Goal: Task Accomplishment & Management: Use online tool/utility

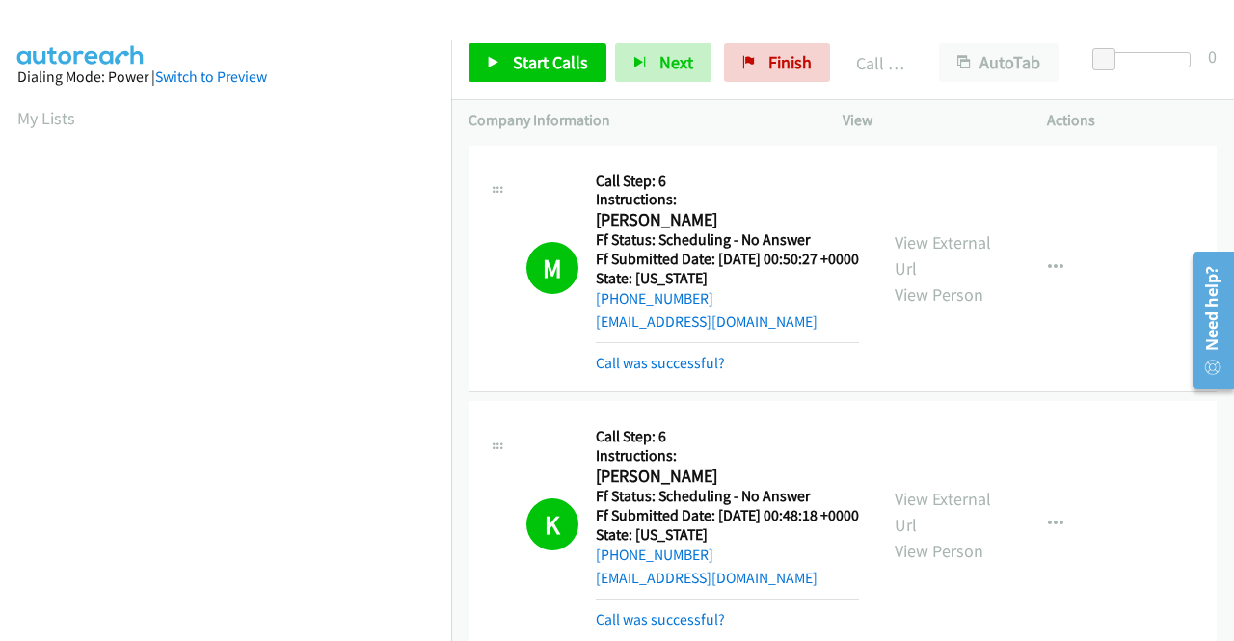
scroll to position [439, 0]
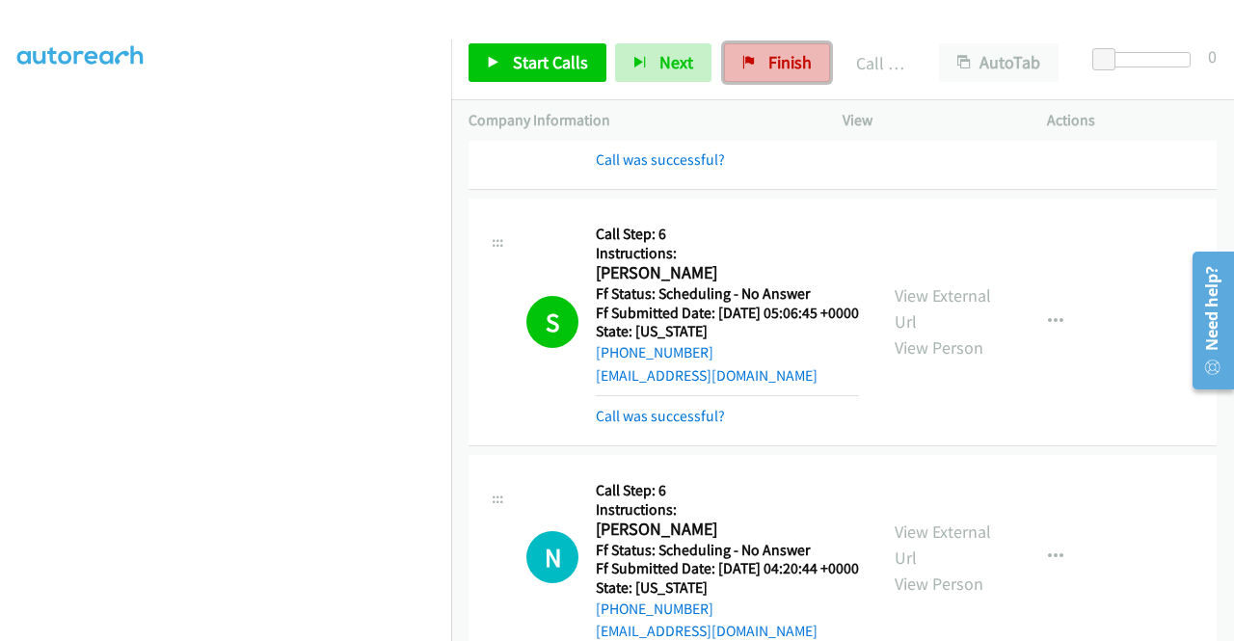
click at [755, 61] on link "Finish" at bounding box center [777, 62] width 106 height 39
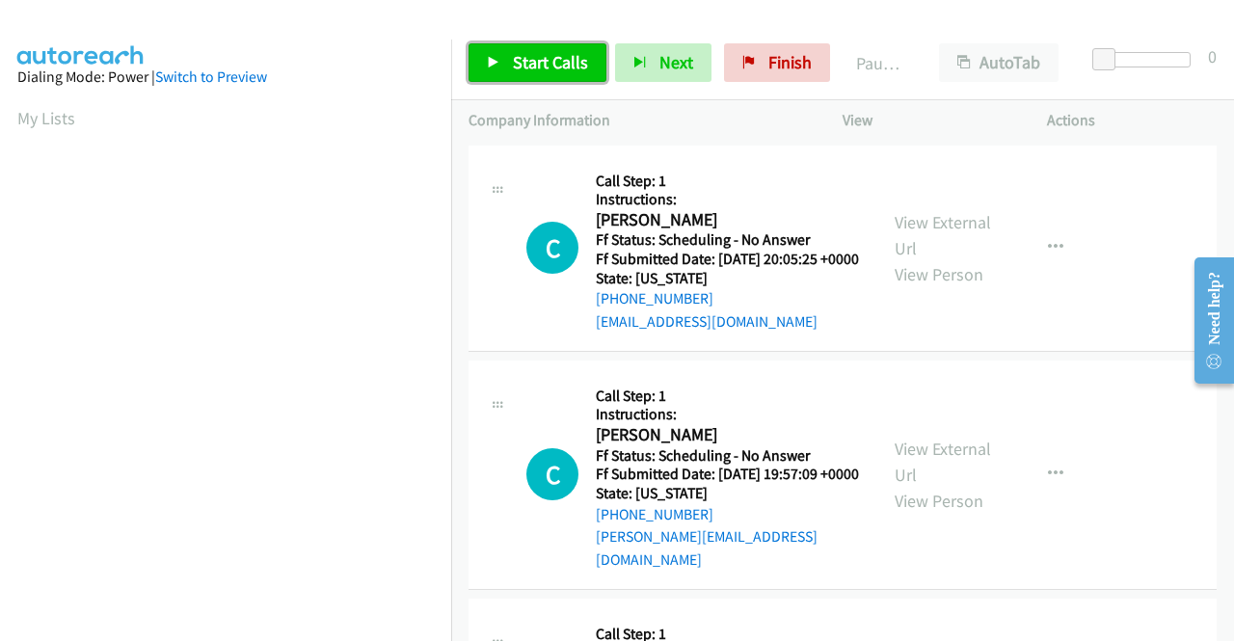
click at [559, 59] on span "Start Calls" at bounding box center [550, 62] width 75 height 22
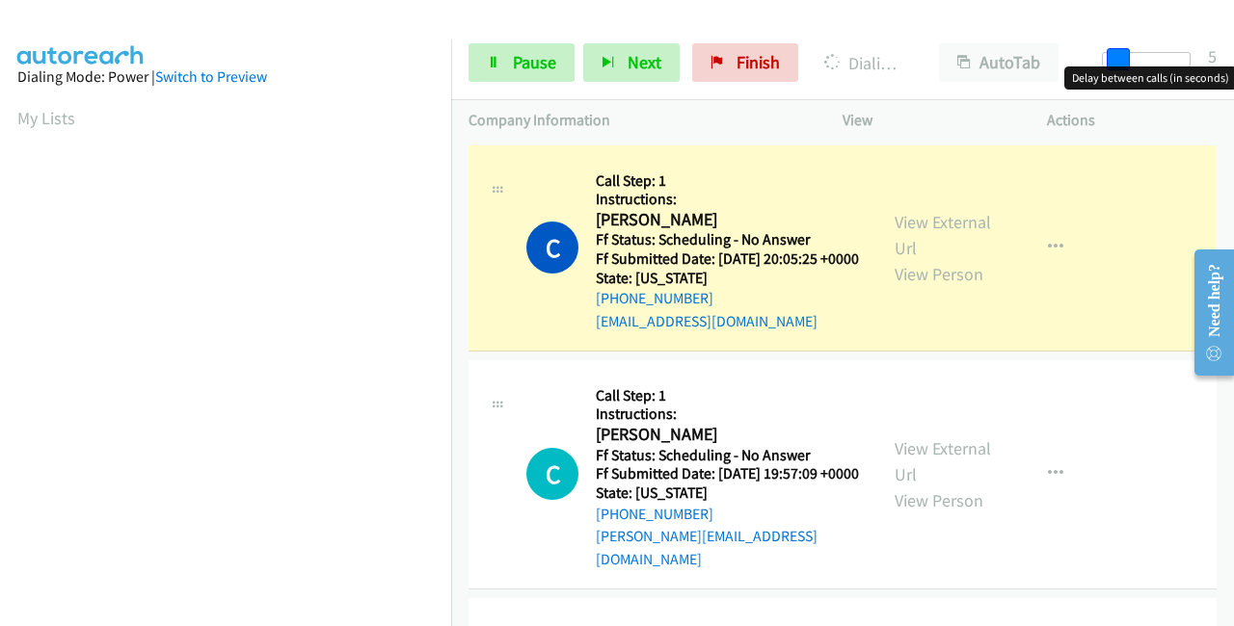
drag, startPoint x: 1120, startPoint y: 59, endPoint x: 1197, endPoint y: 80, distance: 80.0
click at [1233, 61] on div "Start Calls Pause Next Finish Dialing Cierra Mason AutoTab AutoTab 5" at bounding box center [842, 63] width 783 height 74
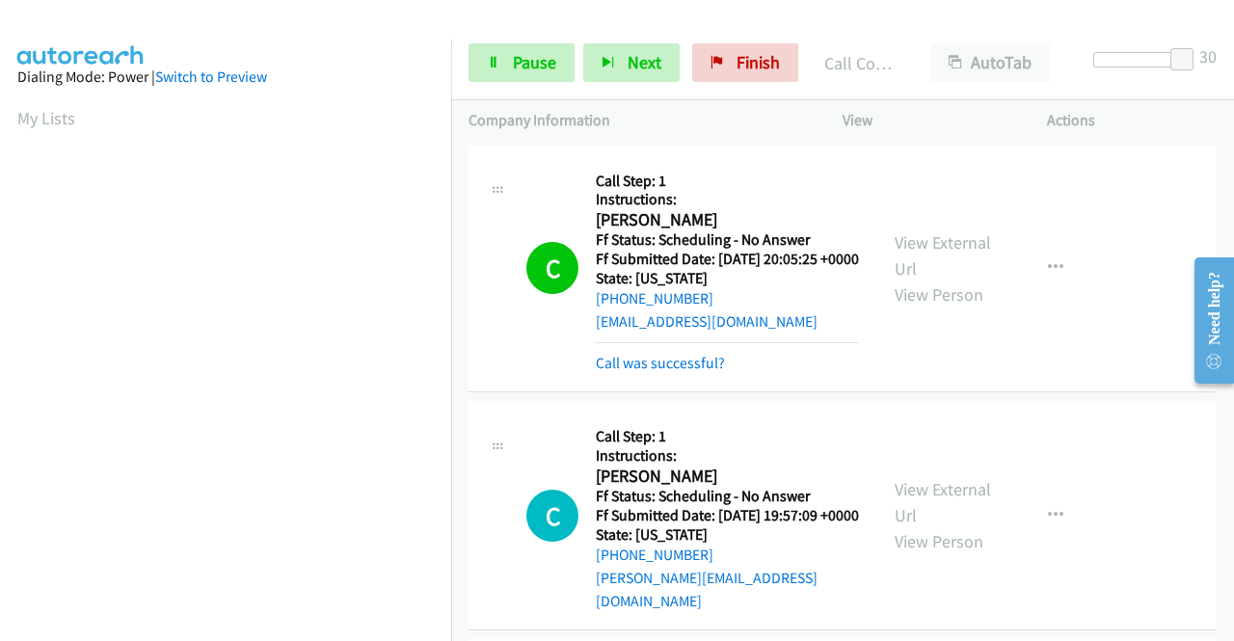
scroll to position [439, 0]
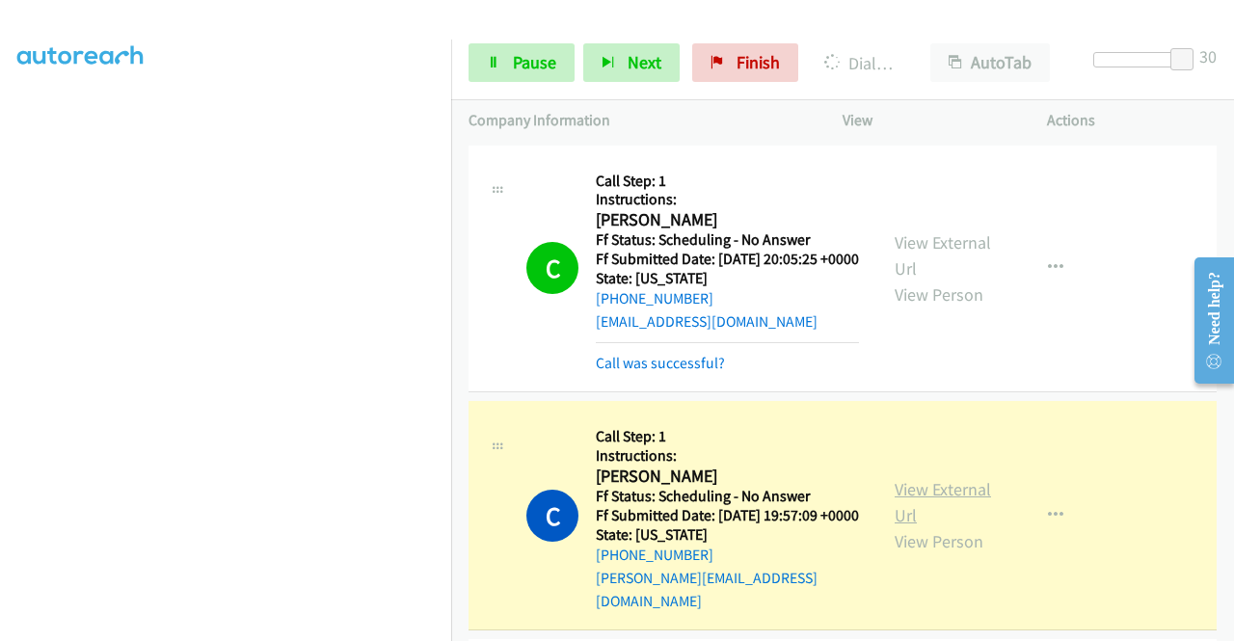
click at [906, 502] on link "View External Url" at bounding box center [942, 502] width 96 height 48
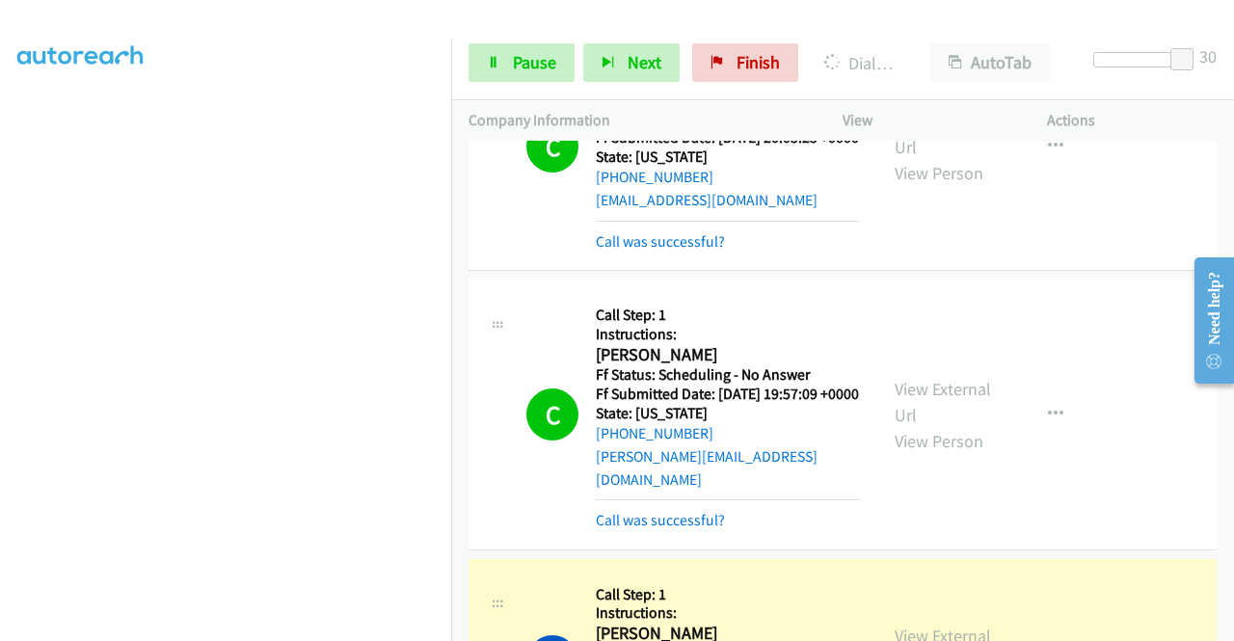
scroll to position [385, 0]
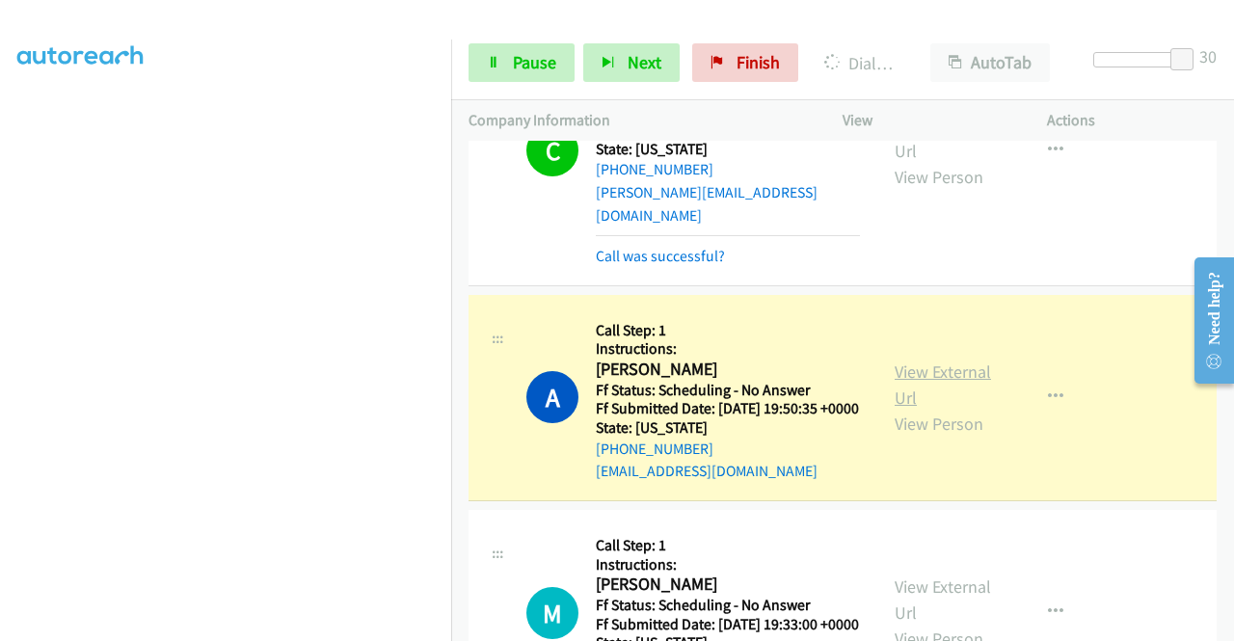
click at [894, 398] on link "View External Url" at bounding box center [942, 384] width 96 height 48
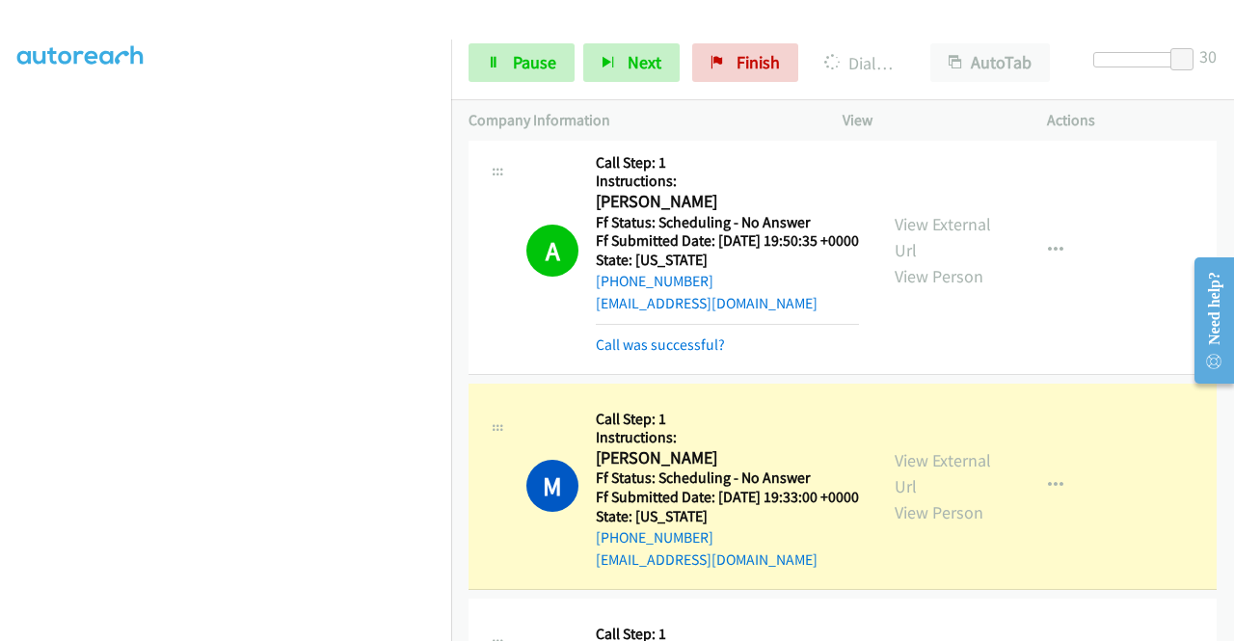
scroll to position [675, 0]
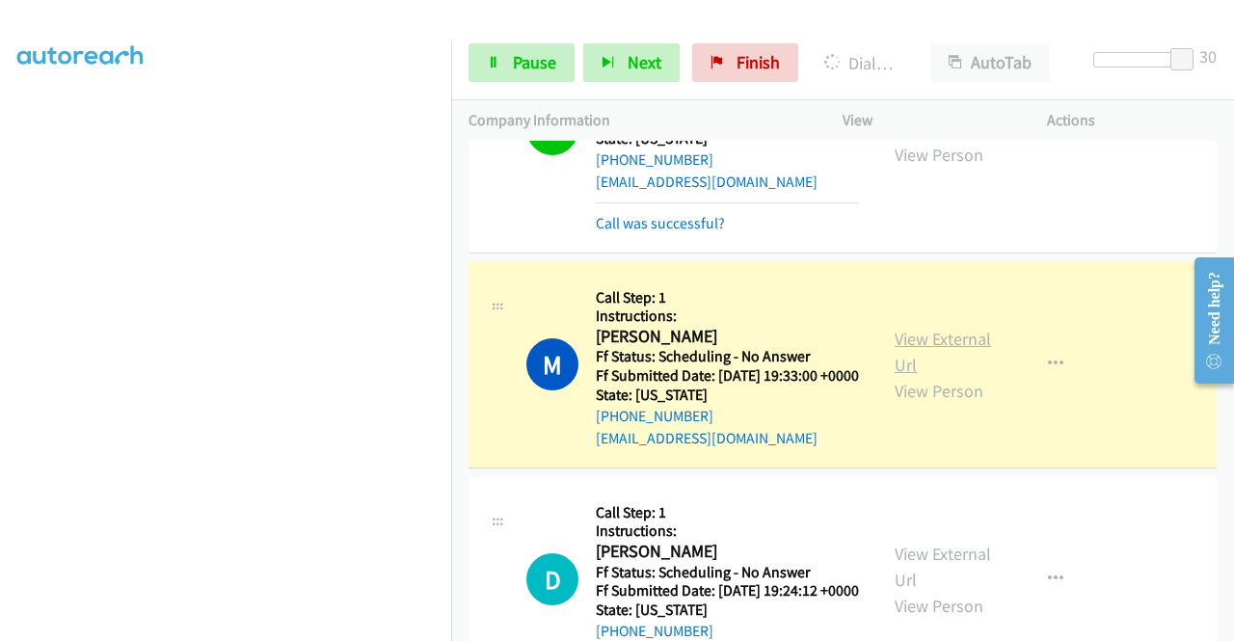
click at [904, 370] on link "View External Url" at bounding box center [942, 352] width 96 height 48
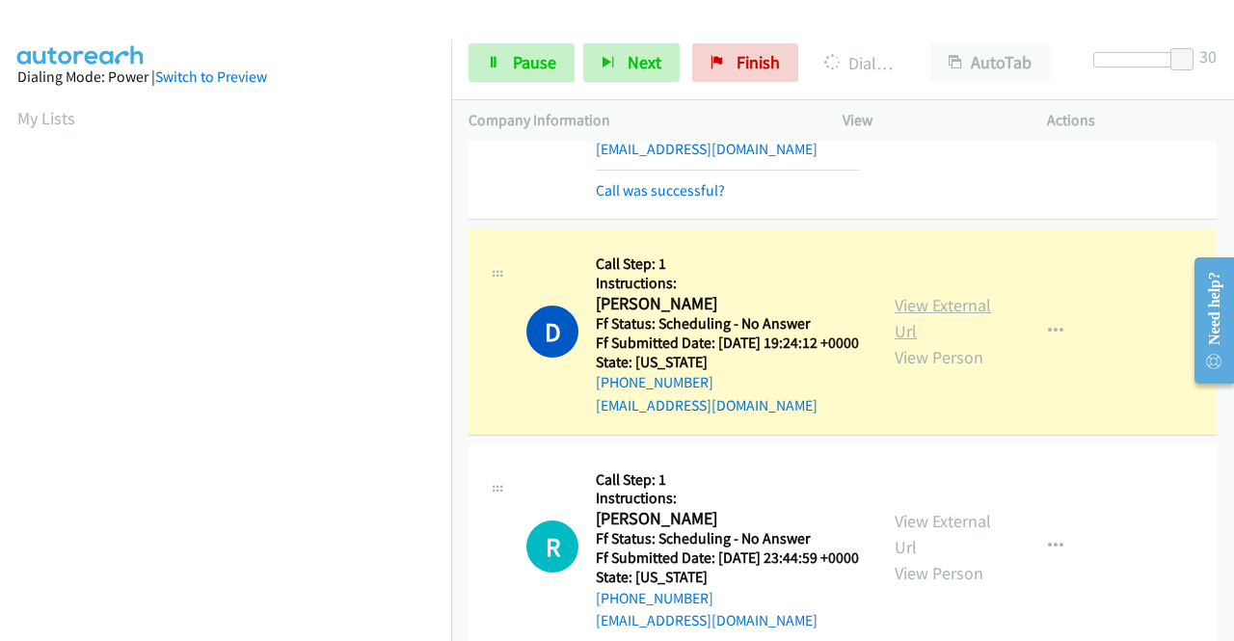
scroll to position [439, 0]
click at [894, 342] on link "View External Url" at bounding box center [942, 318] width 96 height 48
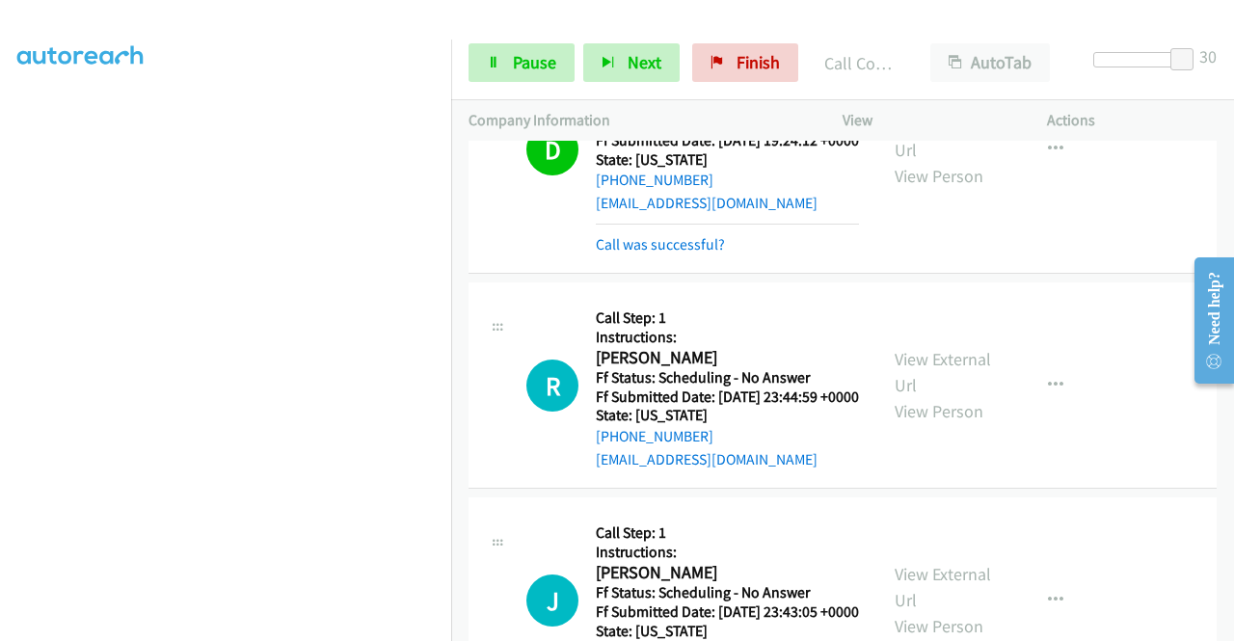
scroll to position [1253, 0]
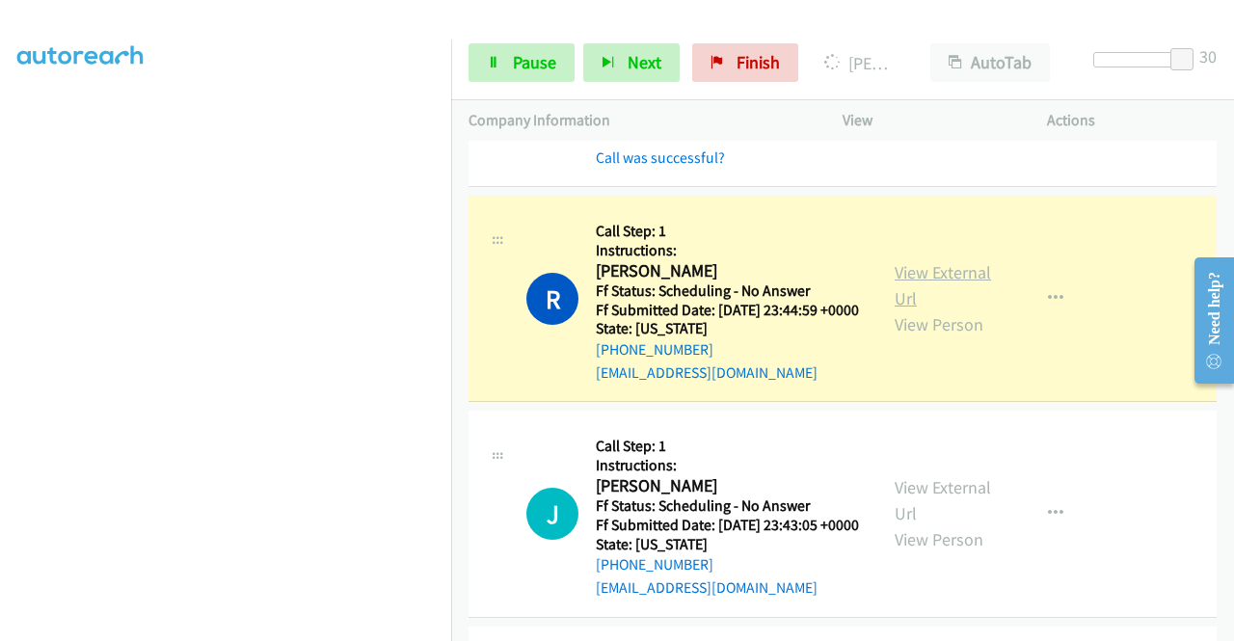
click at [896, 309] on link "View External Url" at bounding box center [942, 285] width 96 height 48
drag, startPoint x: 517, startPoint y: 70, endPoint x: 505, endPoint y: 77, distance: 13.4
click at [516, 70] on span "Pause" at bounding box center [534, 62] width 43 height 22
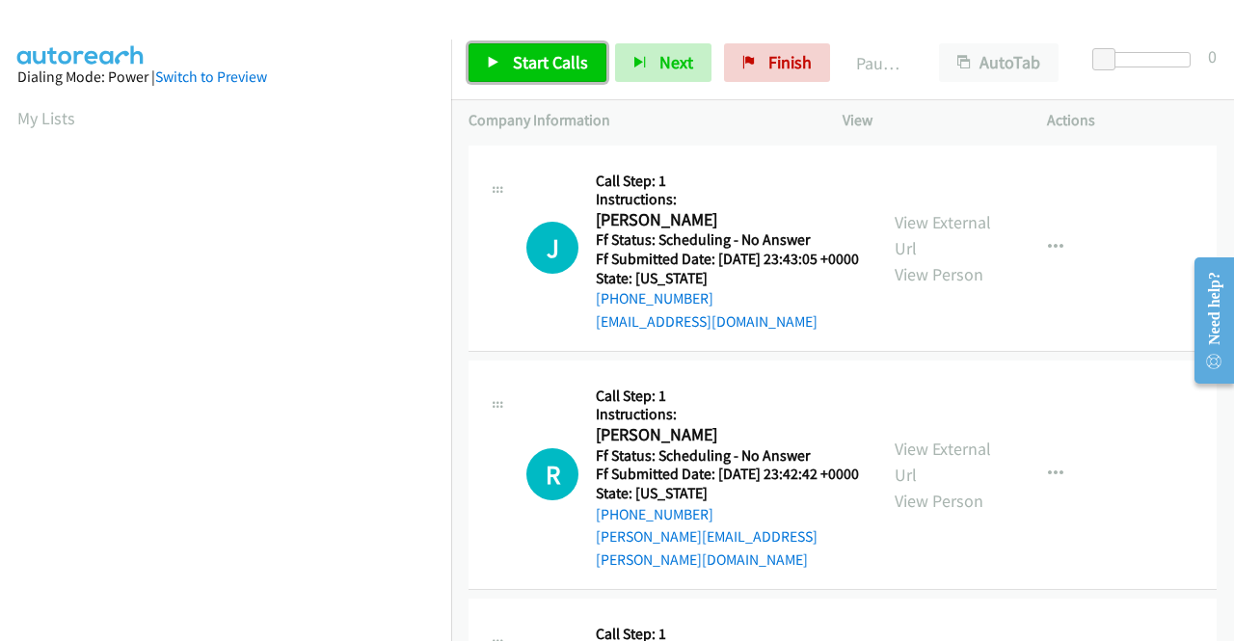
click at [503, 62] on link "Start Calls" at bounding box center [537, 62] width 138 height 39
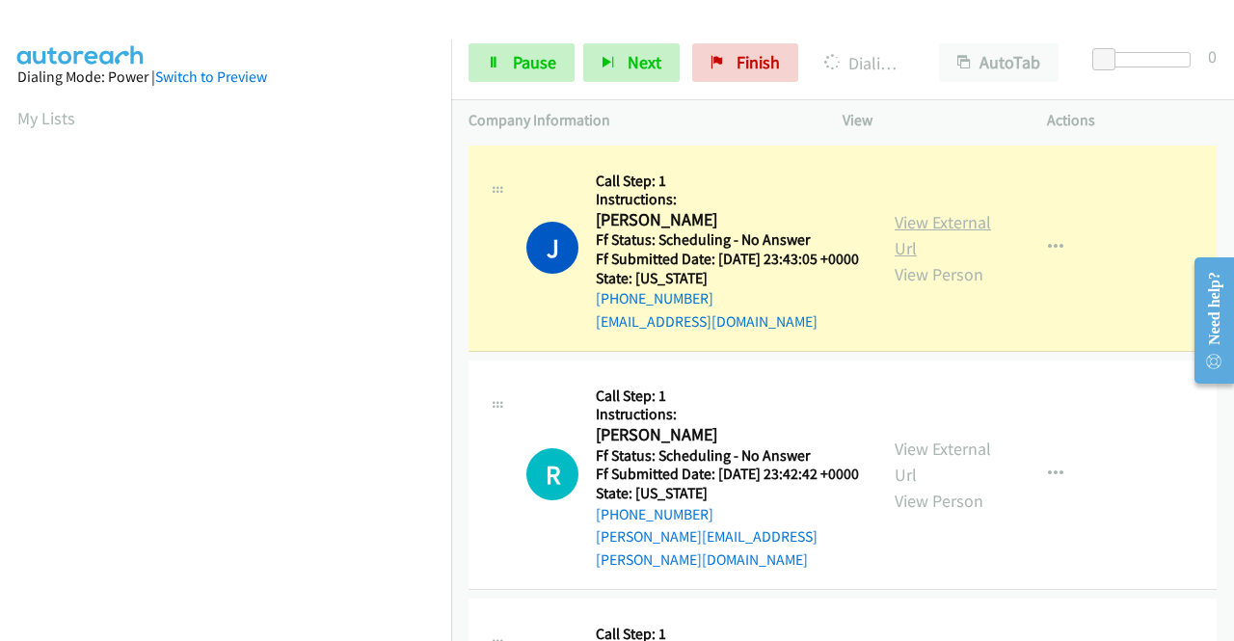
scroll to position [439, 0]
click at [894, 227] on link "View External Url" at bounding box center [942, 235] width 96 height 48
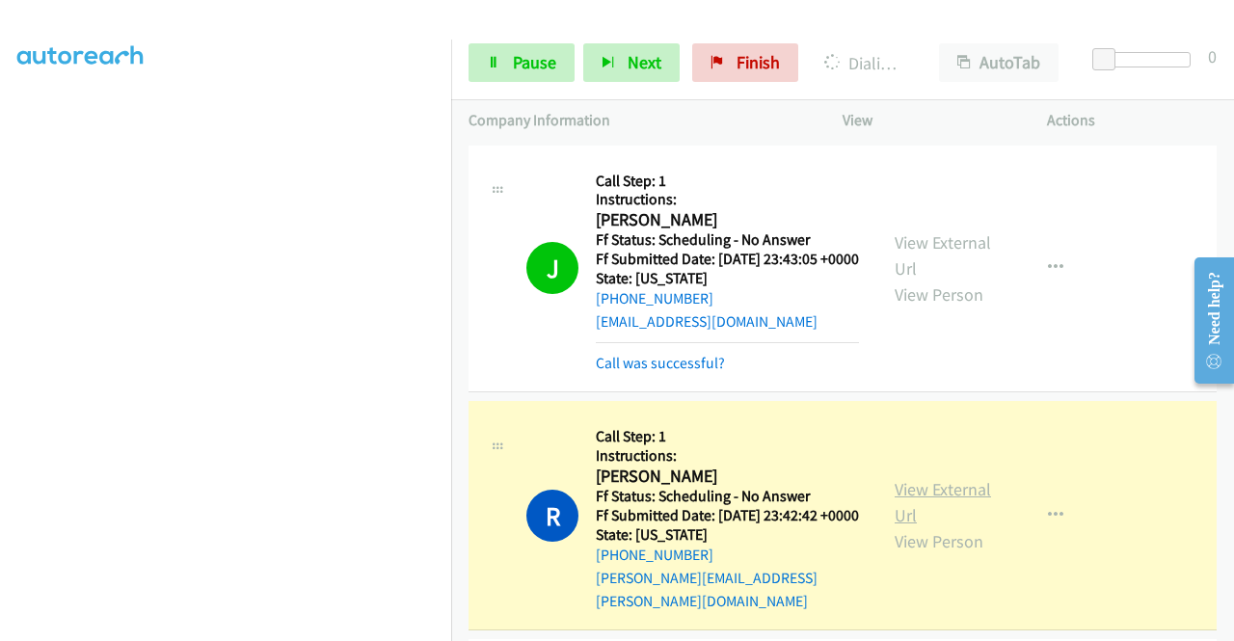
click at [894, 506] on link "View External Url" at bounding box center [942, 502] width 96 height 48
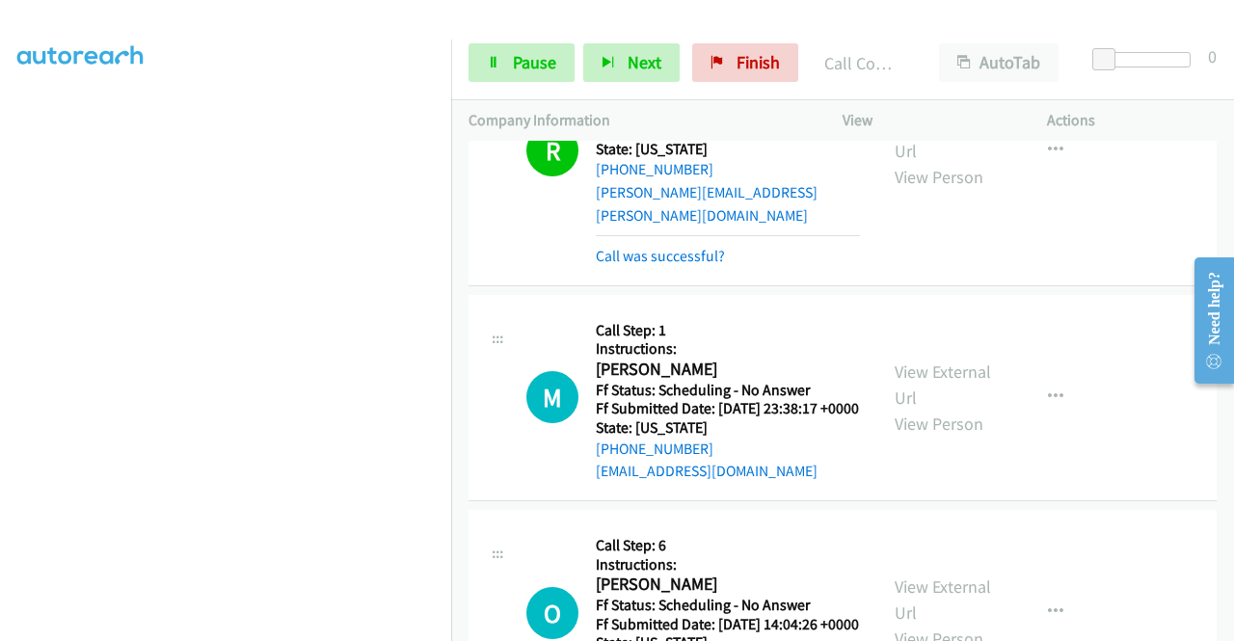
scroll to position [482, 0]
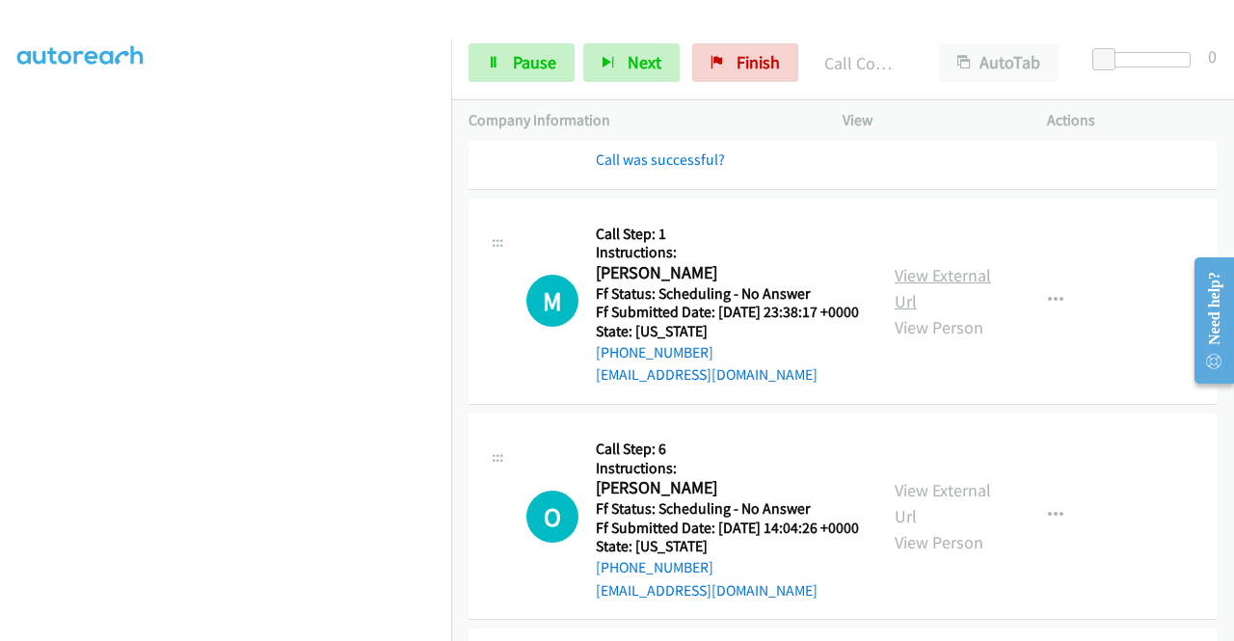
click at [928, 300] on link "View External Url" at bounding box center [942, 288] width 96 height 48
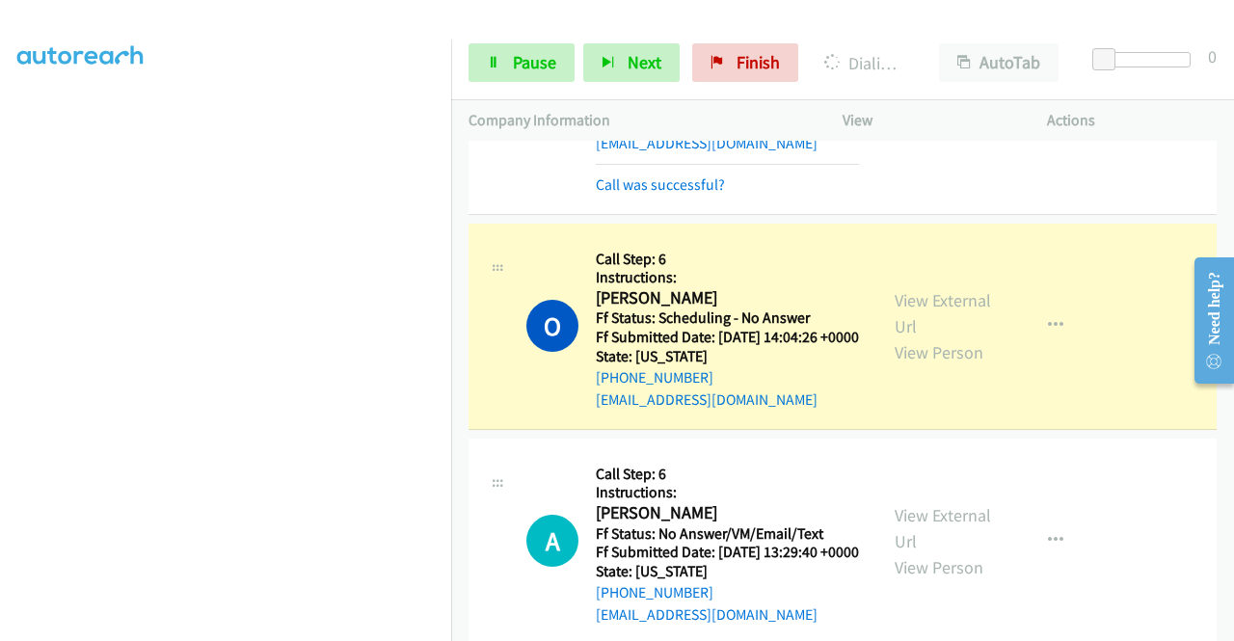
scroll to position [771, 0]
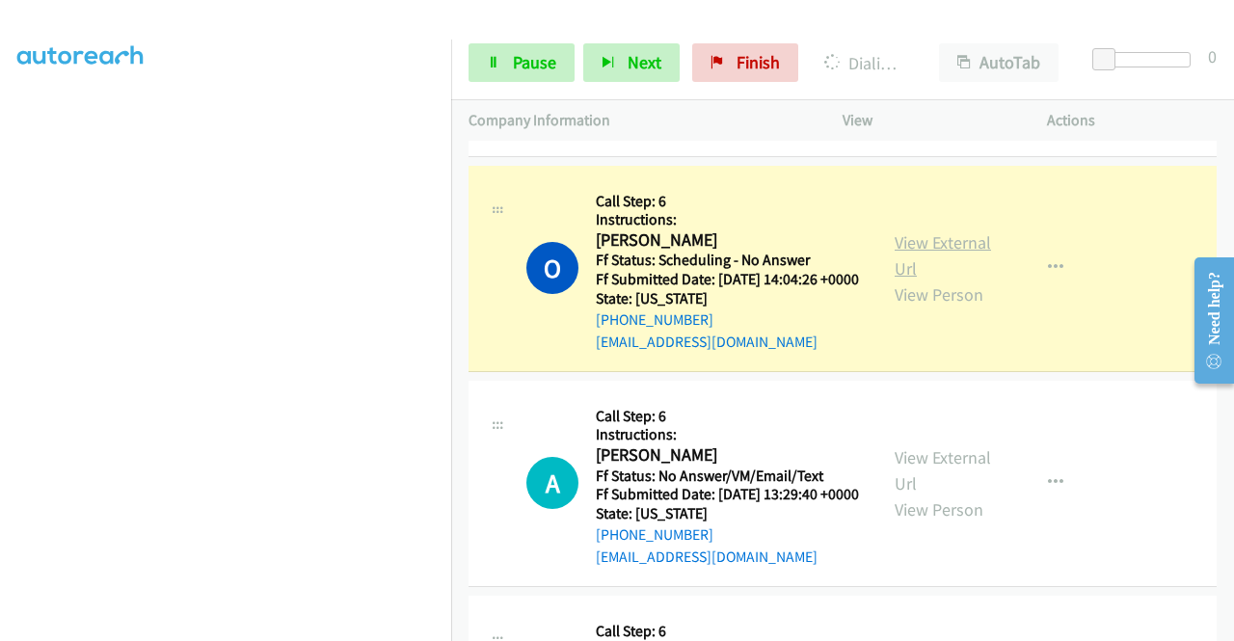
click at [956, 279] on link "View External Url" at bounding box center [942, 255] width 96 height 48
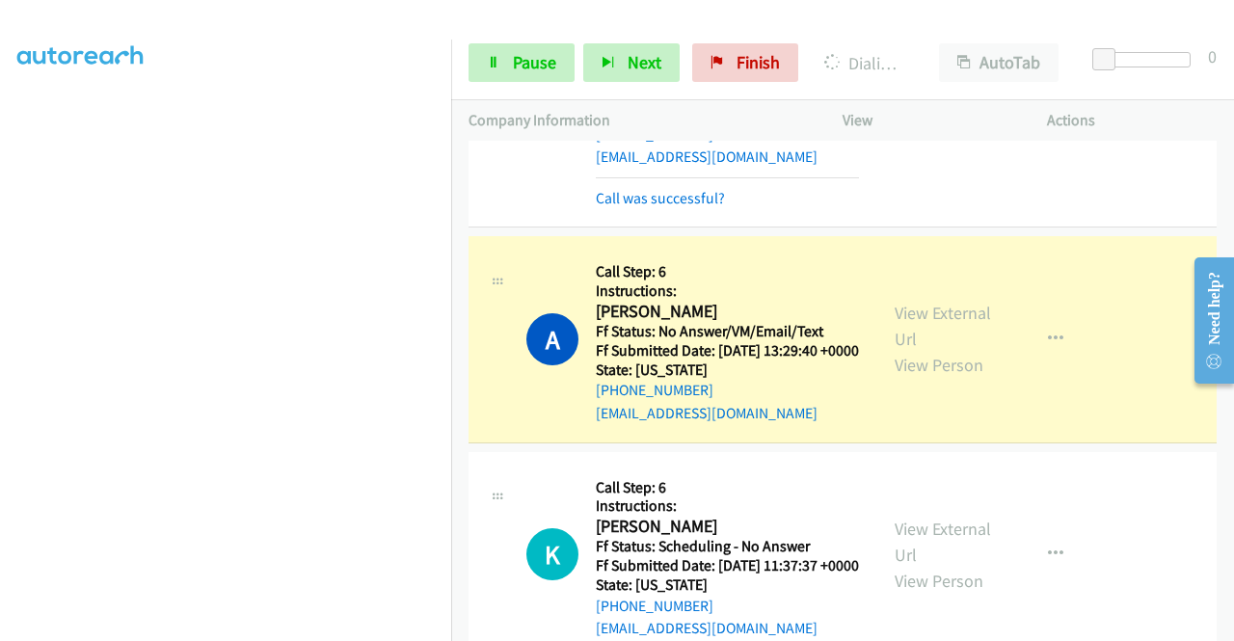
scroll to position [964, 0]
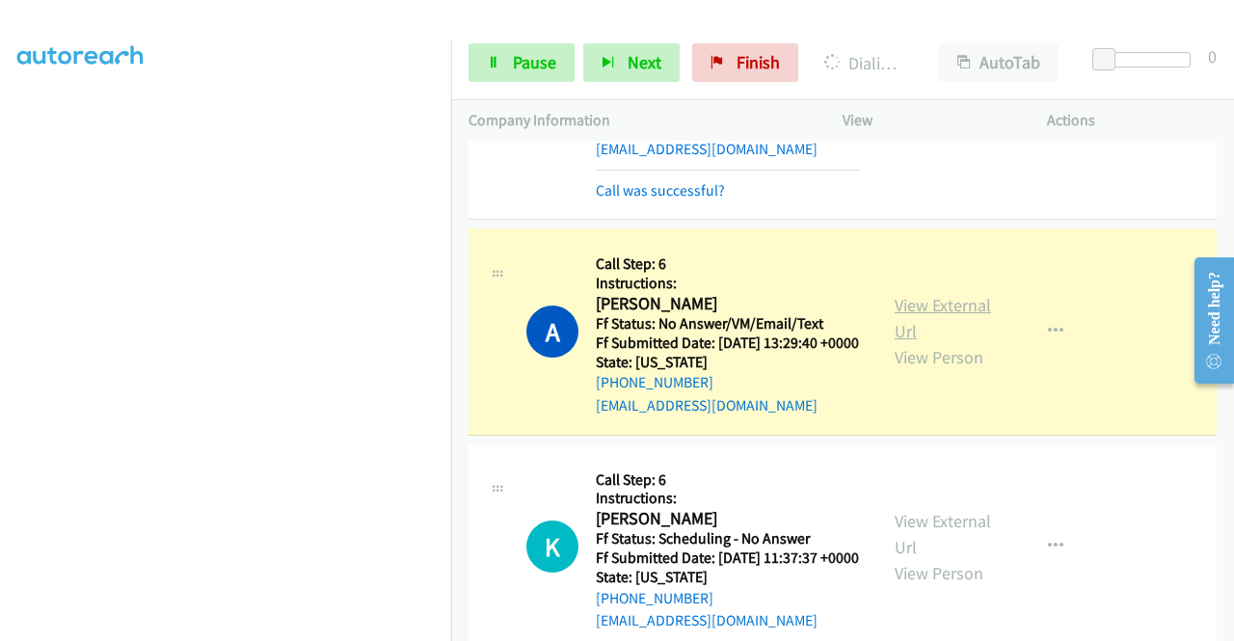
click at [895, 342] on link "View External Url" at bounding box center [942, 318] width 96 height 48
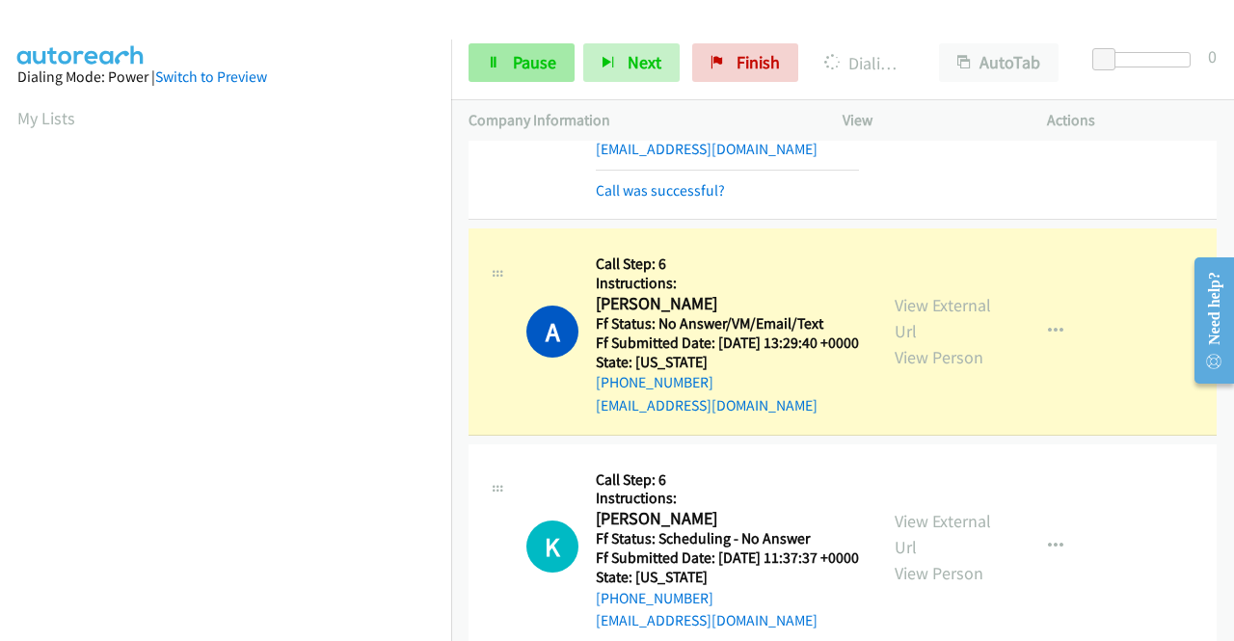
scroll to position [439, 0]
click at [477, 57] on link "Pause" at bounding box center [521, 62] width 106 height 39
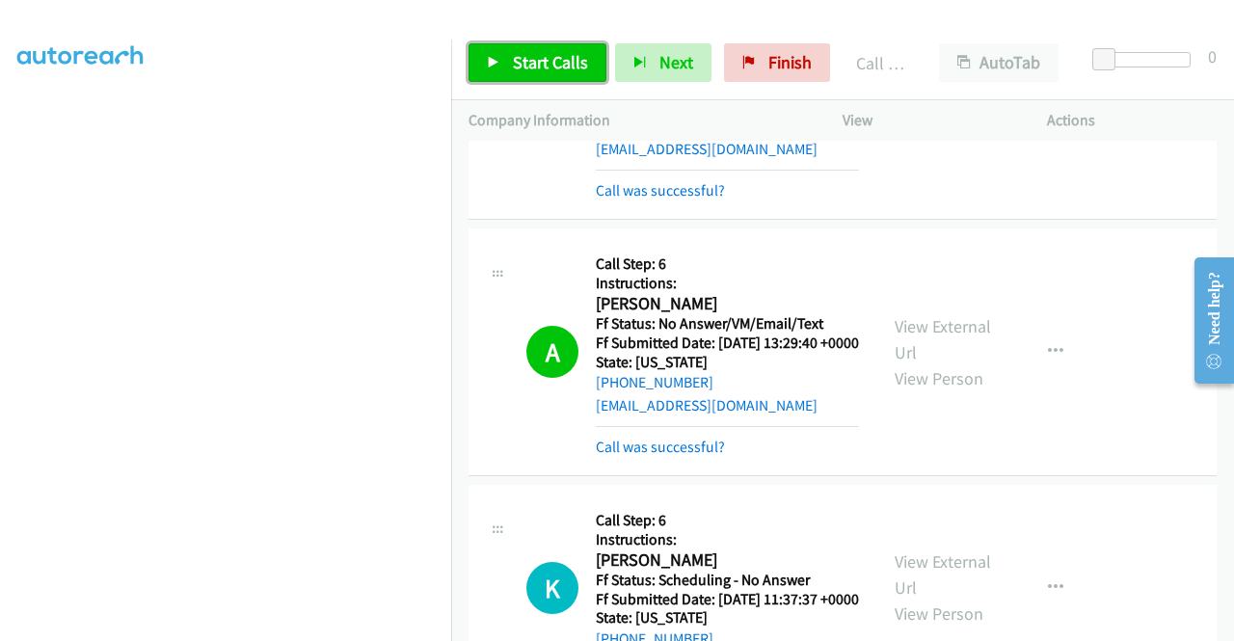
drag, startPoint x: 517, startPoint y: 51, endPoint x: 492, endPoint y: 31, distance: 31.5
click at [517, 52] on span "Start Calls" at bounding box center [550, 62] width 75 height 22
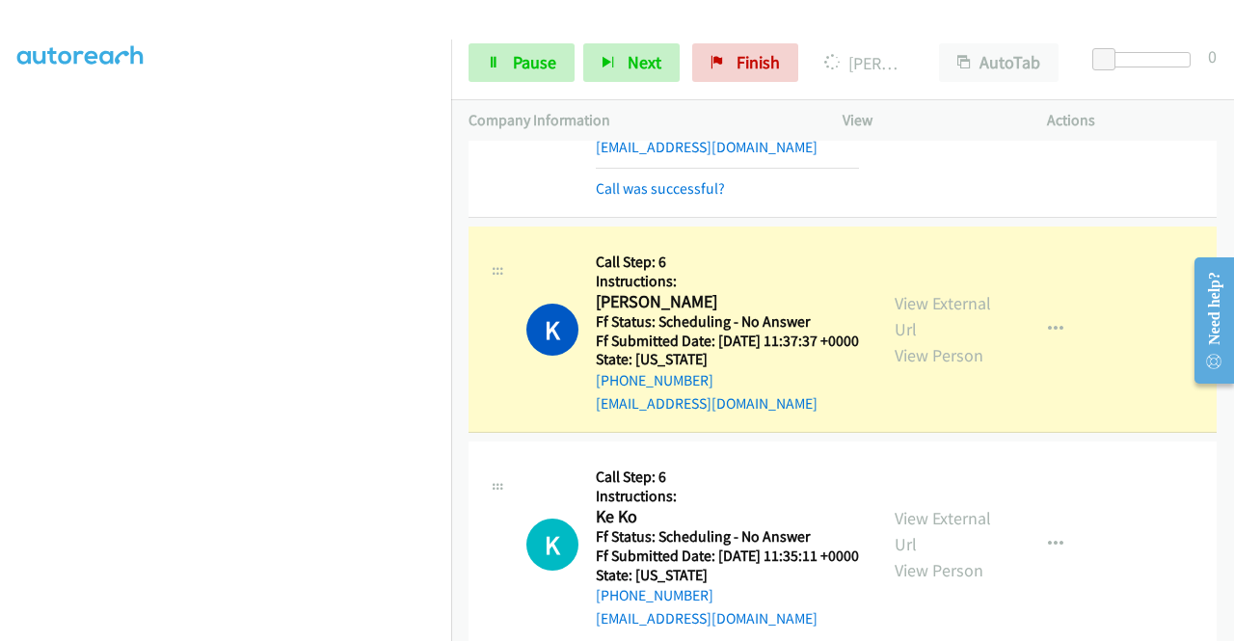
scroll to position [1253, 0]
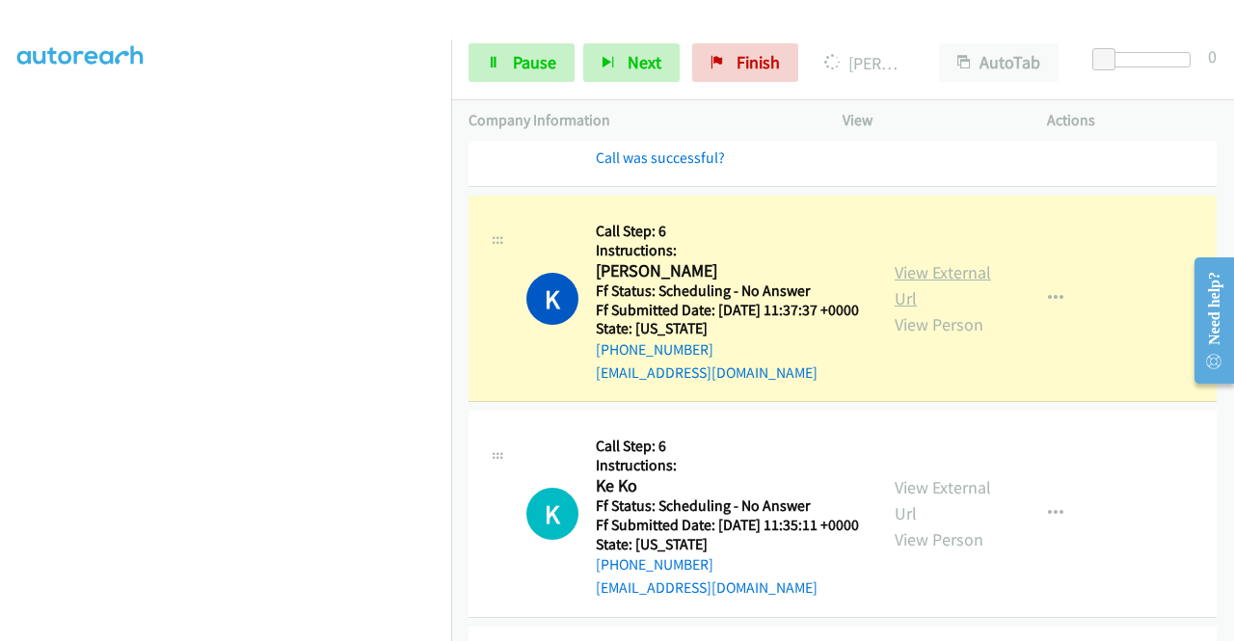
click at [973, 309] on link "View External Url" at bounding box center [942, 285] width 96 height 48
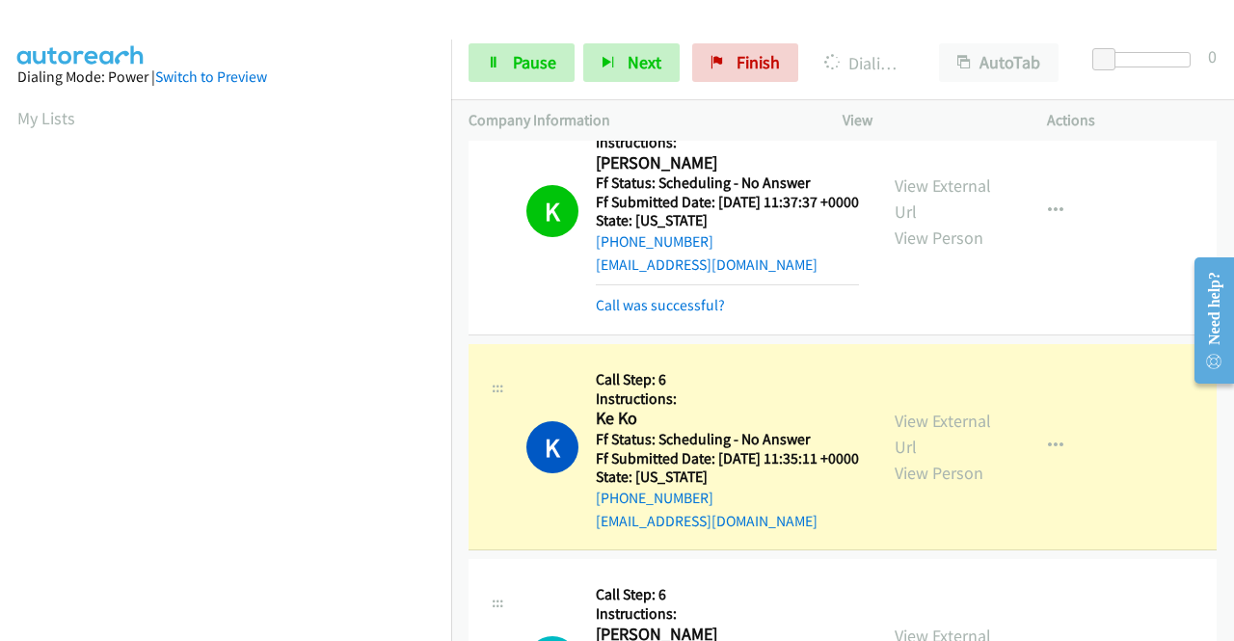
scroll to position [1542, 0]
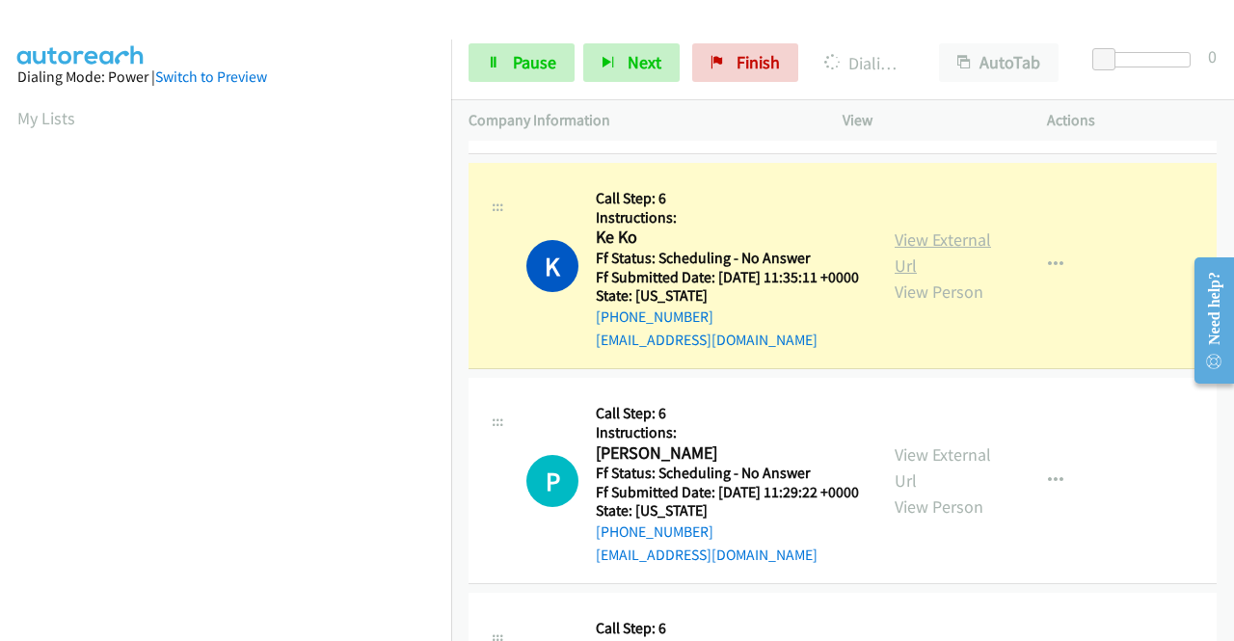
click at [942, 277] on link "View External Url" at bounding box center [942, 252] width 96 height 48
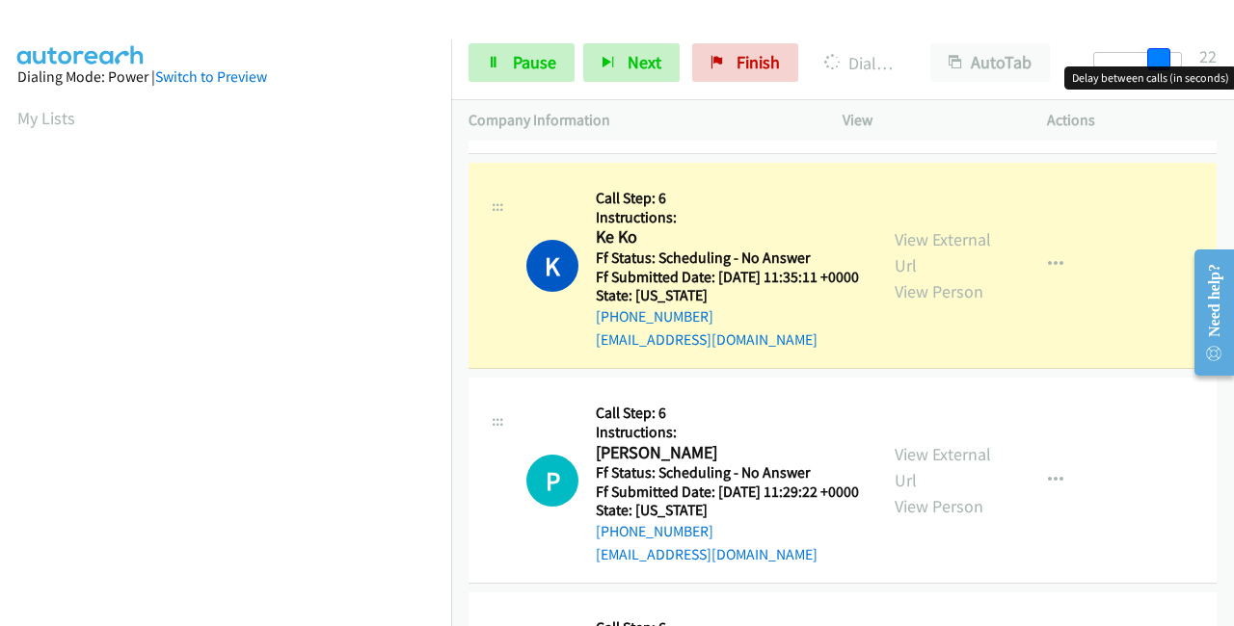
drag, startPoint x: 1104, startPoint y: 47, endPoint x: 1024, endPoint y: 149, distance: 129.7
click at [1220, 59] on div "Start Calls Pause Next Finish Dialing Ke Ko AutoTab AutoTab 22" at bounding box center [842, 63] width 783 height 74
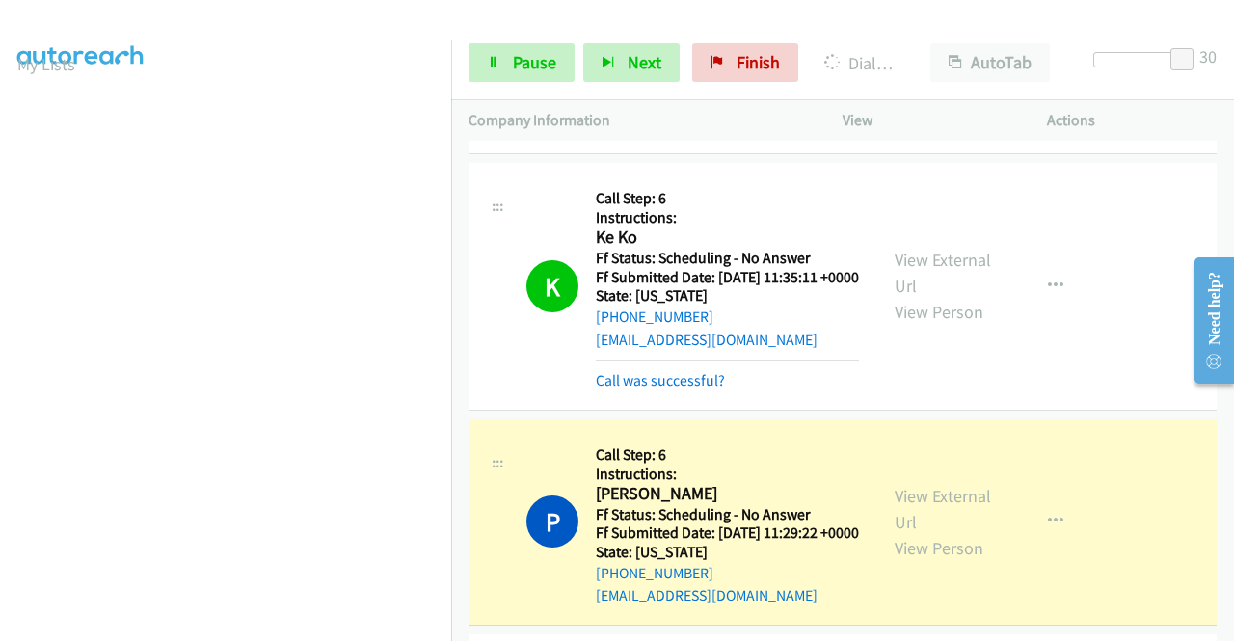
scroll to position [1927, 0]
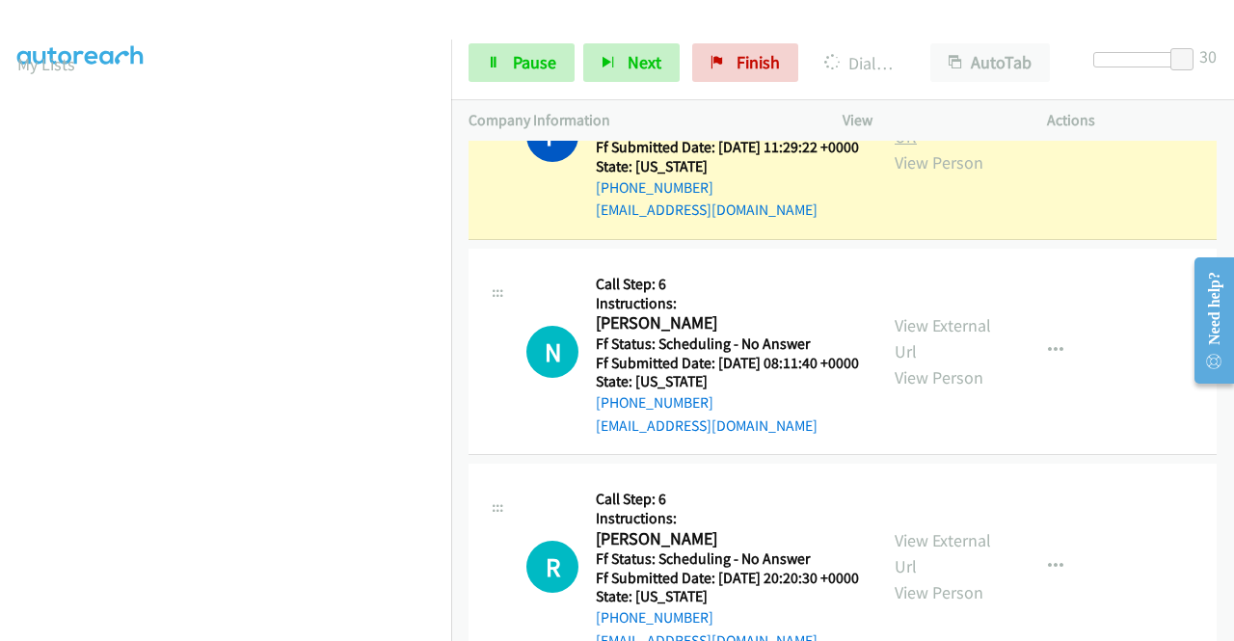
click at [953, 147] on link "View External Url" at bounding box center [942, 123] width 96 height 48
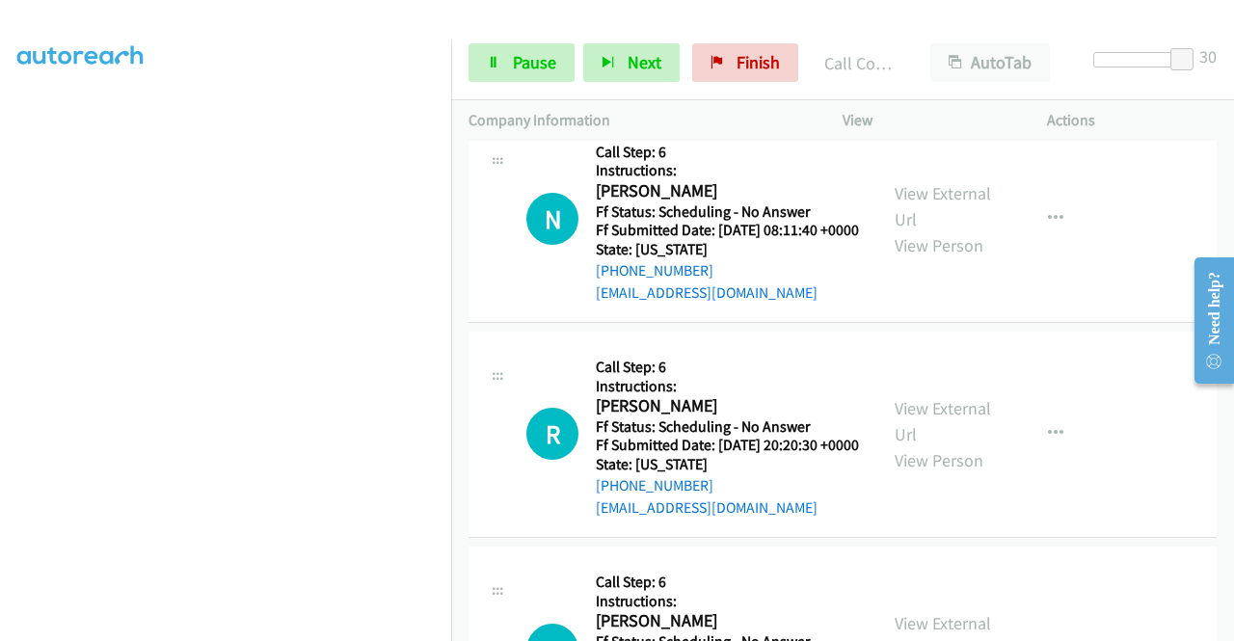
scroll to position [2120, 0]
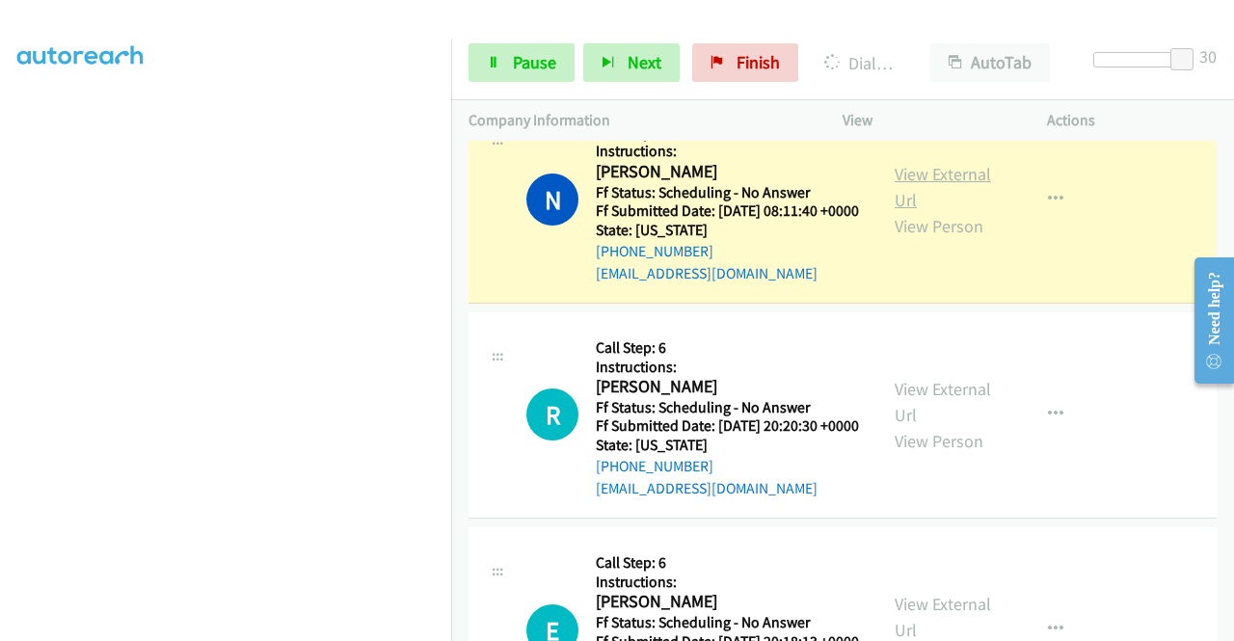
click at [931, 211] on link "View External Url" at bounding box center [942, 187] width 96 height 48
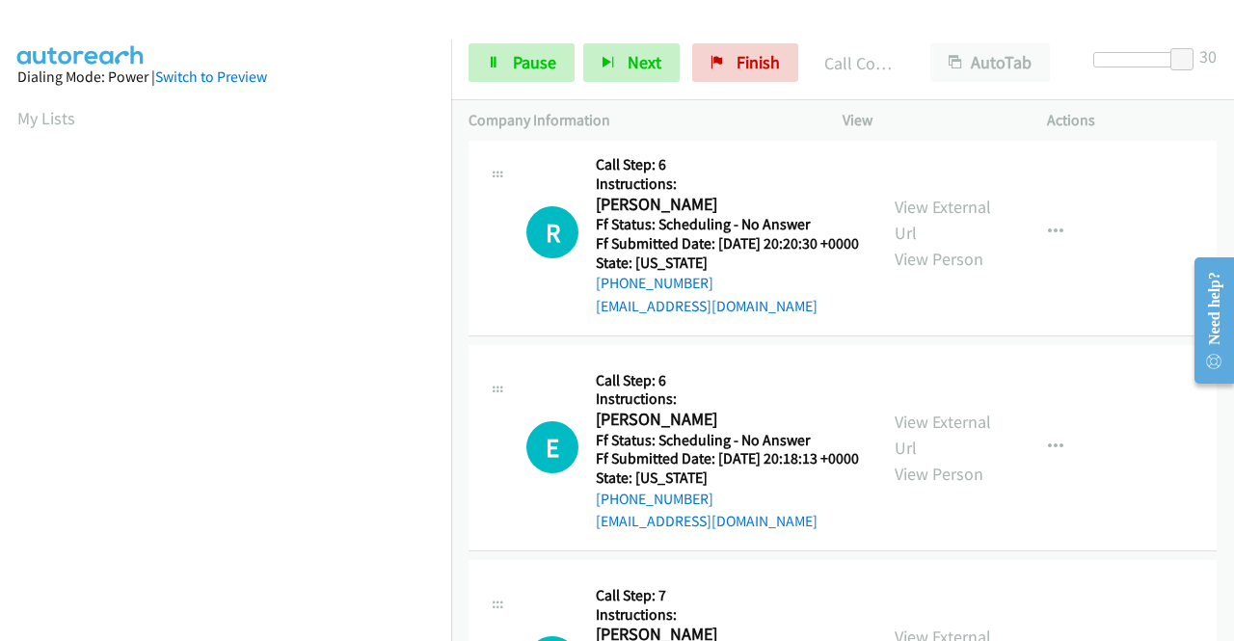
scroll to position [2409, 0]
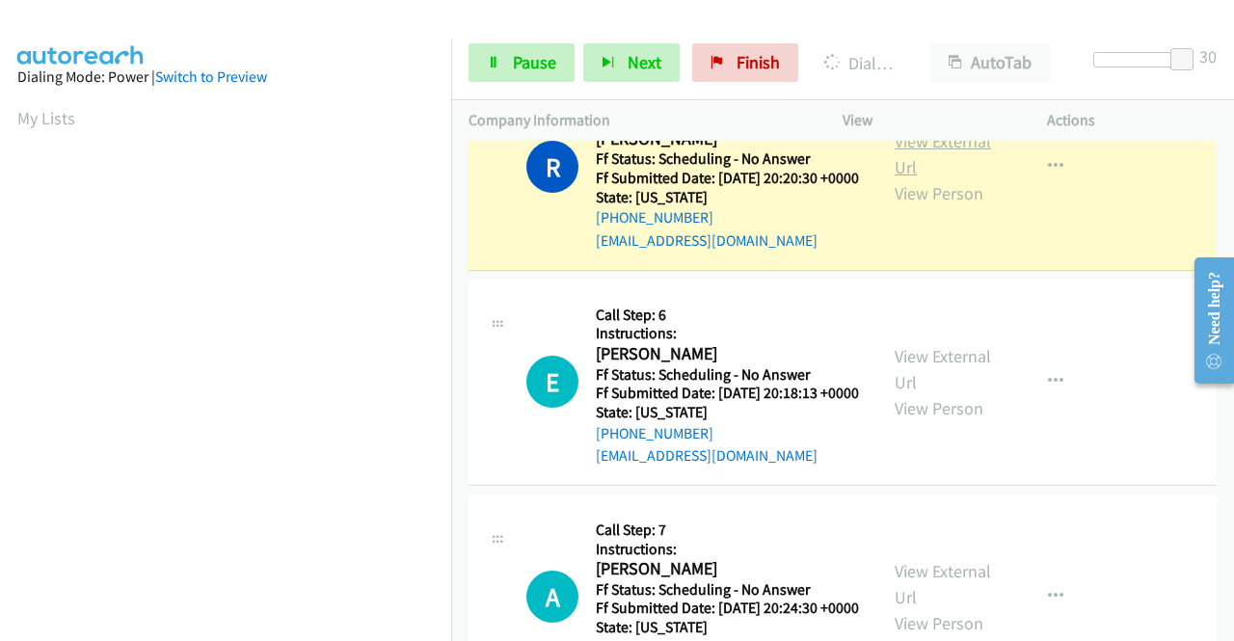
click at [918, 178] on link "View External Url" at bounding box center [942, 154] width 96 height 48
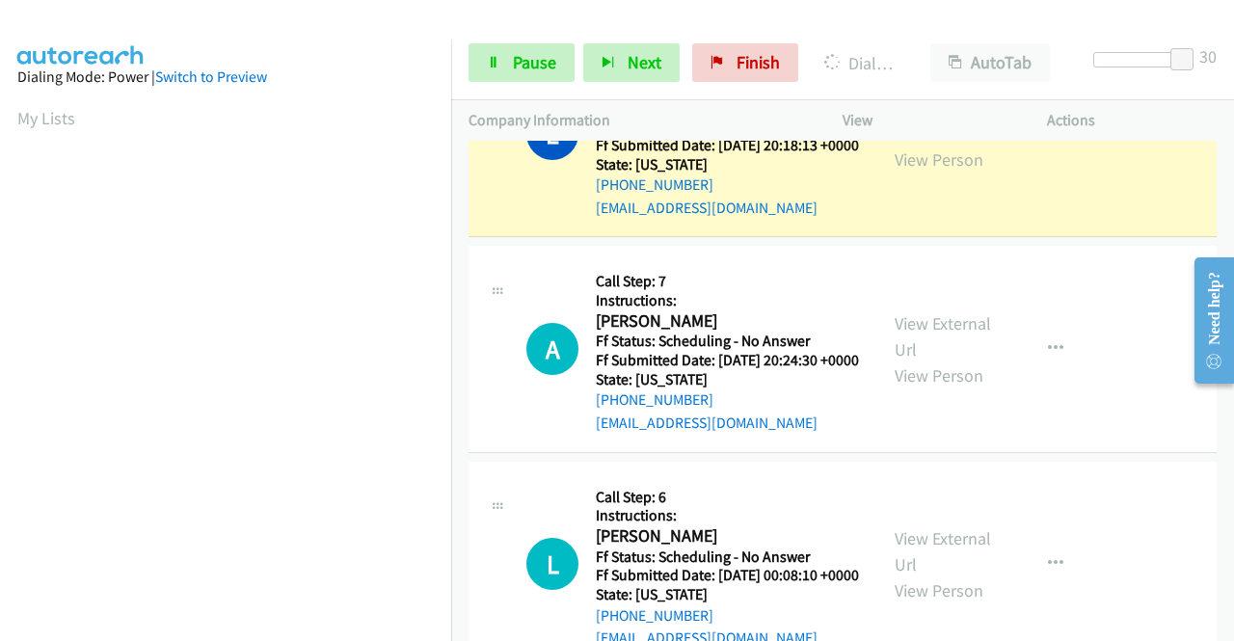
scroll to position [439, 0]
click at [944, 145] on link "View External Url" at bounding box center [942, 120] width 96 height 48
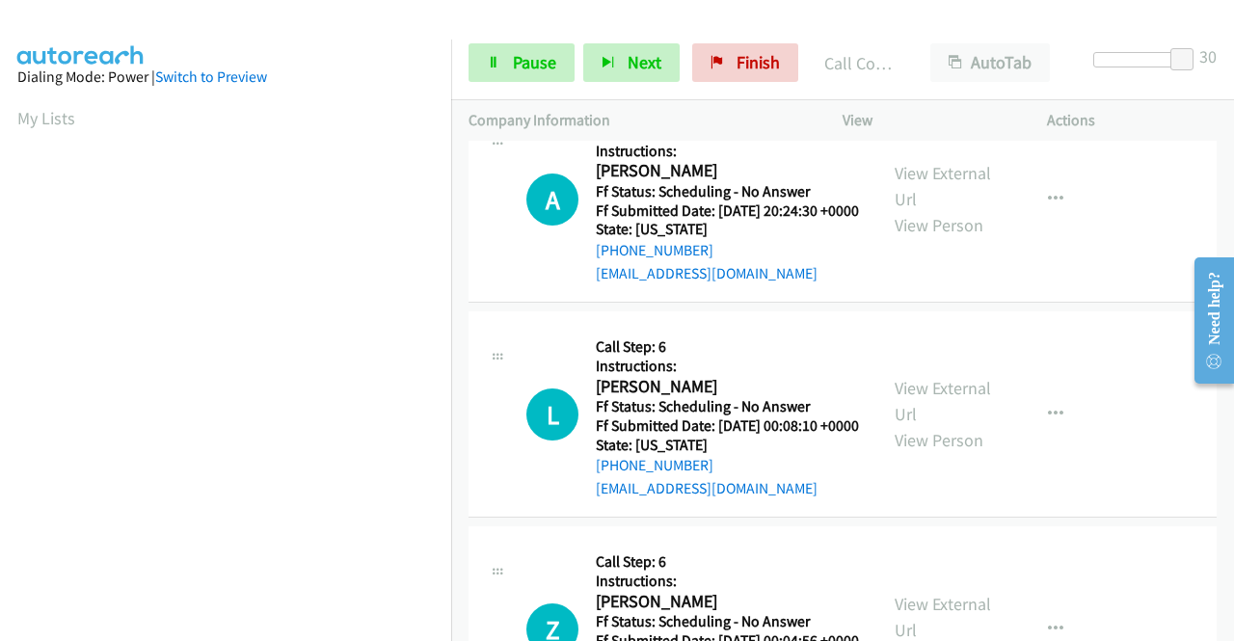
scroll to position [2891, 0]
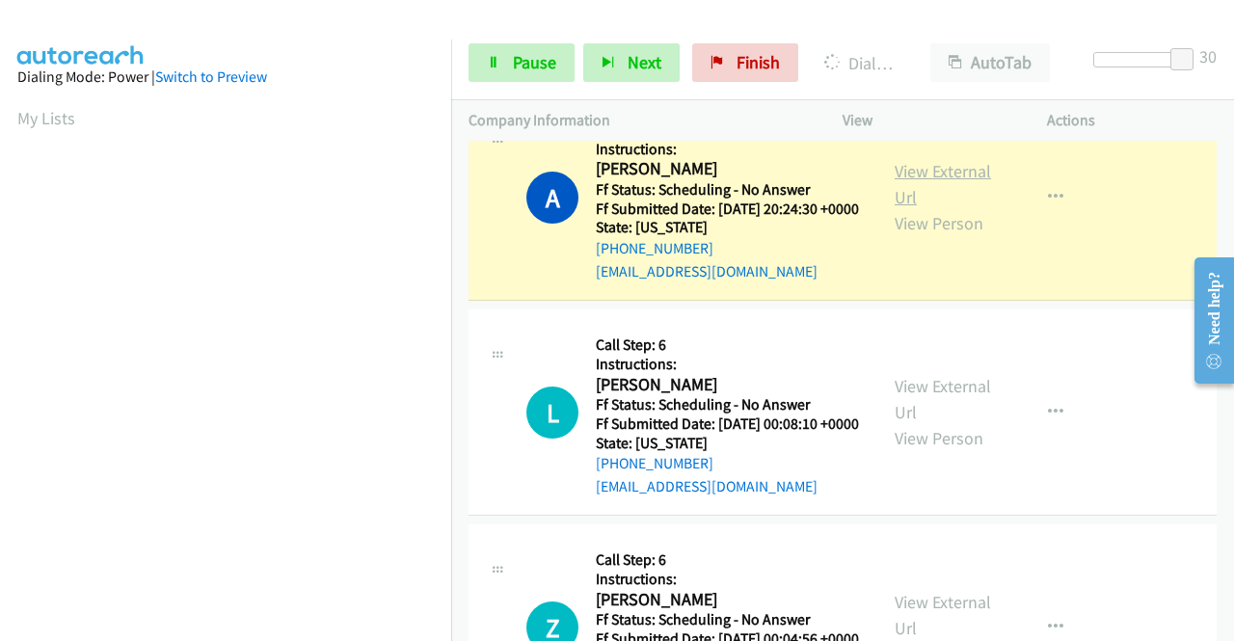
click at [932, 208] on link "View External Url" at bounding box center [942, 184] width 96 height 48
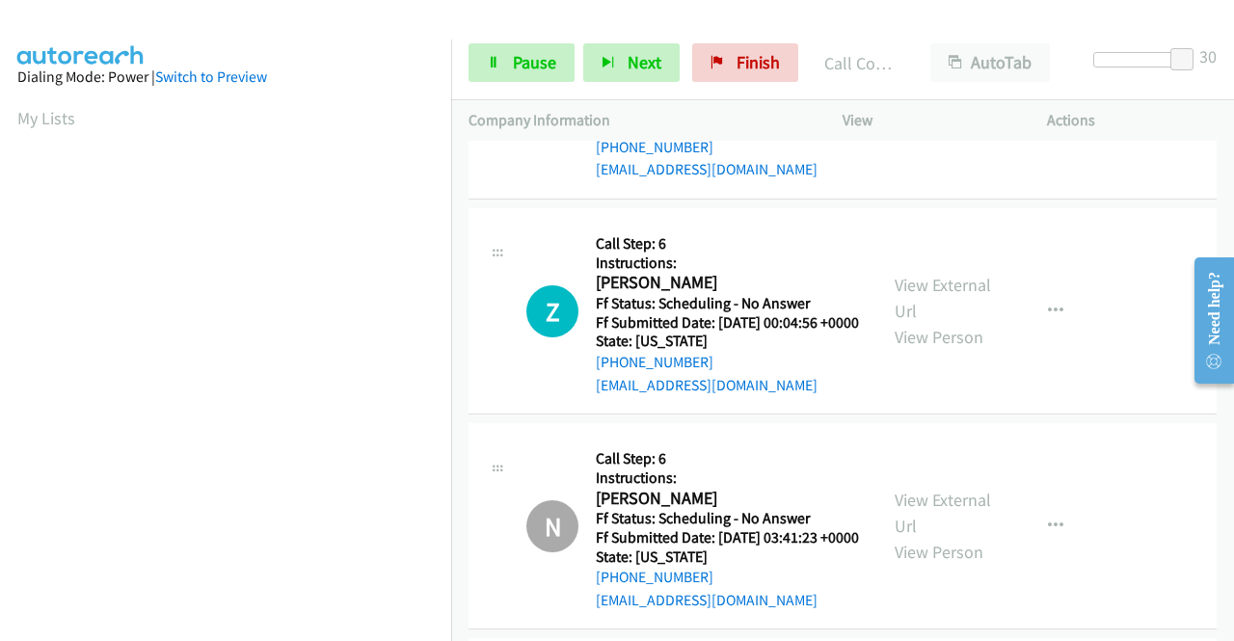
scroll to position [3277, 0]
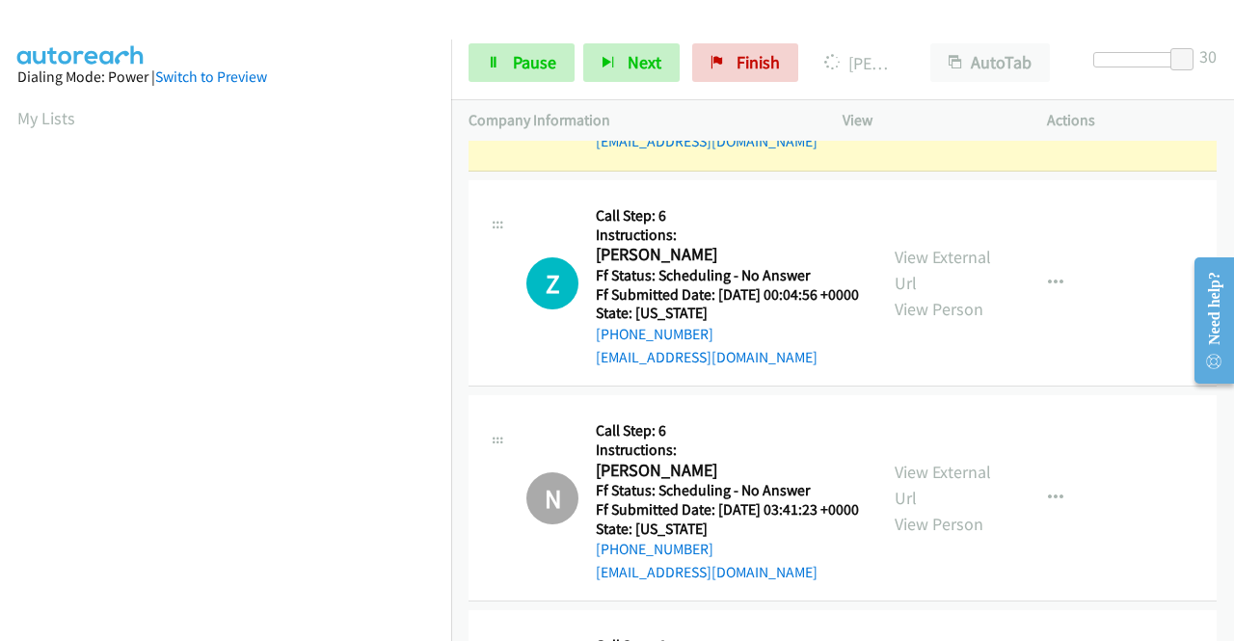
click at [942, 79] on link "View External Url" at bounding box center [942, 55] width 96 height 48
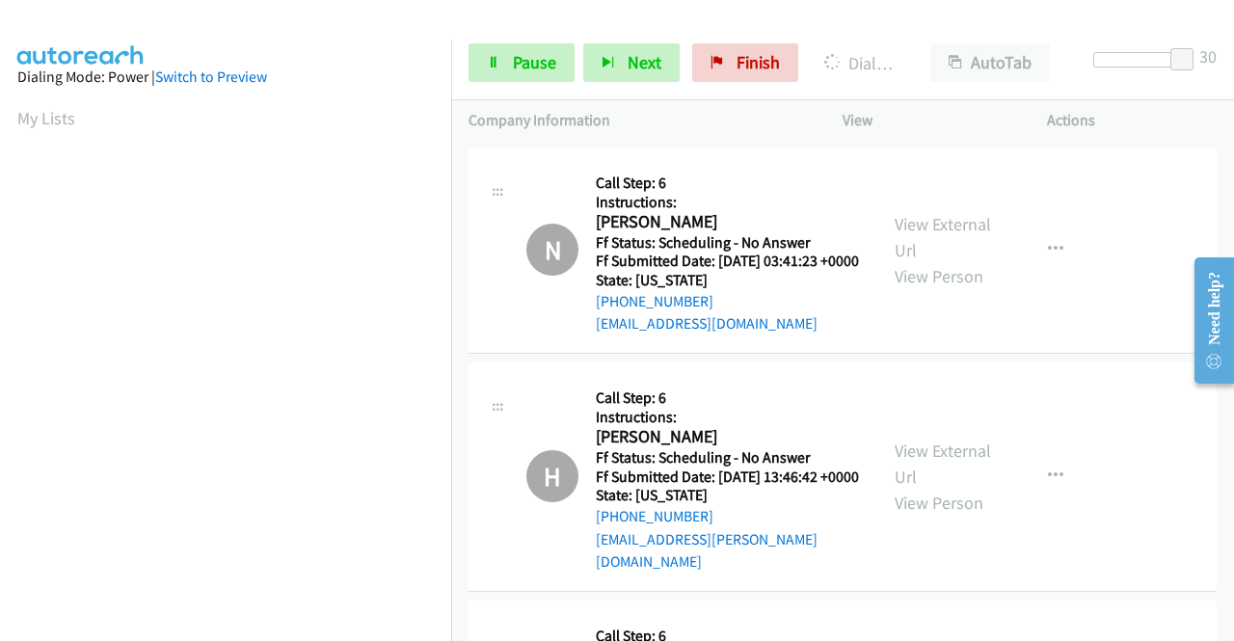
scroll to position [439, 0]
click at [897, 46] on link "View External Url" at bounding box center [942, 22] width 96 height 48
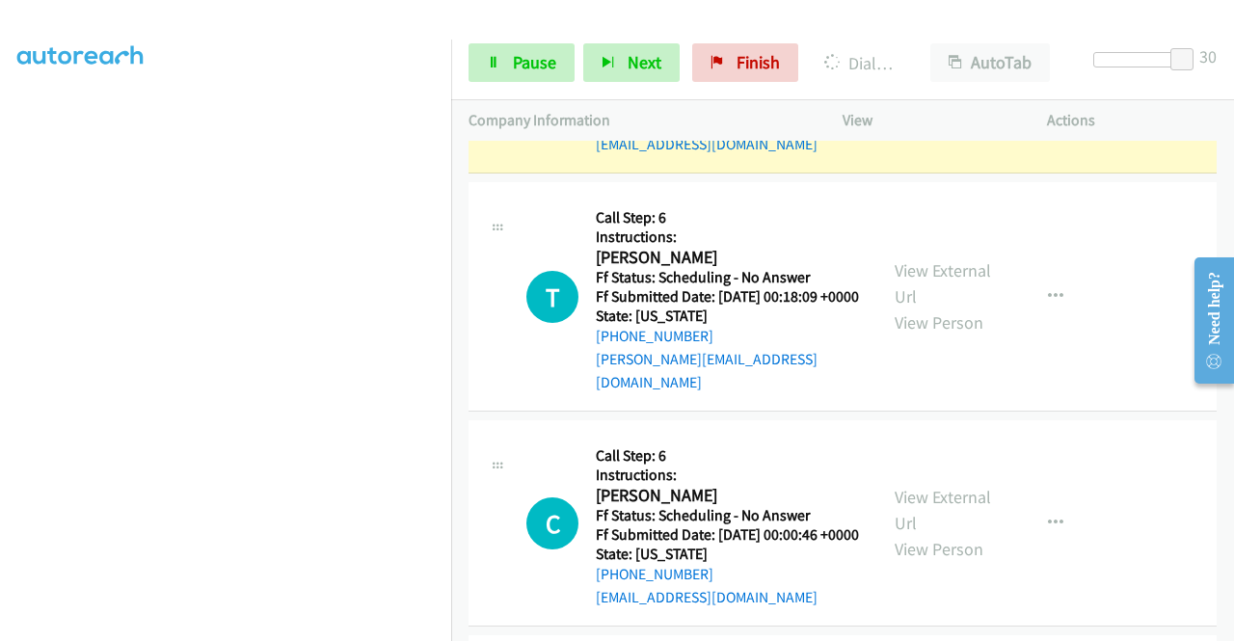
scroll to position [5108, 0]
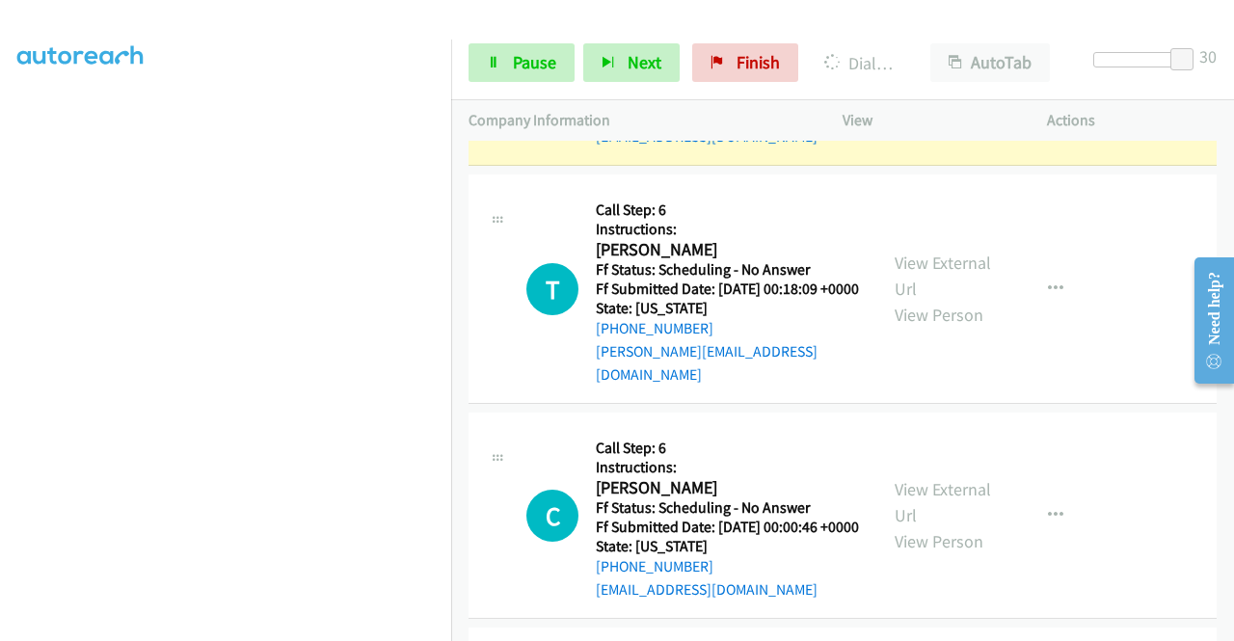
click at [947, 73] on link "View External Url" at bounding box center [942, 49] width 96 height 48
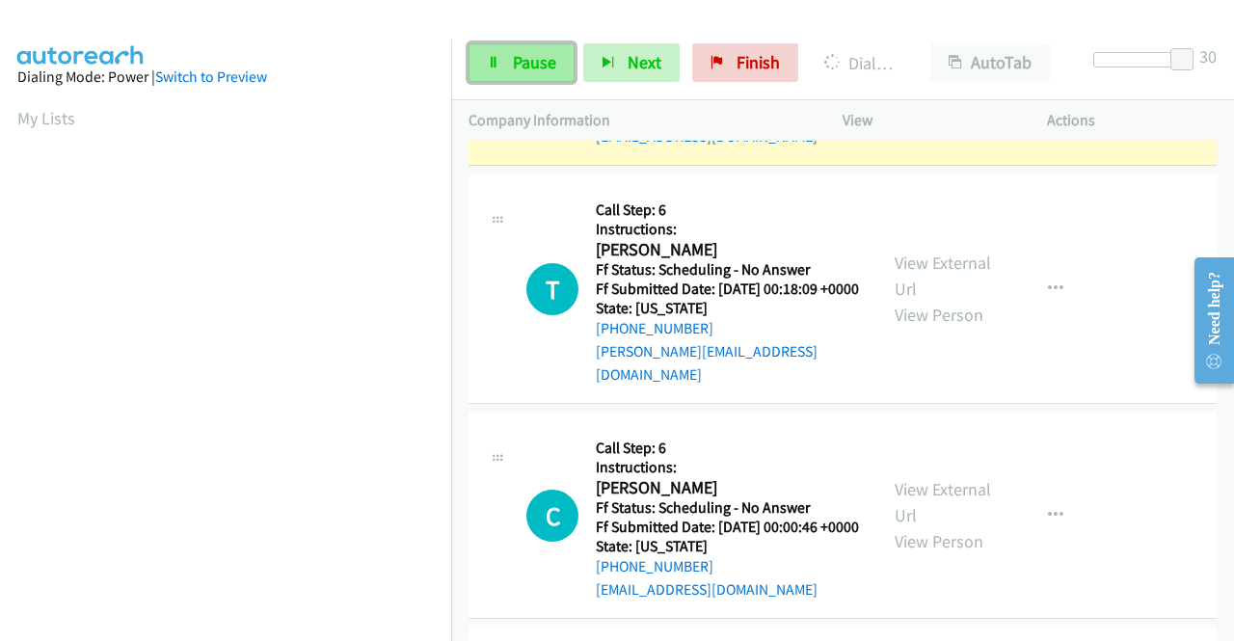
click at [513, 61] on span "Pause" at bounding box center [534, 62] width 43 height 22
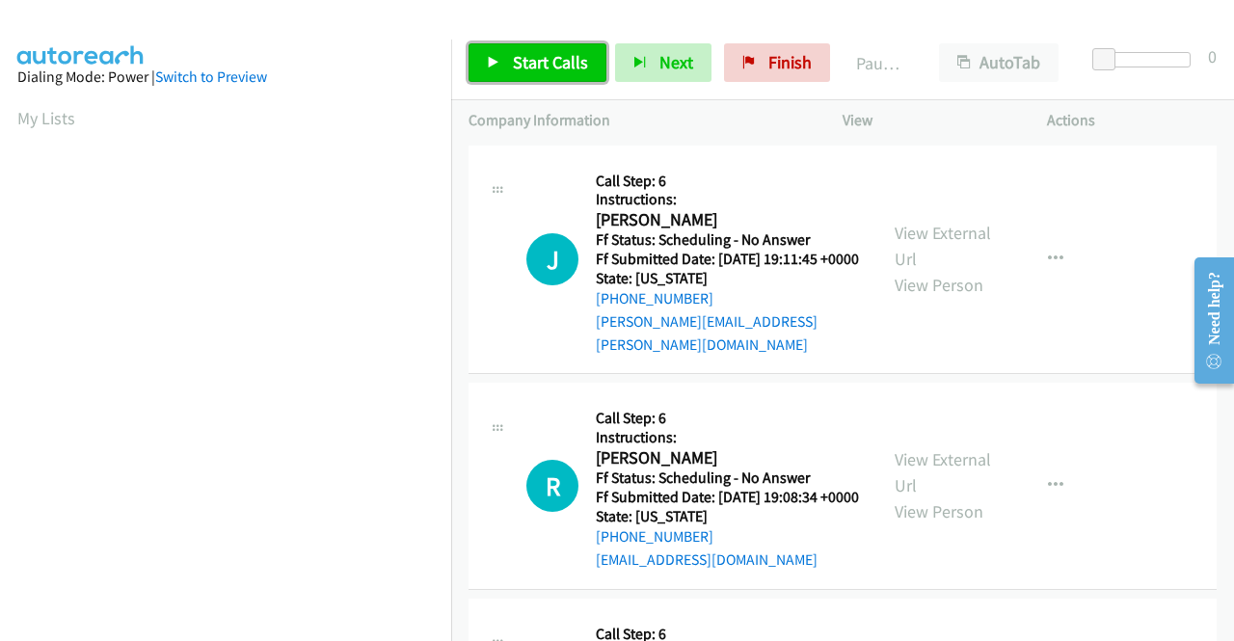
click at [494, 48] on link "Start Calls" at bounding box center [537, 62] width 138 height 39
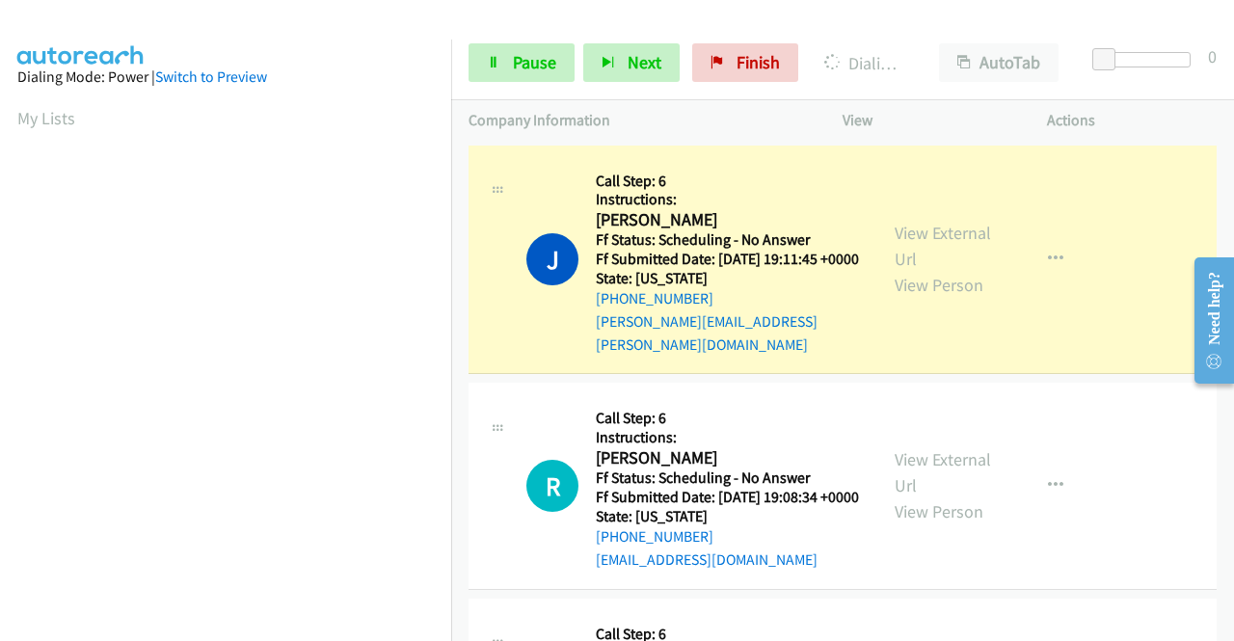
click at [934, 244] on div "View External Url View Person" at bounding box center [944, 259] width 100 height 78
click at [936, 233] on link "View External Url" at bounding box center [942, 246] width 96 height 48
drag, startPoint x: 542, startPoint y: 61, endPoint x: 545, endPoint y: 74, distance: 14.0
click at [543, 61] on span "Pause" at bounding box center [534, 62] width 43 height 22
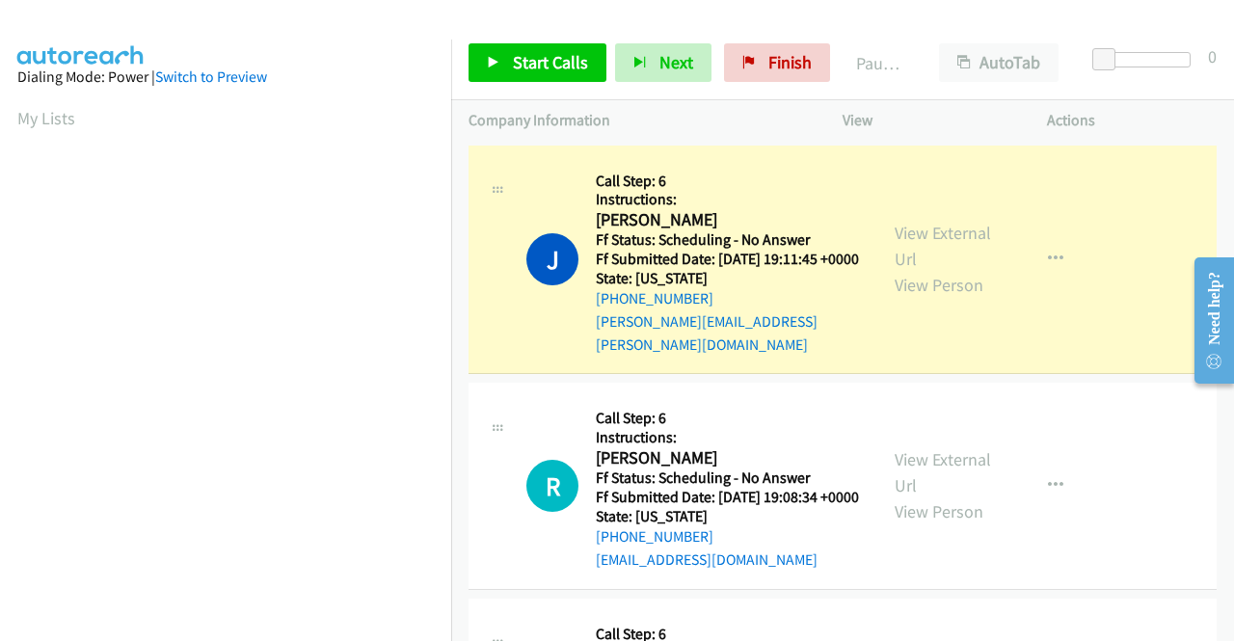
scroll to position [439, 0]
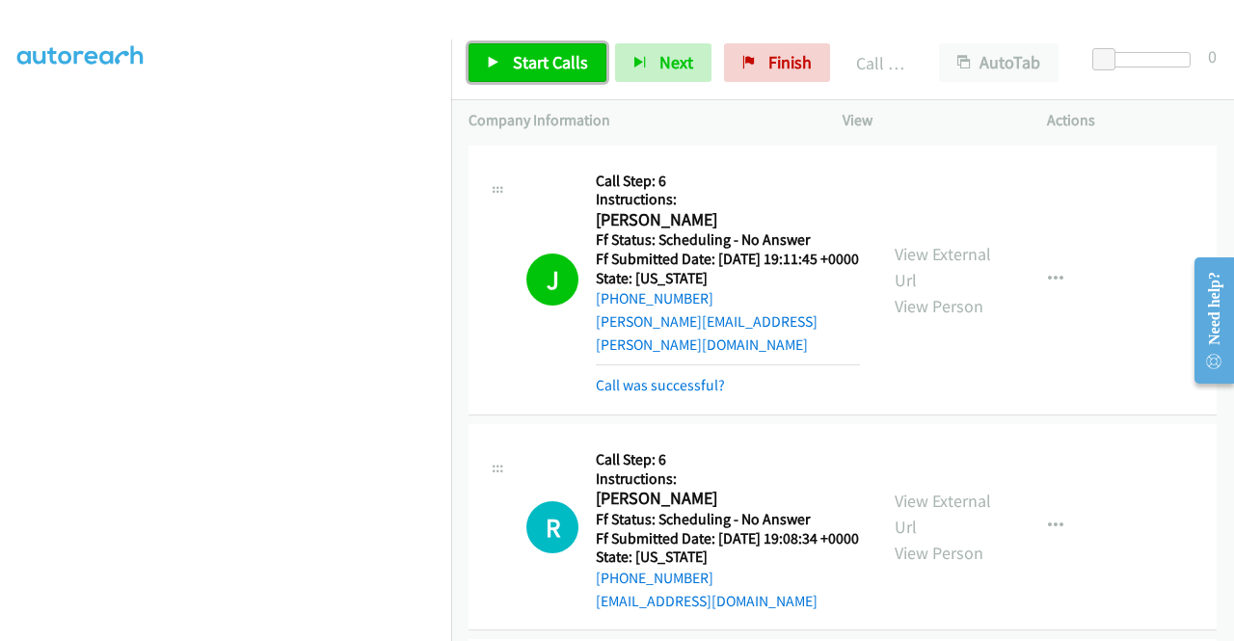
click at [561, 71] on span "Start Calls" at bounding box center [550, 62] width 75 height 22
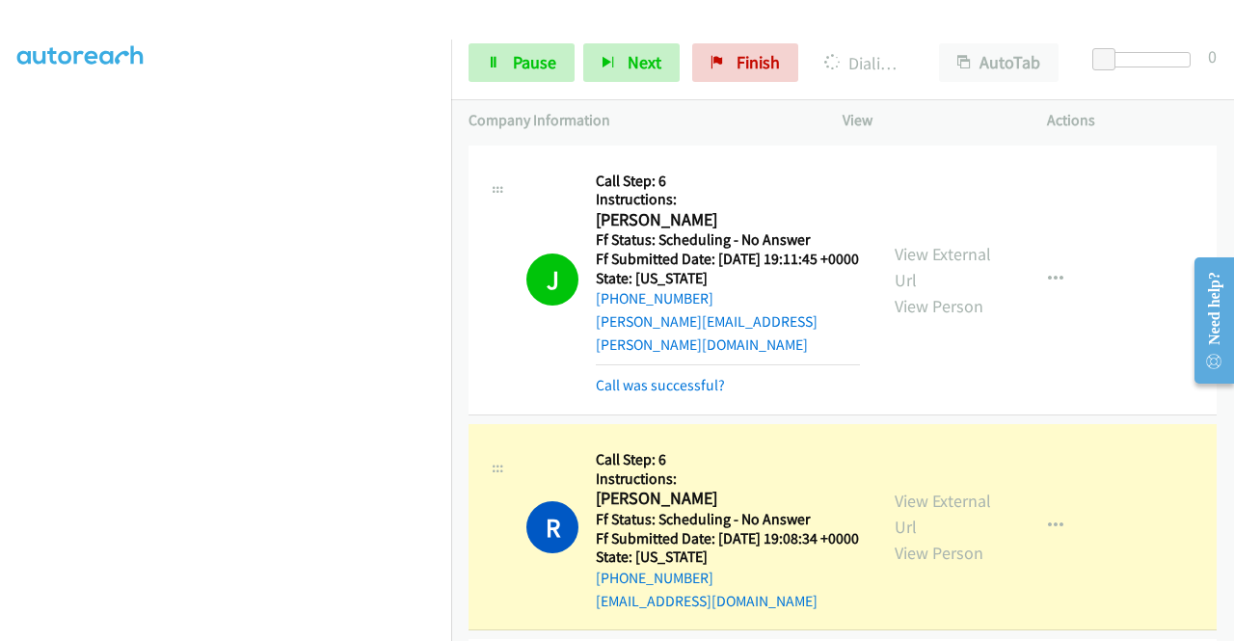
scroll to position [0, 0]
click at [898, 514] on link "View External Url" at bounding box center [942, 514] width 96 height 48
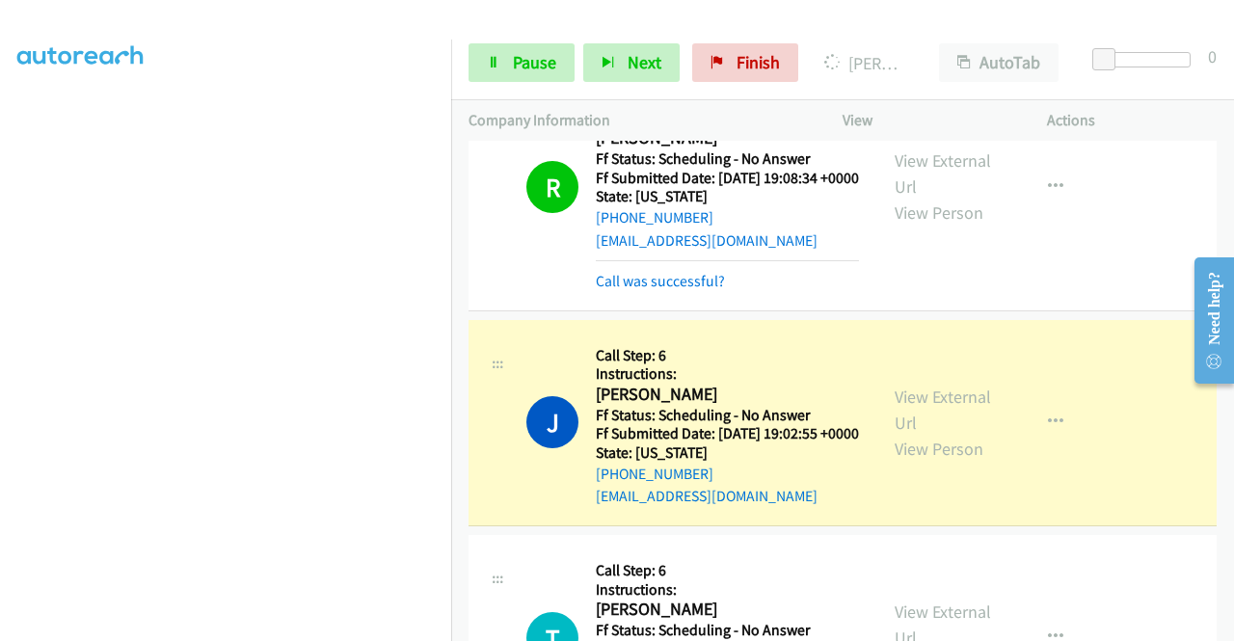
scroll to position [385, 0]
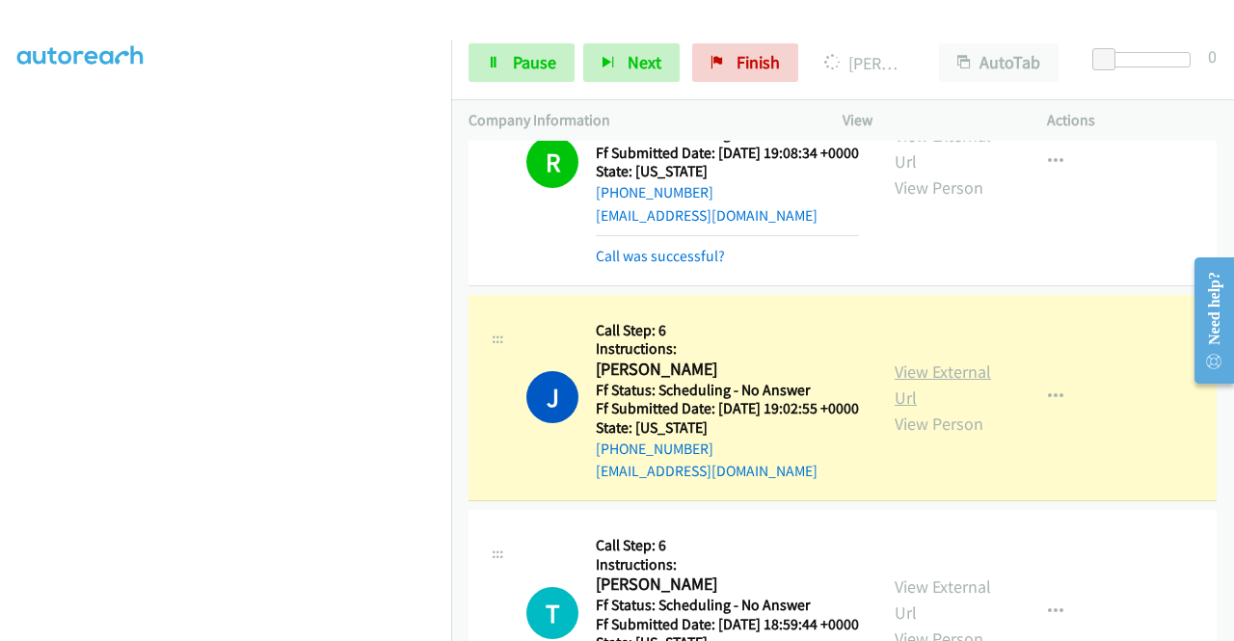
click at [942, 405] on link "View External Url" at bounding box center [942, 384] width 96 height 48
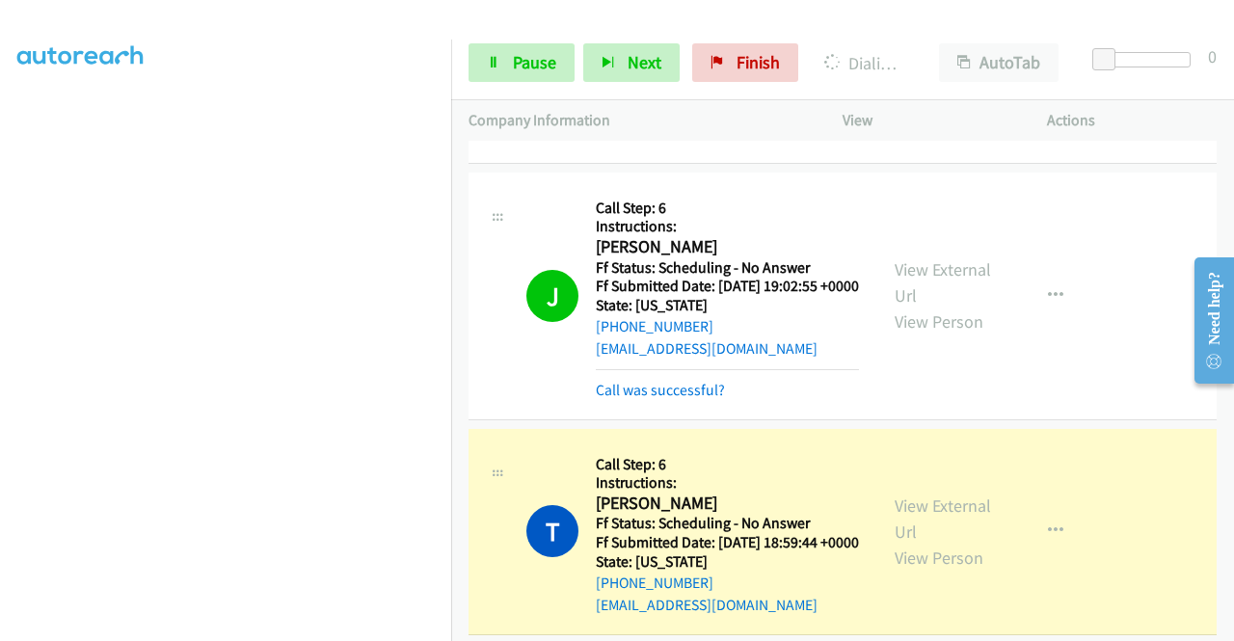
scroll to position [578, 0]
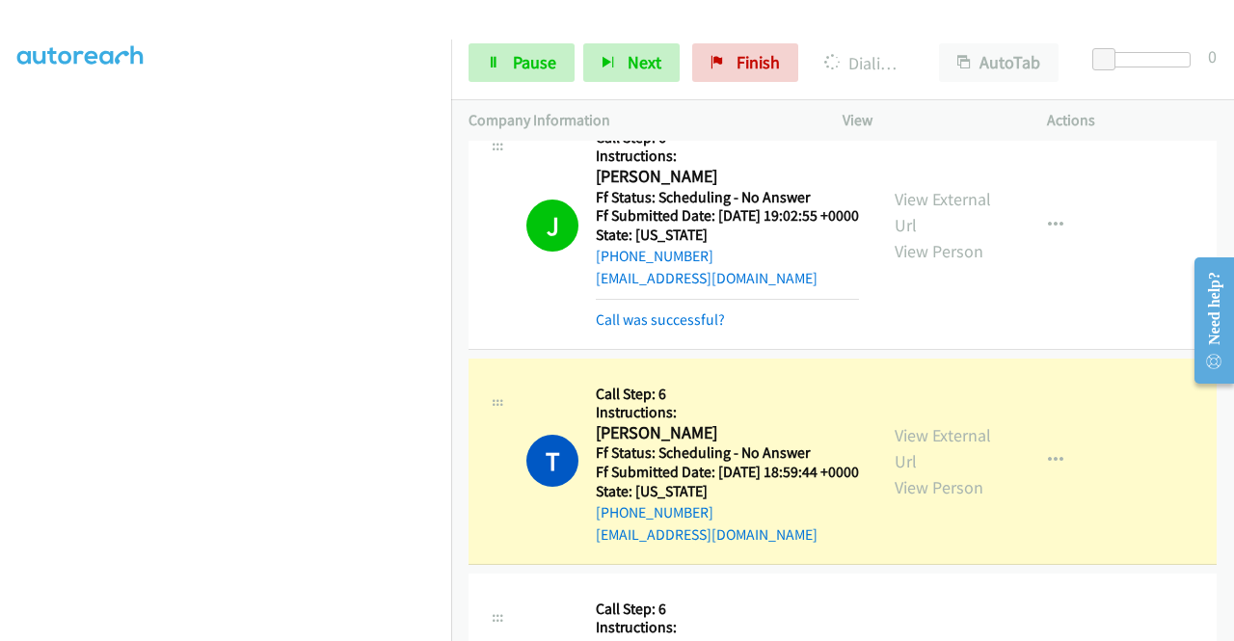
click at [919, 487] on div "View External Url View Person" at bounding box center [944, 461] width 100 height 78
click at [917, 472] on link "View External Url" at bounding box center [942, 448] width 96 height 48
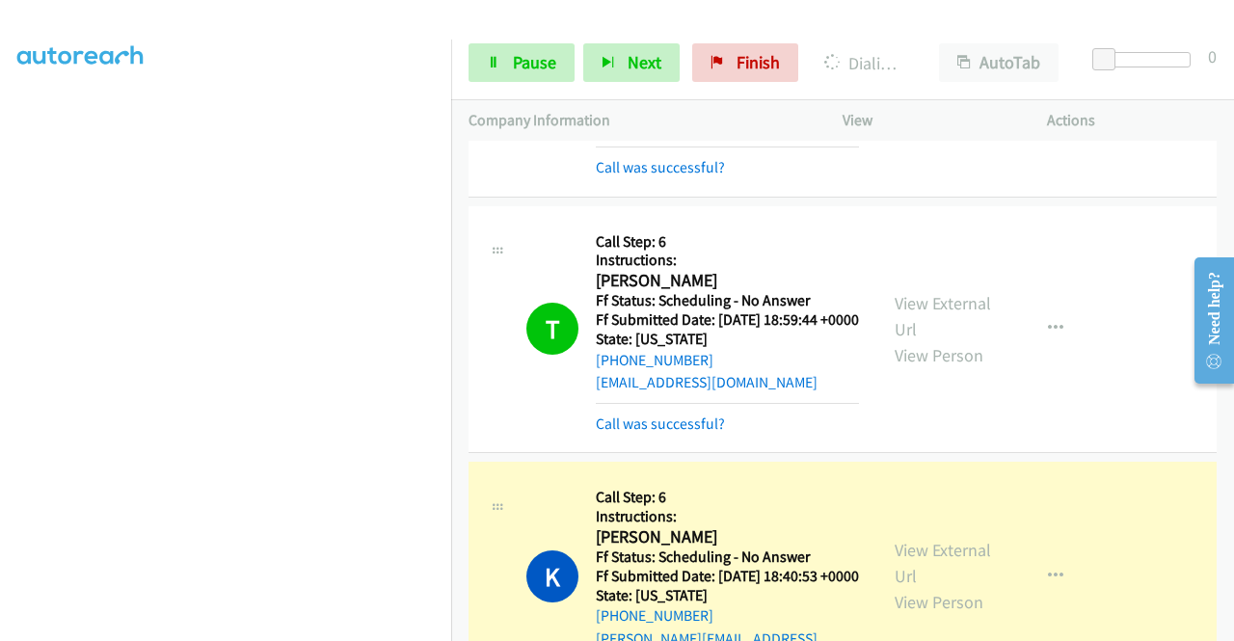
scroll to position [867, 0]
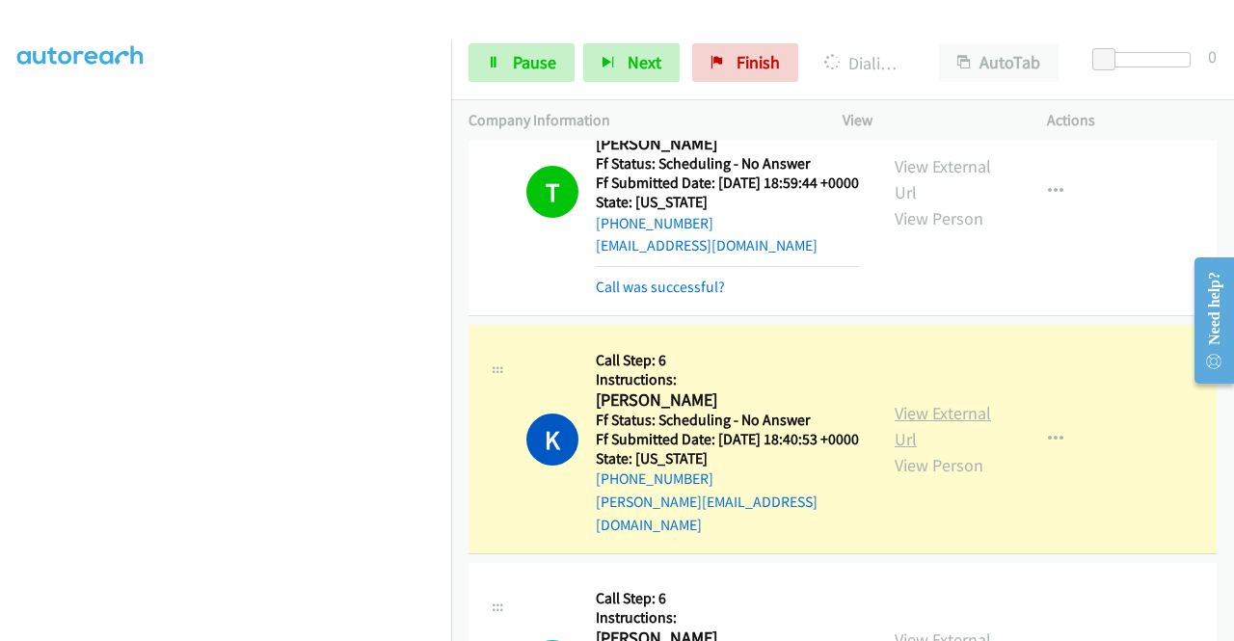
click at [894, 450] on link "View External Url" at bounding box center [942, 426] width 96 height 48
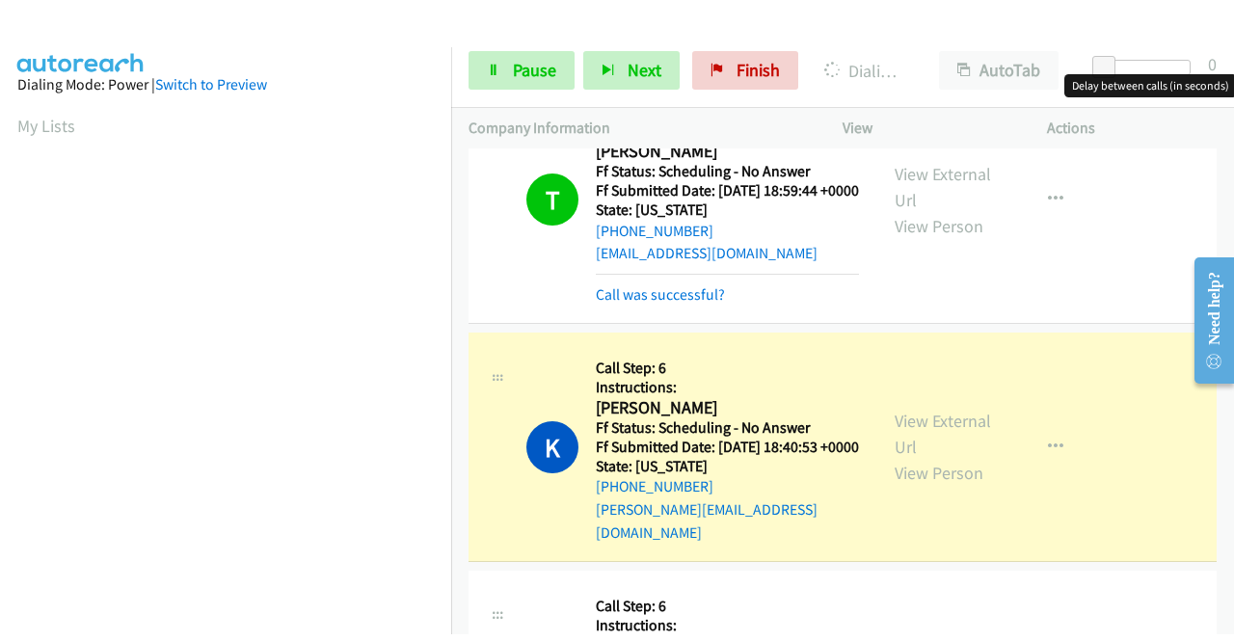
scroll to position [439, 0]
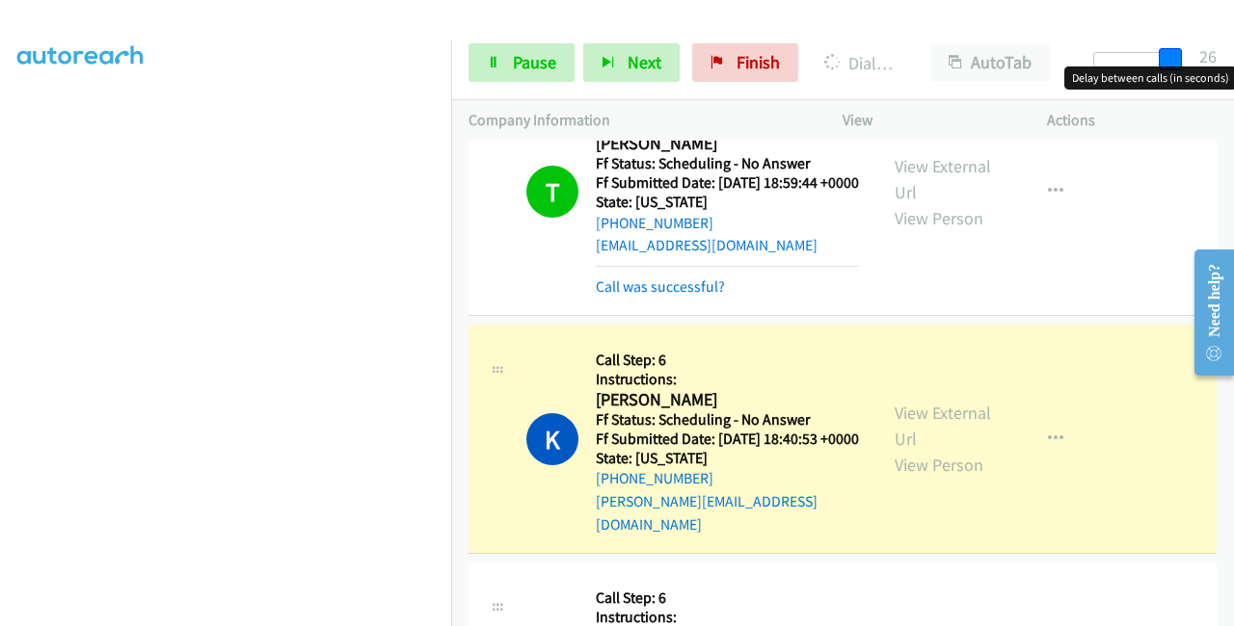
drag, startPoint x: 1109, startPoint y: 55, endPoint x: 1128, endPoint y: 16, distance: 42.7
click at [1233, 63] on div "Start Calls Pause Next Finish Dialing Kathy Osborne AutoTab AutoTab 26" at bounding box center [842, 63] width 783 height 74
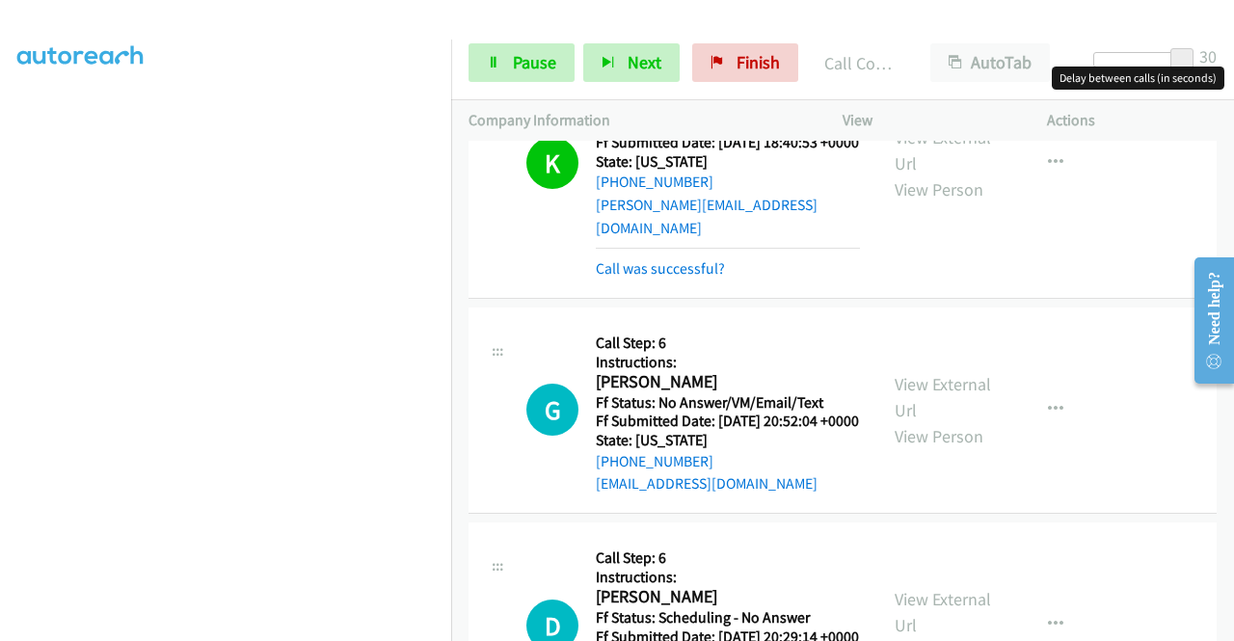
scroll to position [1349, 0]
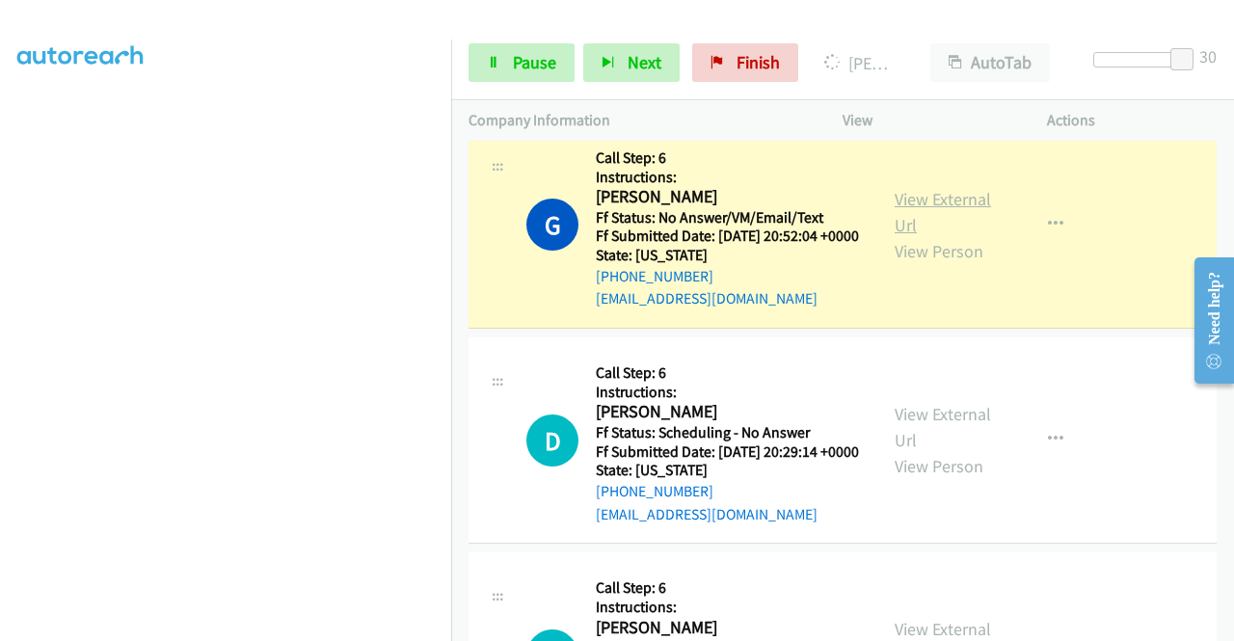
click at [928, 236] on link "View External Url" at bounding box center [942, 212] width 96 height 48
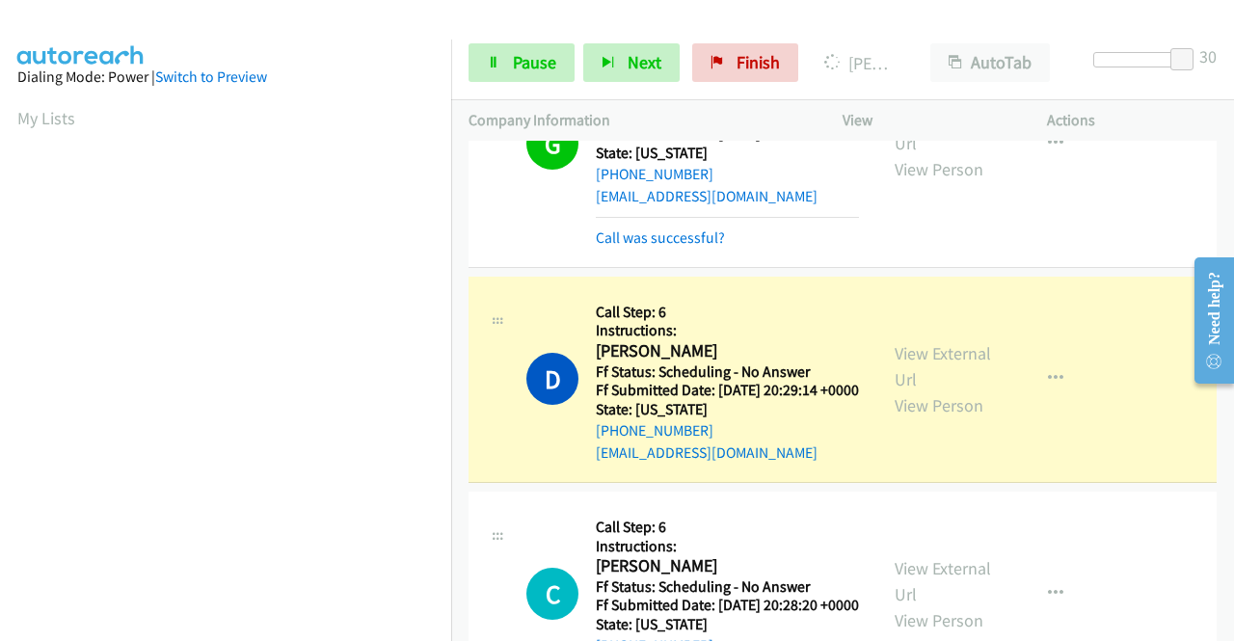
scroll to position [1542, 0]
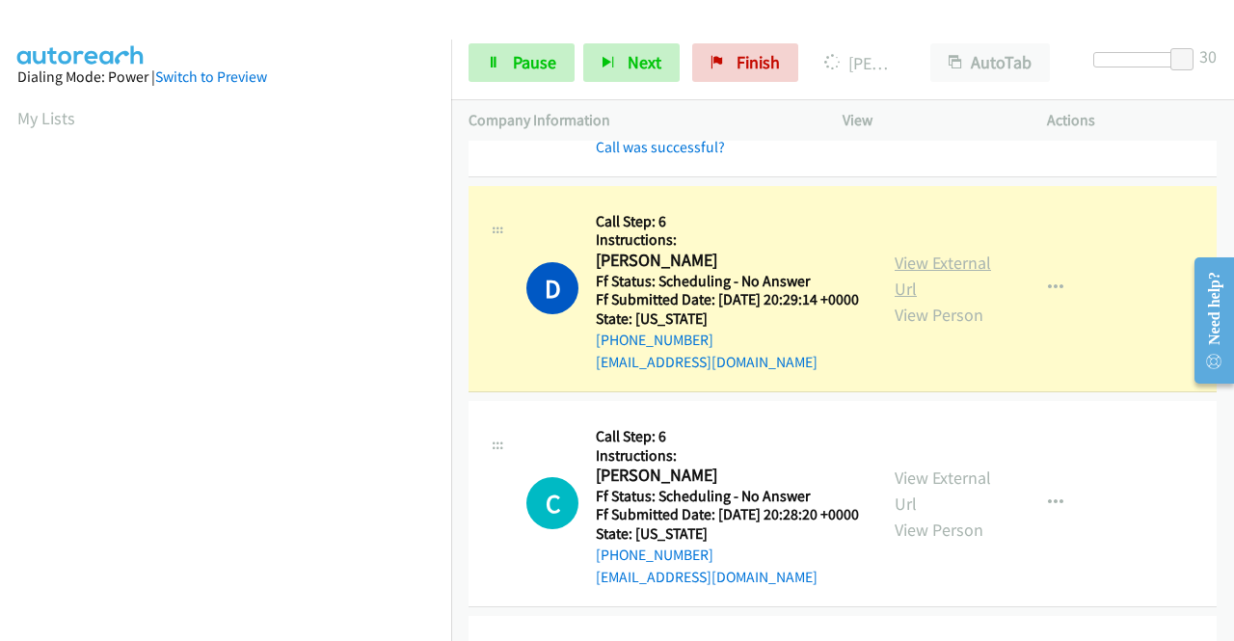
click at [961, 300] on link "View External Url" at bounding box center [942, 276] width 96 height 48
click at [929, 300] on link "View External Url" at bounding box center [942, 276] width 96 height 48
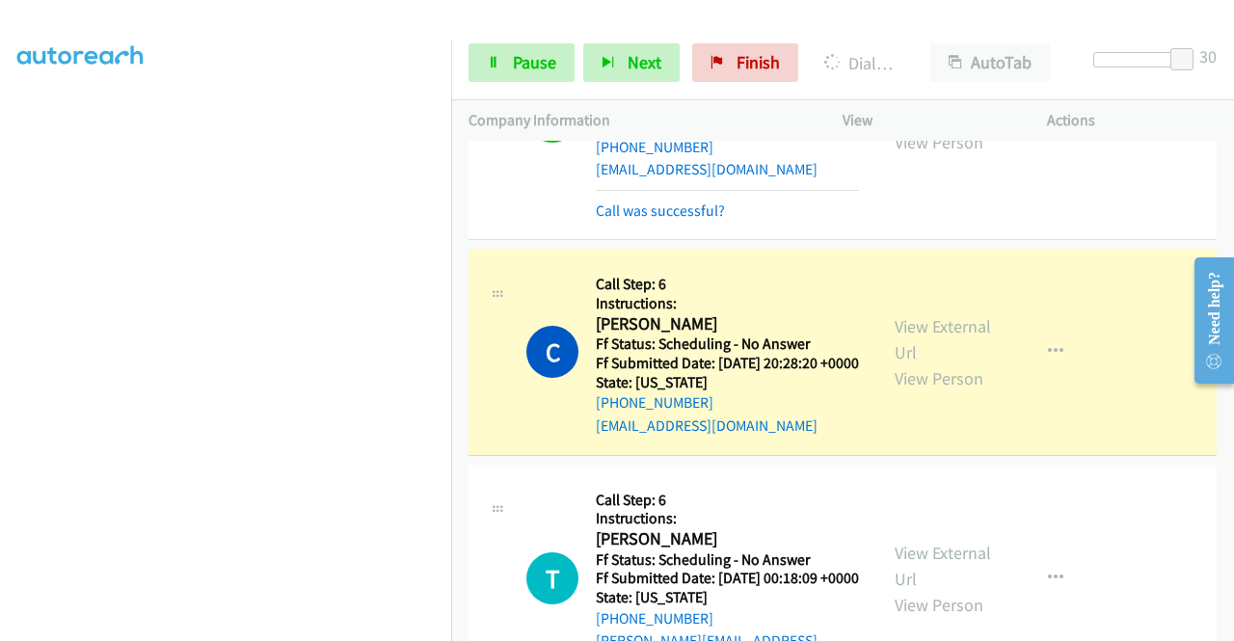
scroll to position [0, 0]
click at [894, 363] on link "View External Url" at bounding box center [942, 339] width 96 height 48
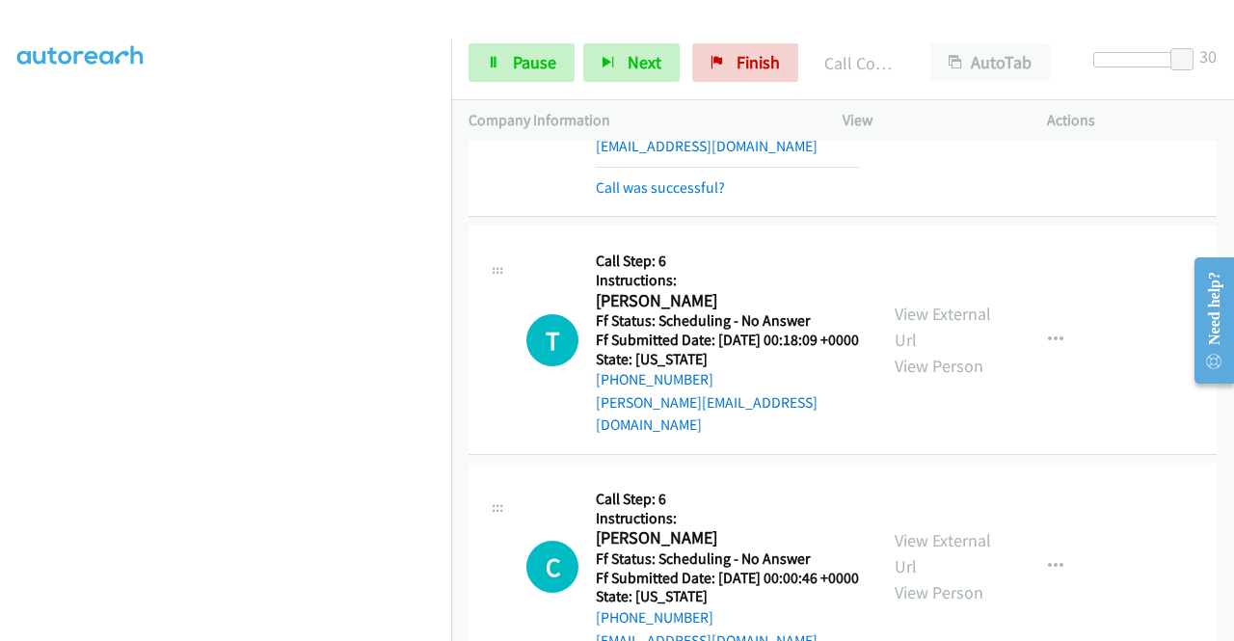
scroll to position [2024, 0]
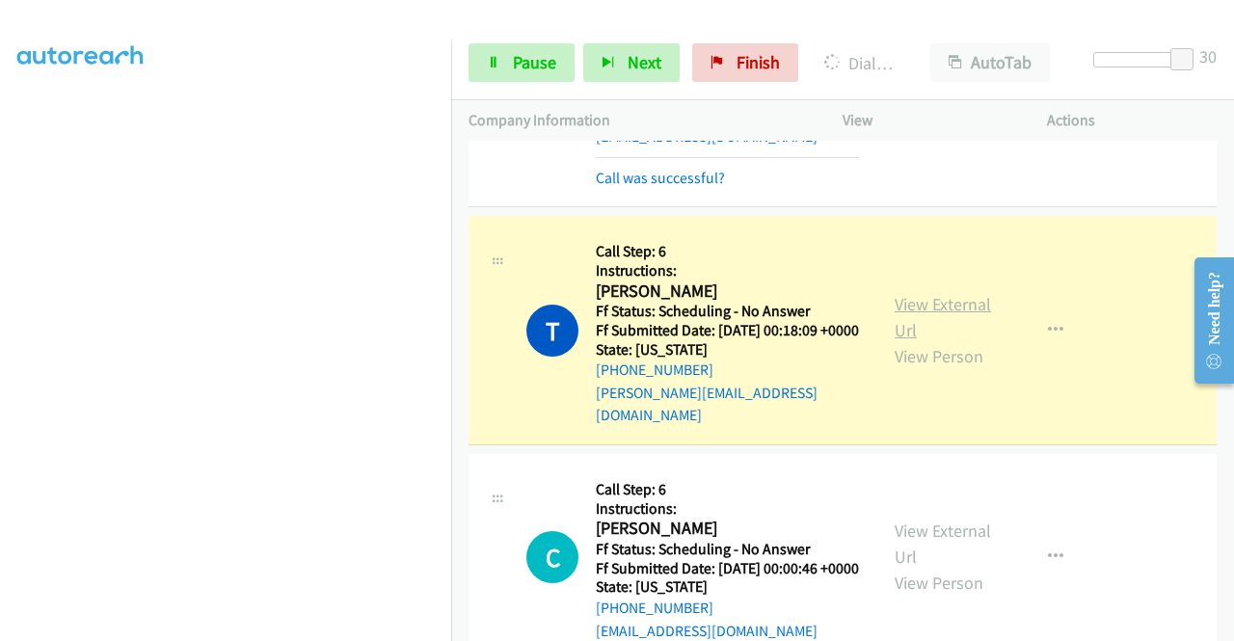
click at [950, 341] on link "View External Url" at bounding box center [942, 317] width 96 height 48
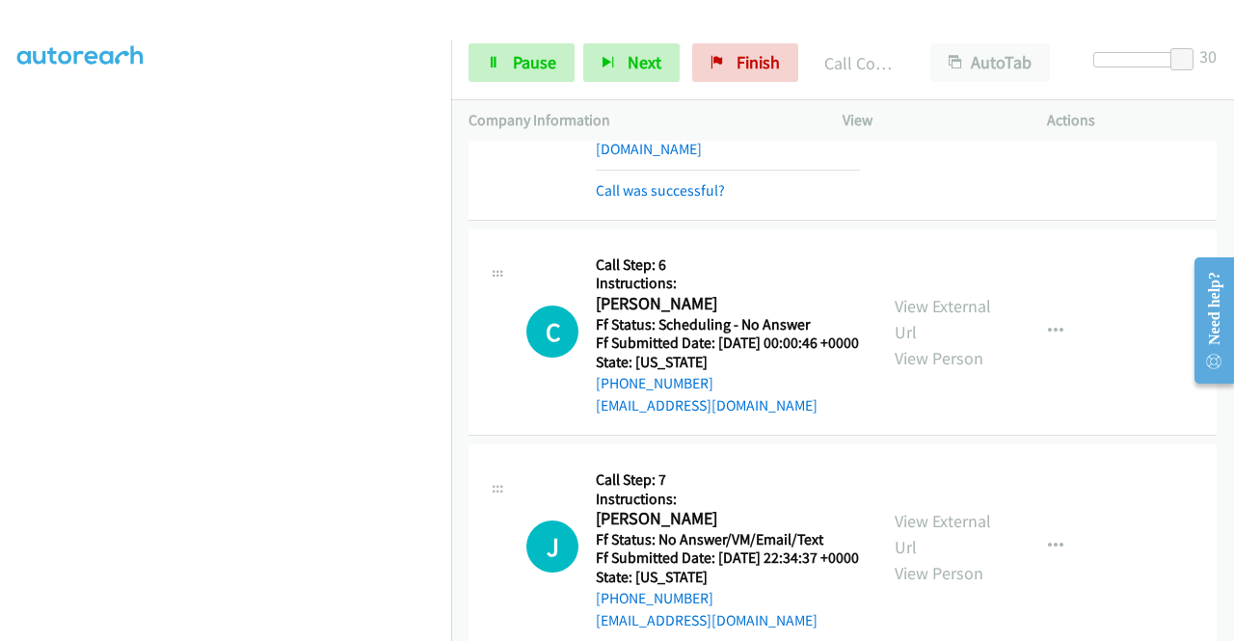
scroll to position [2409, 0]
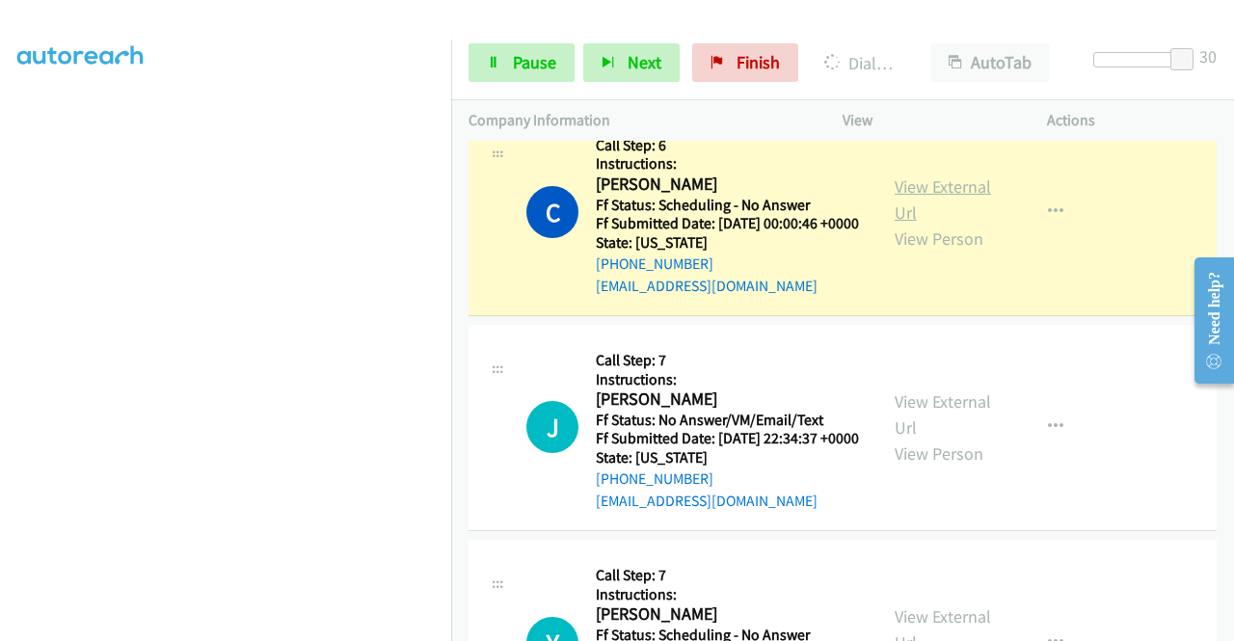
click at [902, 224] on link "View External Url" at bounding box center [942, 199] width 96 height 48
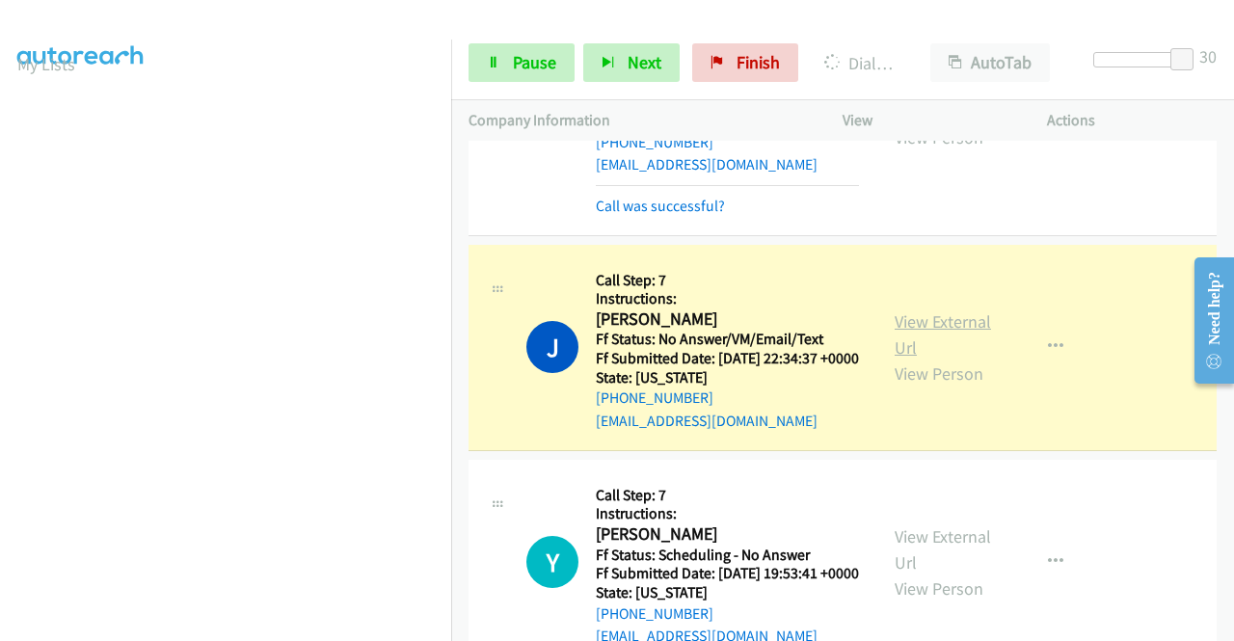
scroll to position [2602, 0]
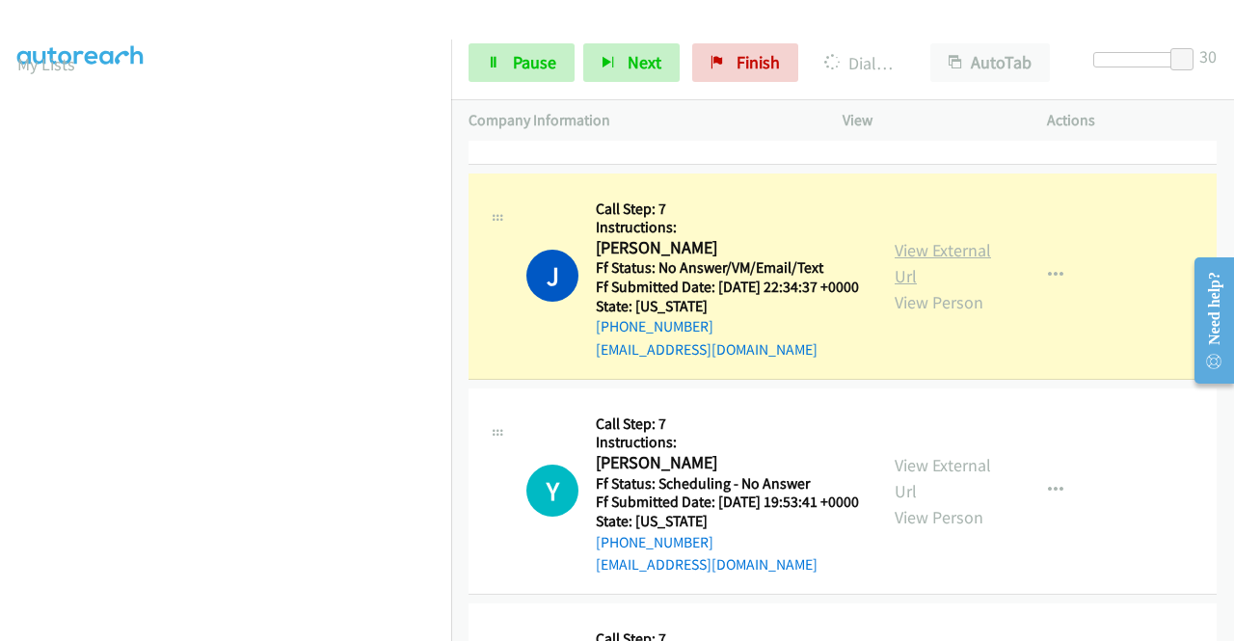
click at [912, 287] on link "View External Url" at bounding box center [942, 263] width 96 height 48
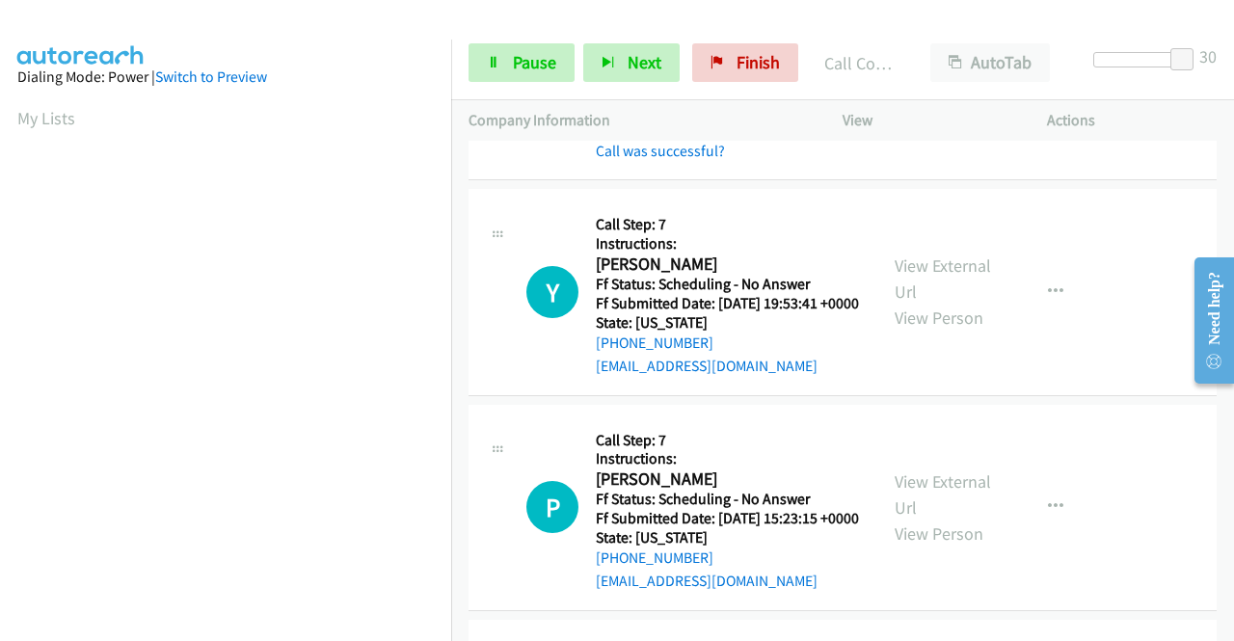
scroll to position [2891, 0]
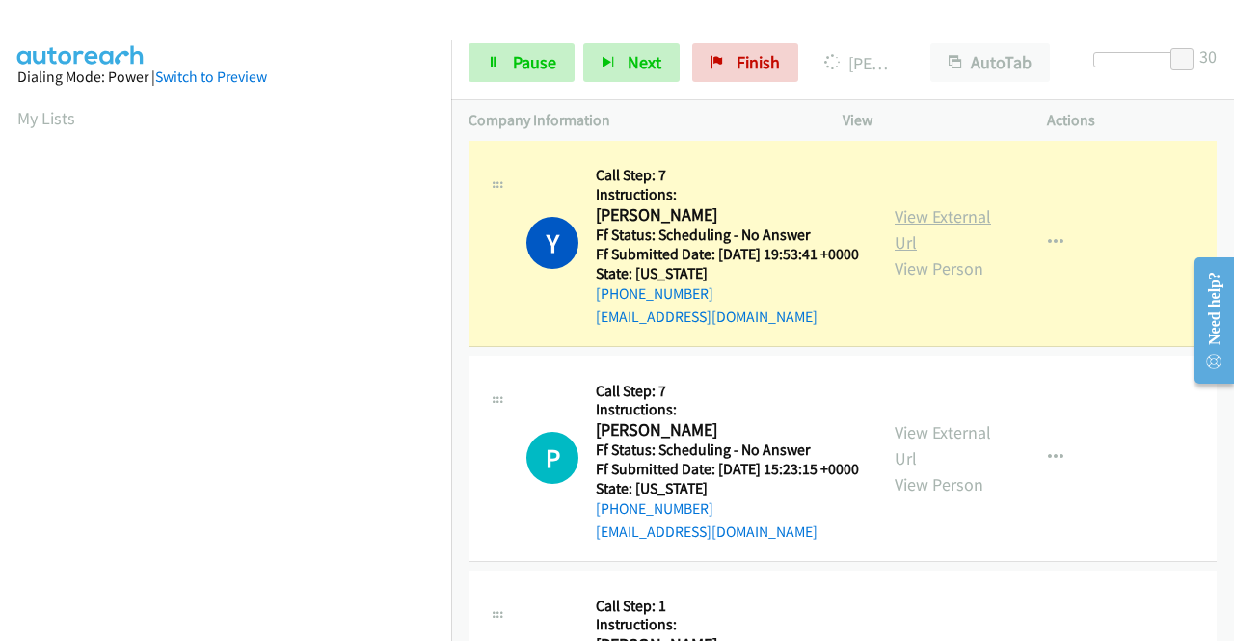
click at [919, 253] on link "View External Url" at bounding box center [942, 229] width 96 height 48
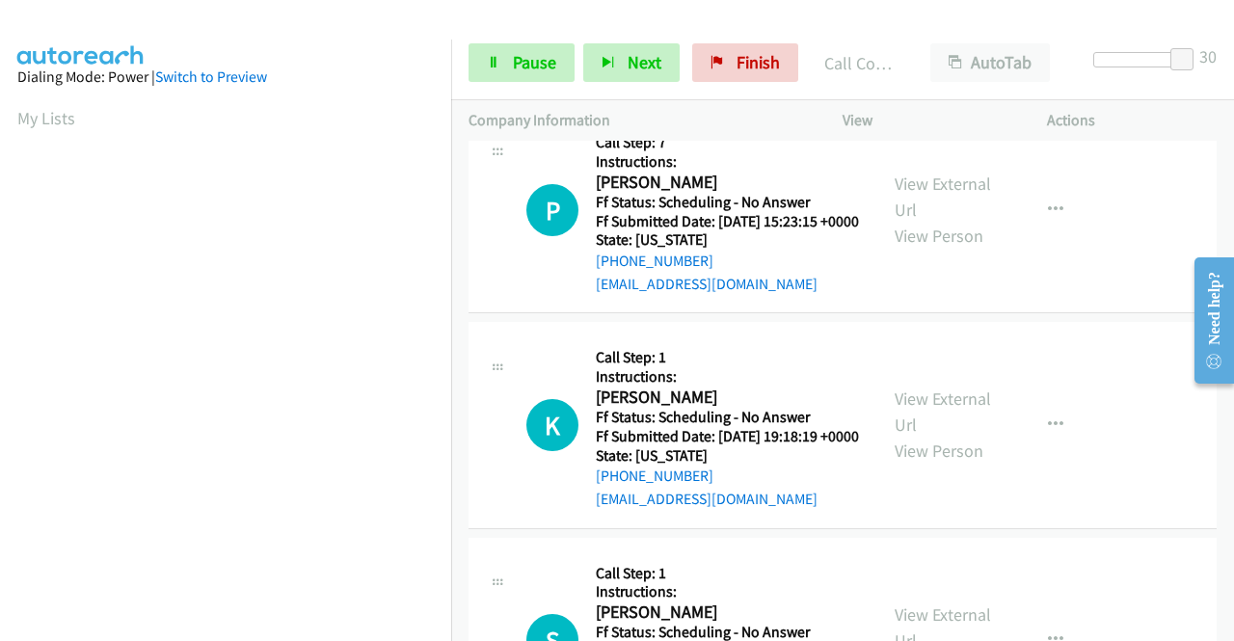
scroll to position [3277, 0]
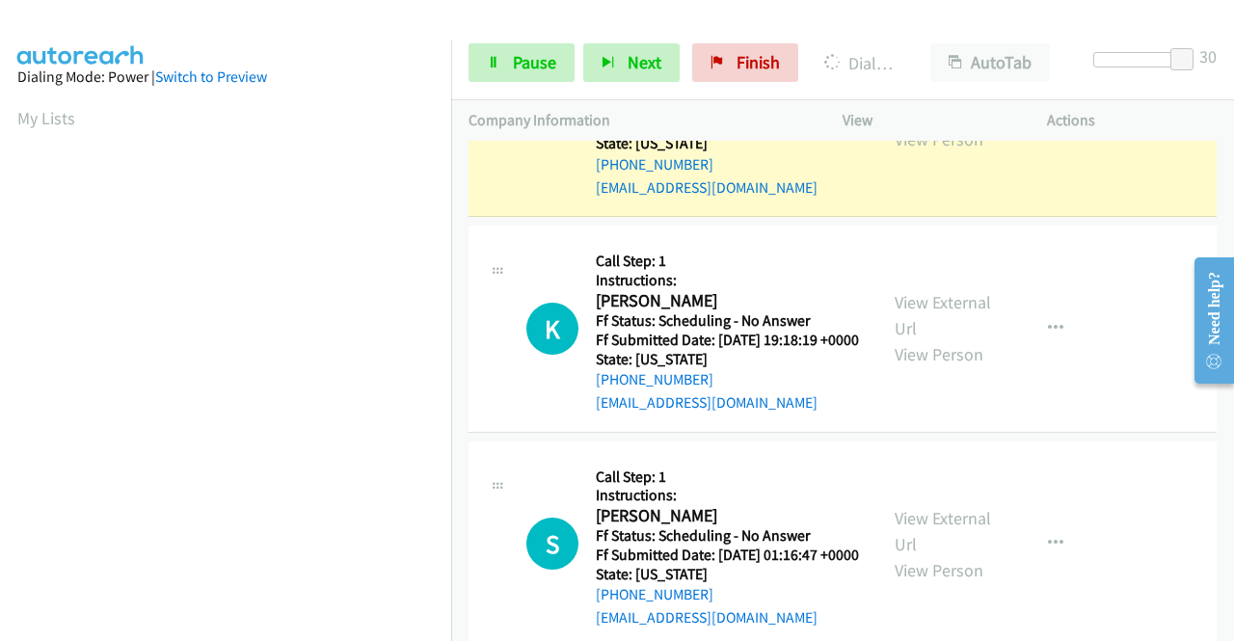
click at [940, 124] on link "View External Url" at bounding box center [942, 100] width 96 height 48
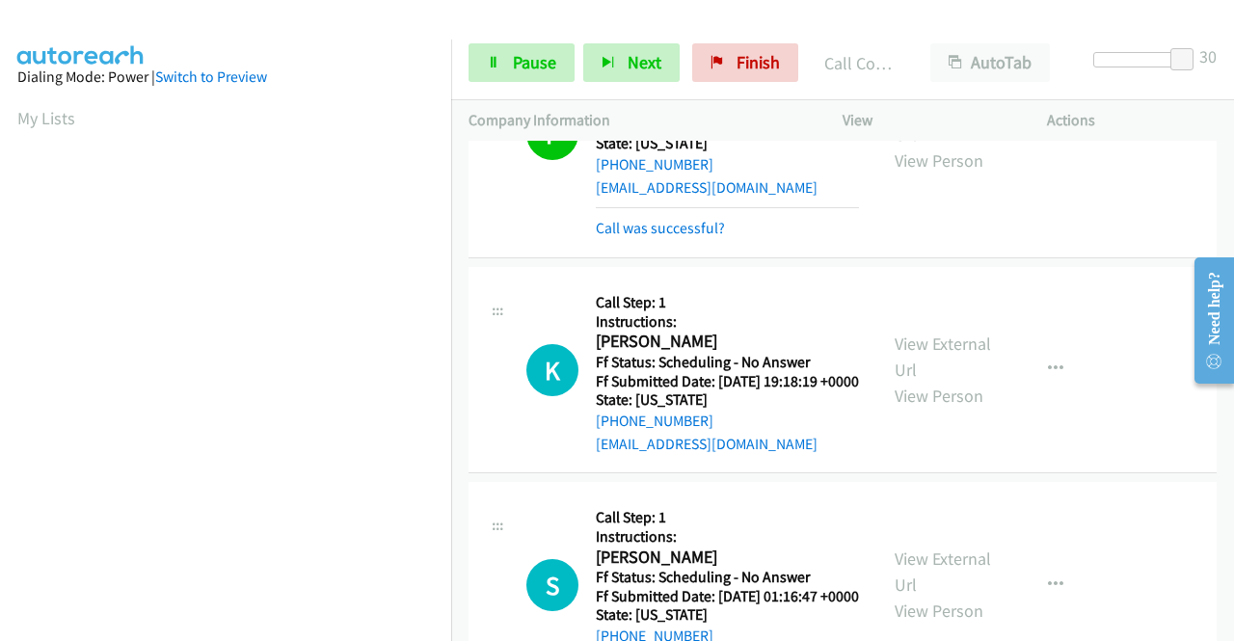
scroll to position [3373, 0]
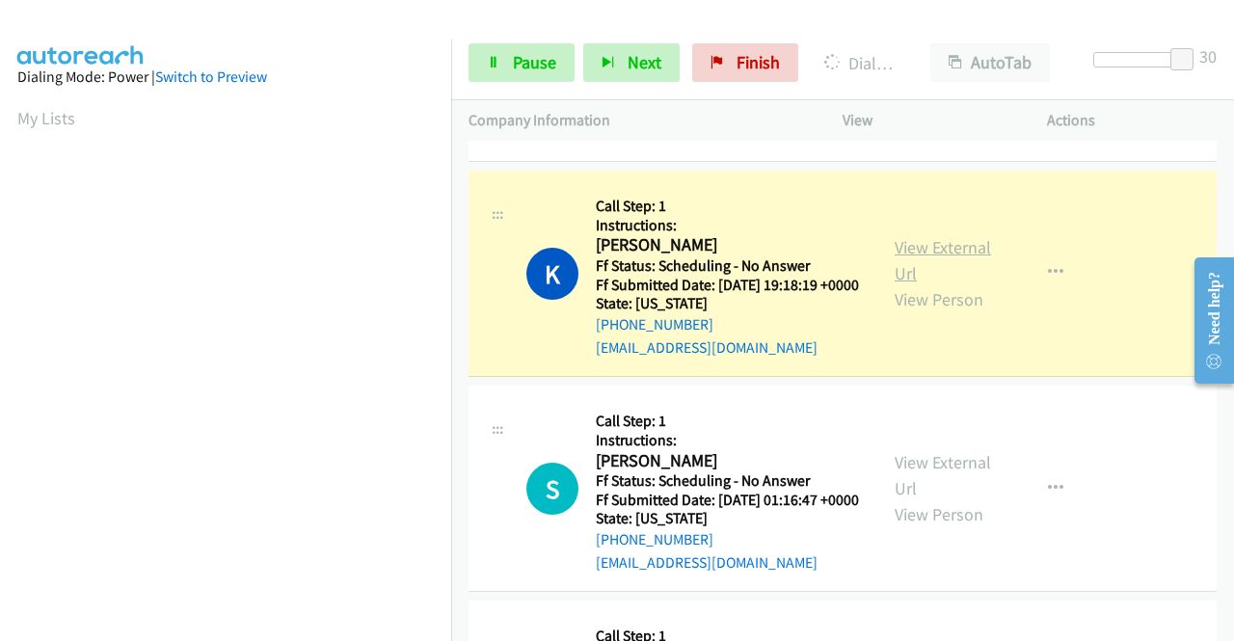
click at [900, 284] on link "View External Url" at bounding box center [942, 260] width 96 height 48
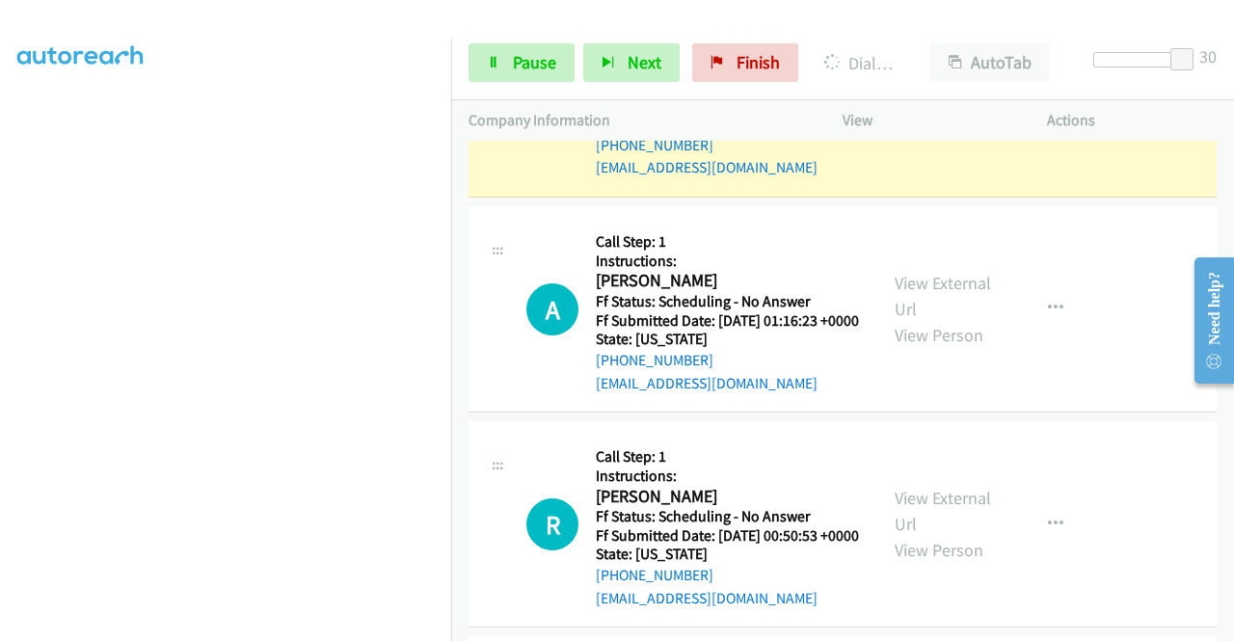
scroll to position [3855, 0]
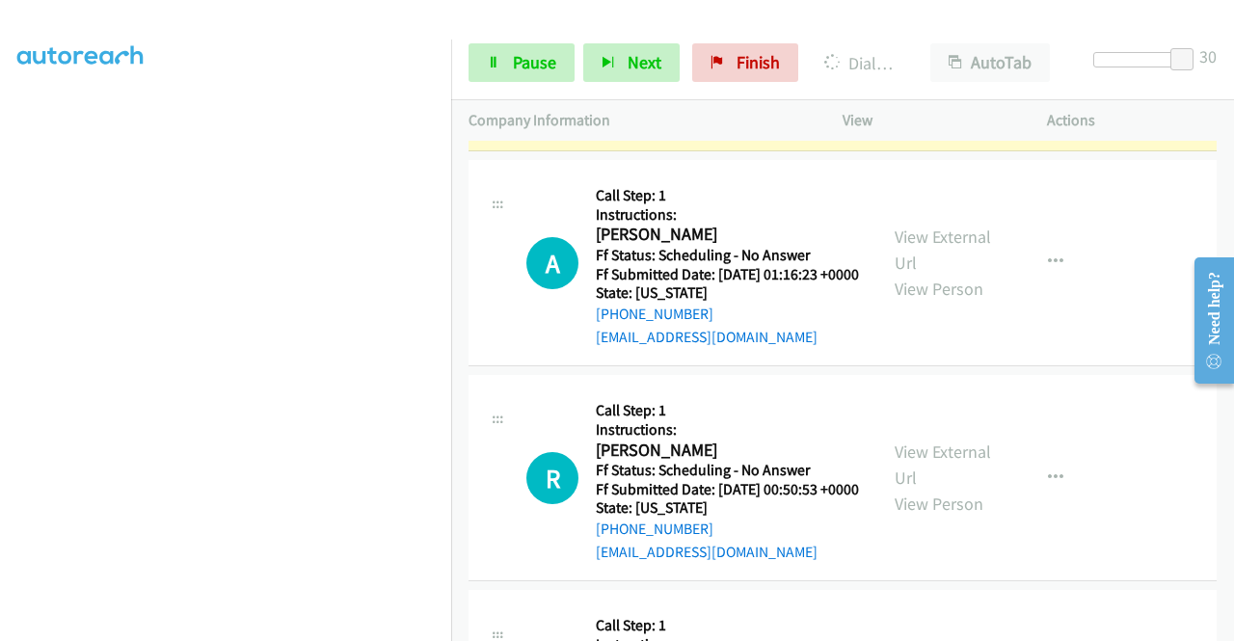
click at [938, 59] on link "View External Url" at bounding box center [942, 35] width 96 height 48
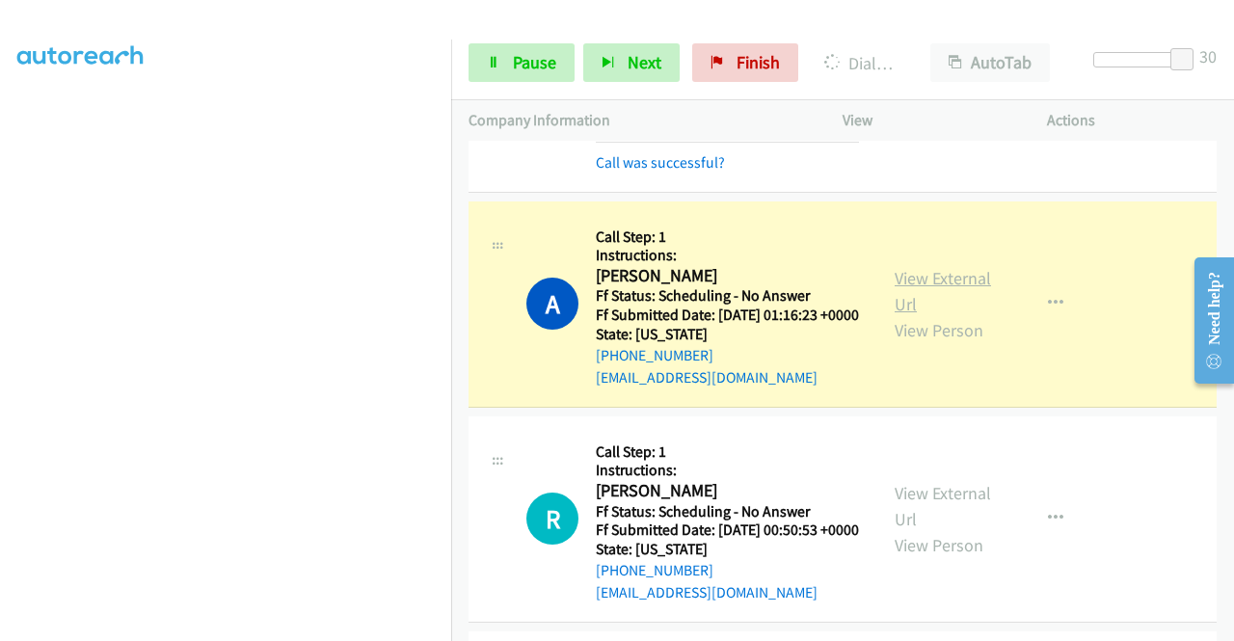
click at [908, 315] on link "View External Url" at bounding box center [942, 291] width 96 height 48
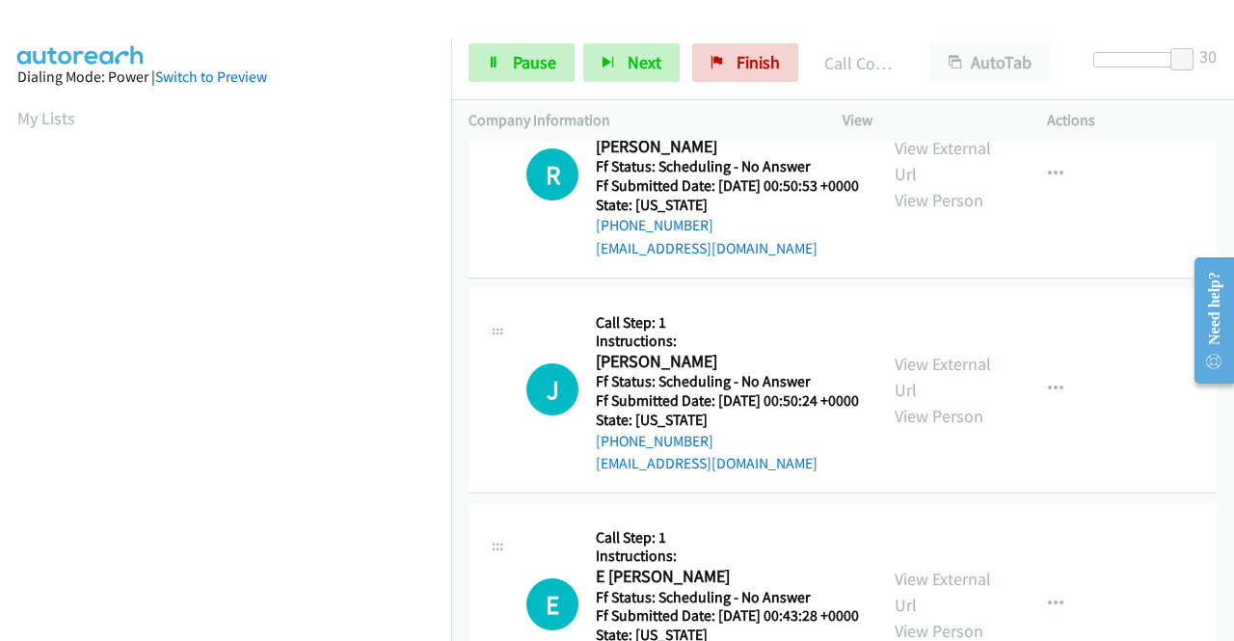
scroll to position [4337, 0]
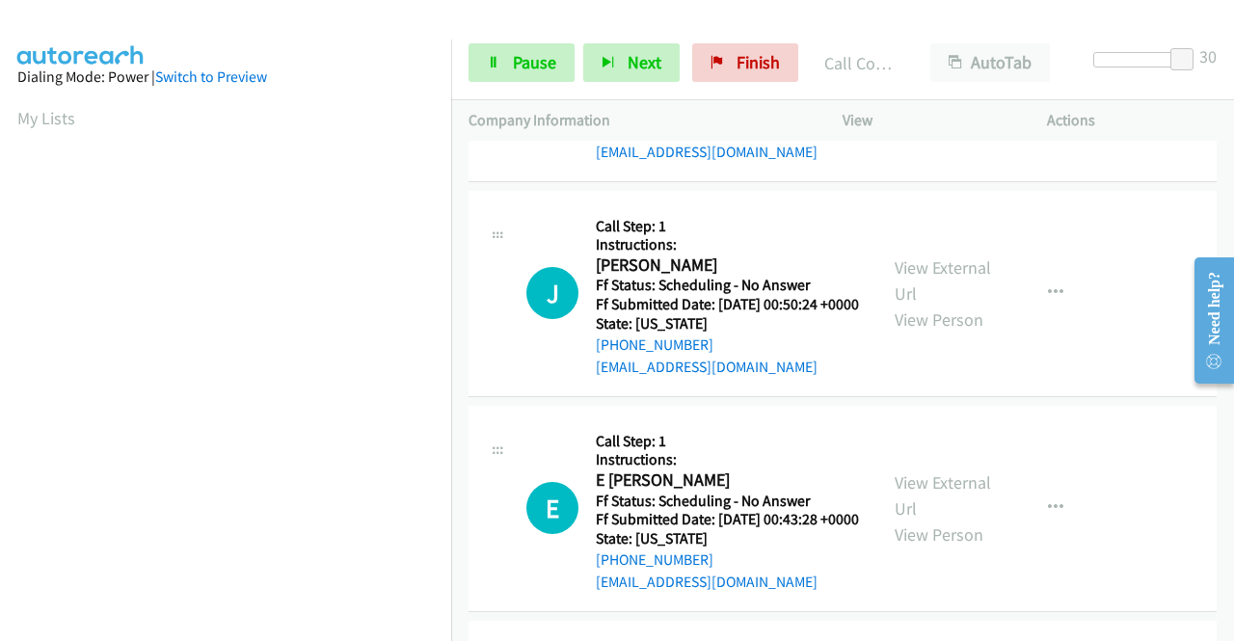
click at [923, 89] on link "View External Url" at bounding box center [942, 64] width 96 height 48
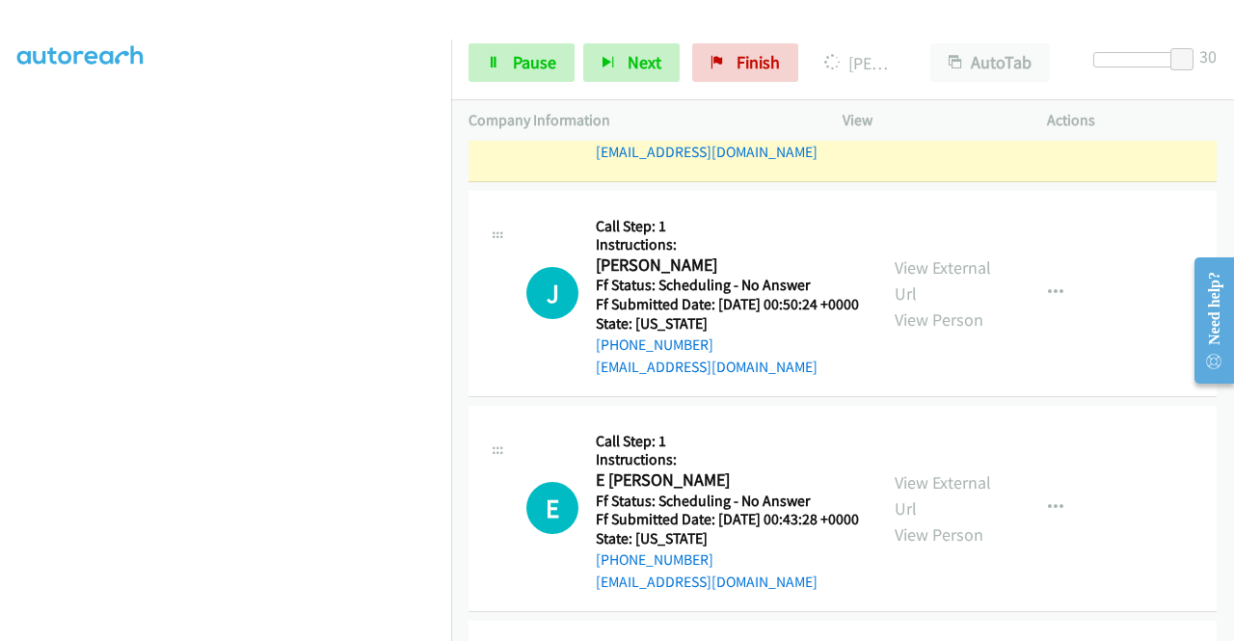
scroll to position [0, 0]
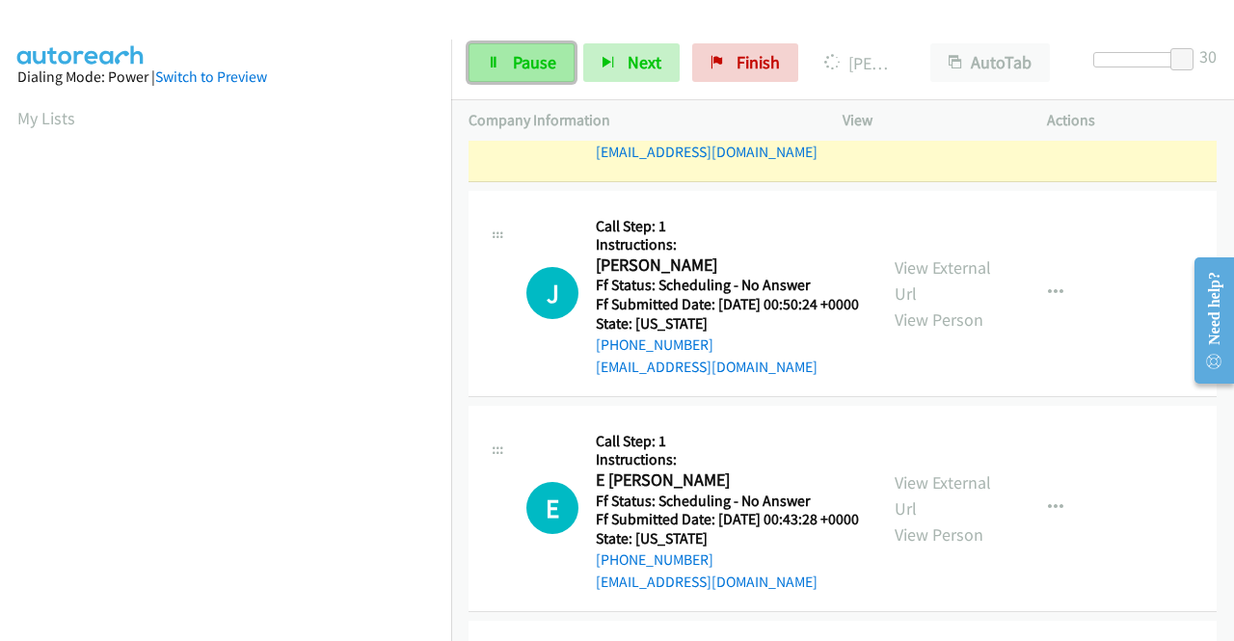
click at [507, 58] on link "Pause" at bounding box center [521, 62] width 106 height 39
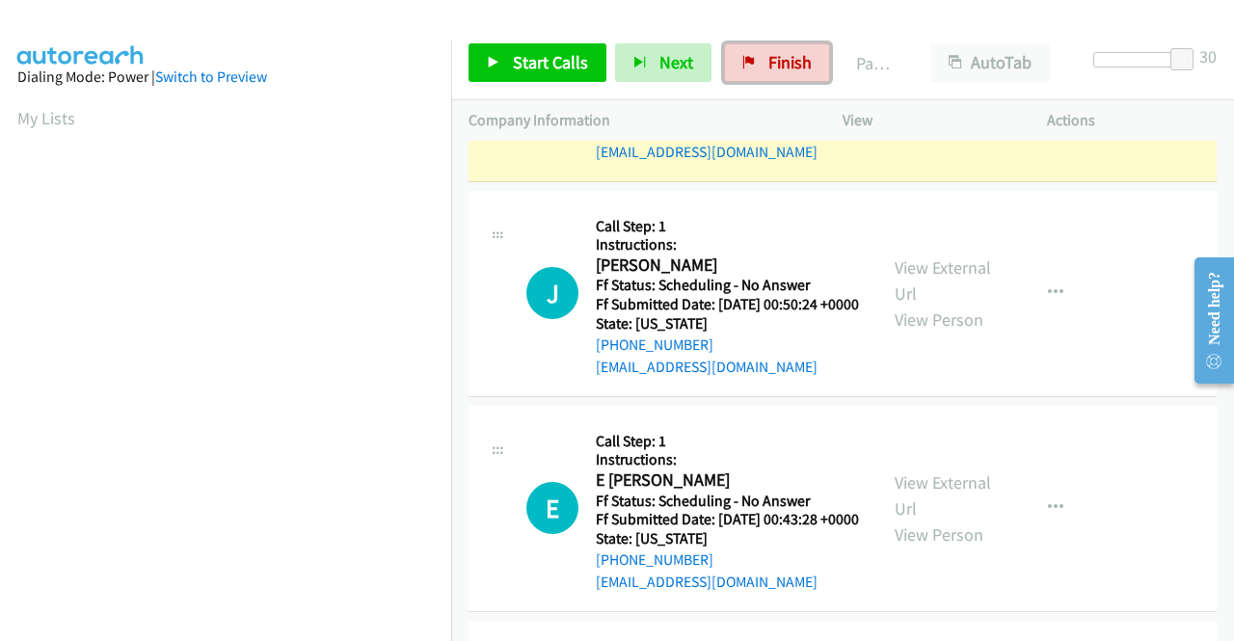
drag, startPoint x: 769, startPoint y: 66, endPoint x: 916, endPoint y: 13, distance: 155.5
click at [769, 65] on span "Finish" at bounding box center [789, 62] width 43 height 22
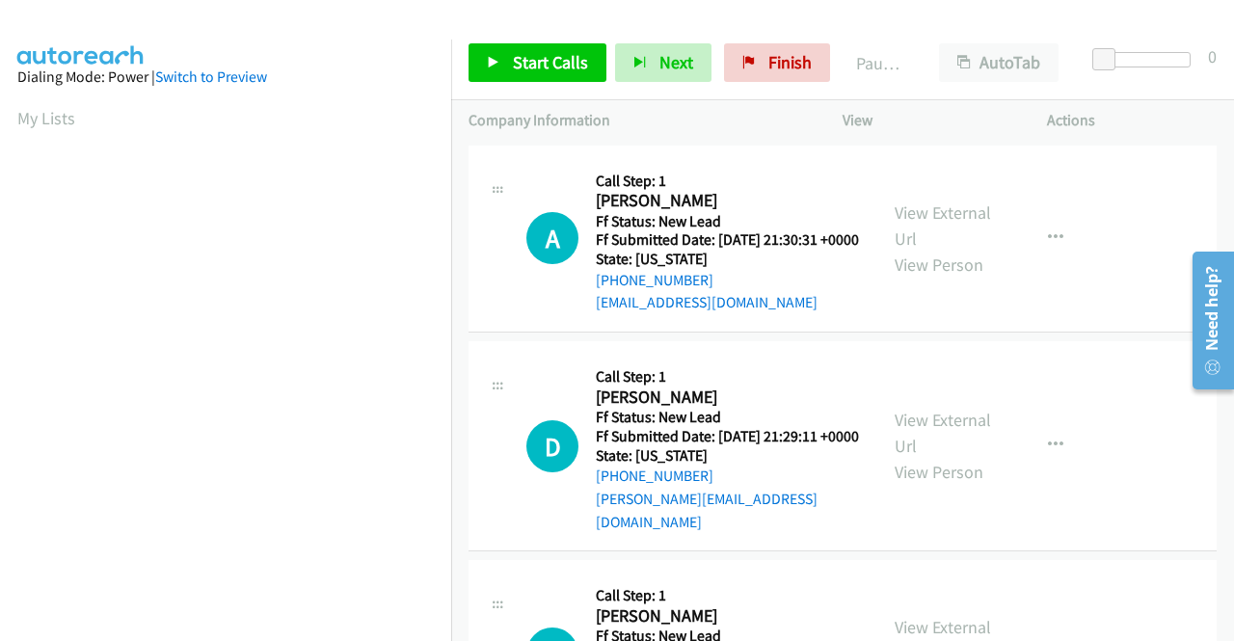
click at [545, 41] on div "Start Calls Pause Next Finish Paused AutoTab AutoTab 0" at bounding box center [842, 63] width 783 height 74
click at [532, 51] on span "Start Calls" at bounding box center [550, 62] width 75 height 22
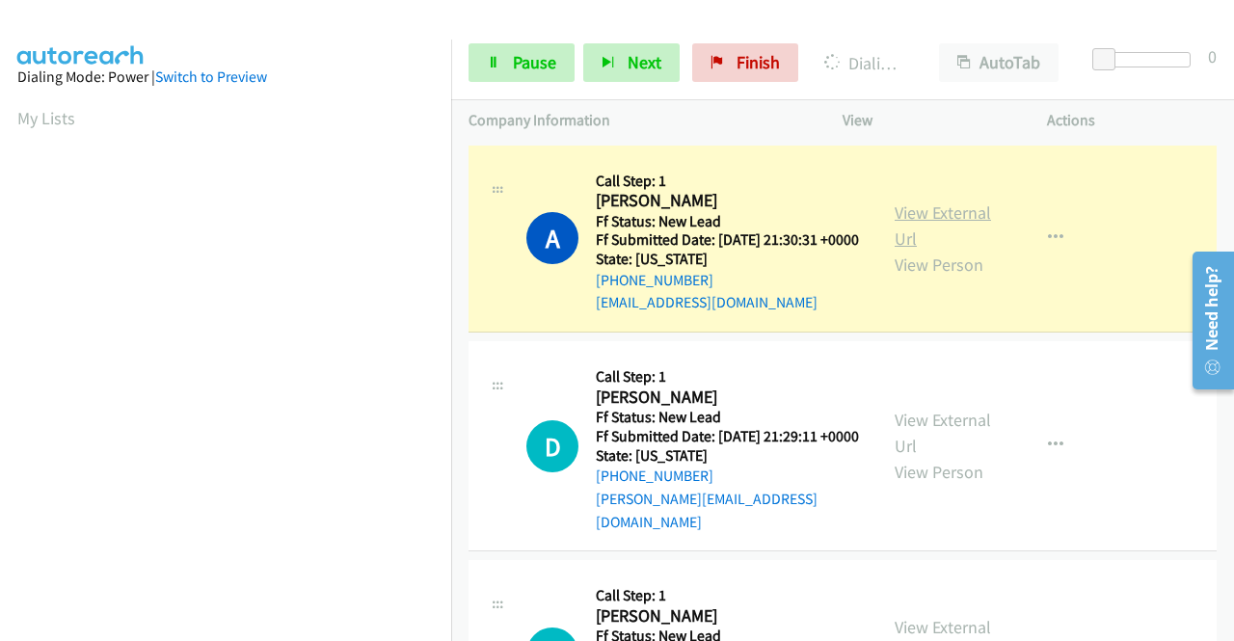
click at [894, 219] on link "View External Url" at bounding box center [942, 225] width 96 height 48
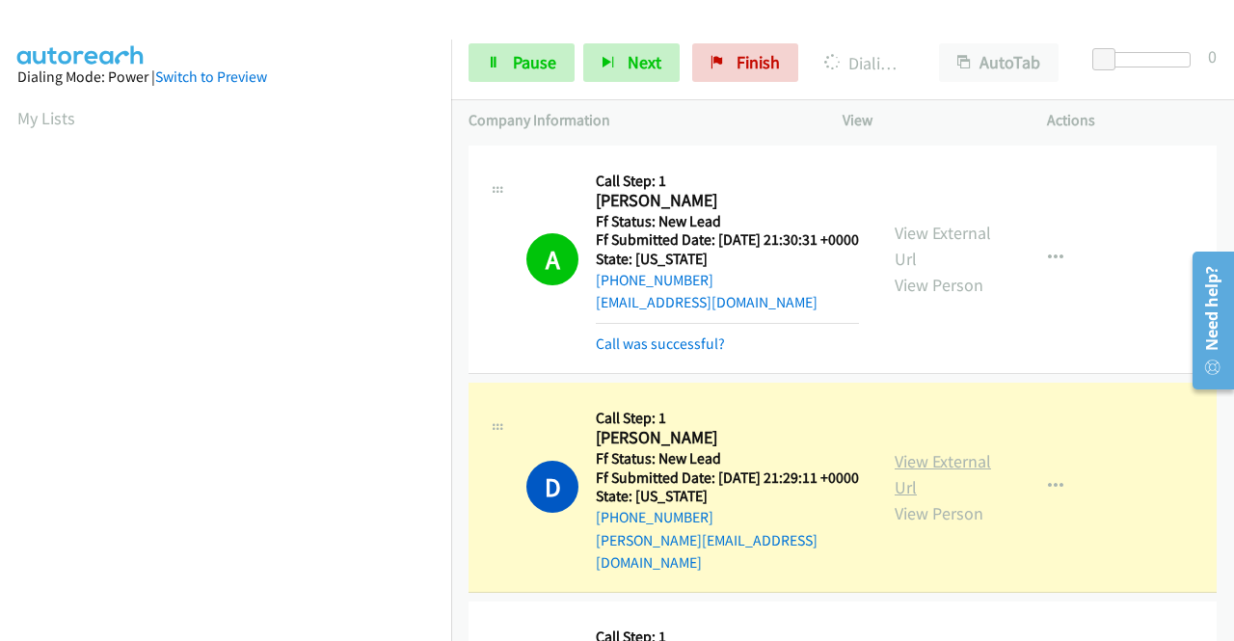
click at [894, 479] on link "View External Url" at bounding box center [942, 474] width 96 height 48
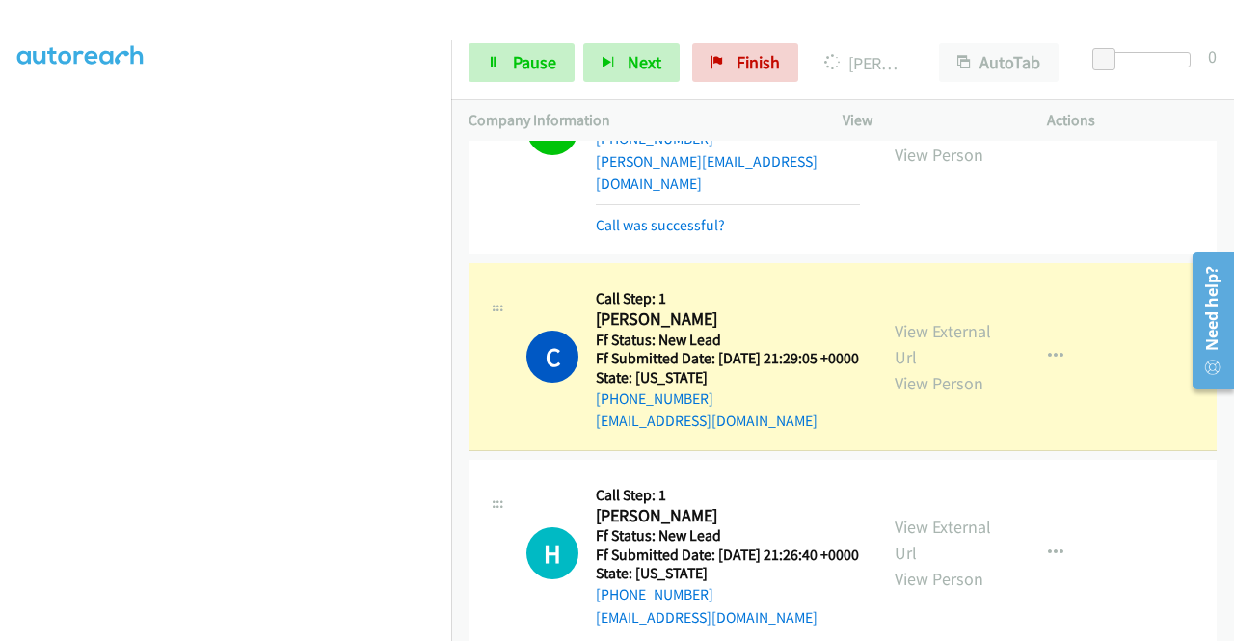
scroll to position [385, 0]
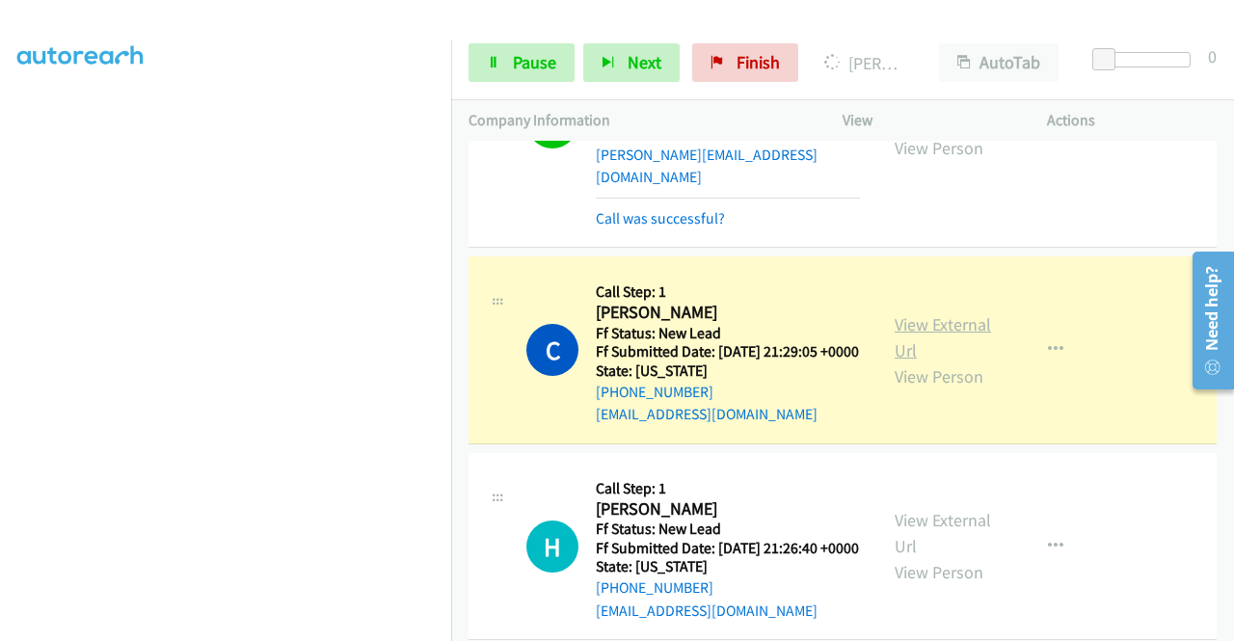
click at [956, 342] on link "View External Url" at bounding box center [942, 337] width 96 height 48
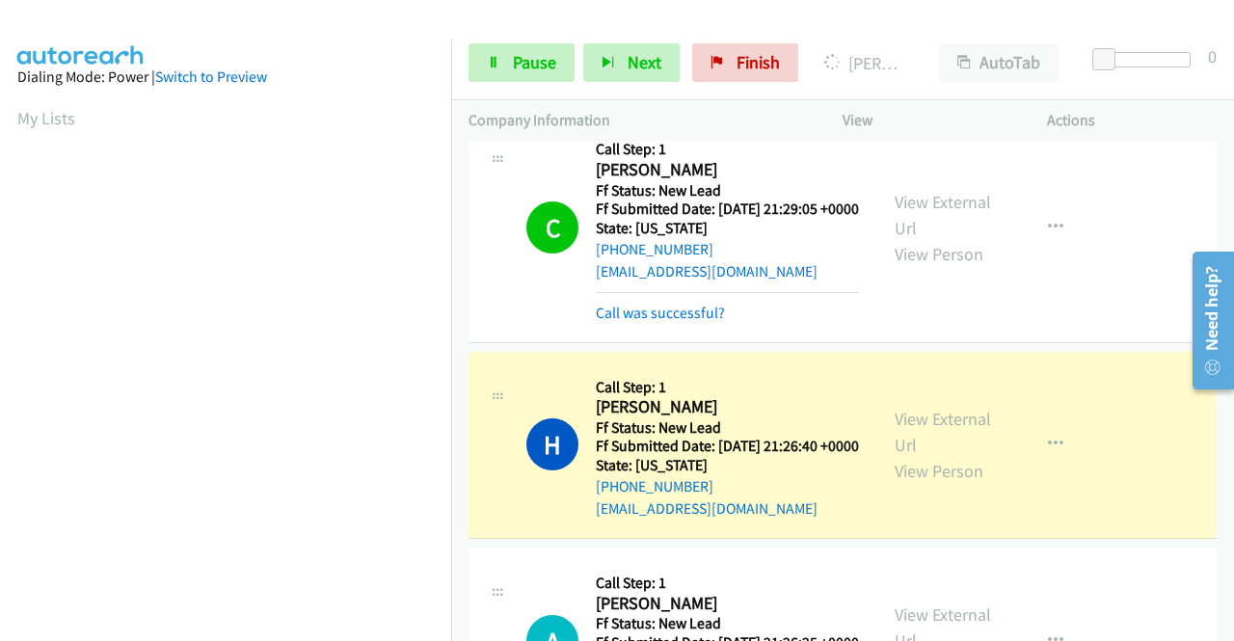
scroll to position [675, 0]
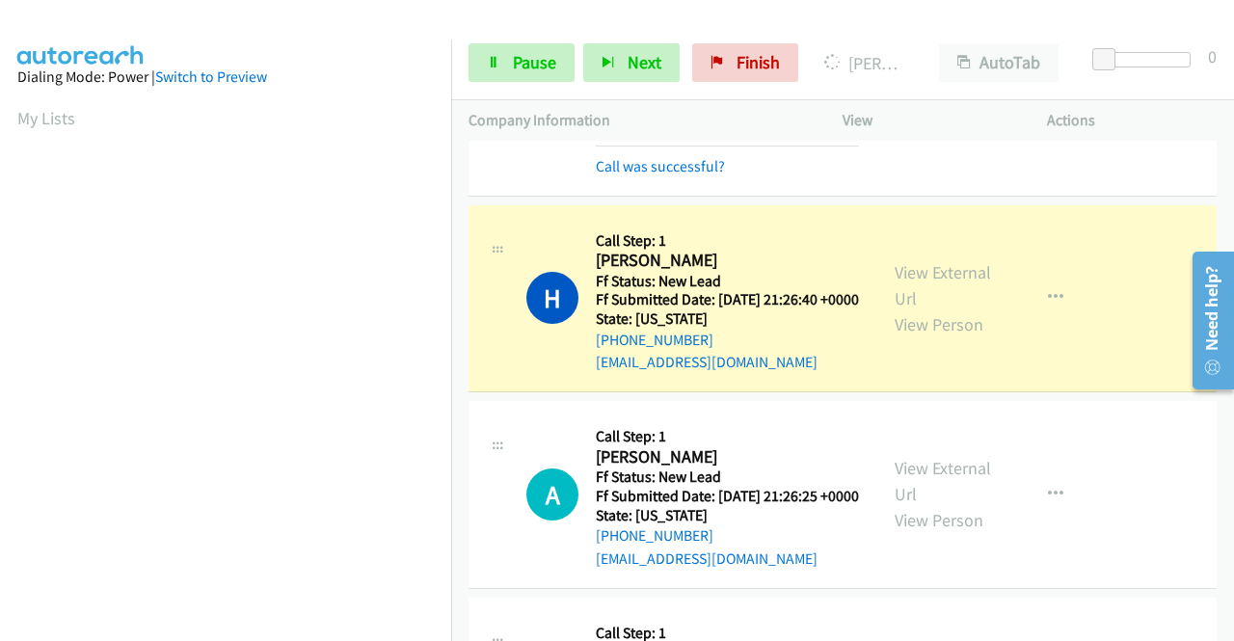
drag, startPoint x: 957, startPoint y: 313, endPoint x: 941, endPoint y: 345, distance: 35.8
click at [901, 309] on link "View External Url" at bounding box center [942, 285] width 96 height 48
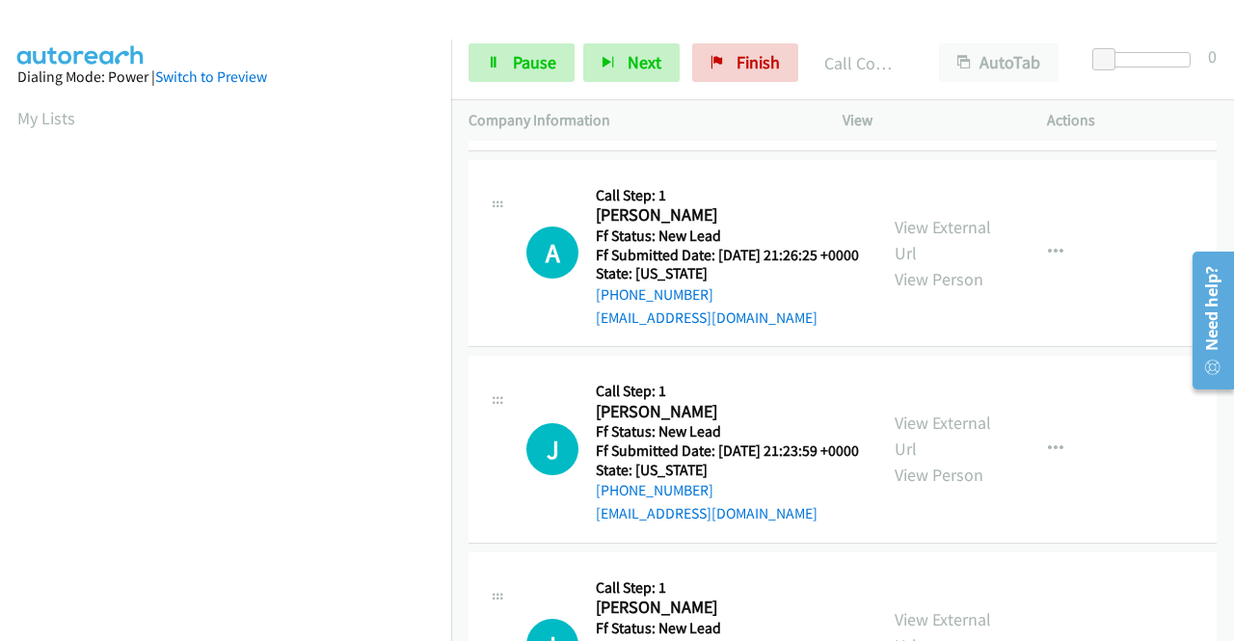
scroll to position [964, 0]
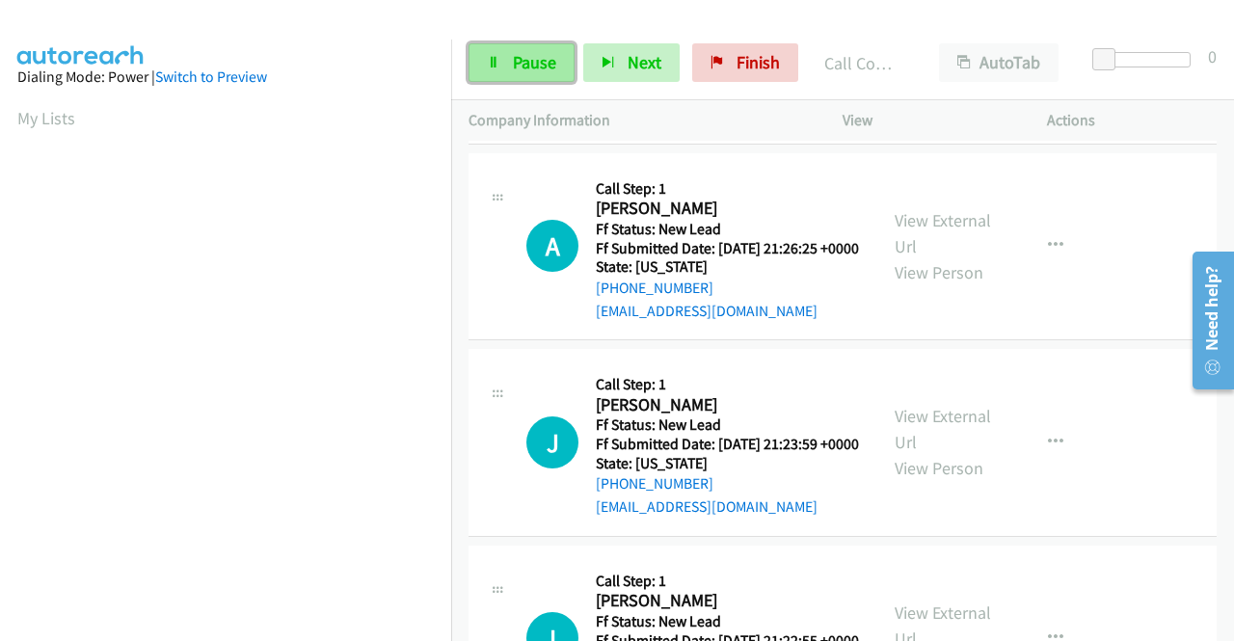
click at [531, 65] on span "Pause" at bounding box center [534, 62] width 43 height 22
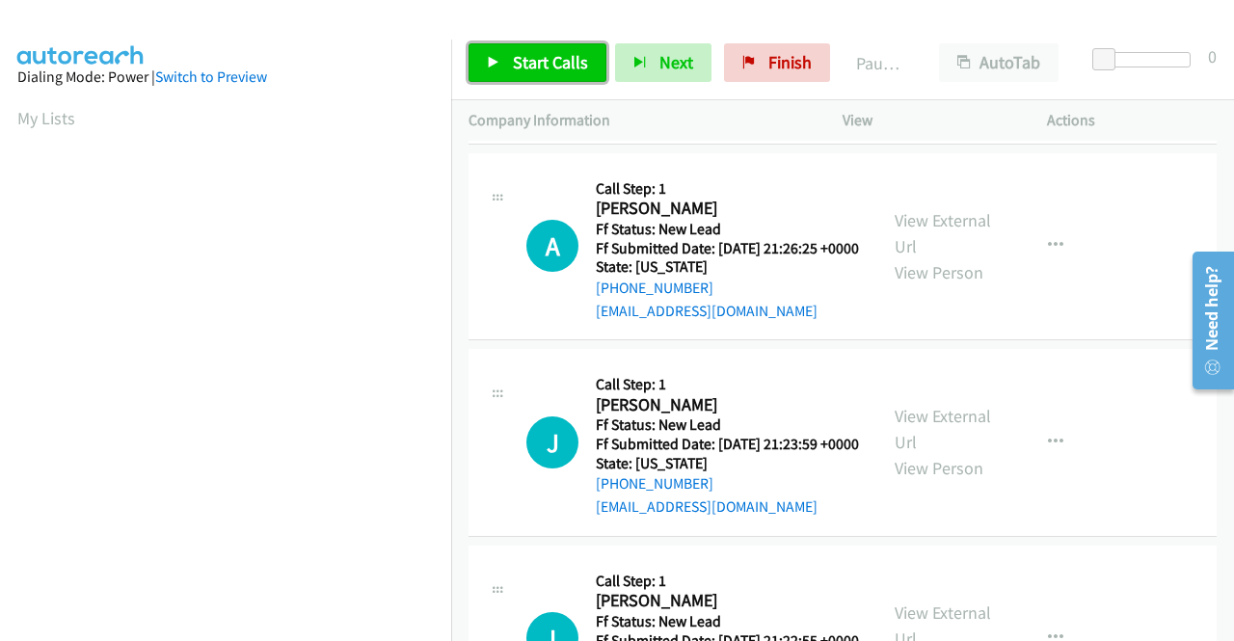
click at [522, 68] on span "Start Calls" at bounding box center [550, 62] width 75 height 22
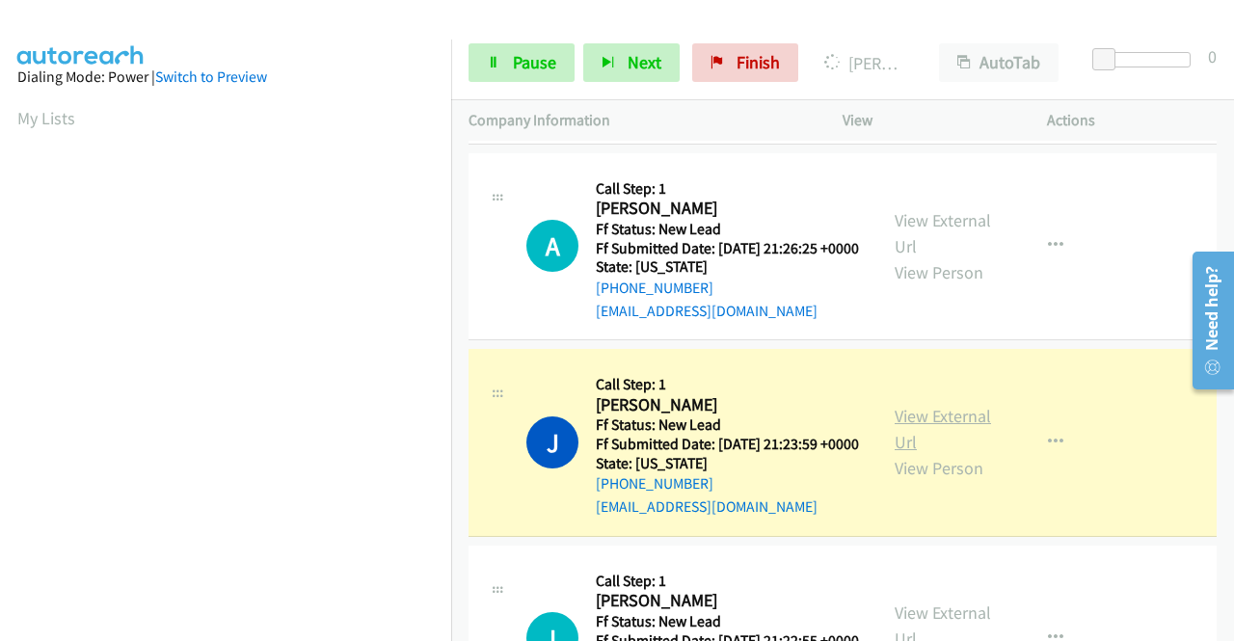
click at [894, 453] on link "View External Url" at bounding box center [942, 429] width 96 height 48
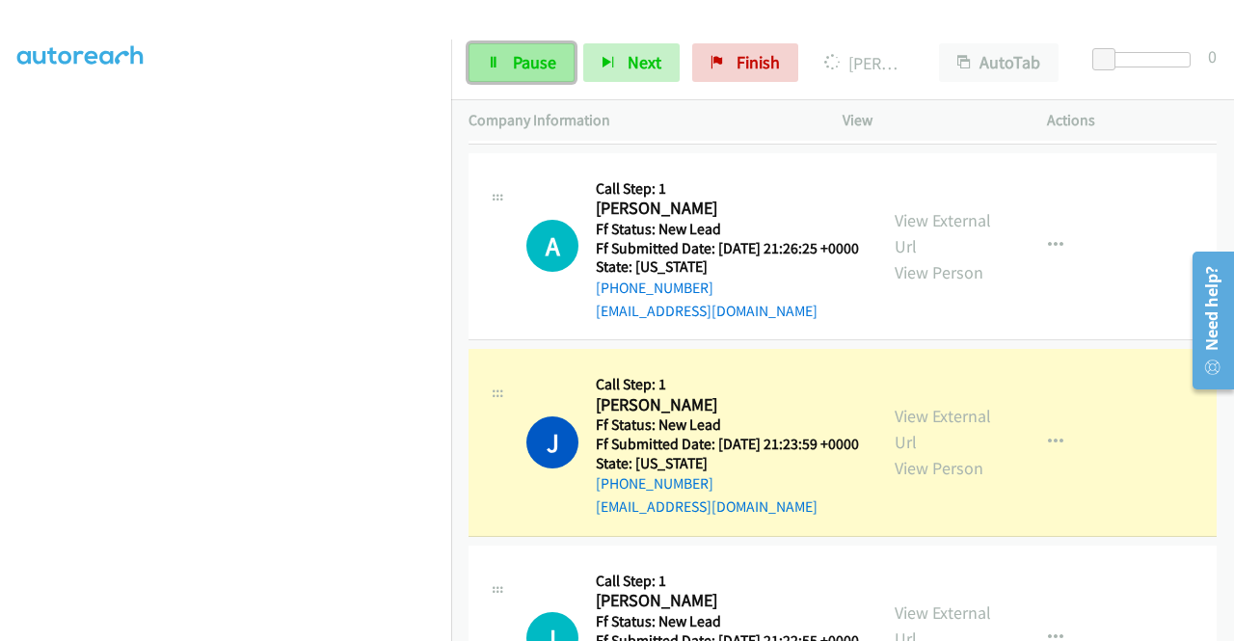
click at [485, 47] on link "Pause" at bounding box center [521, 62] width 106 height 39
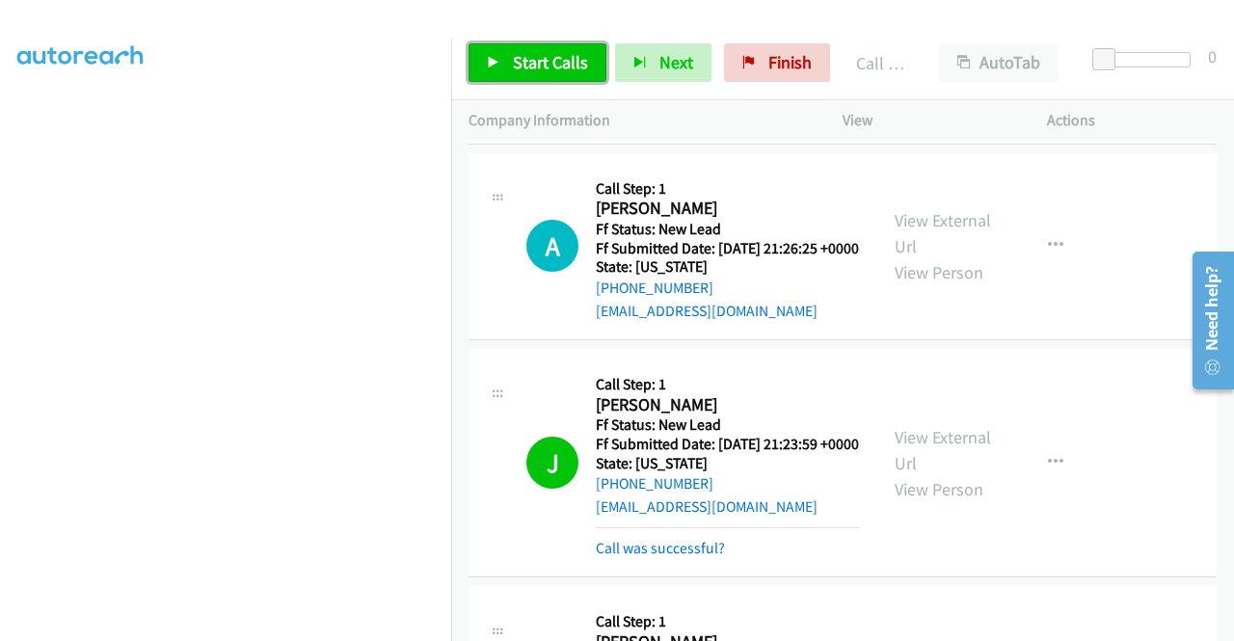
click at [547, 55] on span "Start Calls" at bounding box center [550, 62] width 75 height 22
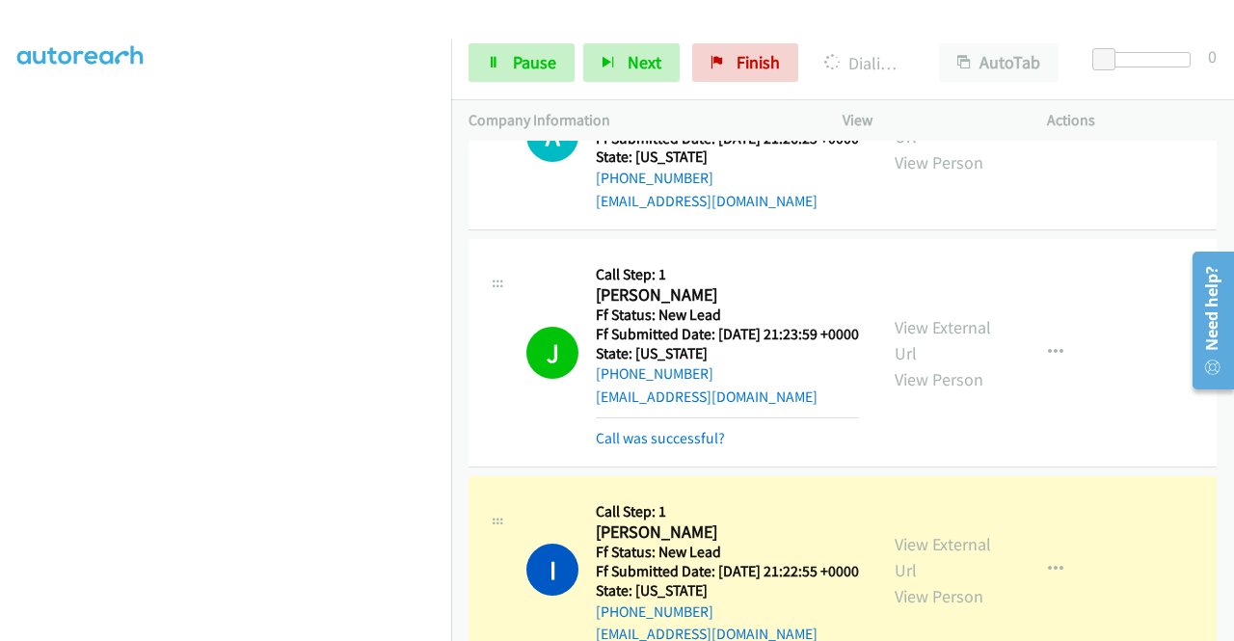
scroll to position [1156, 0]
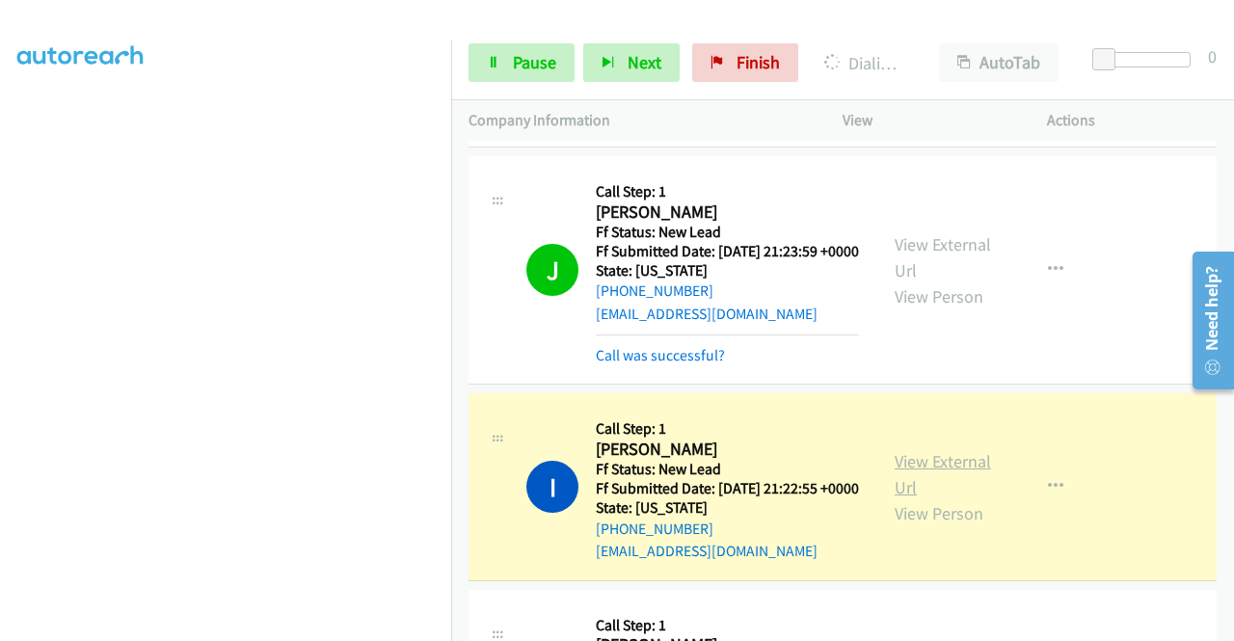
click at [916, 498] on link "View External Url" at bounding box center [942, 474] width 96 height 48
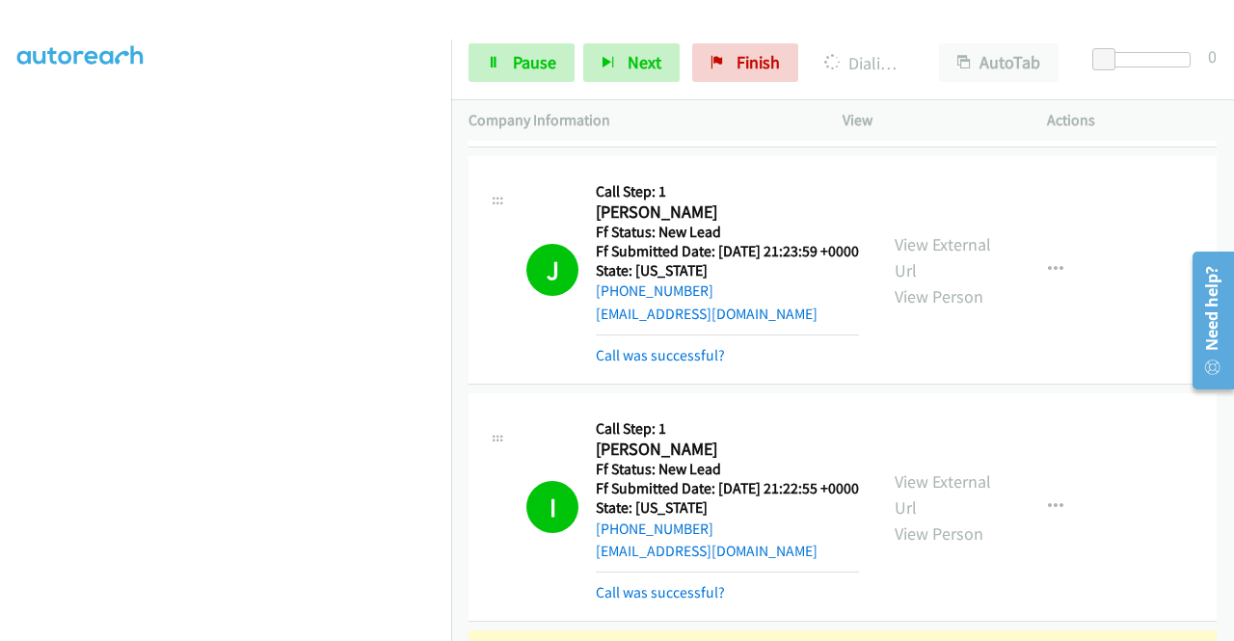
scroll to position [0, 0]
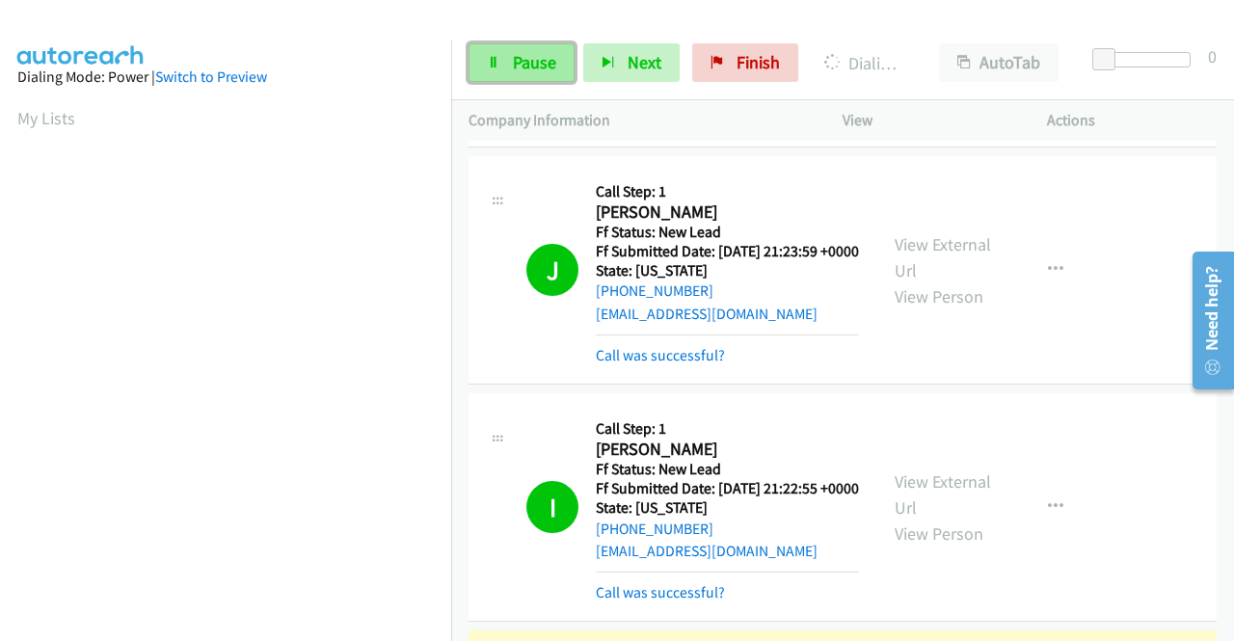
click at [507, 81] on link "Pause" at bounding box center [521, 62] width 106 height 39
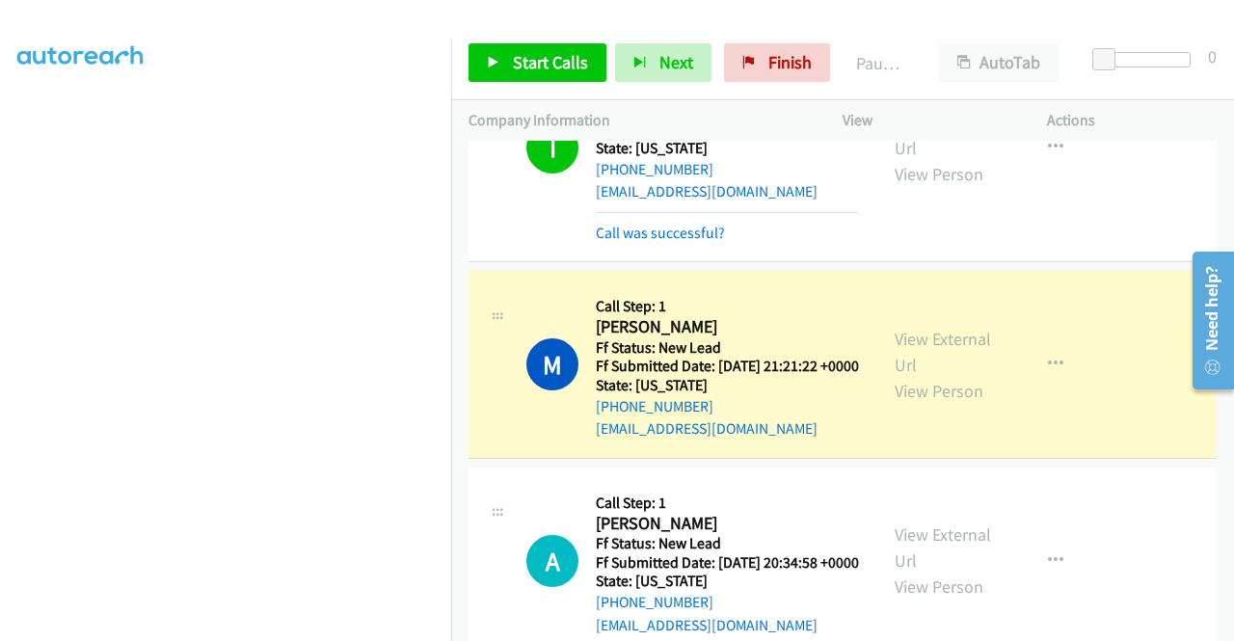
scroll to position [1542, 0]
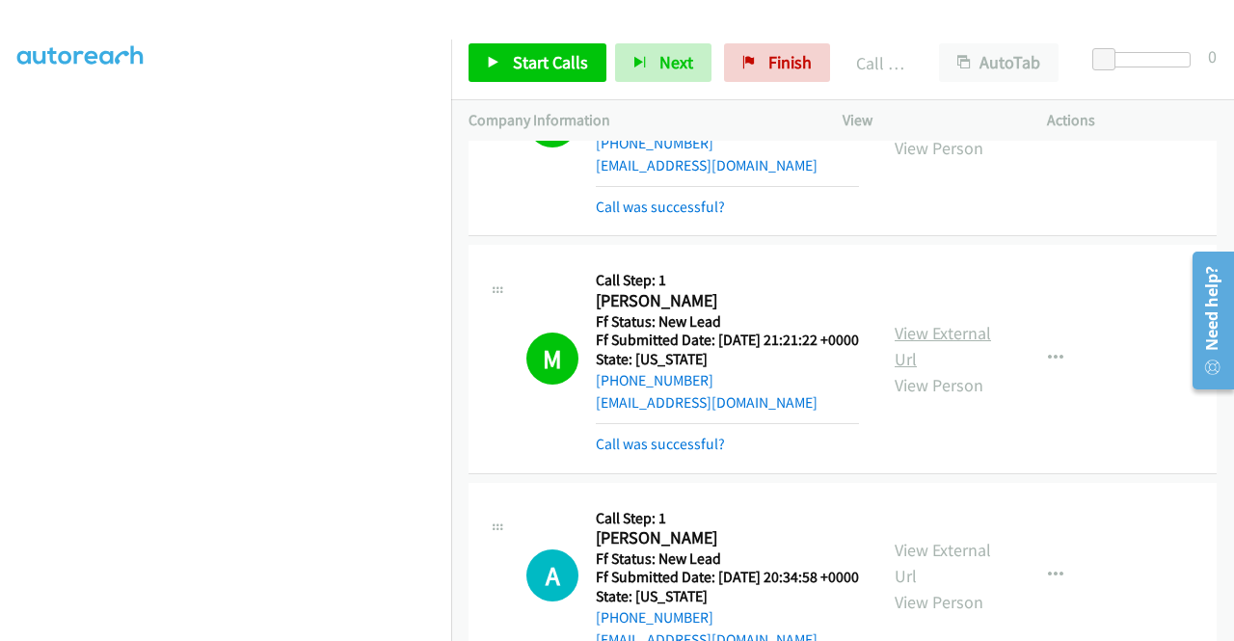
click at [894, 370] on link "View External Url" at bounding box center [942, 346] width 96 height 48
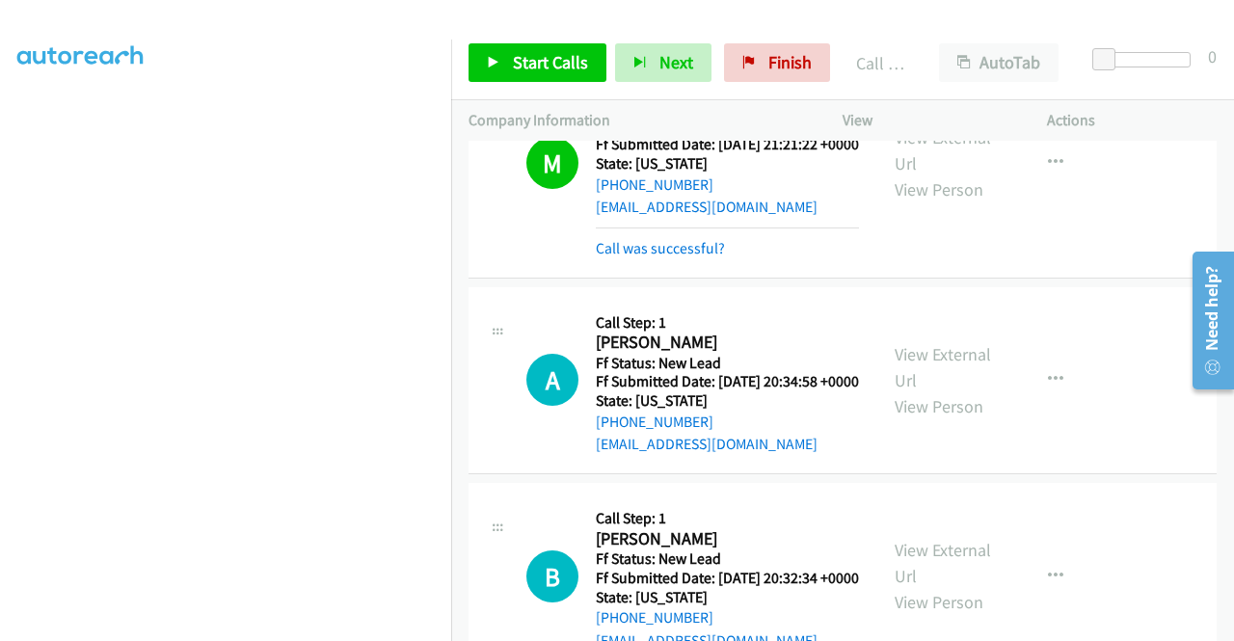
scroll to position [1831, 0]
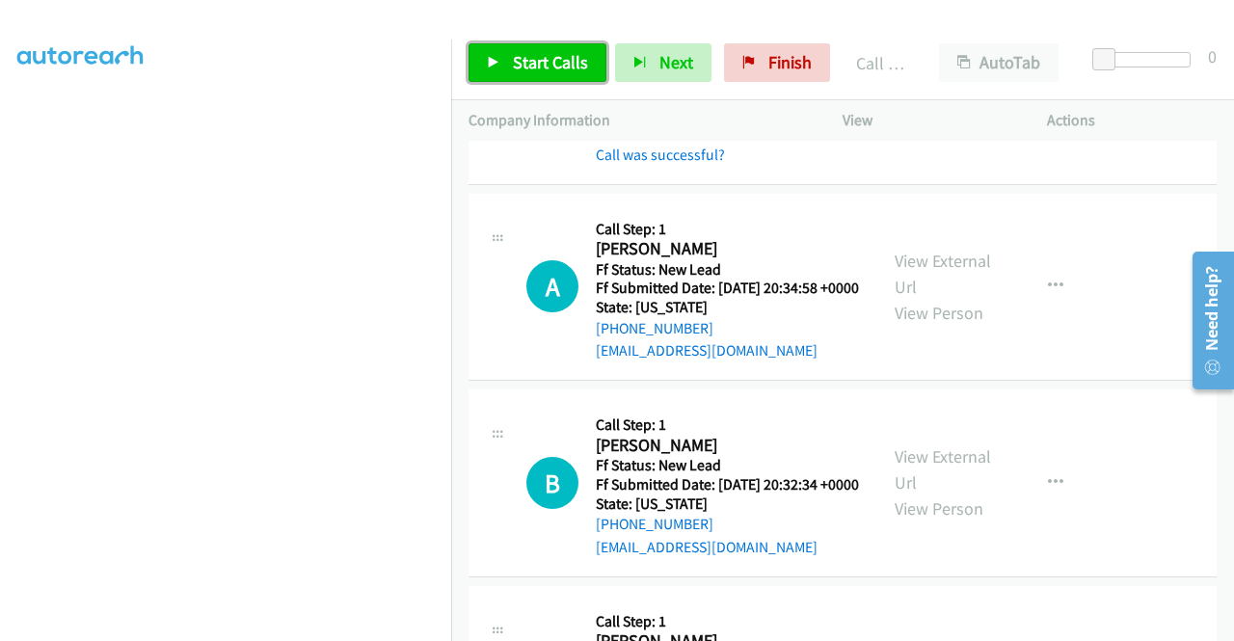
click at [520, 46] on link "Start Calls" at bounding box center [537, 62] width 138 height 39
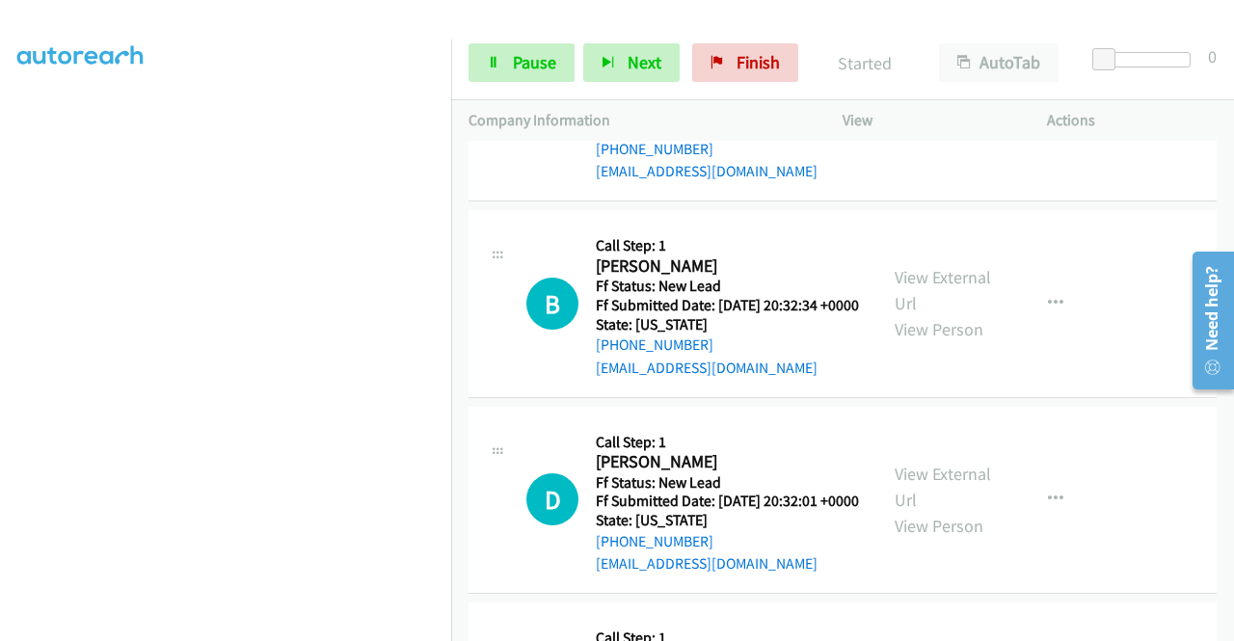
scroll to position [2024, 0]
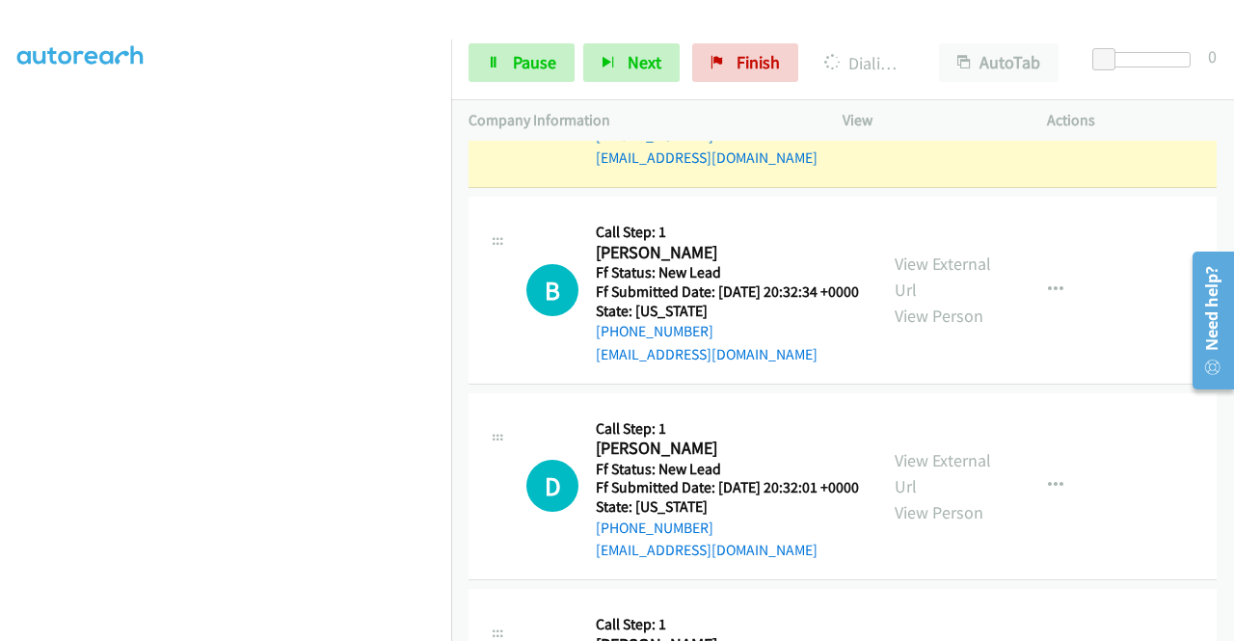
click at [933, 105] on link "View External Url" at bounding box center [942, 81] width 96 height 48
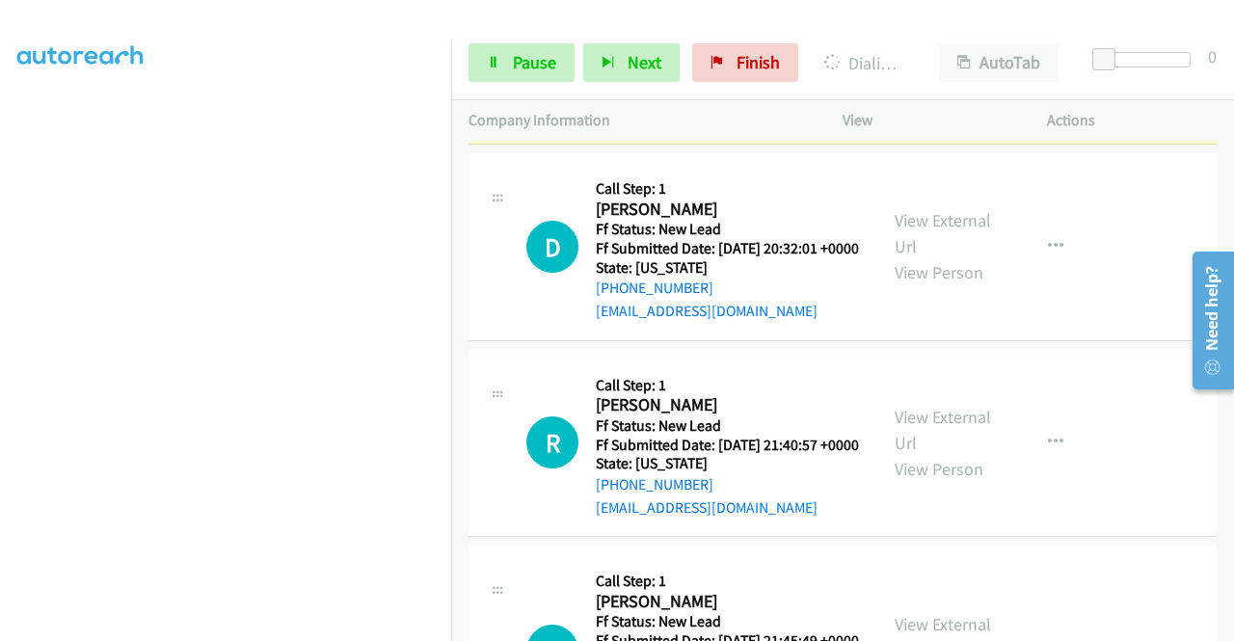
scroll to position [2313, 0]
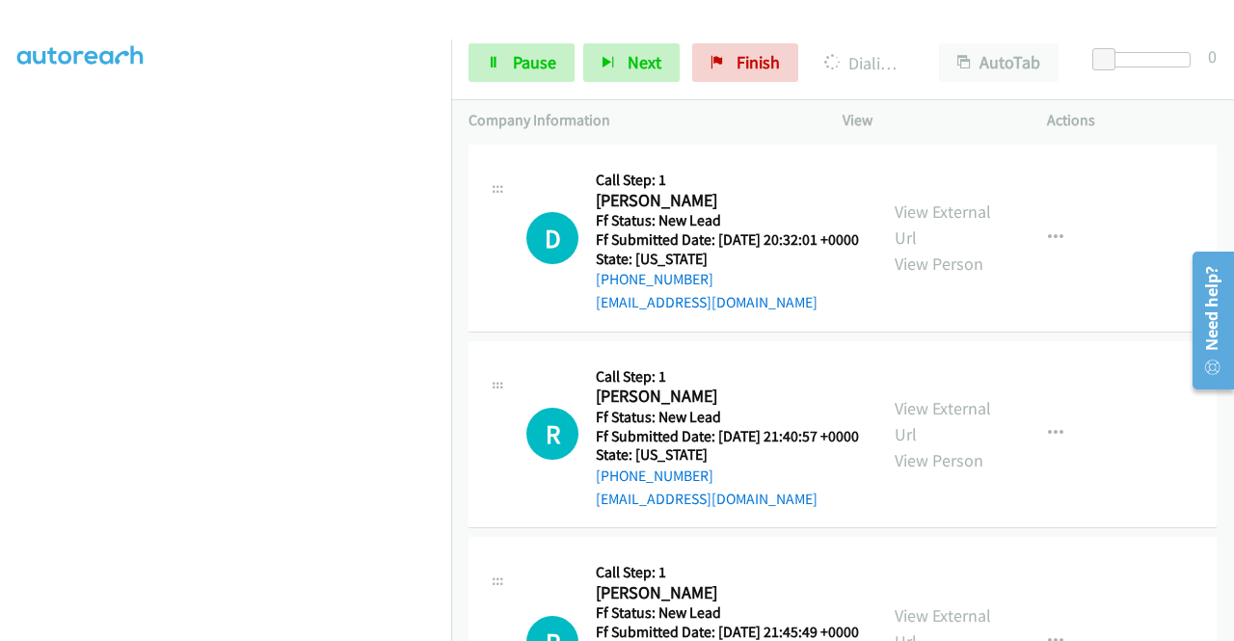
click at [897, 53] on link "View External Url" at bounding box center [942, 29] width 96 height 48
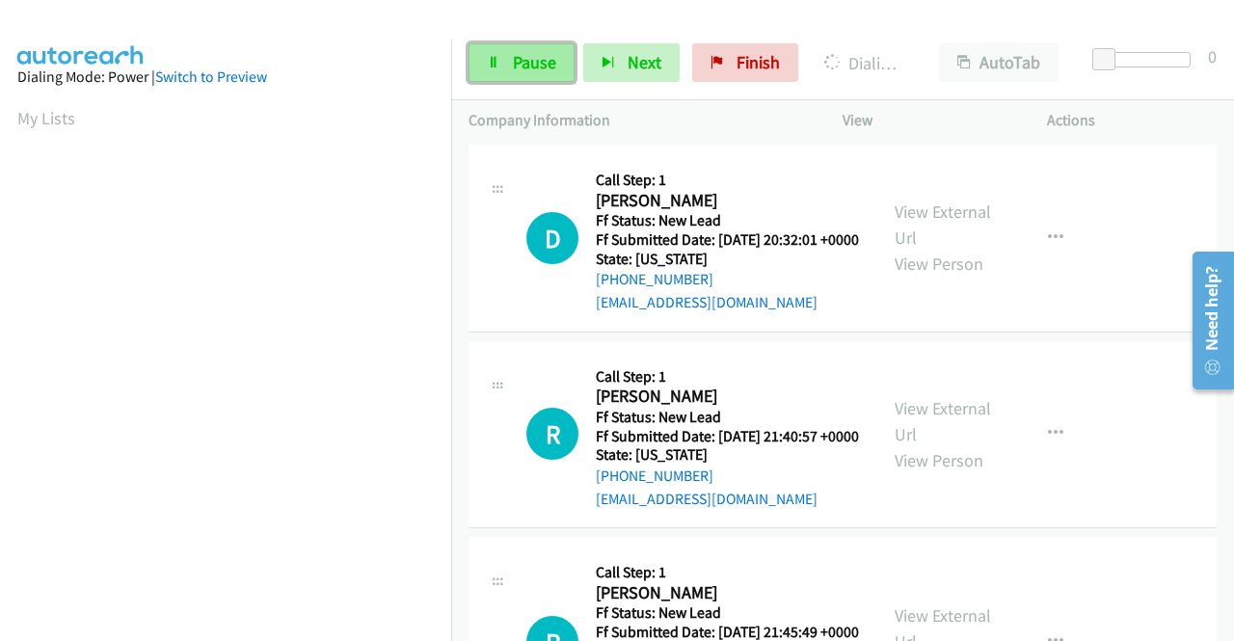
click at [507, 60] on link "Pause" at bounding box center [521, 62] width 106 height 39
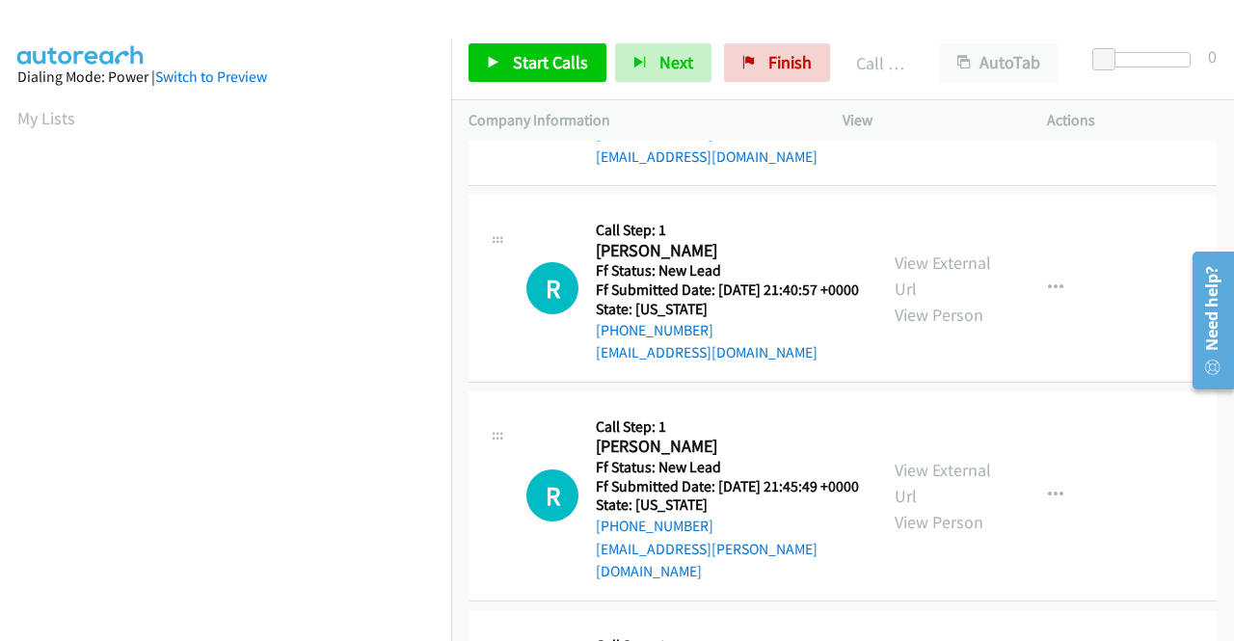
scroll to position [2506, 0]
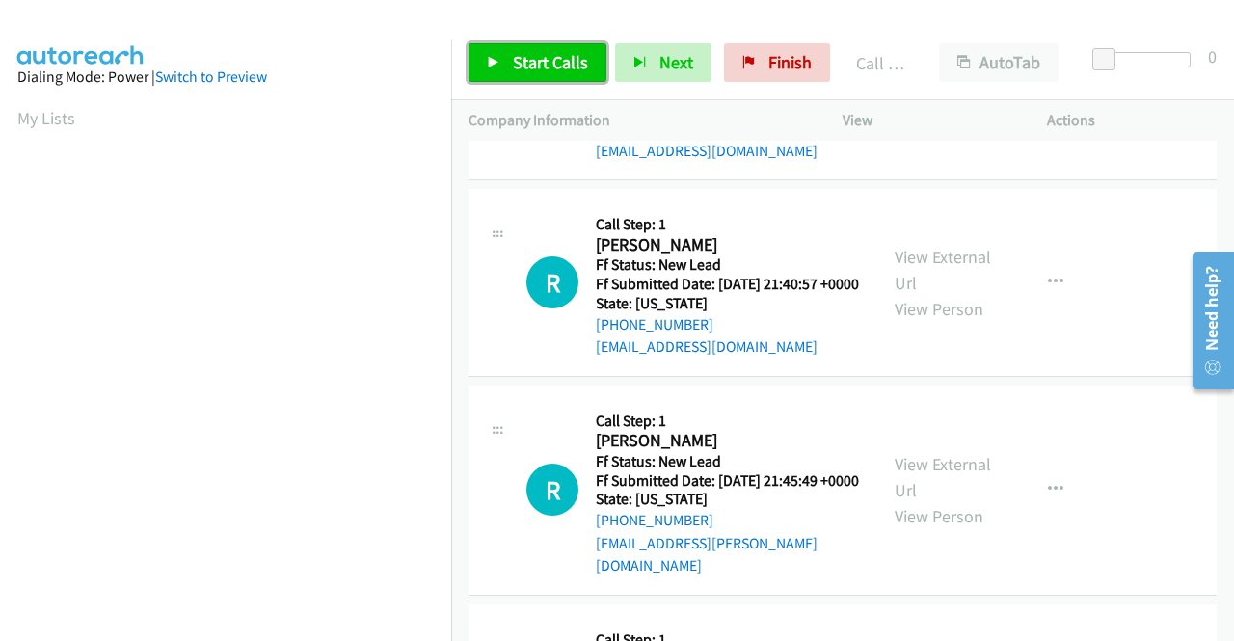
click at [545, 54] on span "Start Calls" at bounding box center [550, 62] width 75 height 22
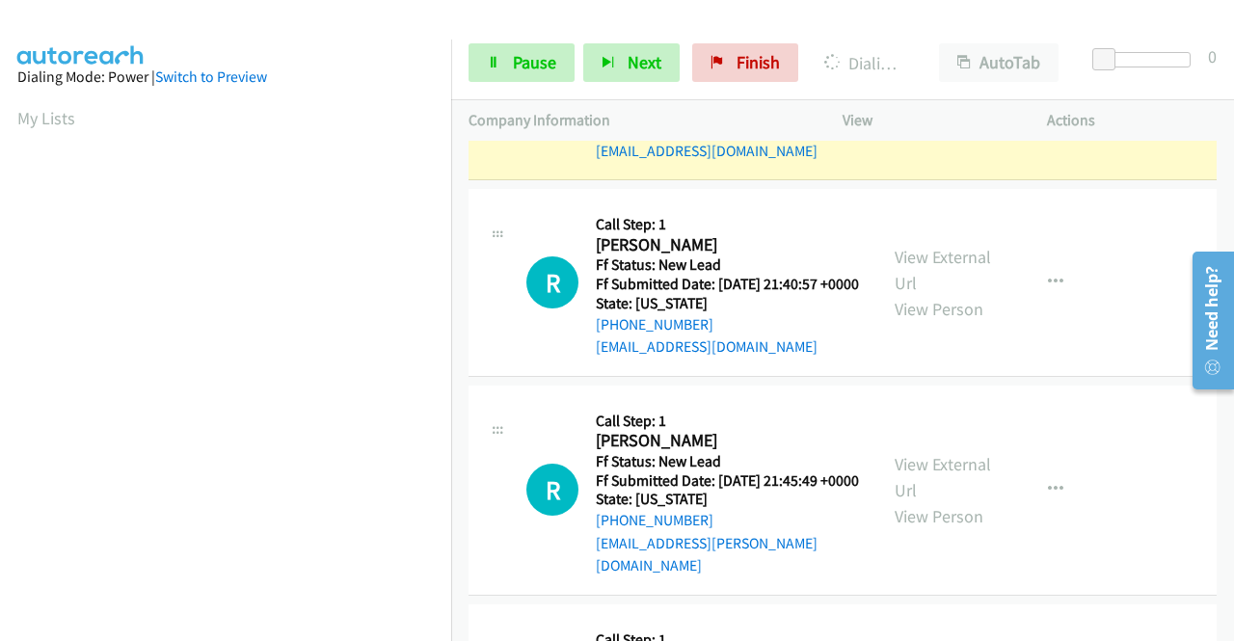
click at [900, 97] on link "View External Url" at bounding box center [942, 73] width 96 height 48
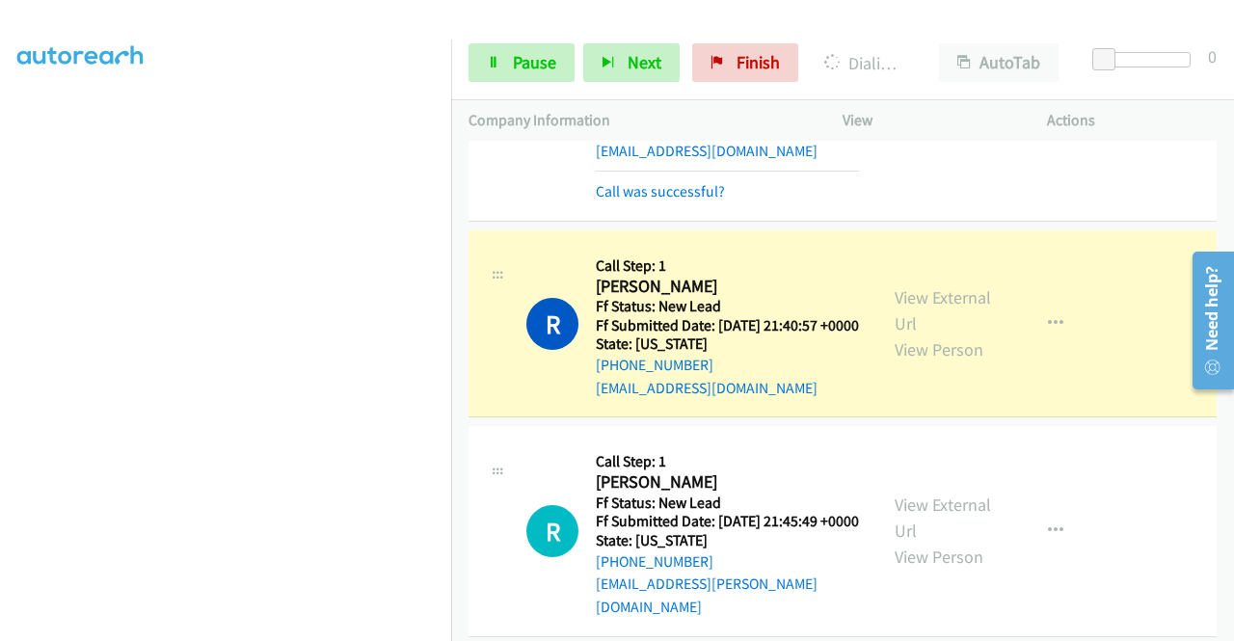
scroll to position [439, 0]
click at [894, 334] on link "View External Url" at bounding box center [942, 310] width 96 height 48
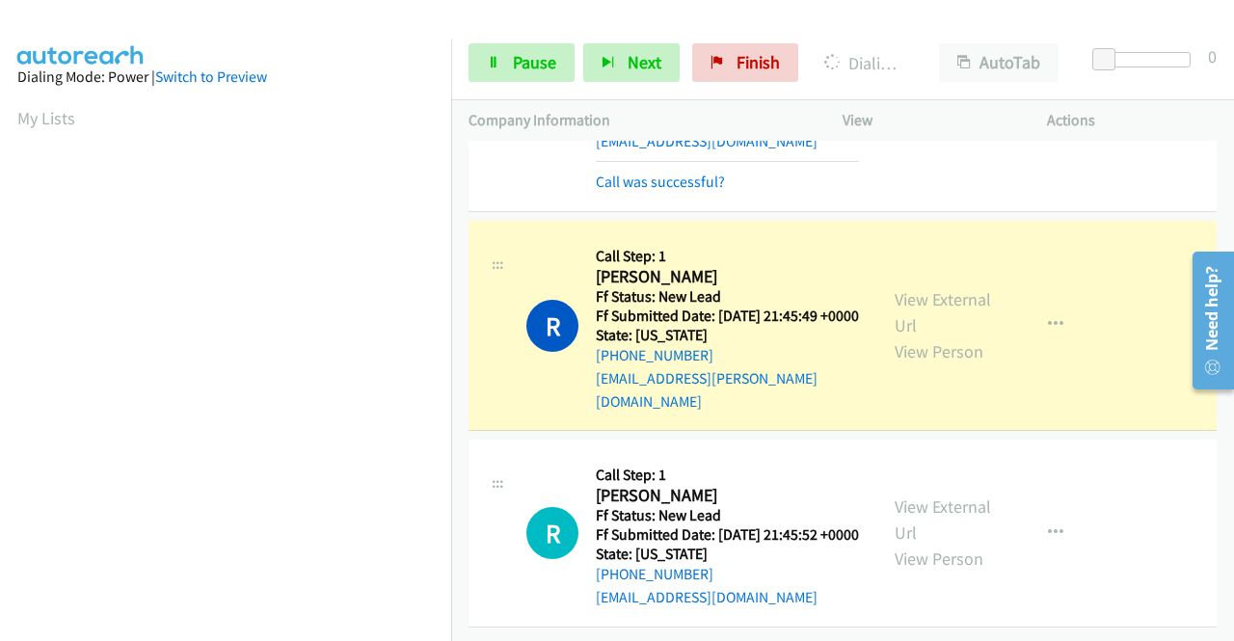
scroll to position [2891, 0]
click at [934, 336] on link "View External Url" at bounding box center [942, 312] width 96 height 48
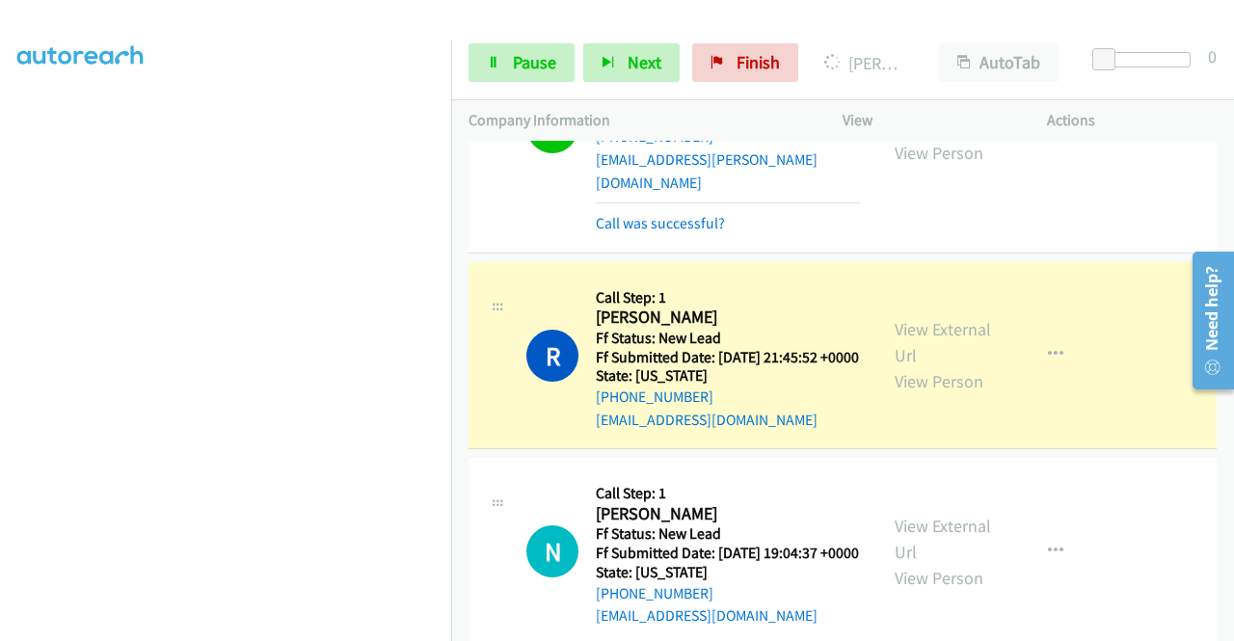
scroll to position [3084, 0]
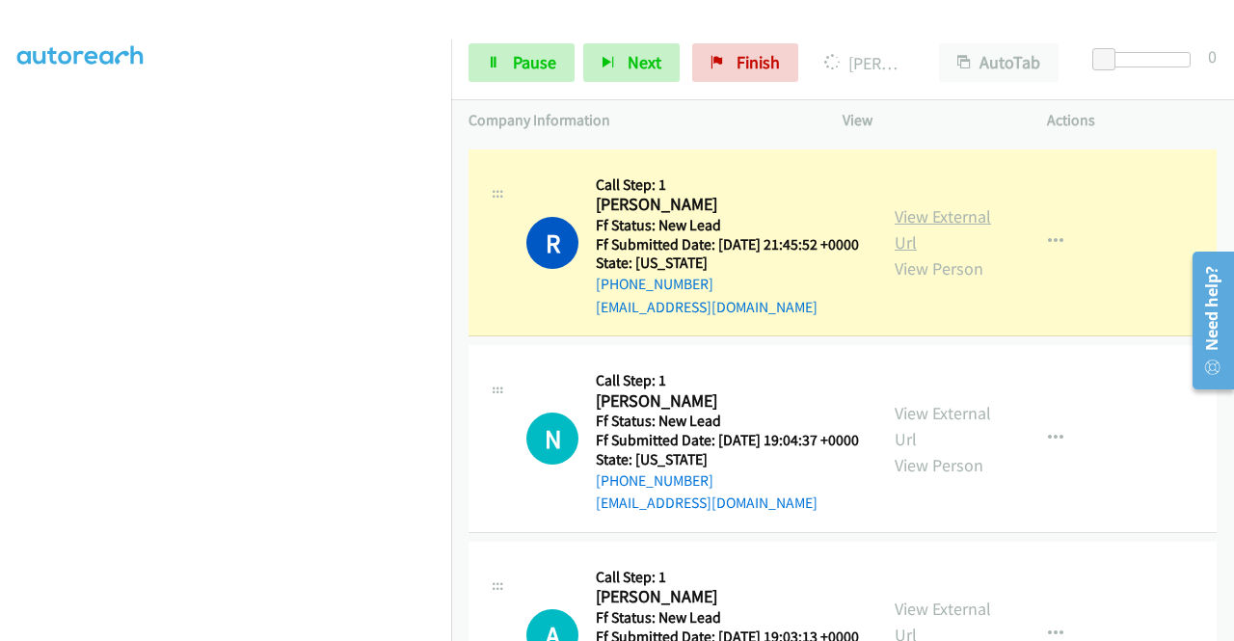
click at [896, 253] on link "View External Url" at bounding box center [942, 229] width 96 height 48
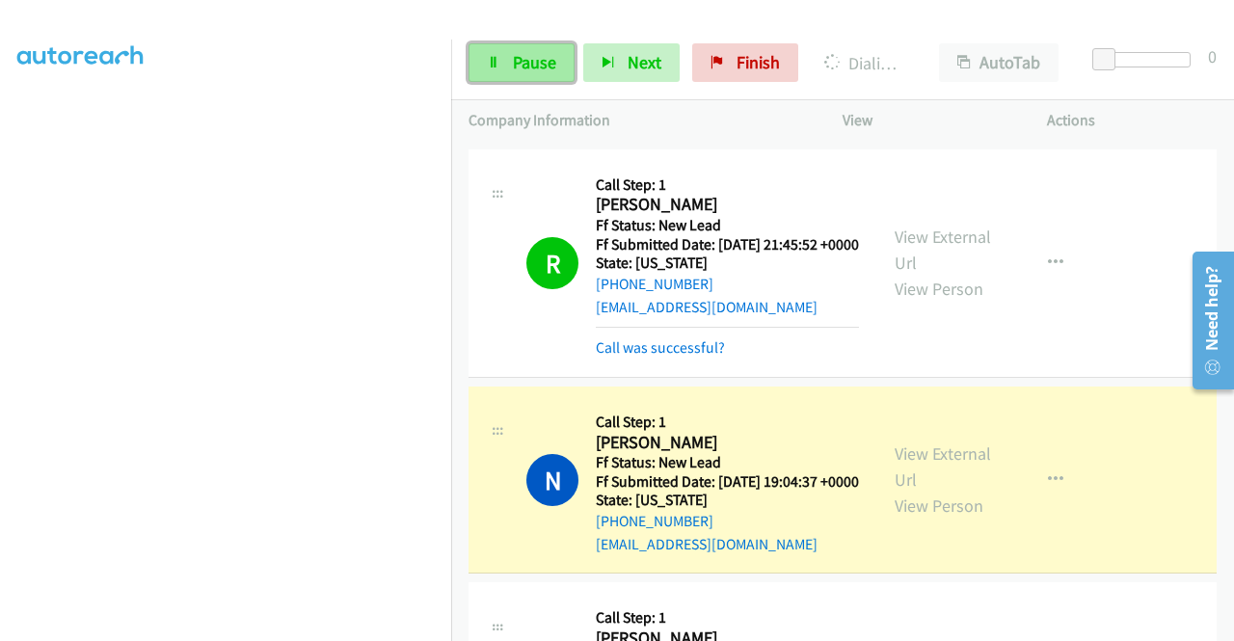
click at [534, 65] on span "Pause" at bounding box center [534, 62] width 43 height 22
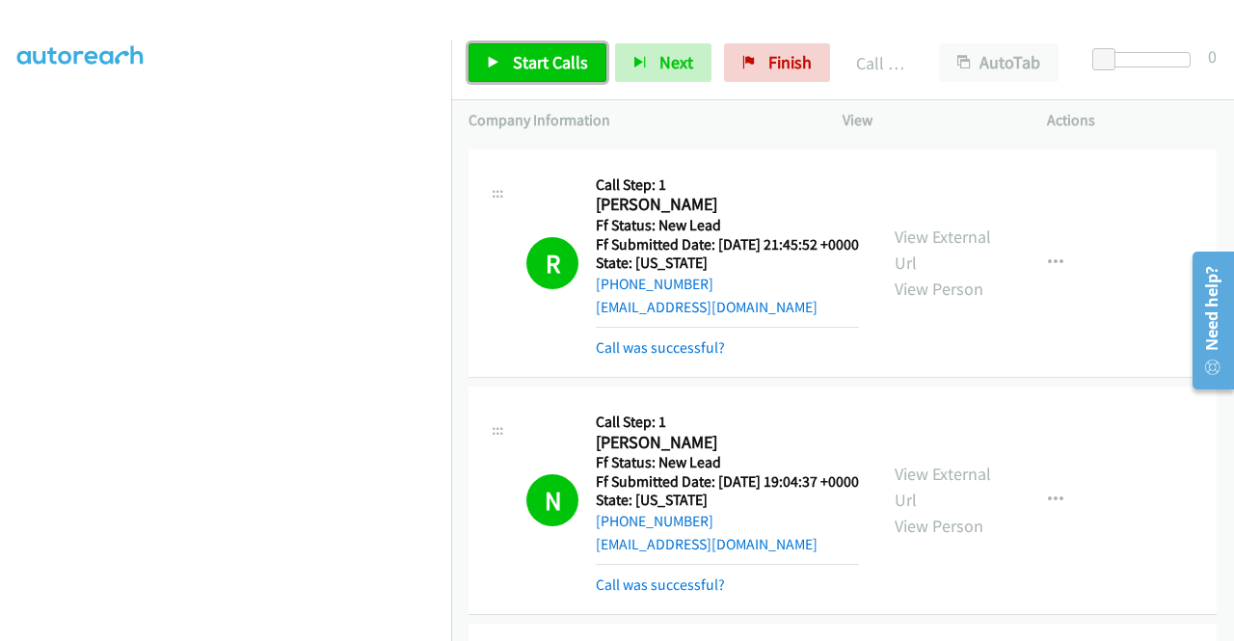
click at [540, 68] on span "Start Calls" at bounding box center [550, 62] width 75 height 22
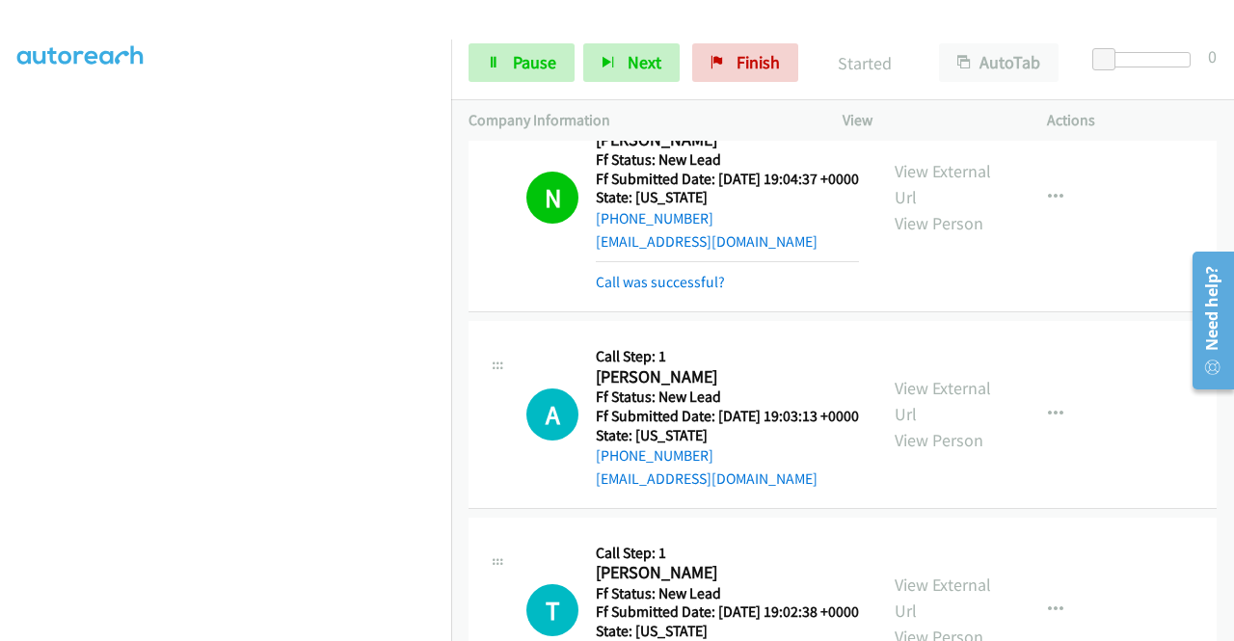
scroll to position [3277, 0]
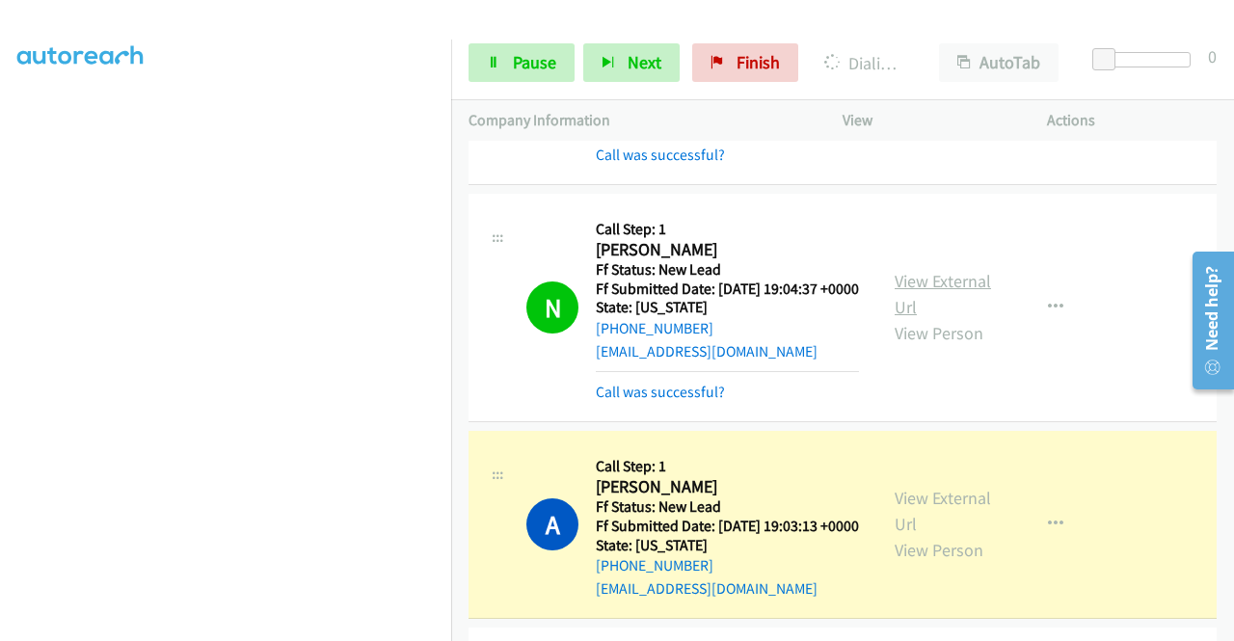
click at [922, 318] on link "View External Url" at bounding box center [942, 294] width 96 height 48
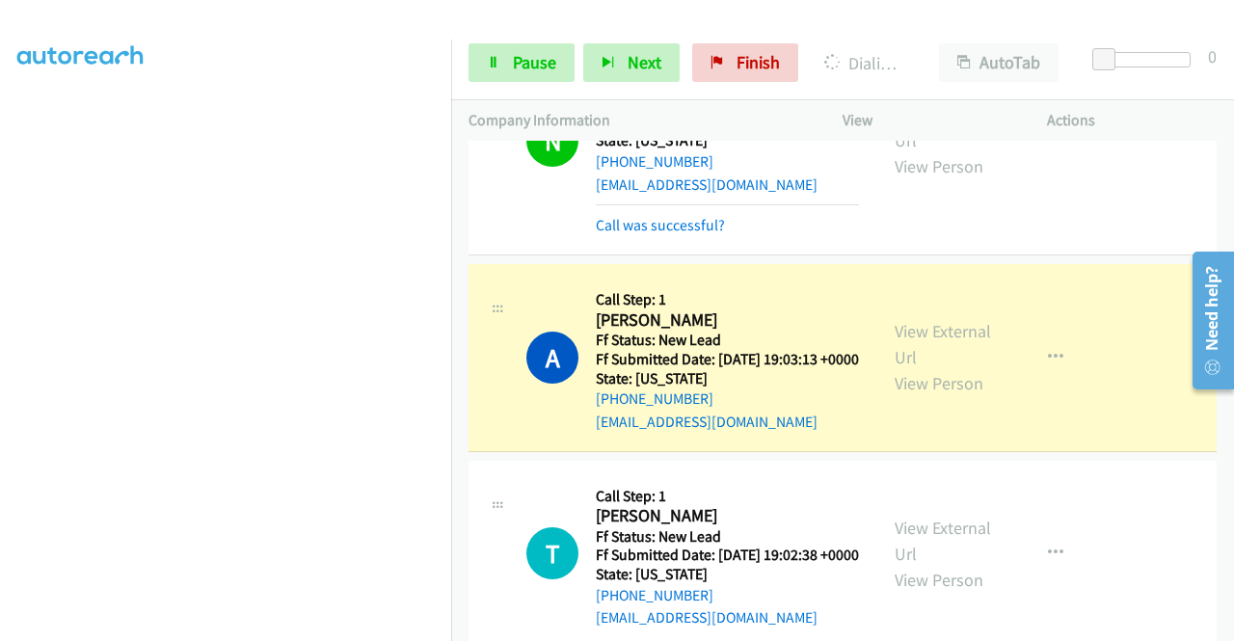
scroll to position [3566, 0]
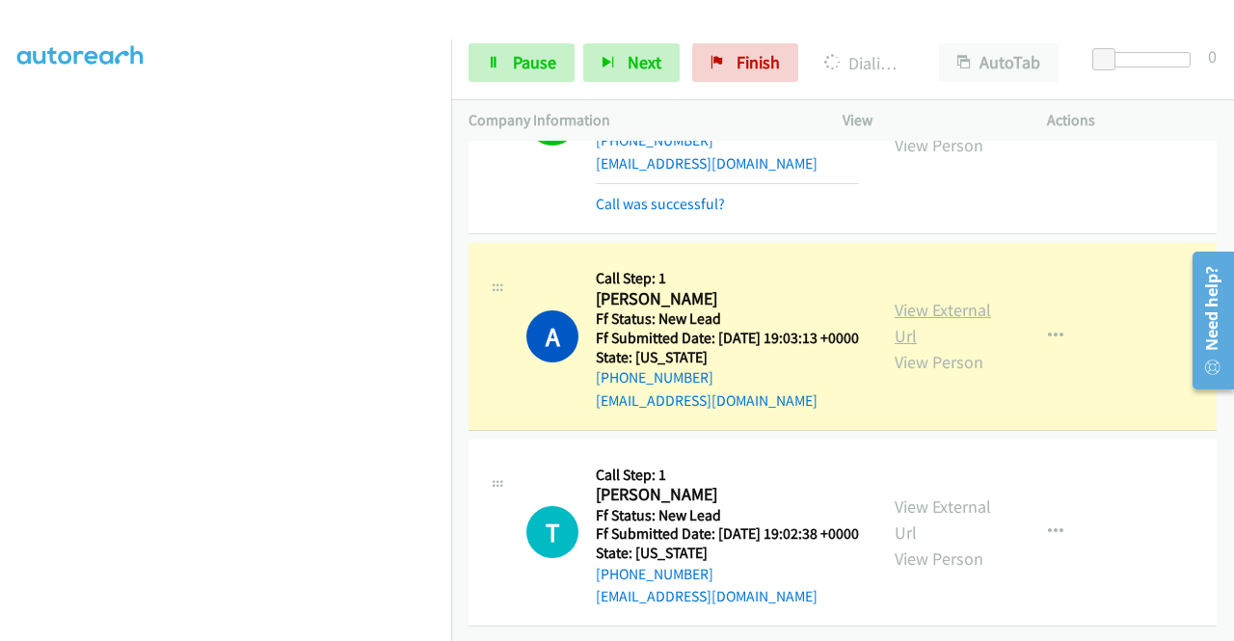
click at [898, 347] on link "View External Url" at bounding box center [942, 323] width 96 height 48
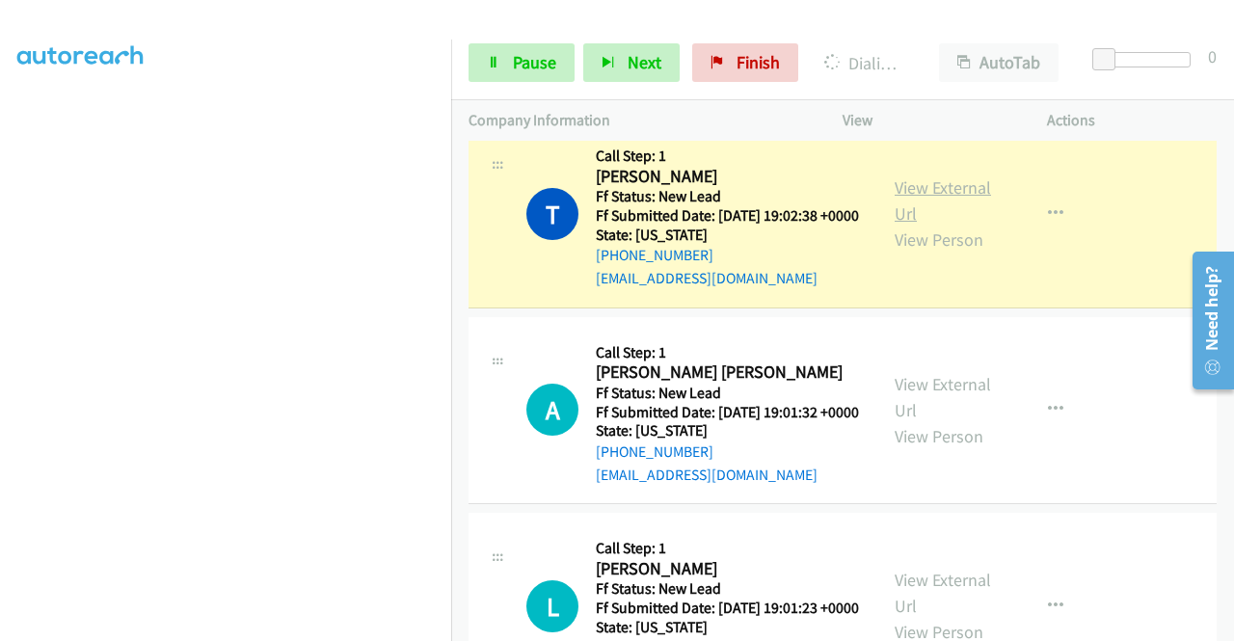
scroll to position [3855, 0]
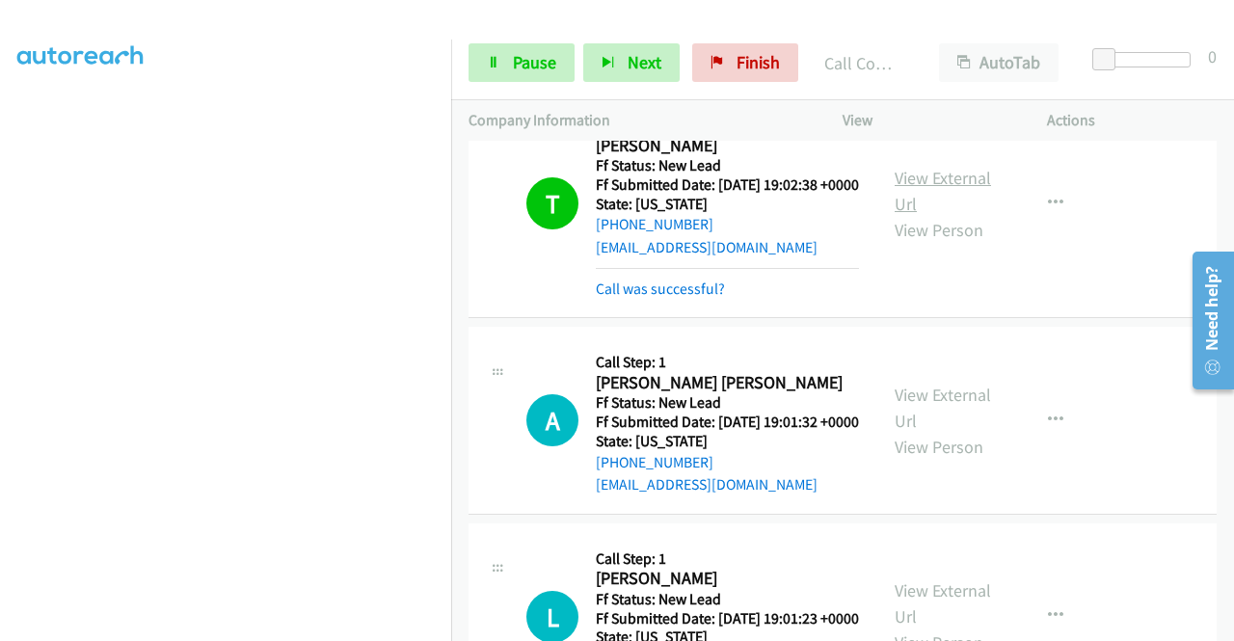
click at [921, 215] on link "View External Url" at bounding box center [942, 191] width 96 height 48
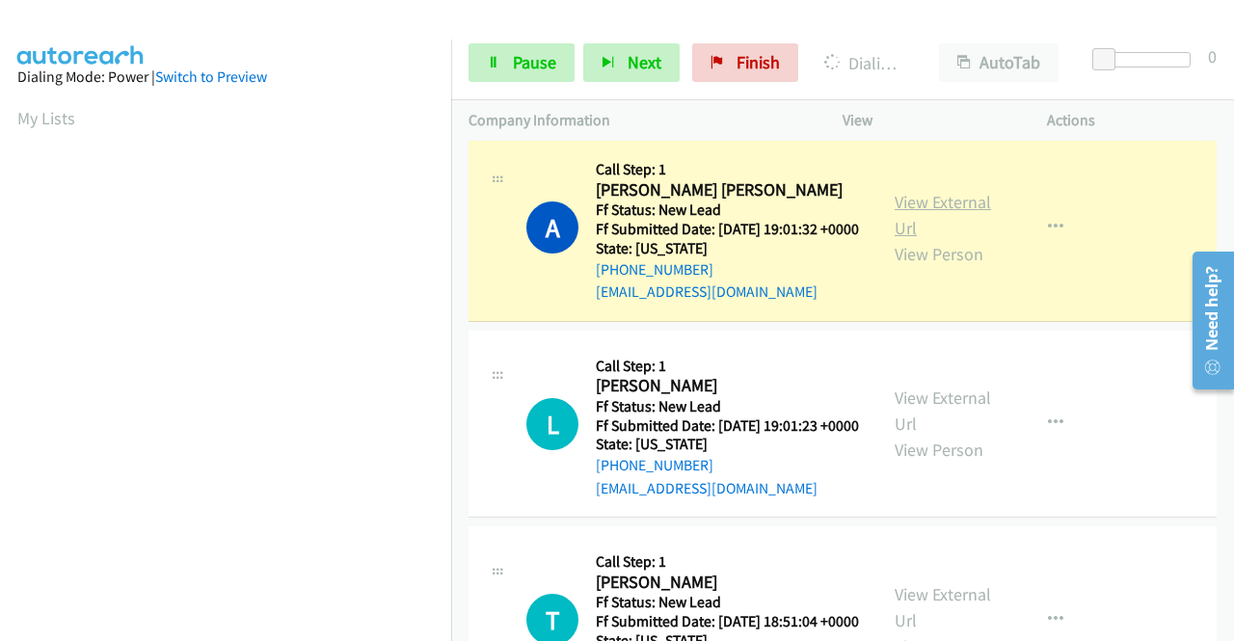
scroll to position [439, 0]
click at [894, 239] on link "View External Url" at bounding box center [942, 215] width 96 height 48
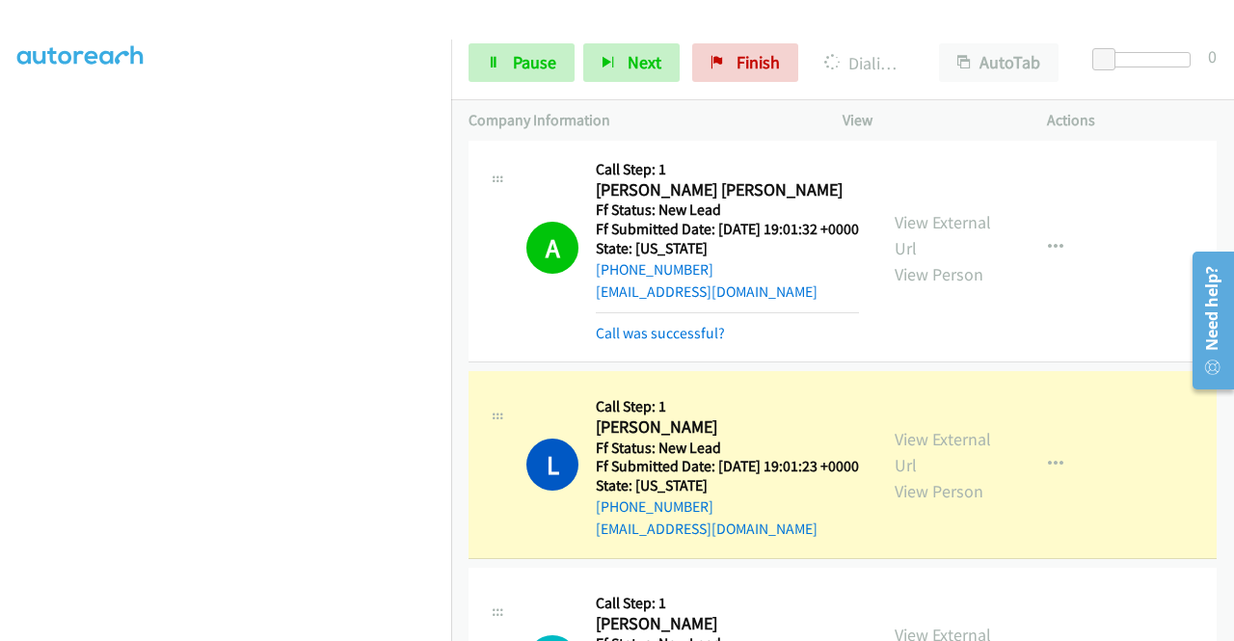
scroll to position [4337, 0]
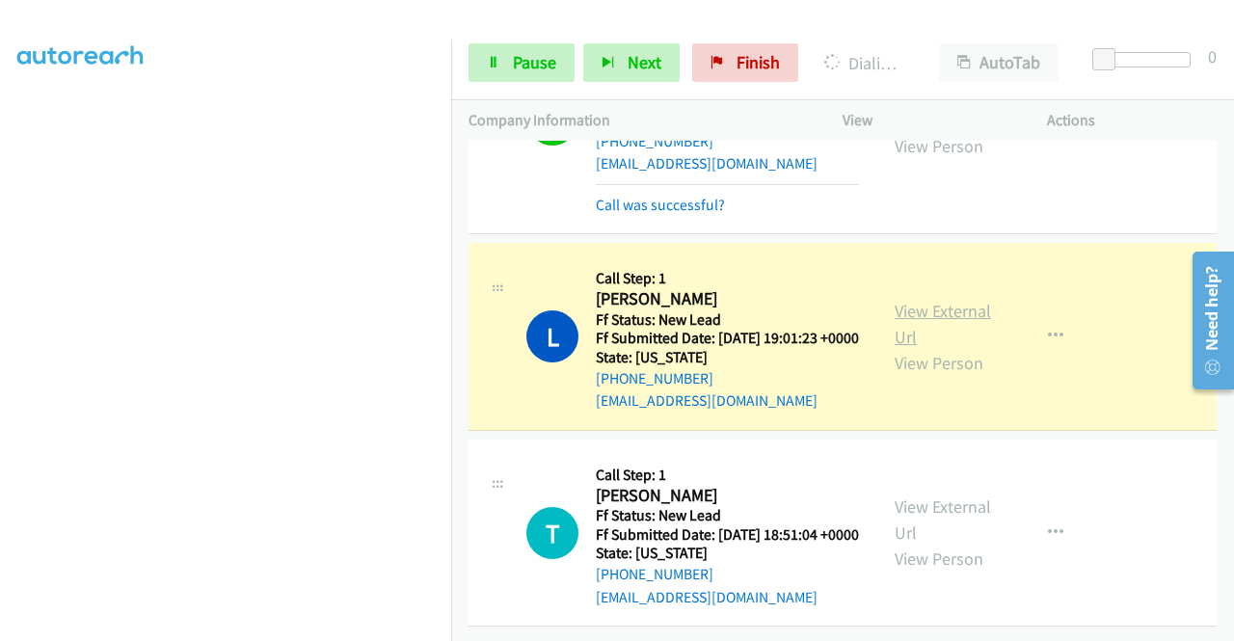
click at [894, 348] on link "View External Url" at bounding box center [942, 324] width 96 height 48
click at [534, 48] on link "Pause" at bounding box center [521, 62] width 106 height 39
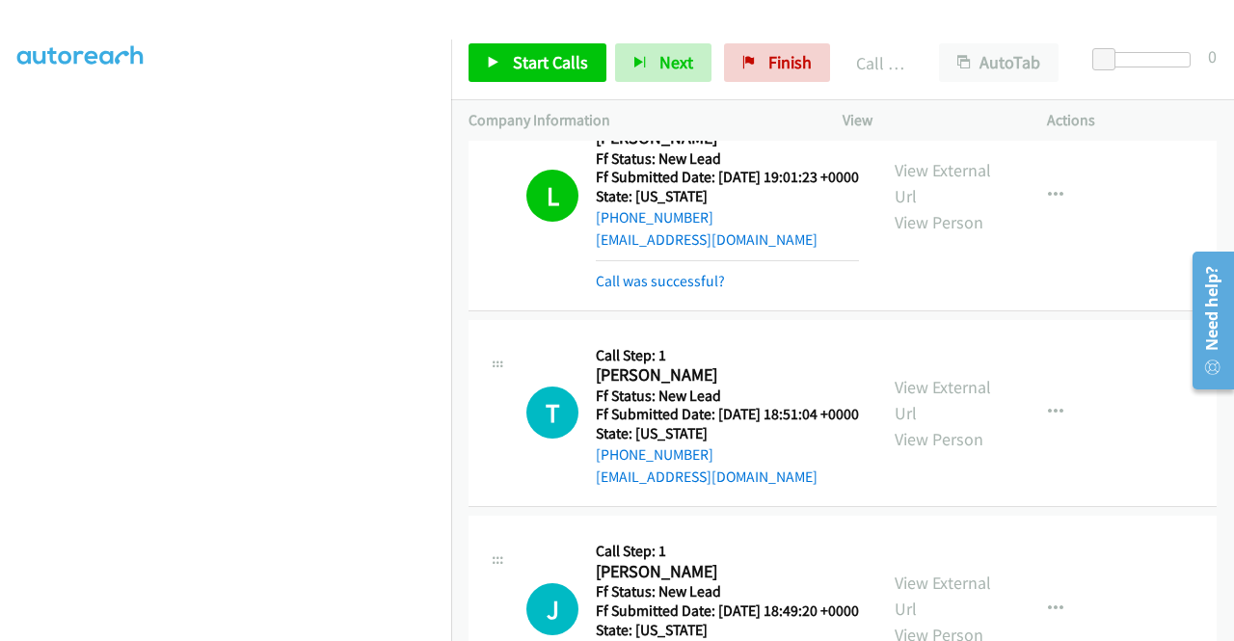
click at [542, 37] on div "Start Calls Pause Next Finish Call Completed AutoTab AutoTab 0" at bounding box center [842, 63] width 783 height 74
click at [533, 60] on span "Start Calls" at bounding box center [550, 62] width 75 height 22
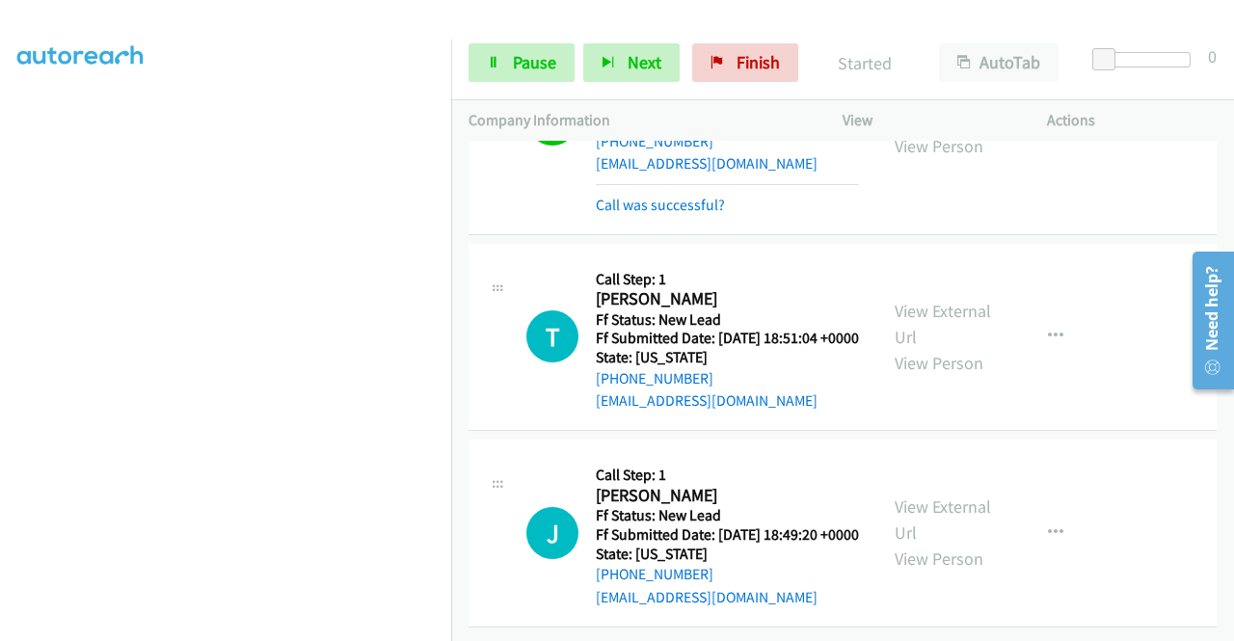
scroll to position [4626, 0]
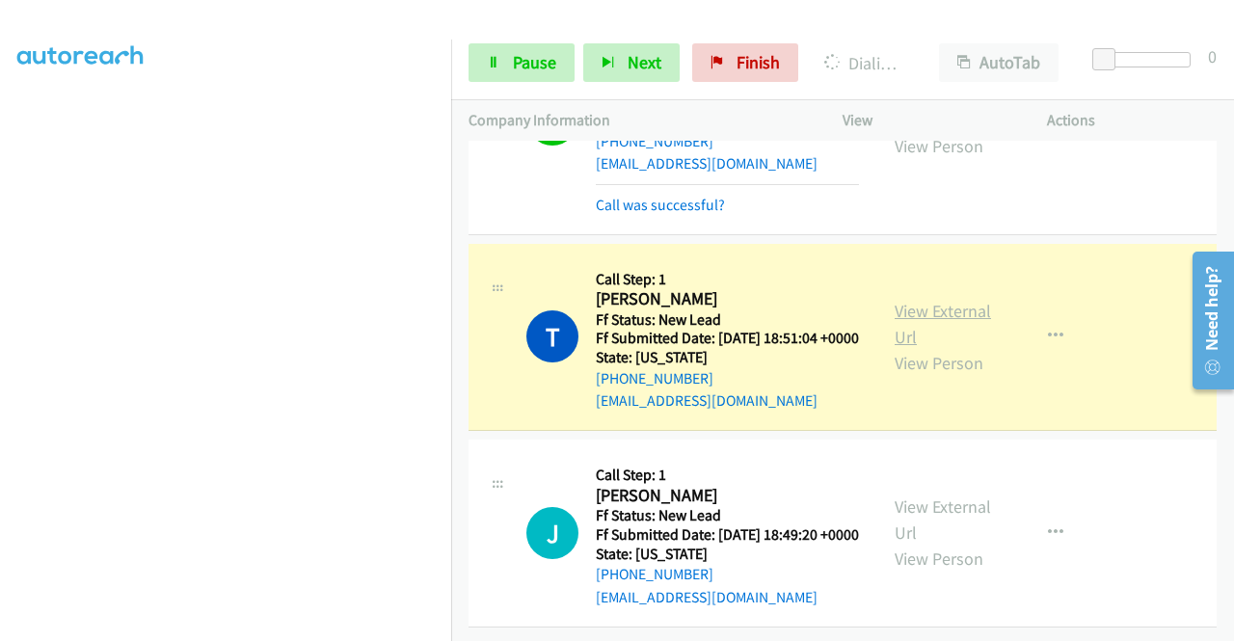
click at [956, 348] on link "View External Url" at bounding box center [942, 324] width 96 height 48
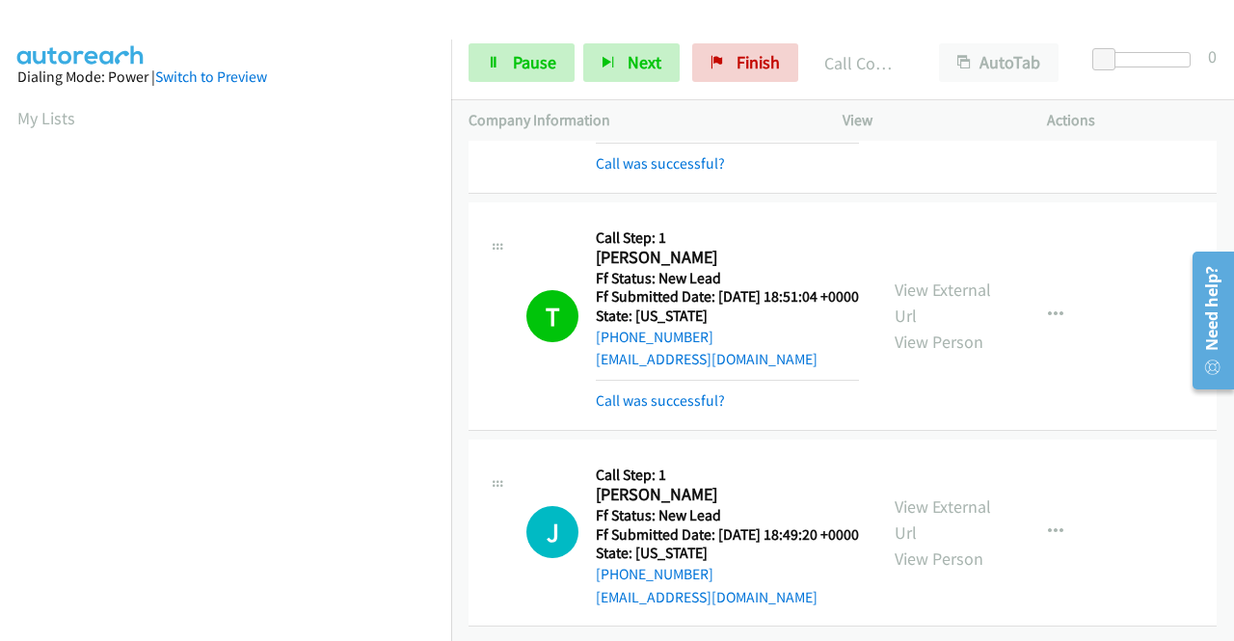
scroll to position [4808, 0]
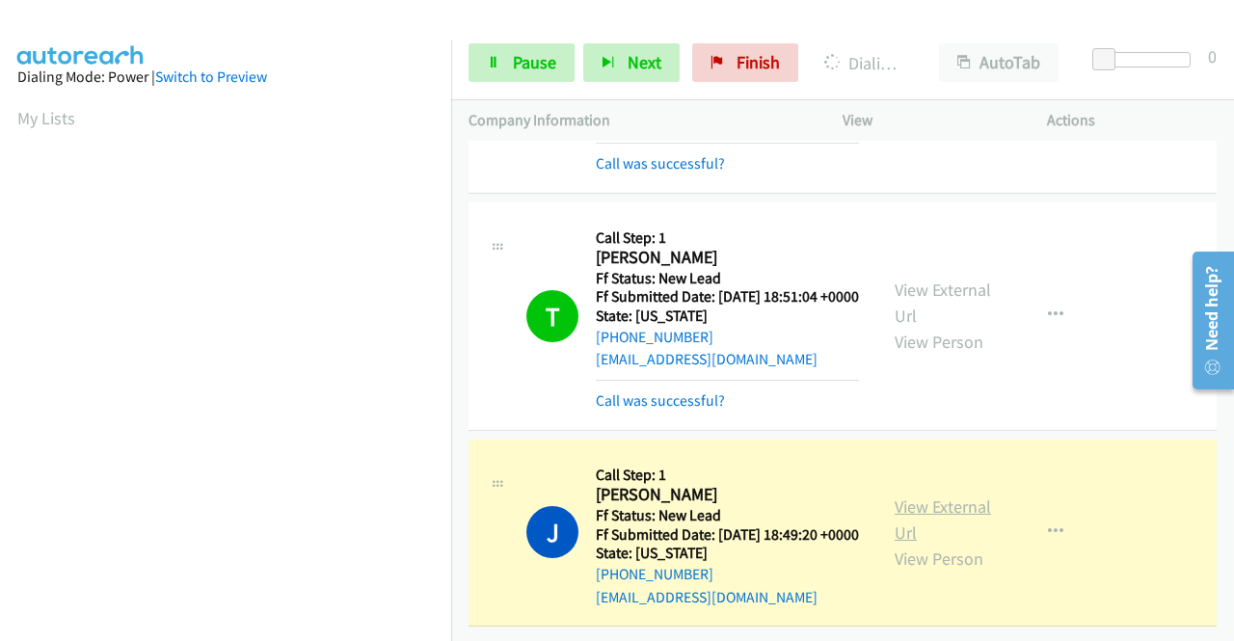
click at [910, 495] on link "View External Url" at bounding box center [942, 519] width 96 height 48
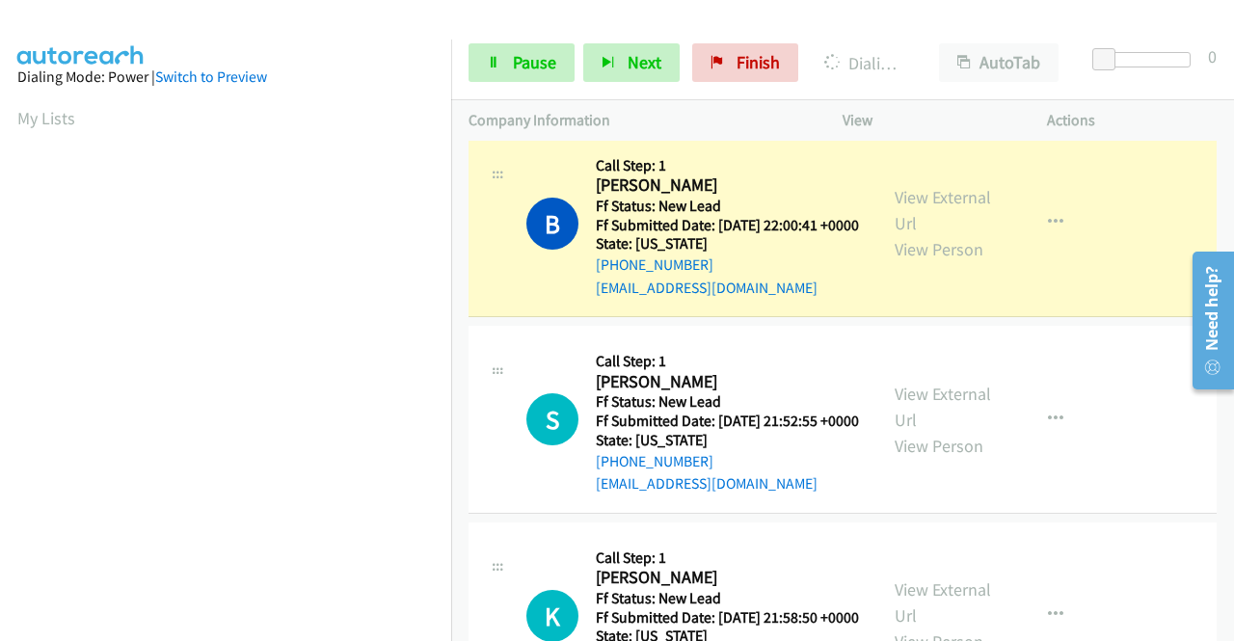
scroll to position [5193, 0]
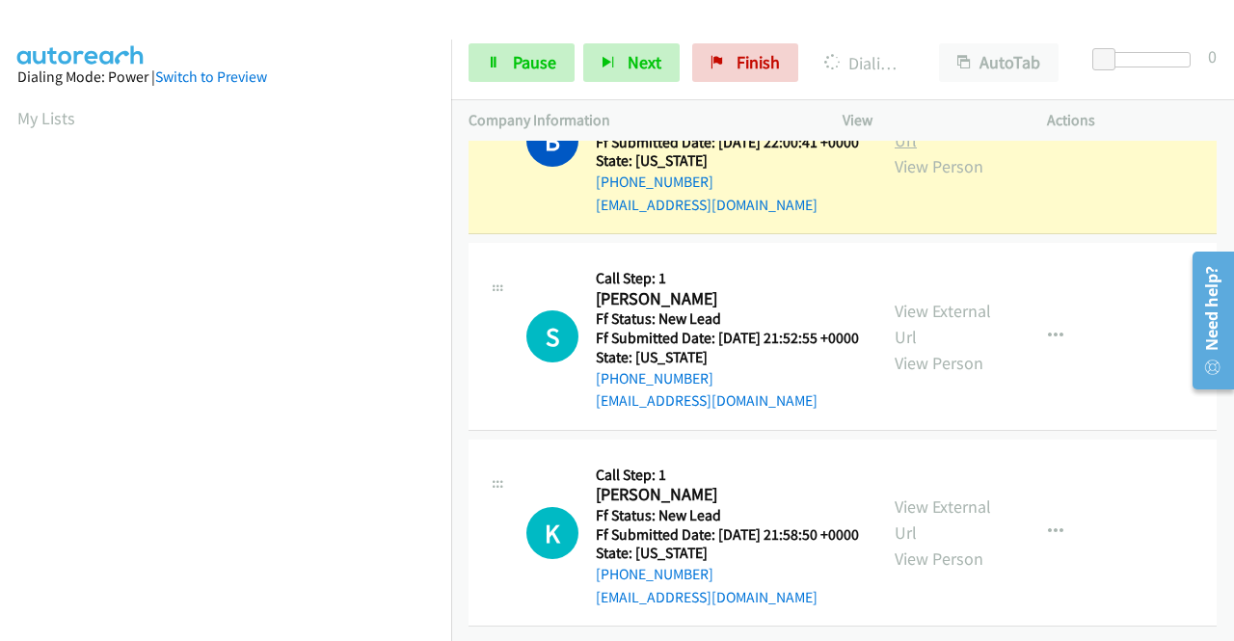
click at [958, 151] on link "View External Url" at bounding box center [942, 127] width 96 height 48
click at [499, 51] on link "Pause" at bounding box center [521, 62] width 106 height 39
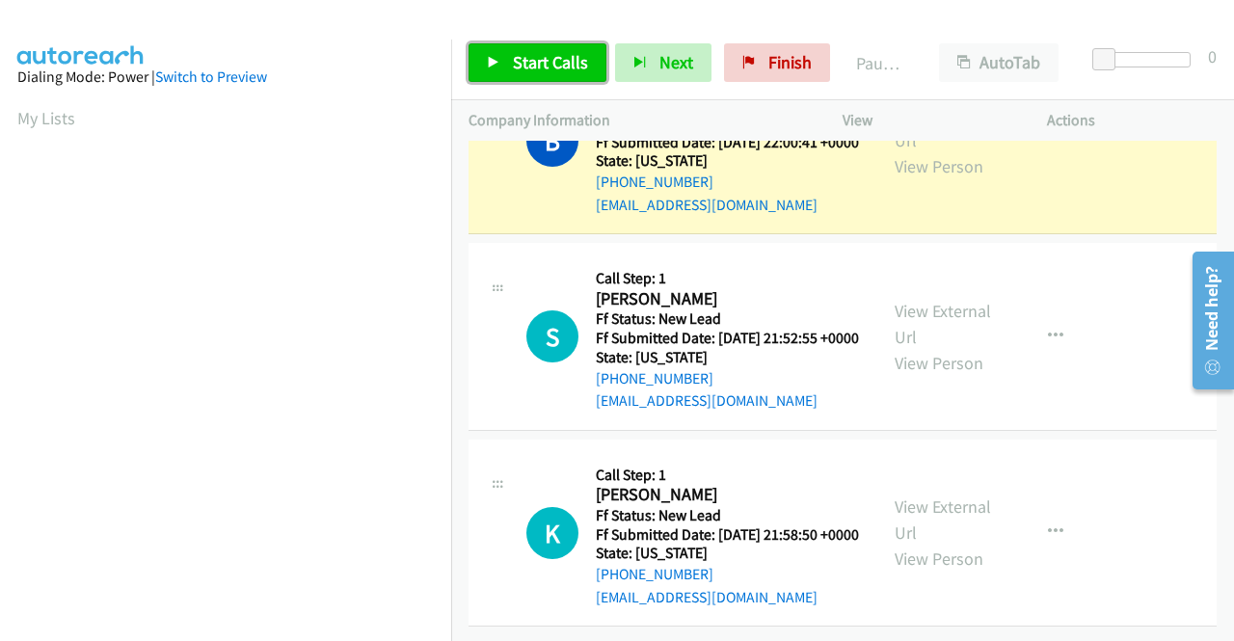
click at [499, 51] on link "Start Calls" at bounding box center [537, 62] width 138 height 39
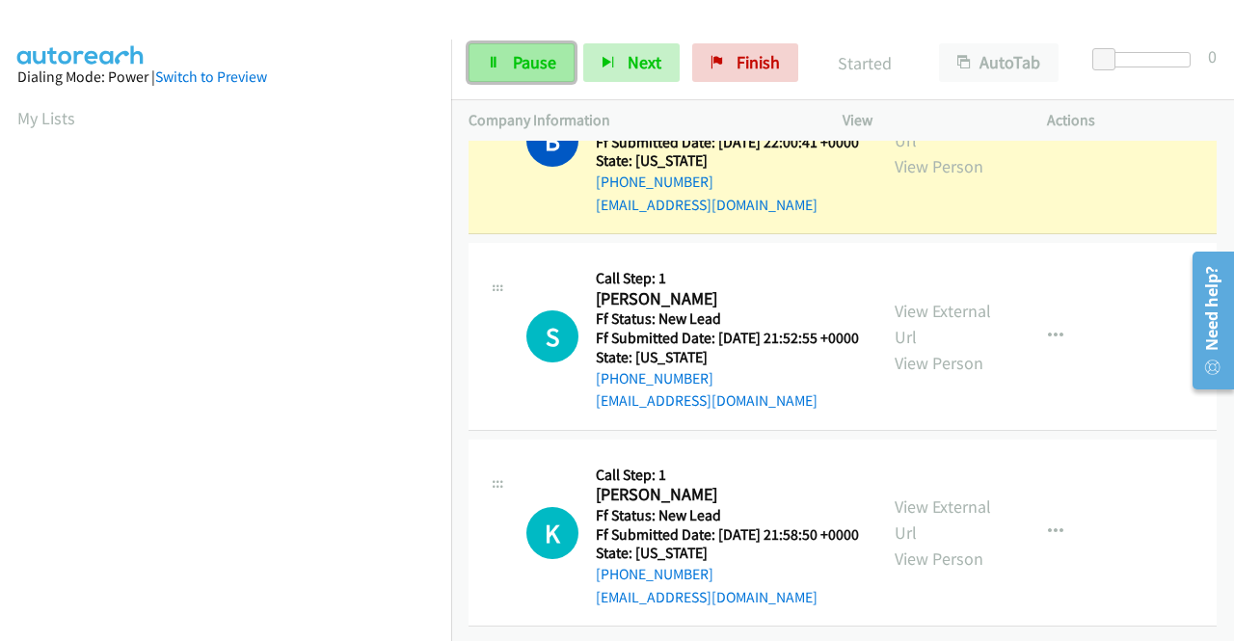
click at [507, 61] on link "Pause" at bounding box center [521, 62] width 106 height 39
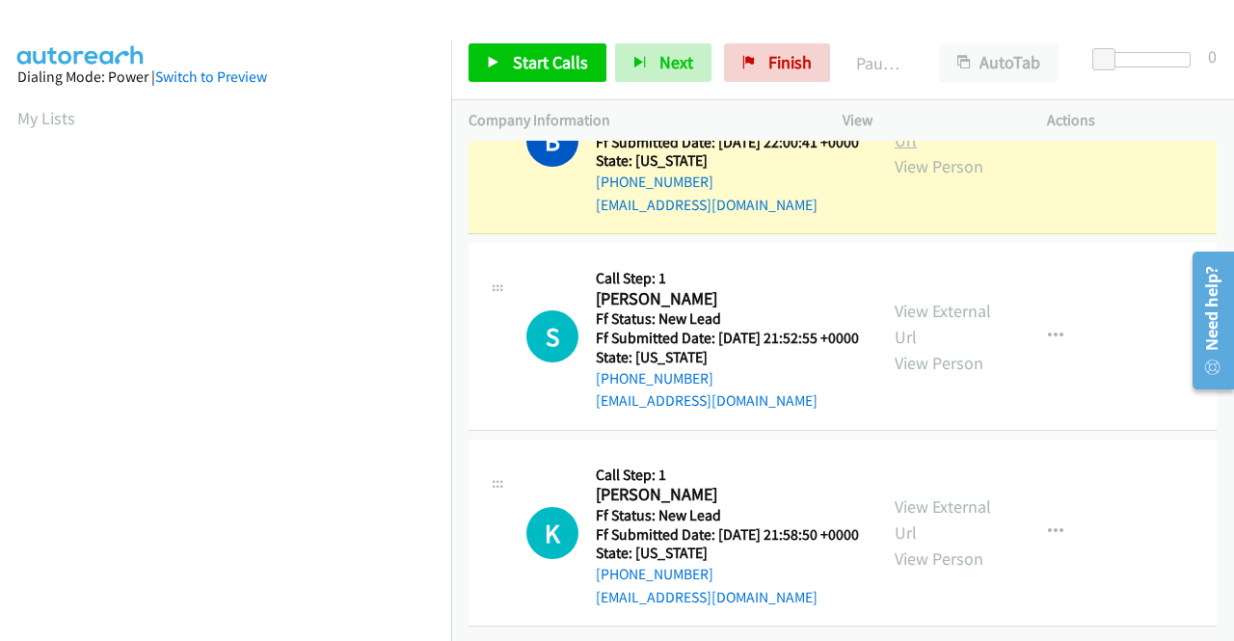
click at [944, 151] on link "View External Url" at bounding box center [942, 127] width 96 height 48
click at [517, 57] on span "Start Calls" at bounding box center [550, 62] width 75 height 22
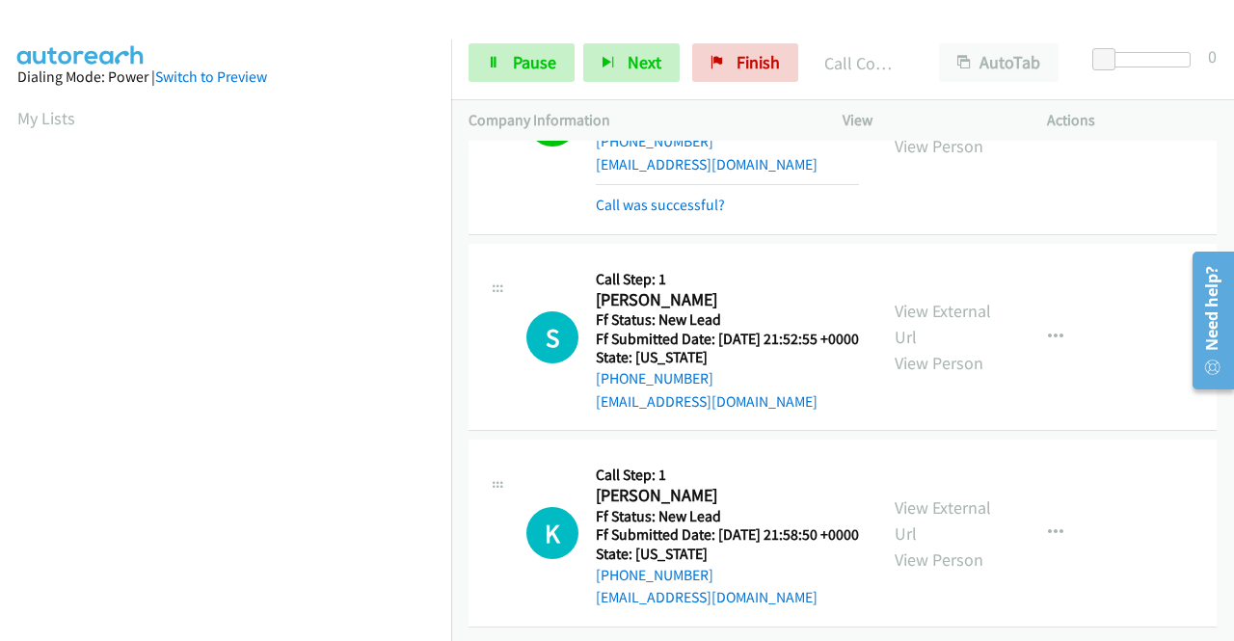
scroll to position [5534, 0]
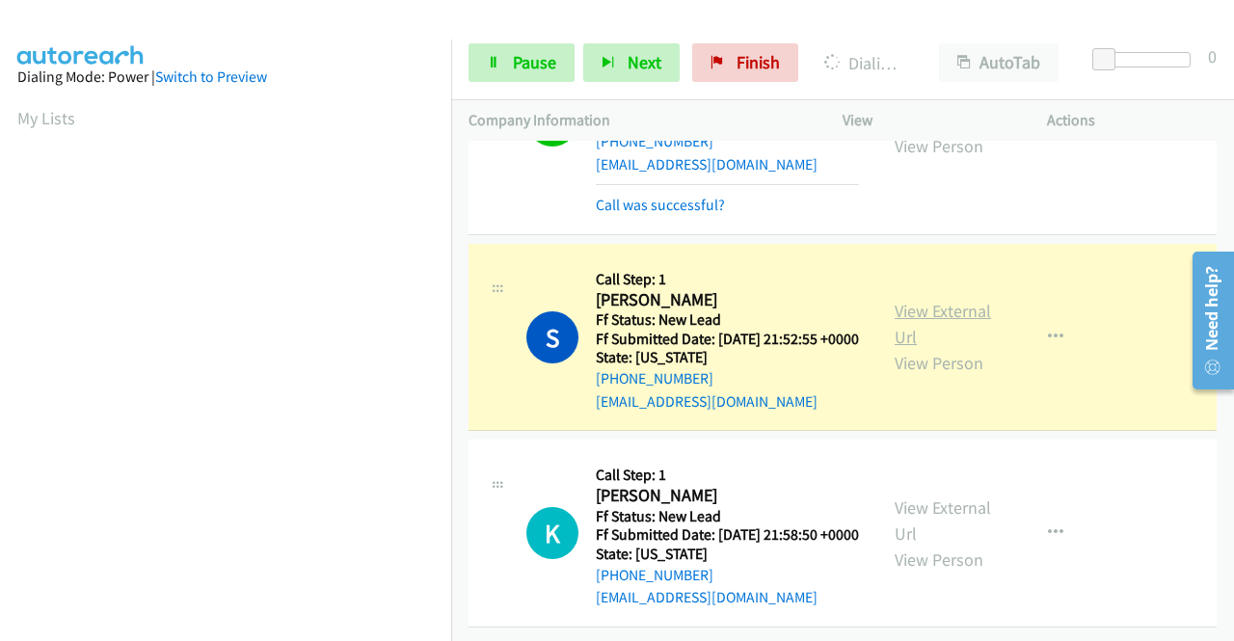
click at [924, 300] on link "View External Url" at bounding box center [942, 324] width 96 height 48
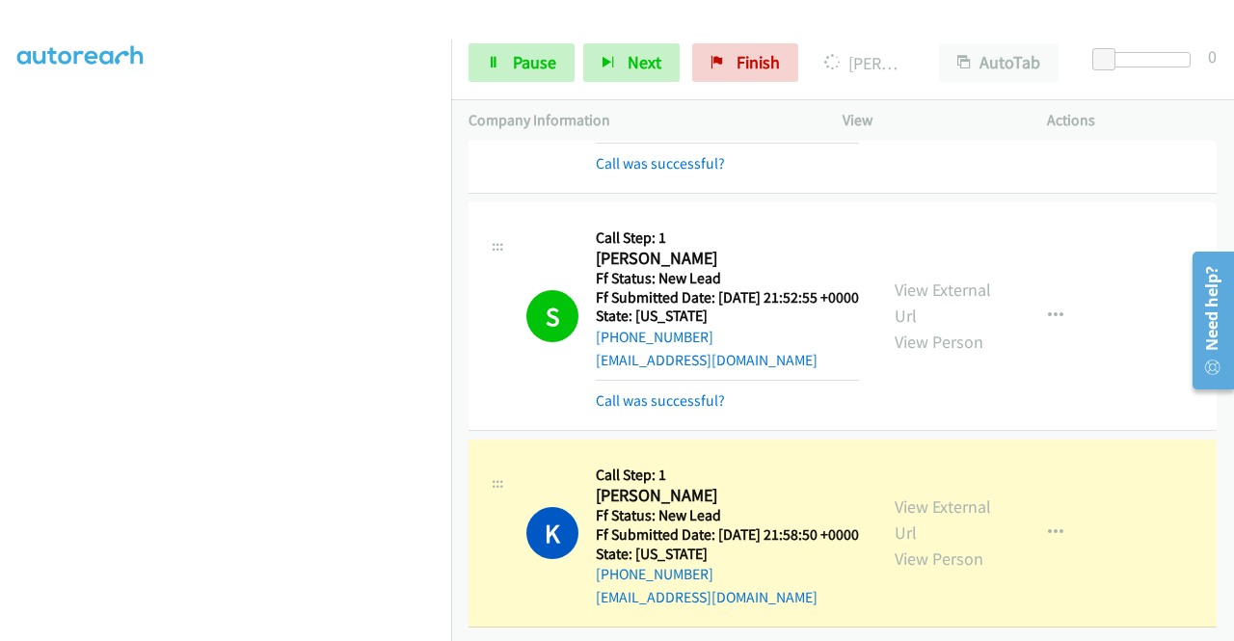
scroll to position [5574, 0]
click at [905, 495] on link "View External Url" at bounding box center [942, 519] width 96 height 48
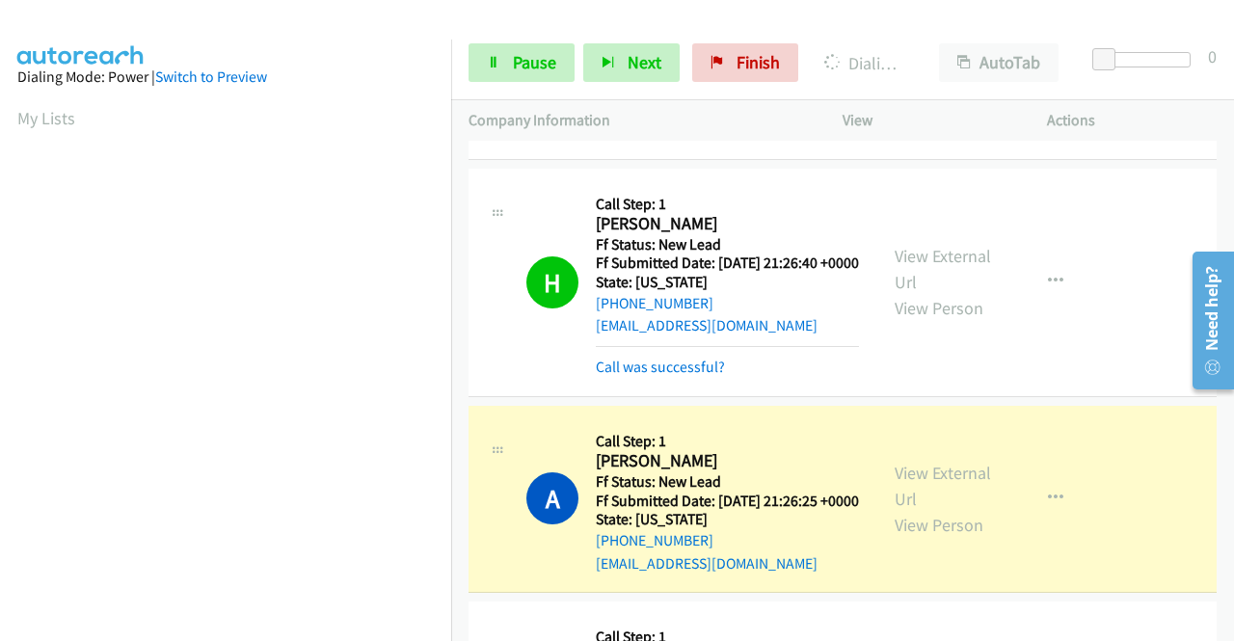
scroll to position [797, 0]
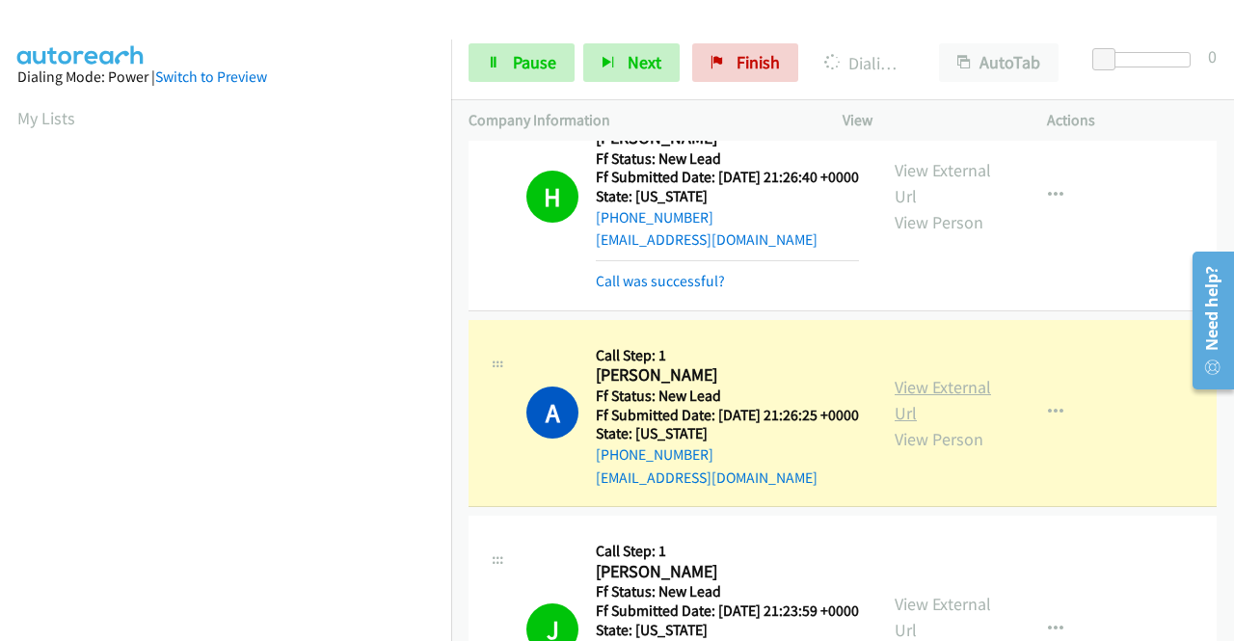
click at [944, 424] on link "View External Url" at bounding box center [942, 400] width 96 height 48
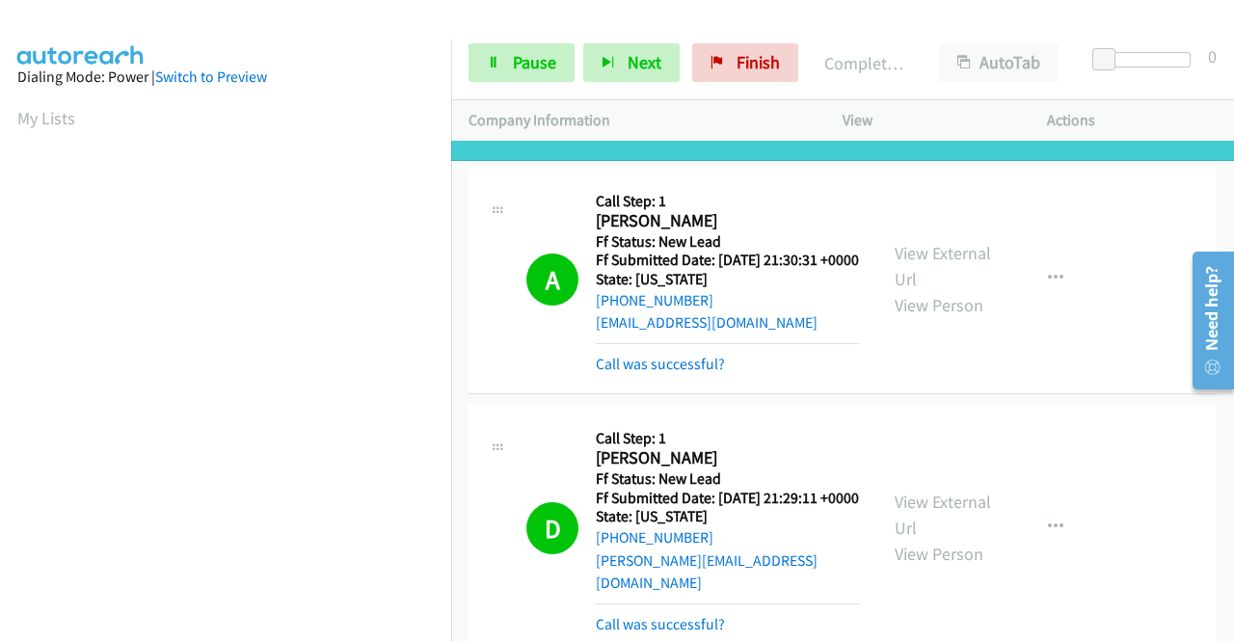
scroll to position [0, 0]
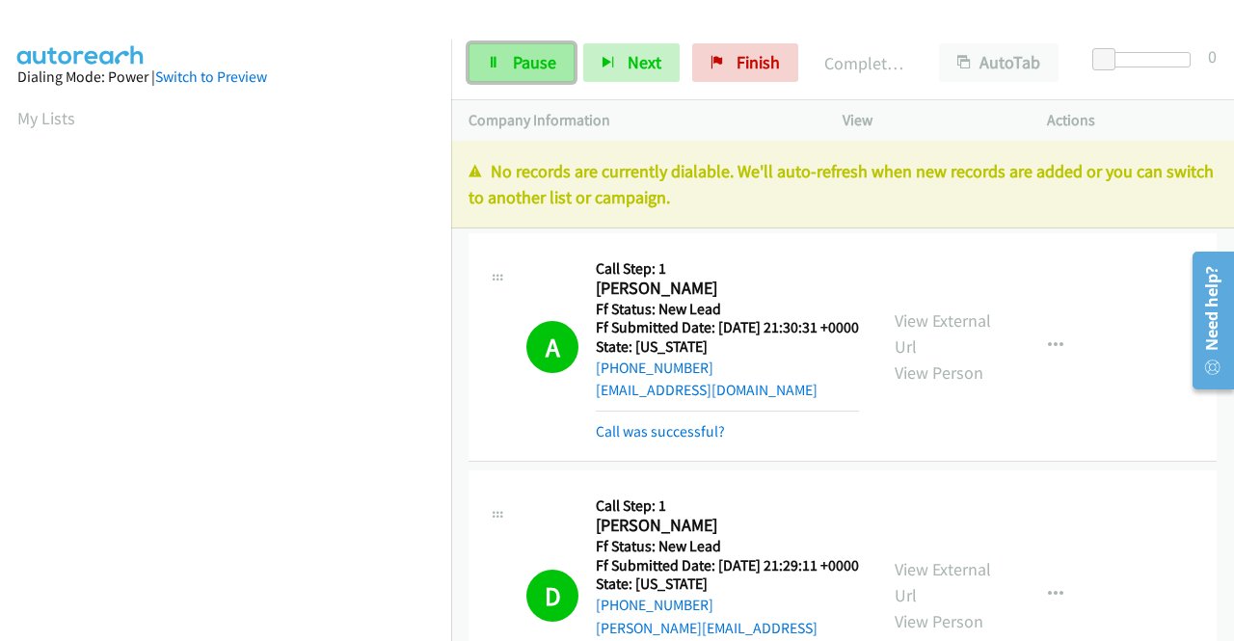
click at [510, 66] on link "Pause" at bounding box center [521, 62] width 106 height 39
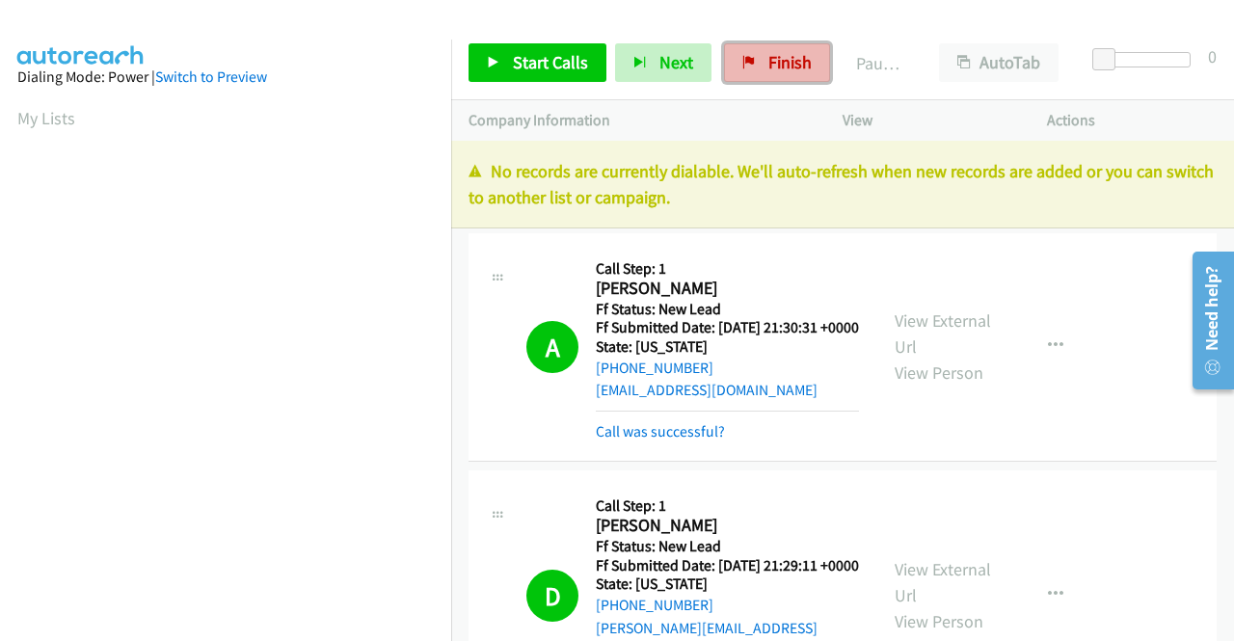
click at [768, 61] on span "Finish" at bounding box center [789, 62] width 43 height 22
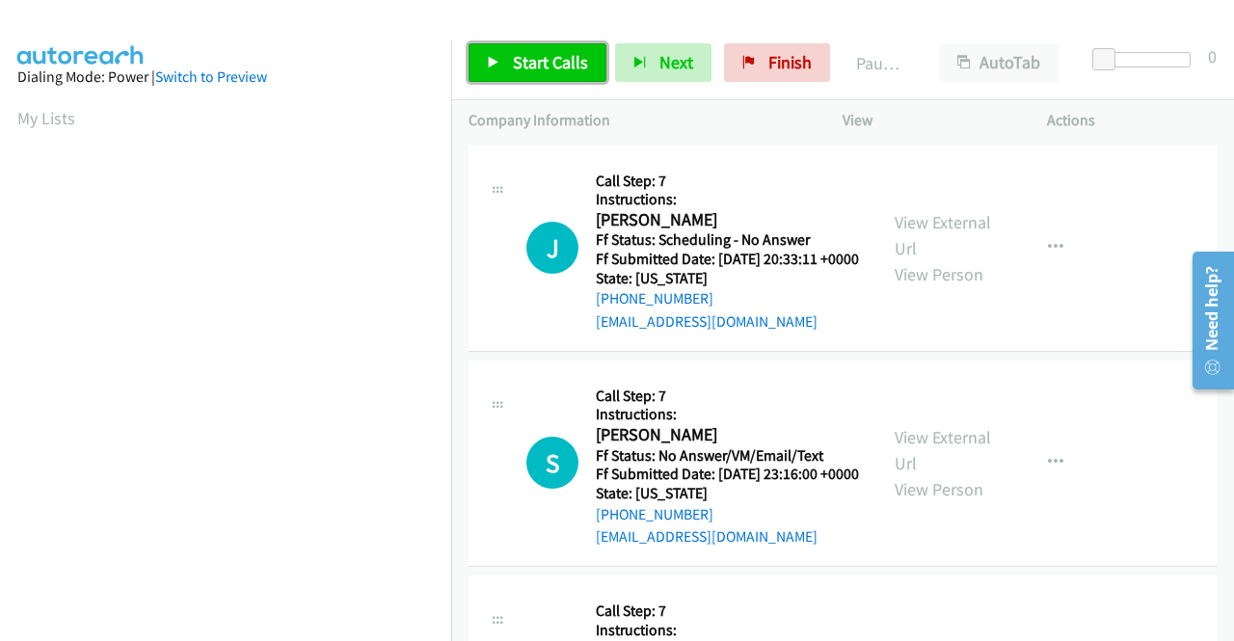
click at [541, 51] on span "Start Calls" at bounding box center [550, 62] width 75 height 22
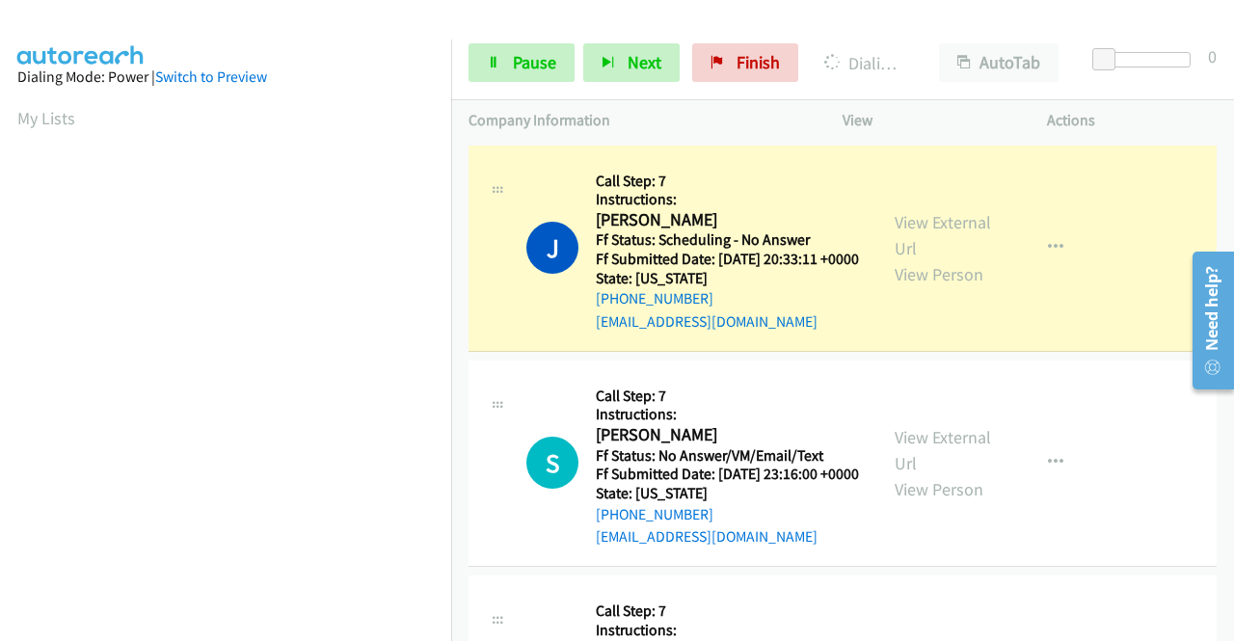
scroll to position [439, 0]
click at [894, 229] on link "View External Url" at bounding box center [942, 235] width 96 height 48
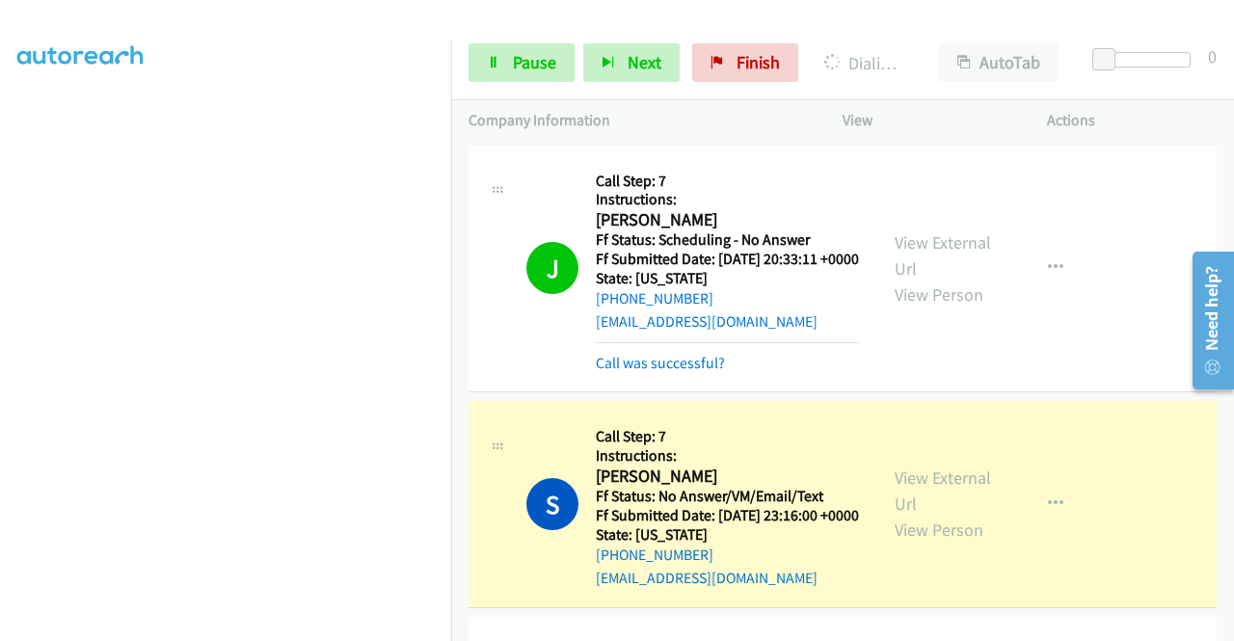
scroll to position [193, 0]
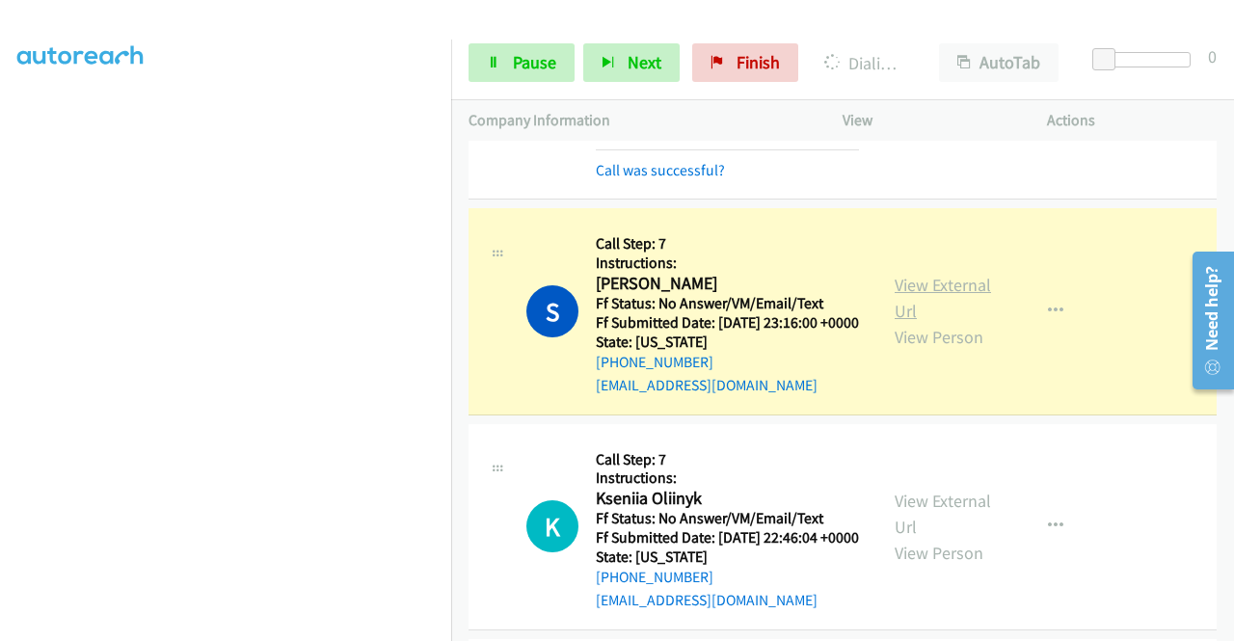
click at [905, 312] on link "View External Url" at bounding box center [942, 298] width 96 height 48
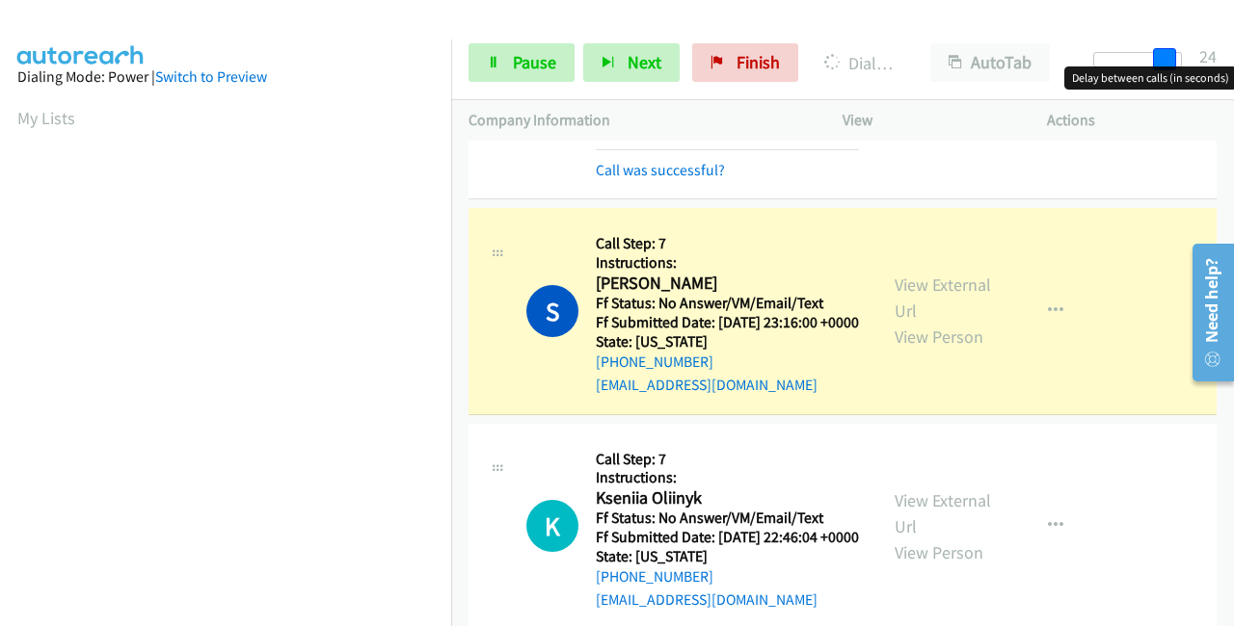
drag, startPoint x: 1101, startPoint y: 58, endPoint x: 1222, endPoint y: 59, distance: 120.5
click at [1222, 59] on div "Start Calls Pause Next Finish [PERSON_NAME] AutoTab AutoTab 24" at bounding box center [842, 63] width 783 height 74
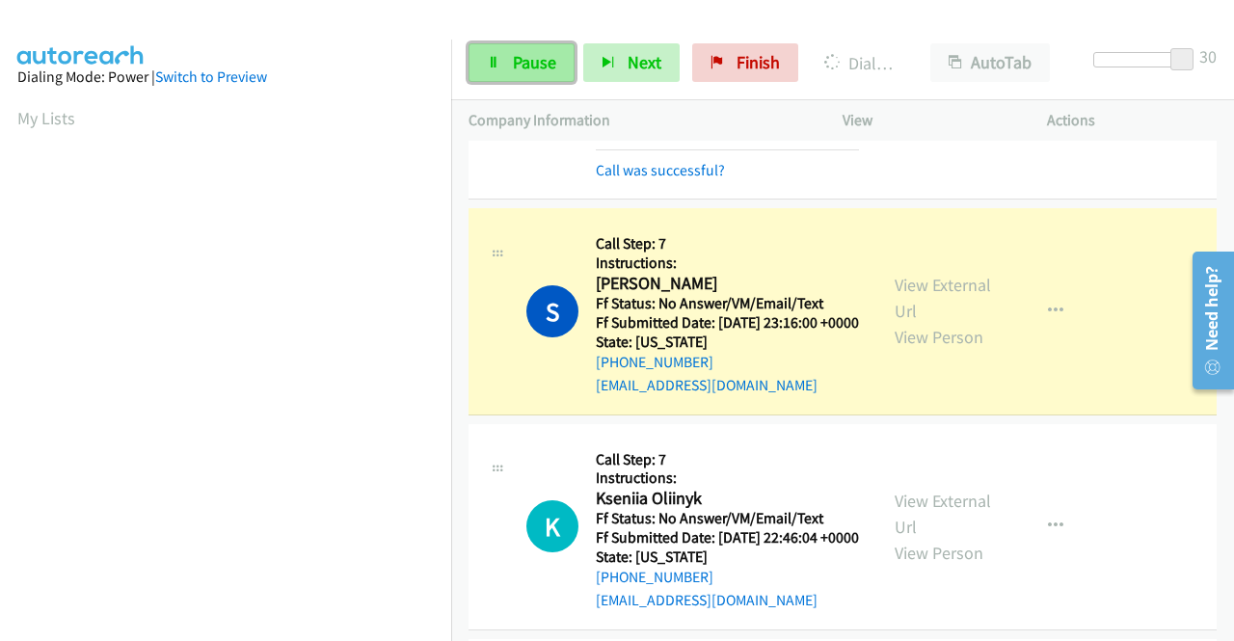
click at [528, 61] on span "Pause" at bounding box center [534, 62] width 43 height 22
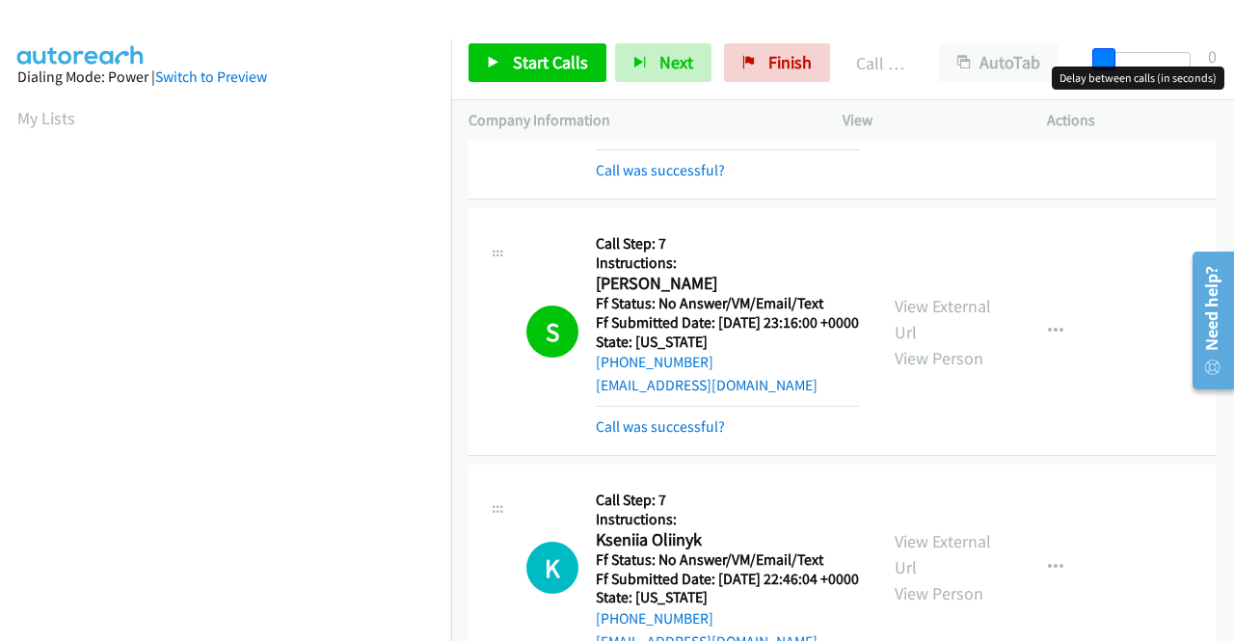
drag, startPoint x: 1181, startPoint y: 50, endPoint x: 1079, endPoint y: 51, distance: 102.2
click at [1079, 51] on div "Start Calls Pause Next Finish Call Completed AutoTab AutoTab 0" at bounding box center [842, 63] width 783 height 74
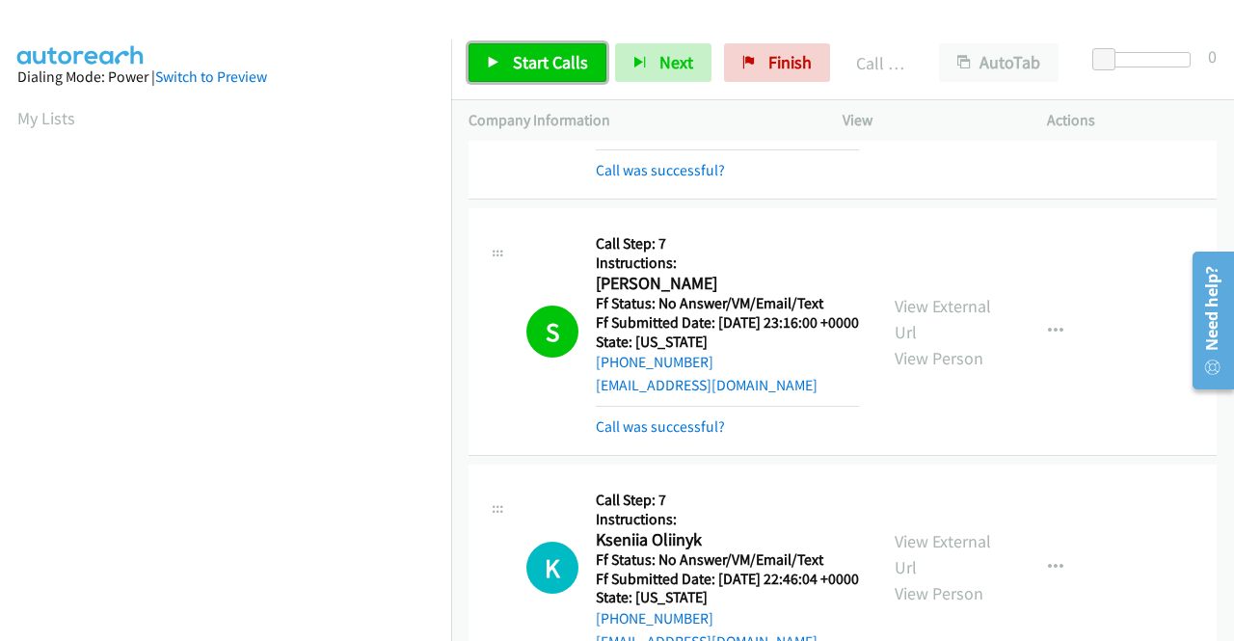
click at [472, 69] on link "Start Calls" at bounding box center [537, 62] width 138 height 39
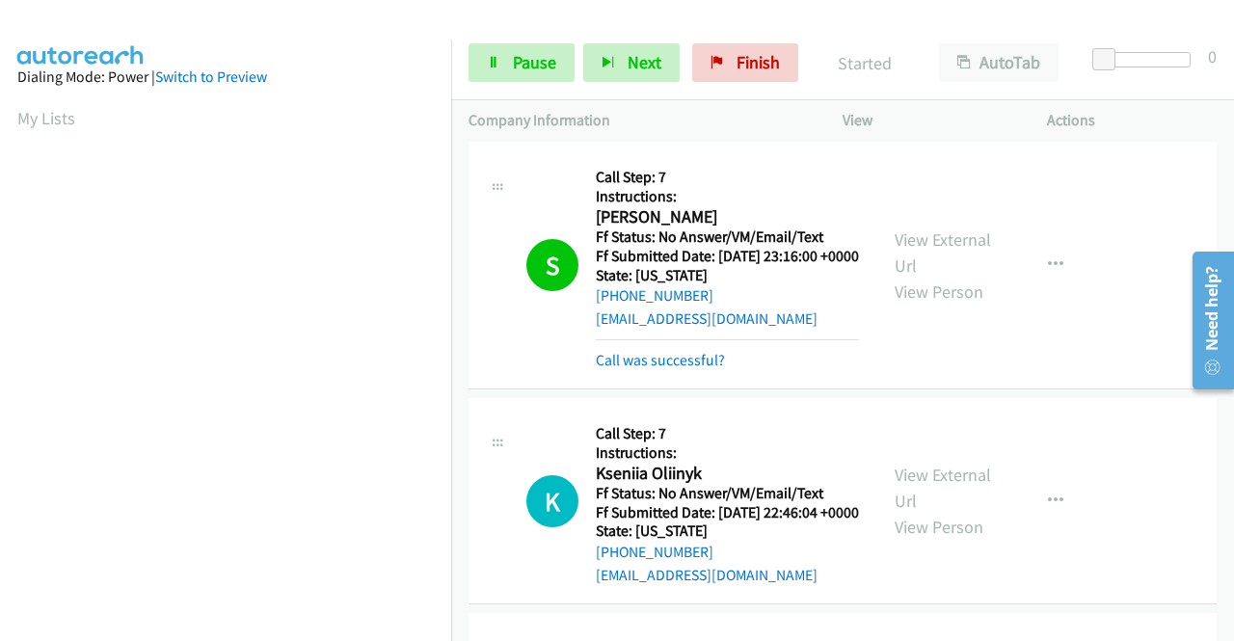
scroll to position [289, 0]
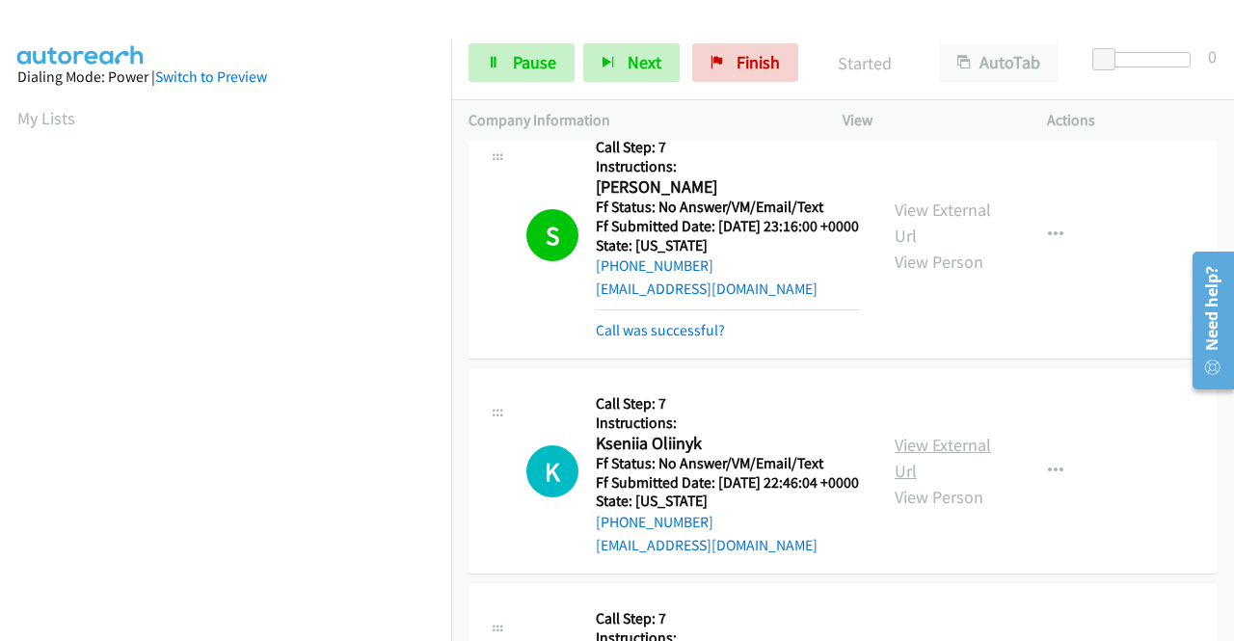
click at [952, 482] on link "View External Url" at bounding box center [942, 458] width 96 height 48
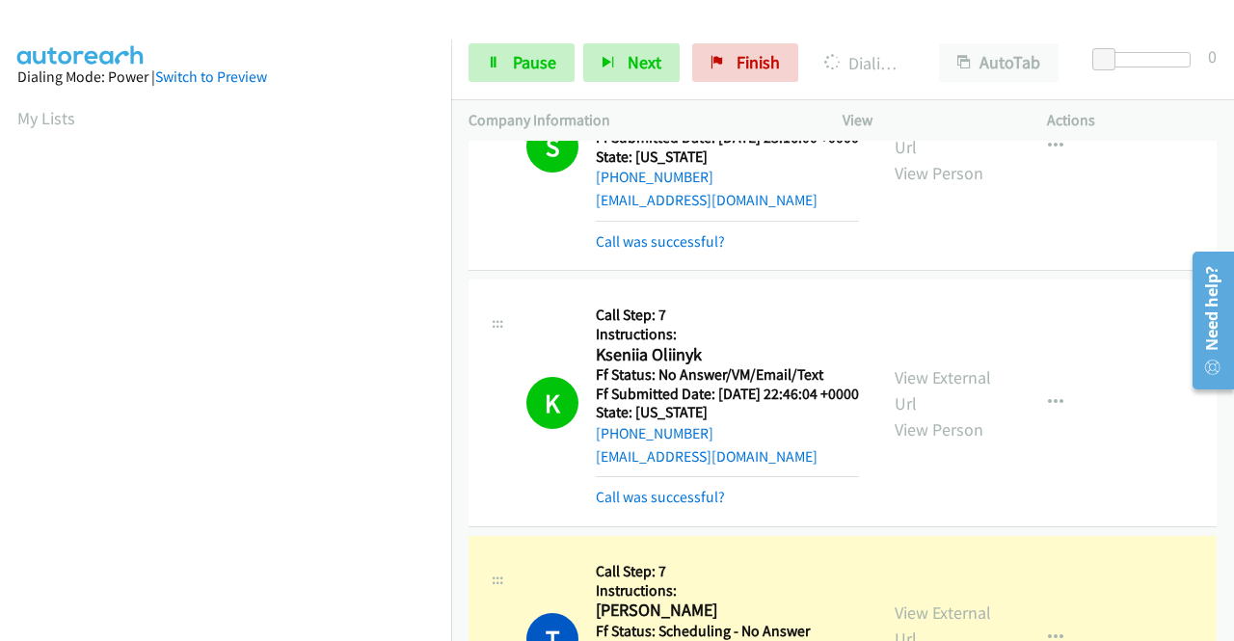
scroll to position [675, 0]
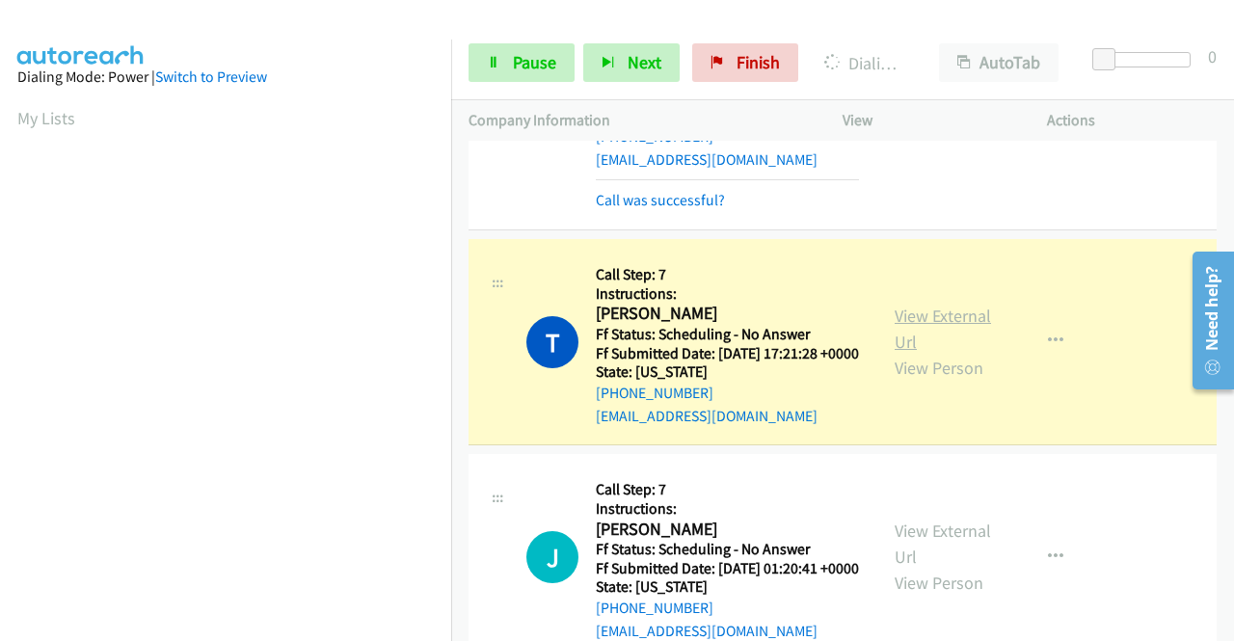
click at [902, 353] on link "View External Url" at bounding box center [942, 329] width 96 height 48
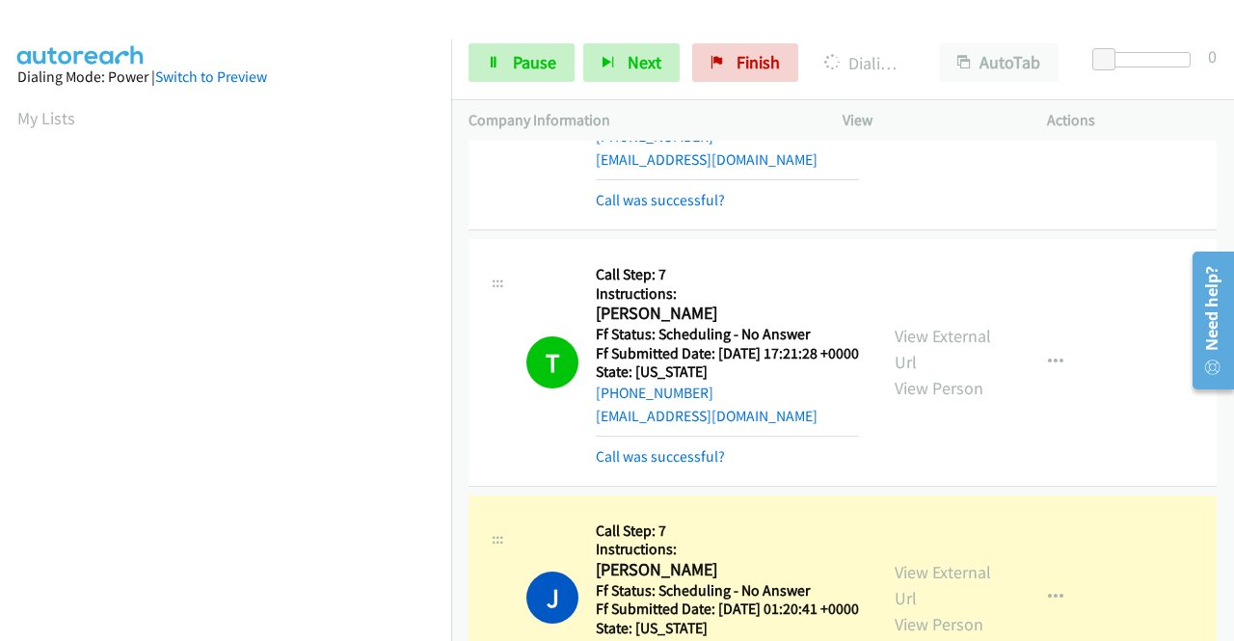
scroll to position [771, 0]
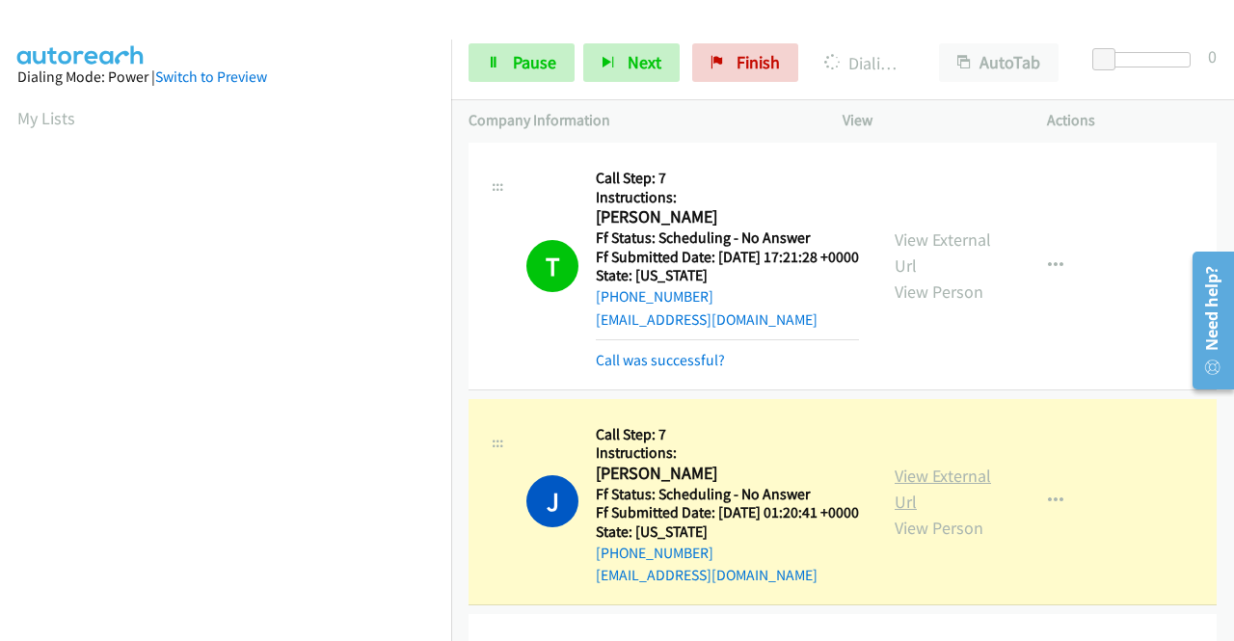
click at [894, 513] on link "View External Url" at bounding box center [942, 488] width 96 height 48
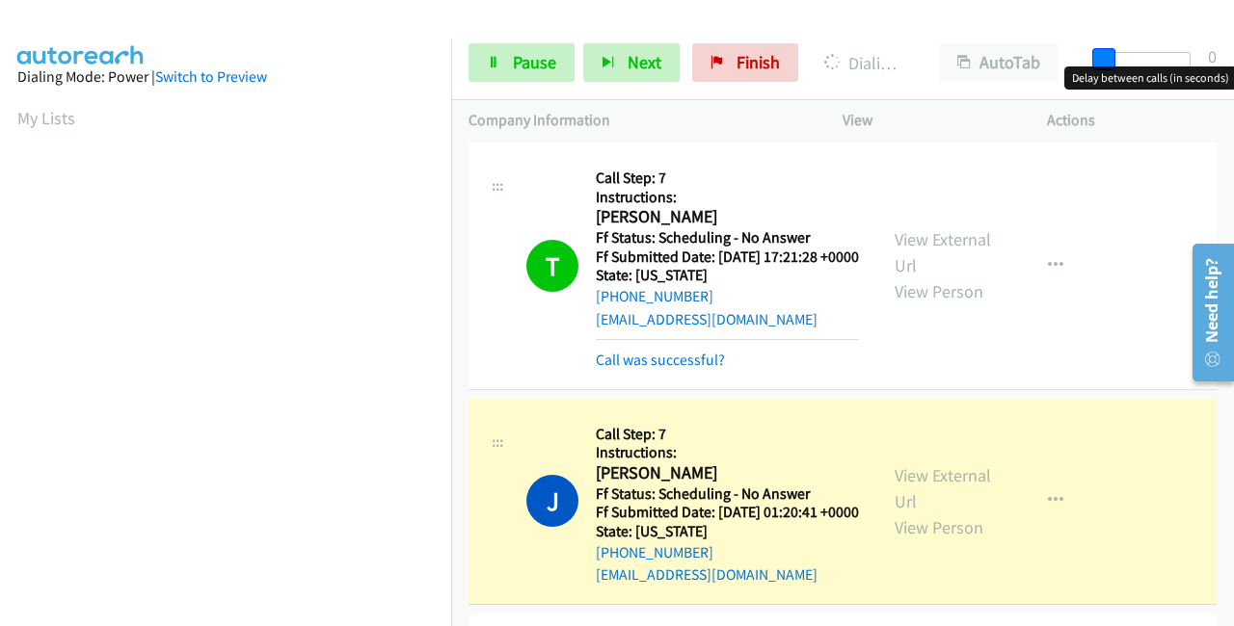
drag, startPoint x: 1099, startPoint y: 52, endPoint x: 1231, endPoint y: 66, distance: 132.7
click at [1232, 66] on div "Start Calls Pause Next Finish Dialing [PERSON_NAME] AutoTab AutoTab 0" at bounding box center [842, 63] width 783 height 74
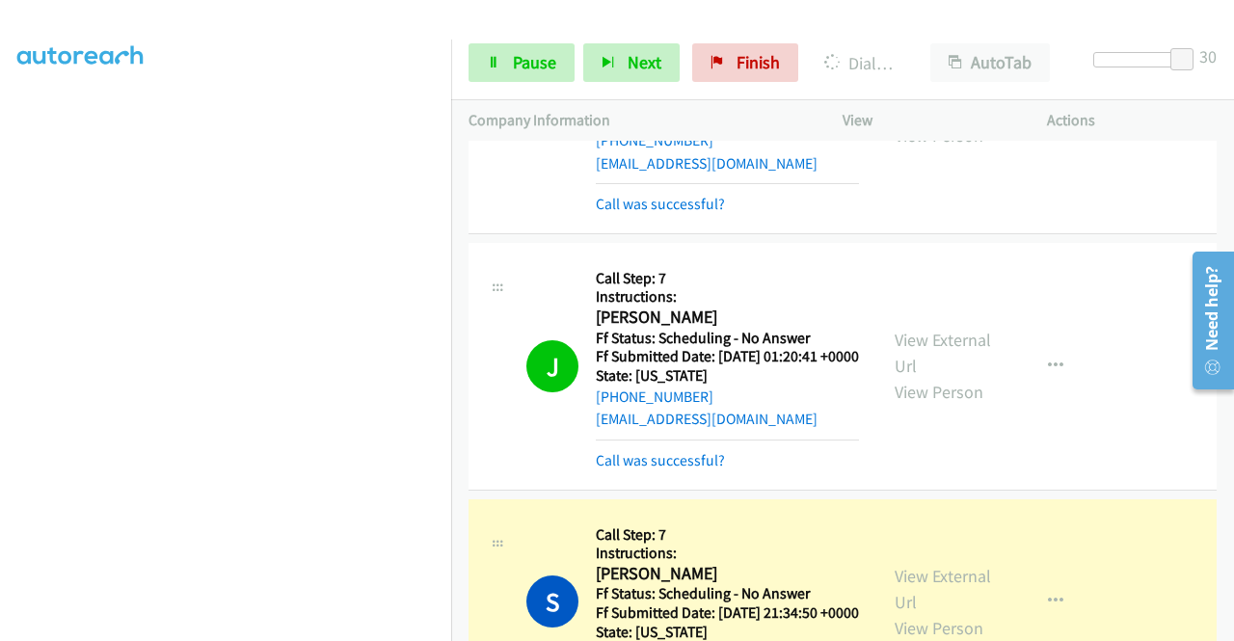
scroll to position [1156, 0]
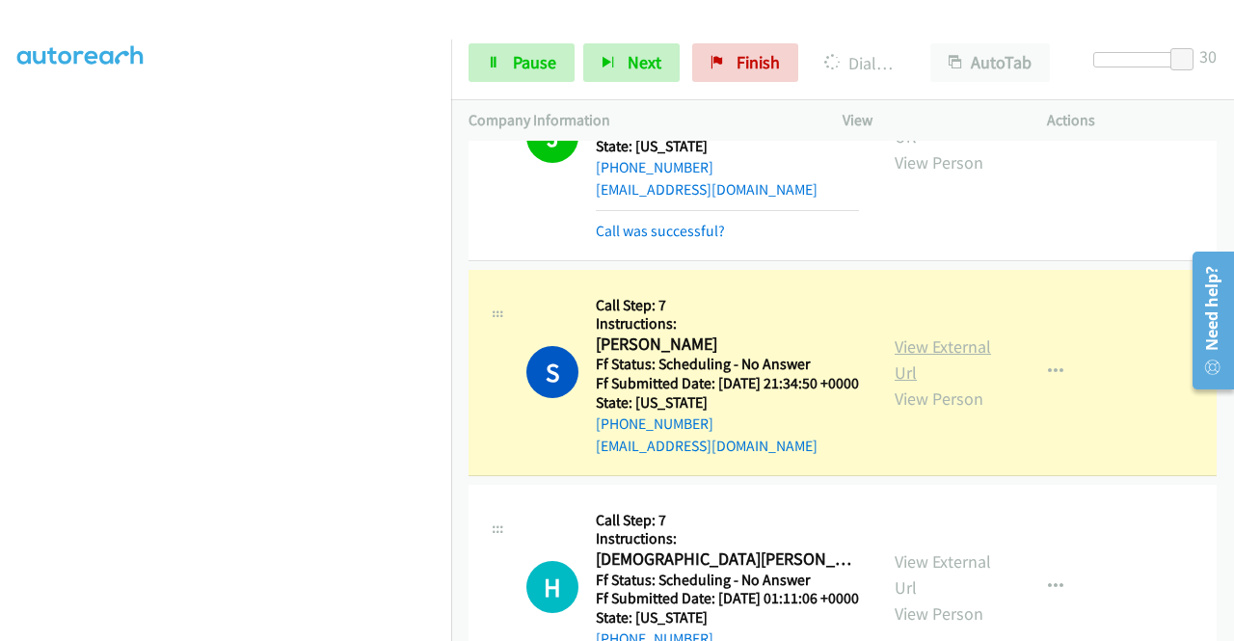
click at [940, 384] on link "View External Url" at bounding box center [942, 359] width 96 height 48
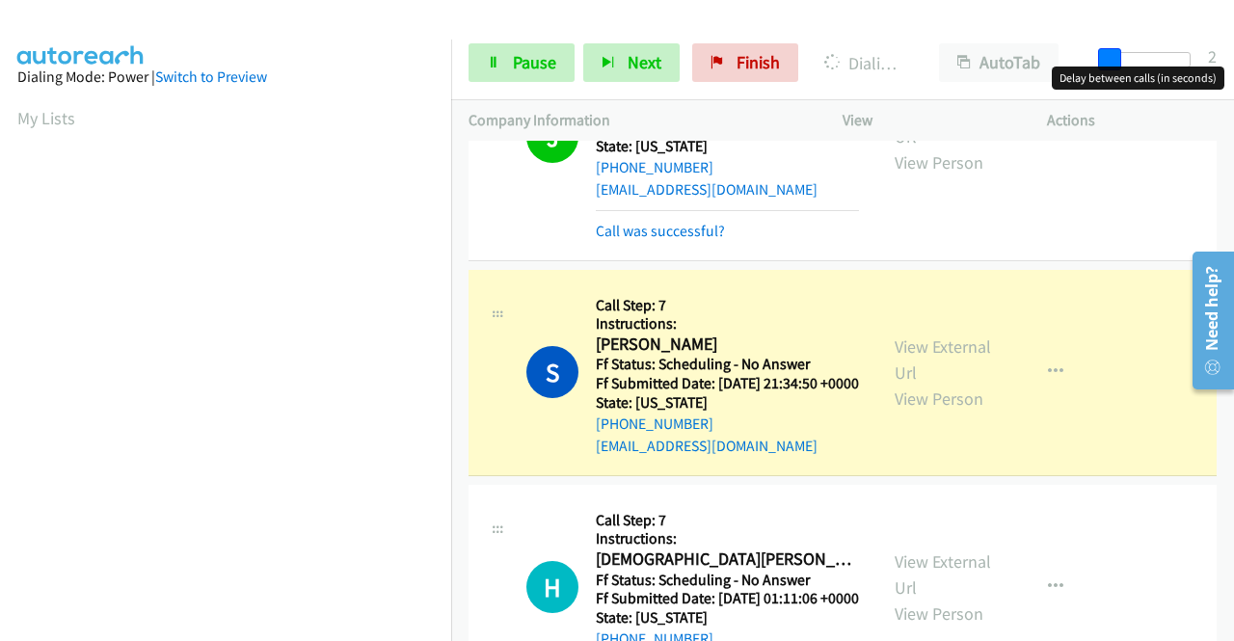
drag, startPoint x: 1183, startPoint y: 57, endPoint x: 1091, endPoint y: 65, distance: 92.8
click at [1091, 65] on div at bounding box center [1145, 67] width 123 height 30
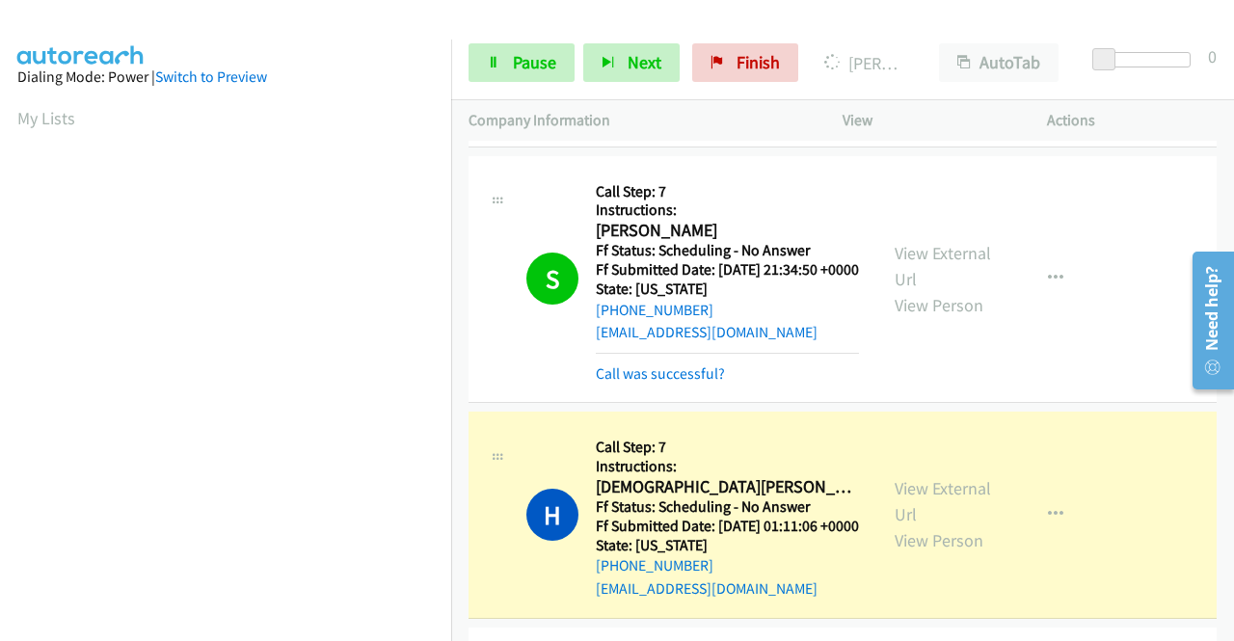
scroll to position [1542, 0]
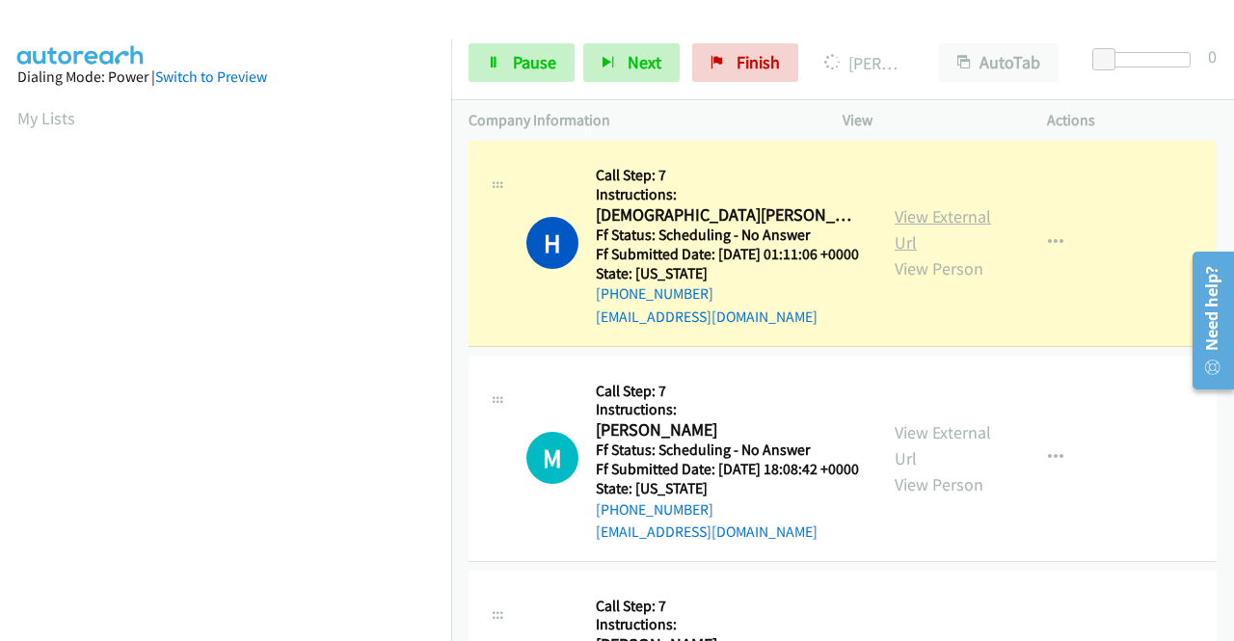
click at [928, 253] on link "View External Url" at bounding box center [942, 229] width 96 height 48
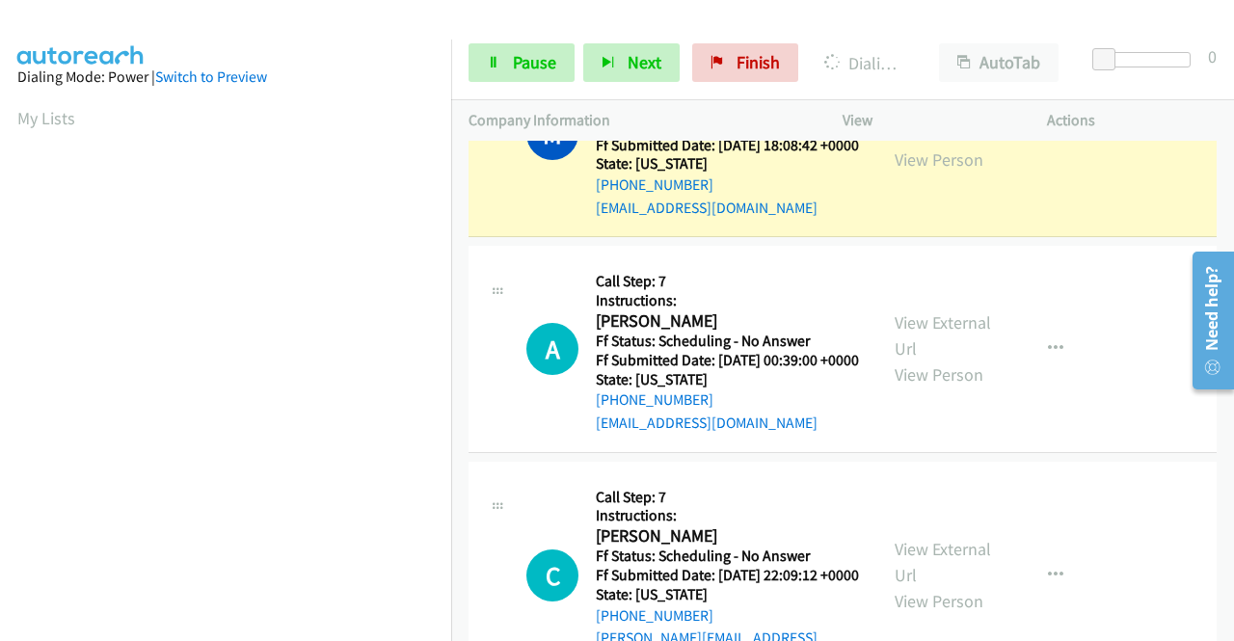
scroll to position [1927, 0]
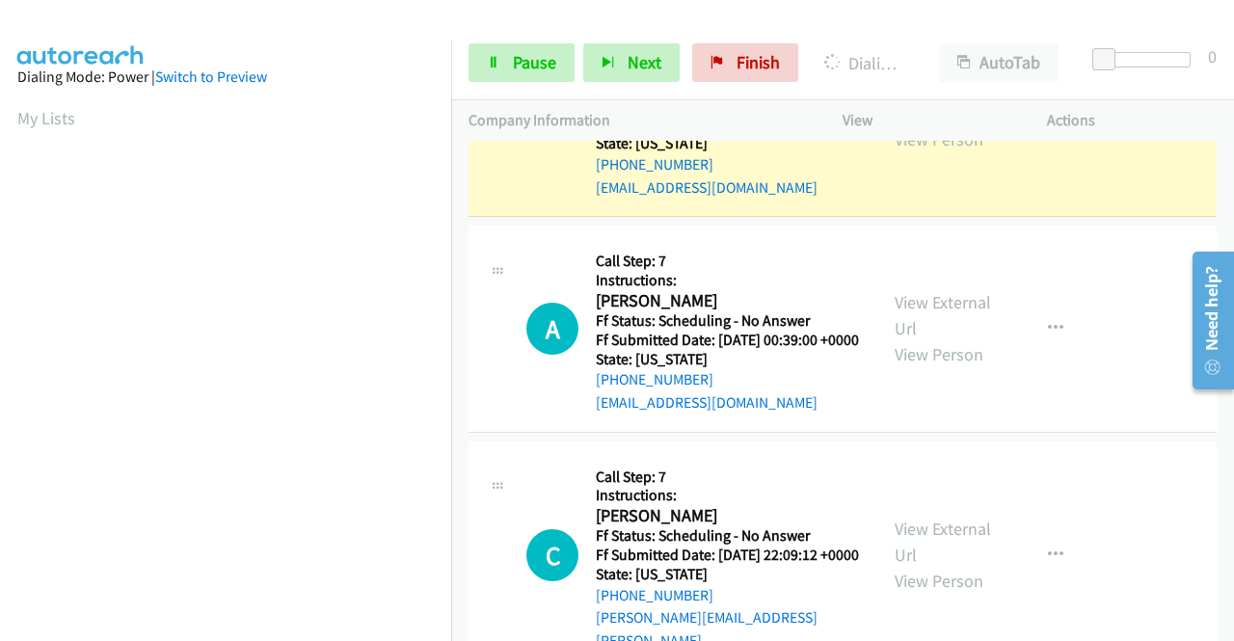
click at [921, 124] on link "View External Url" at bounding box center [942, 100] width 96 height 48
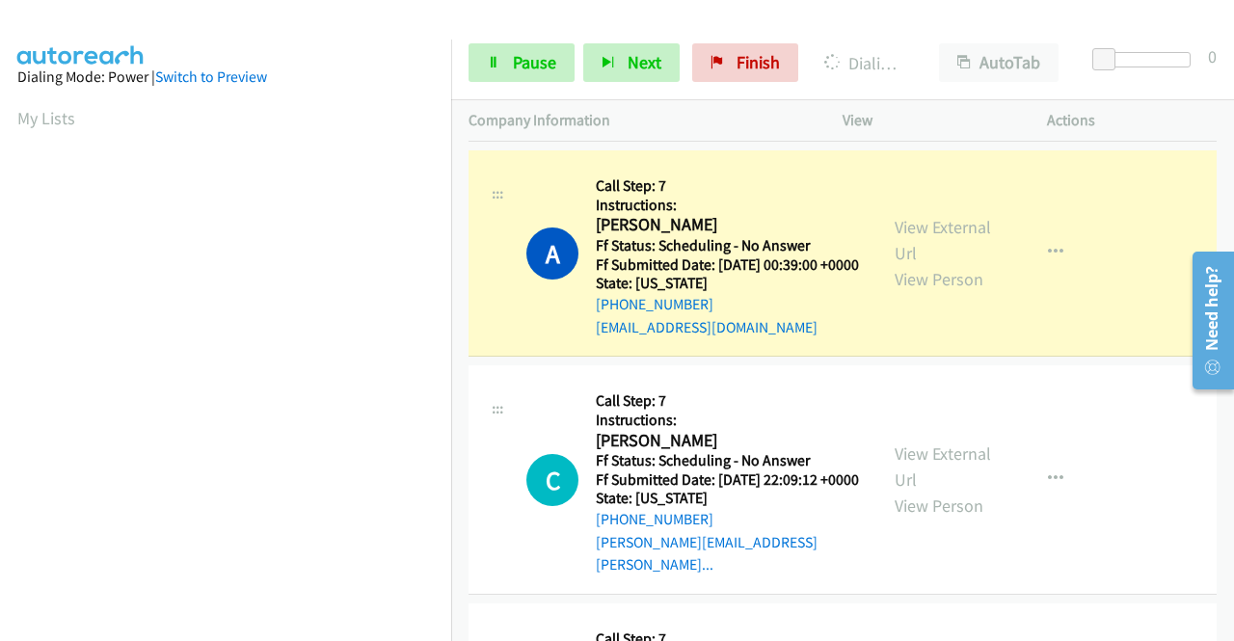
scroll to position [2216, 0]
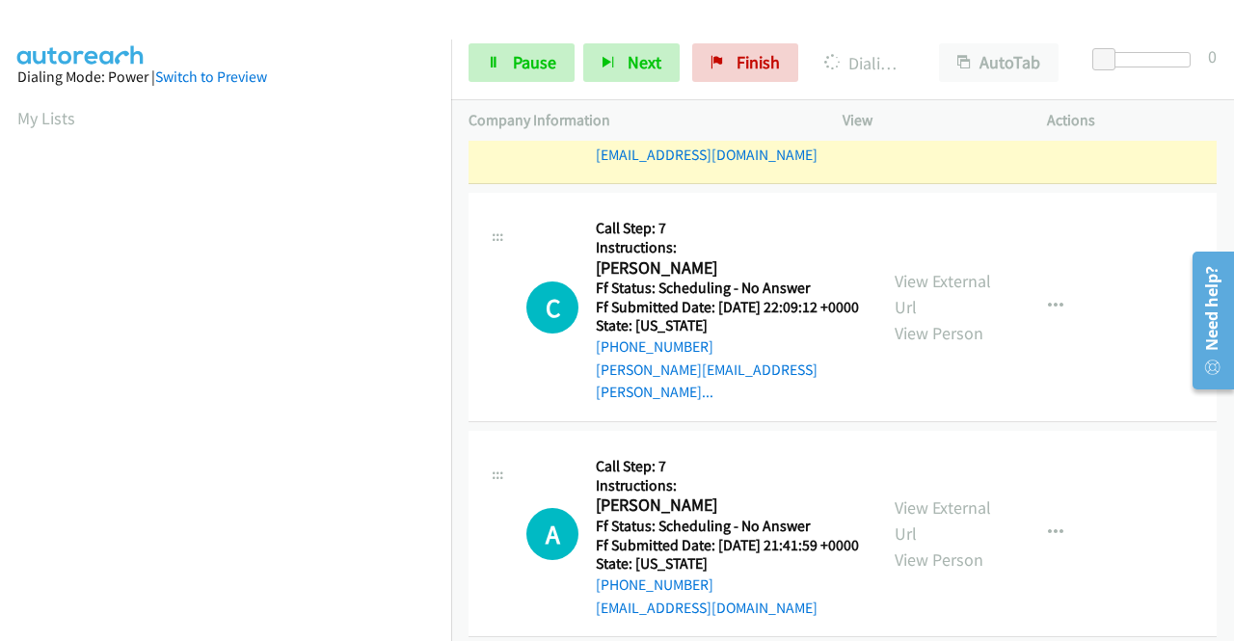
click at [923, 92] on link "View External Url" at bounding box center [942, 67] width 96 height 48
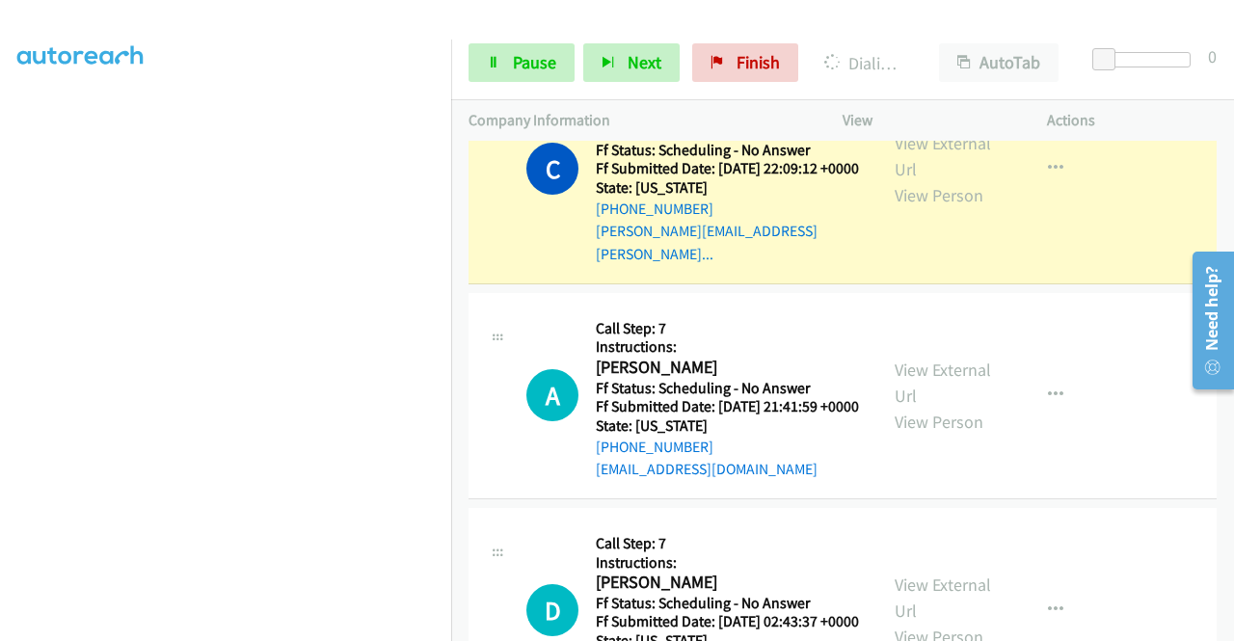
scroll to position [2506, 0]
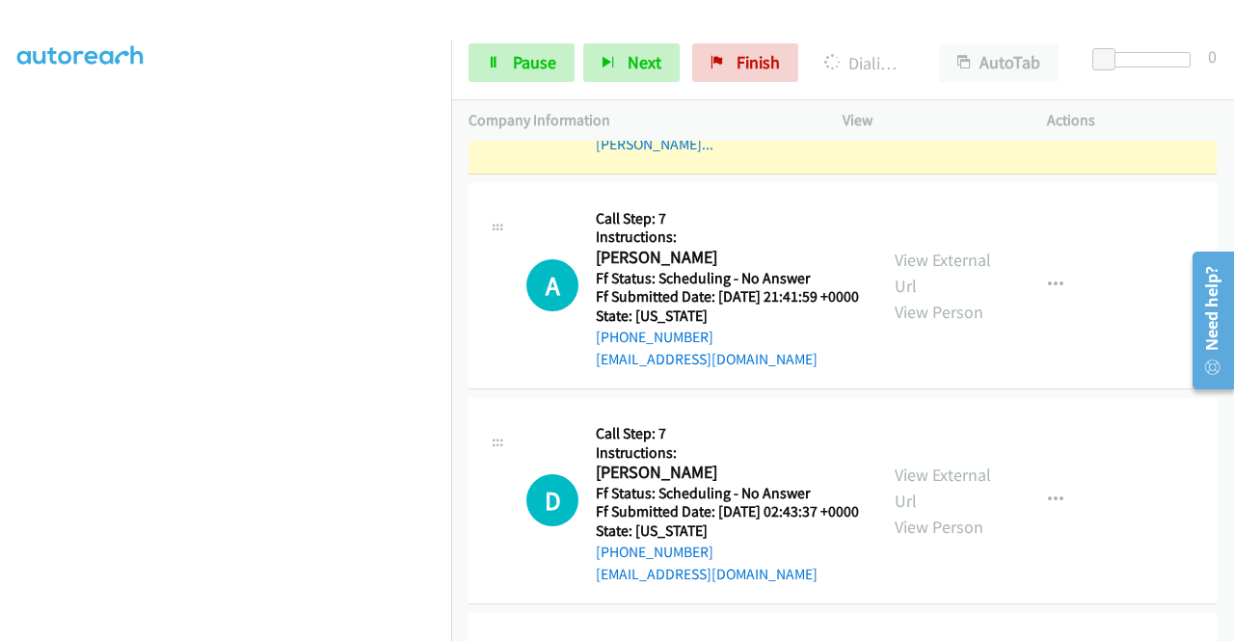
click at [904, 70] on link "View External Url" at bounding box center [942, 46] width 96 height 48
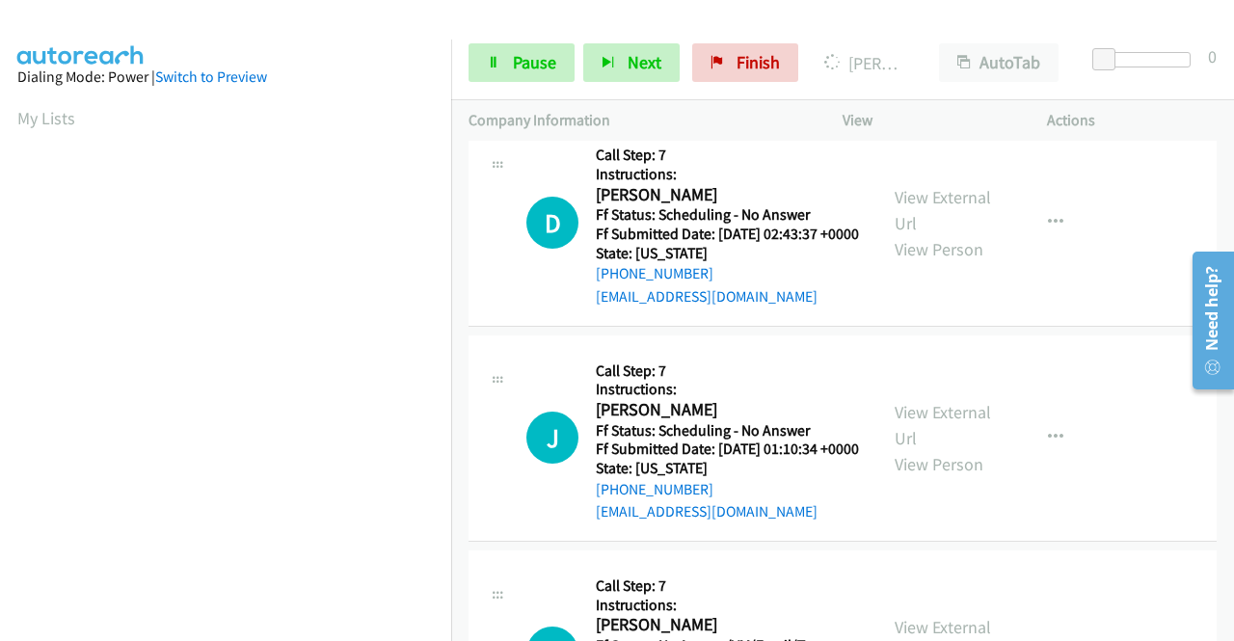
scroll to position [2795, 0]
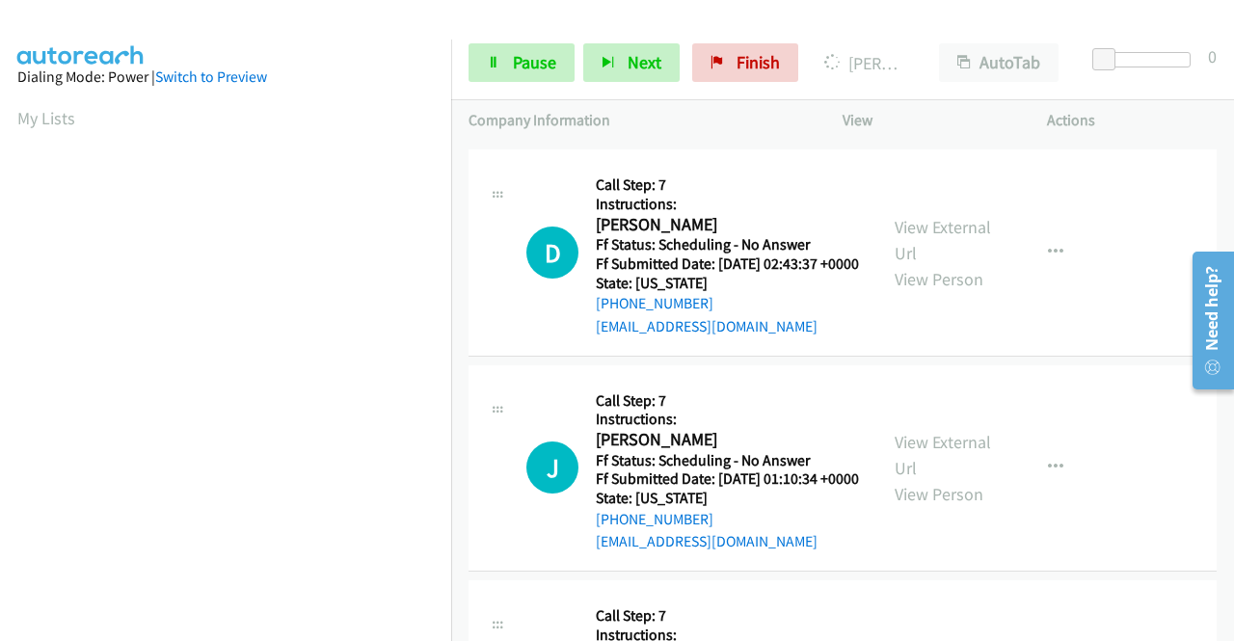
click at [927, 48] on link "View External Url" at bounding box center [942, 24] width 96 height 48
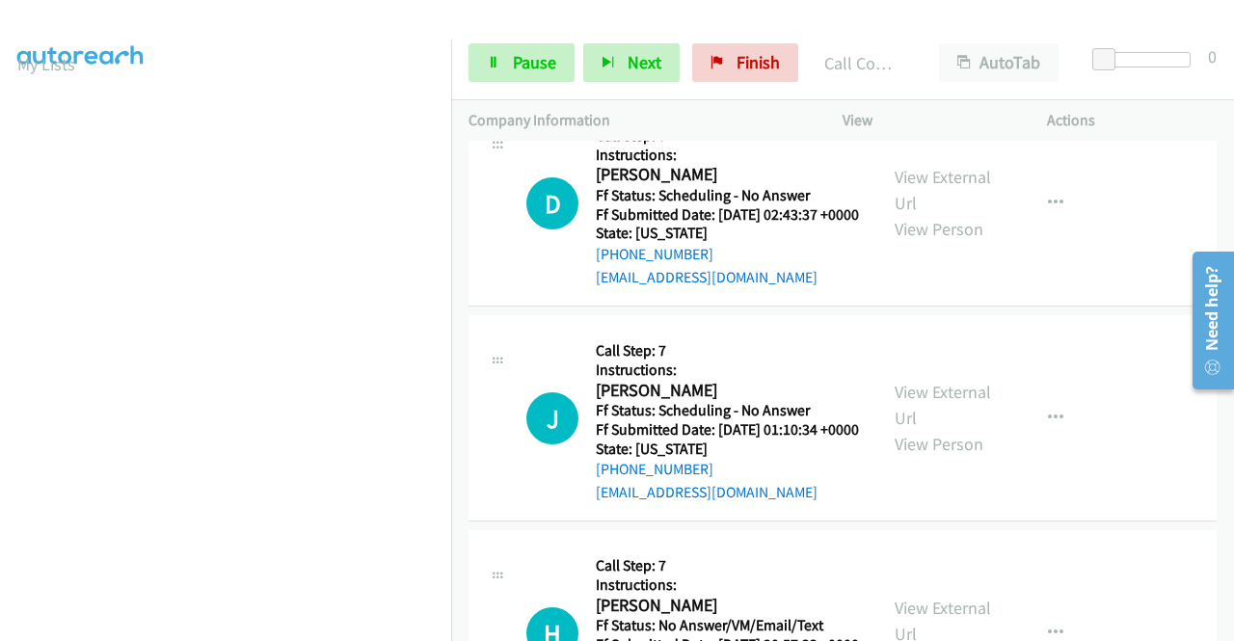
scroll to position [2987, 0]
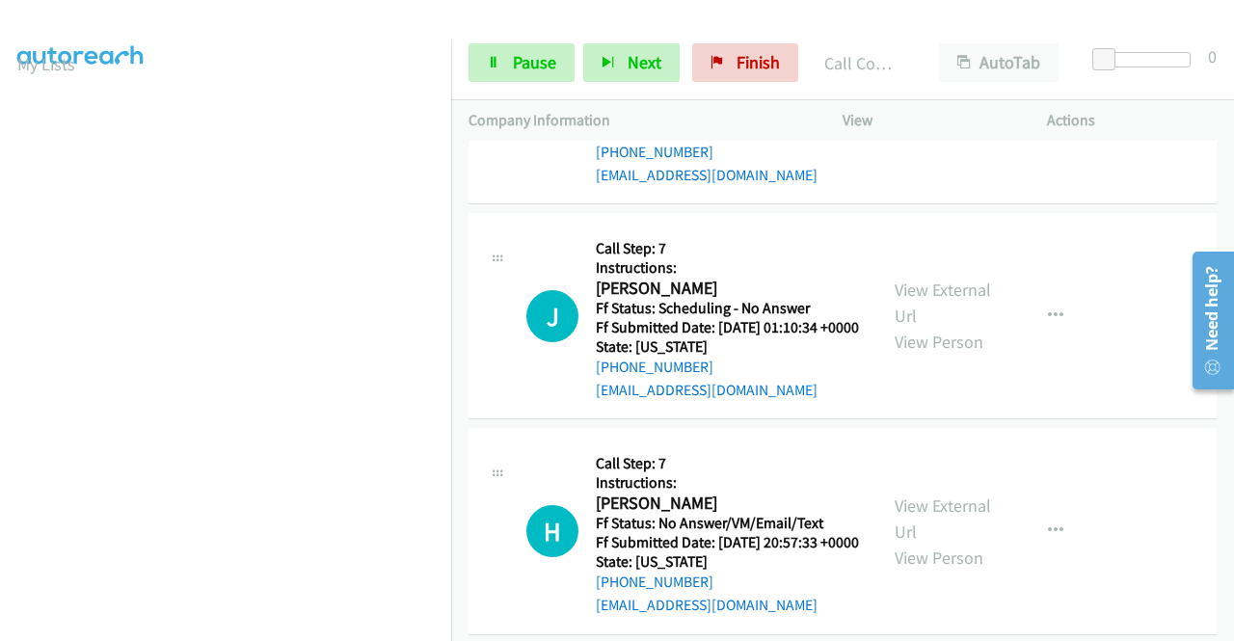
click at [922, 112] on link "View External Url" at bounding box center [942, 88] width 96 height 48
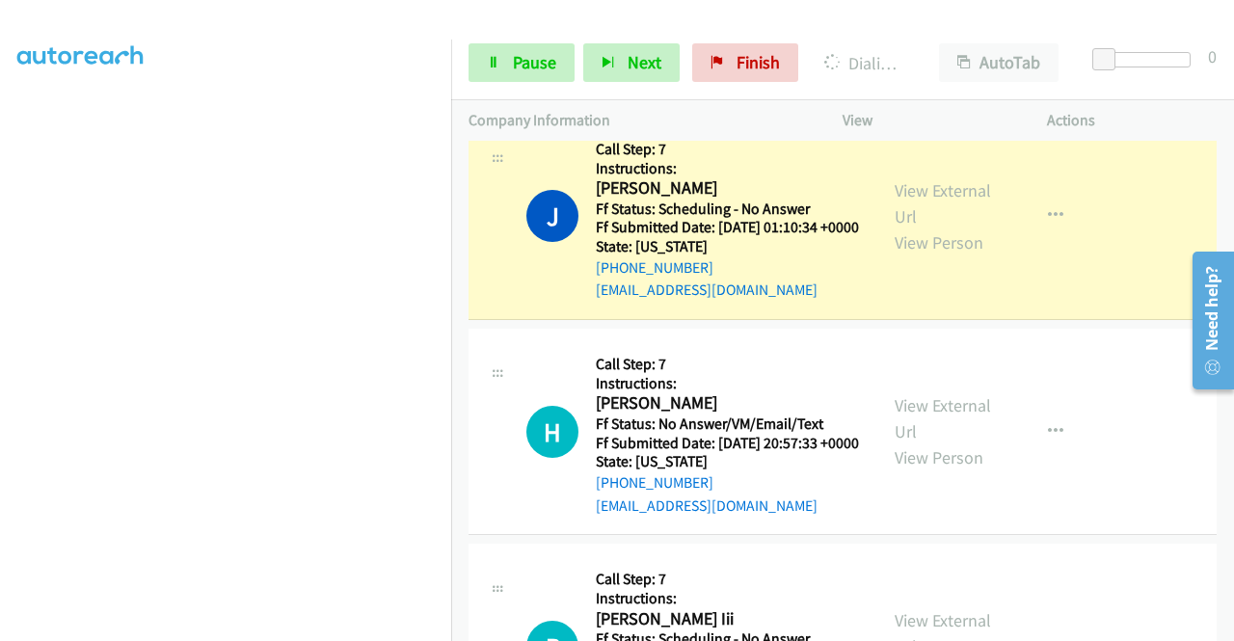
scroll to position [3180, 0]
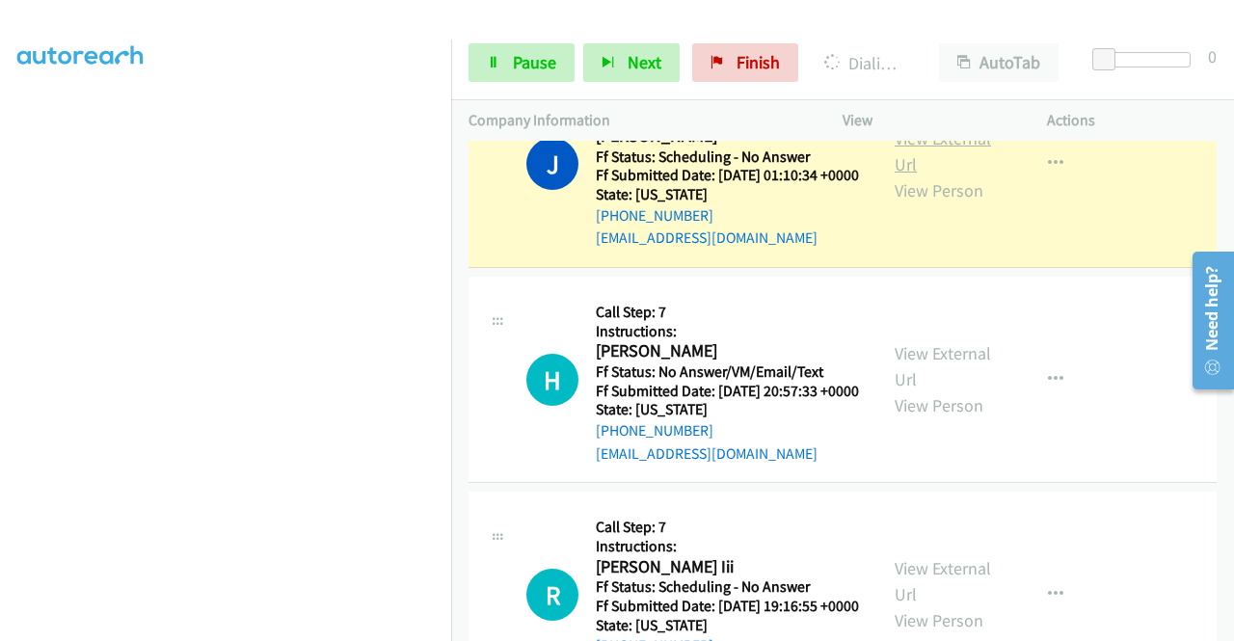
click at [923, 175] on link "View External Url" at bounding box center [942, 151] width 96 height 48
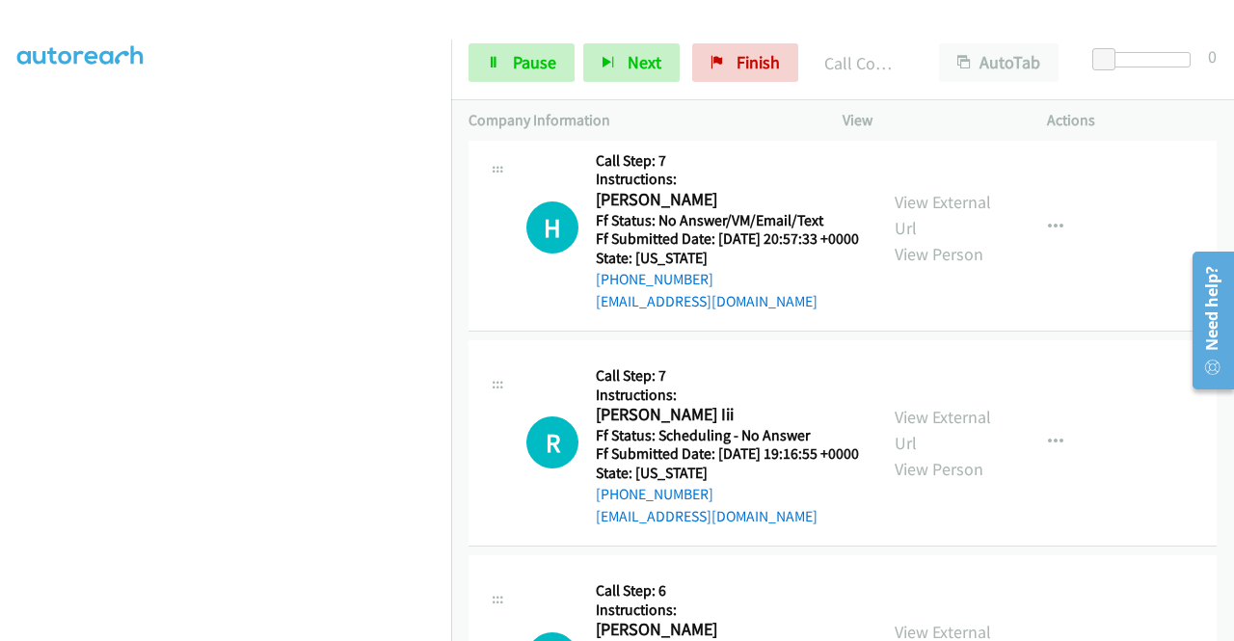
scroll to position [247, 0]
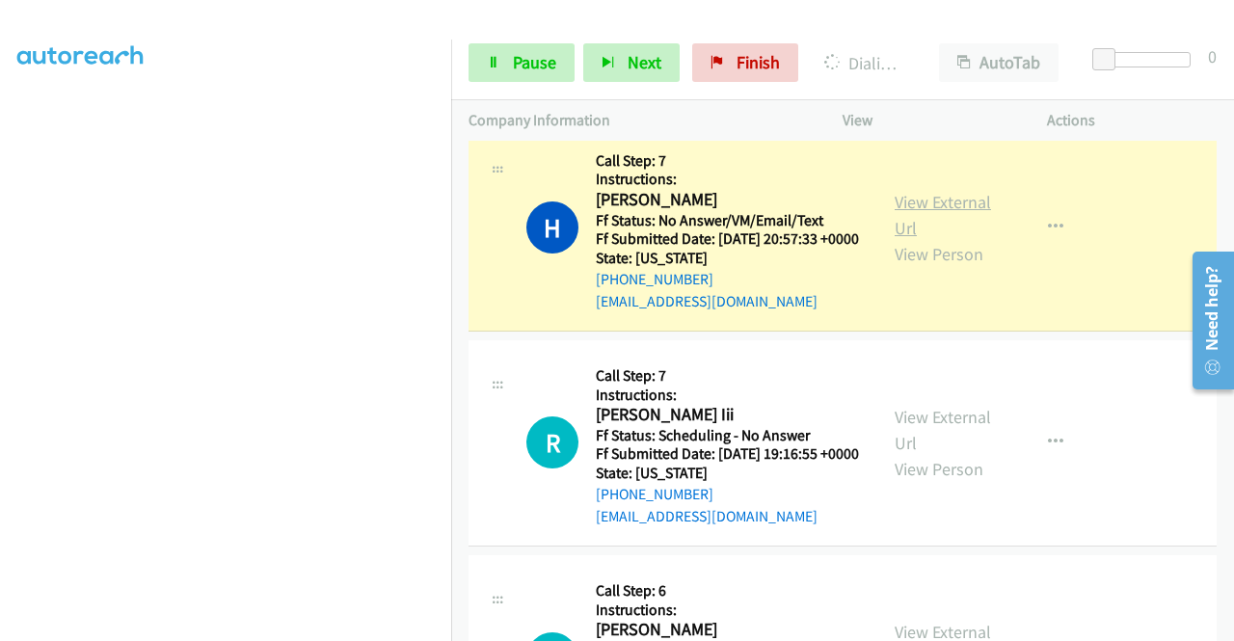
click at [942, 239] on link "View External Url" at bounding box center [942, 215] width 96 height 48
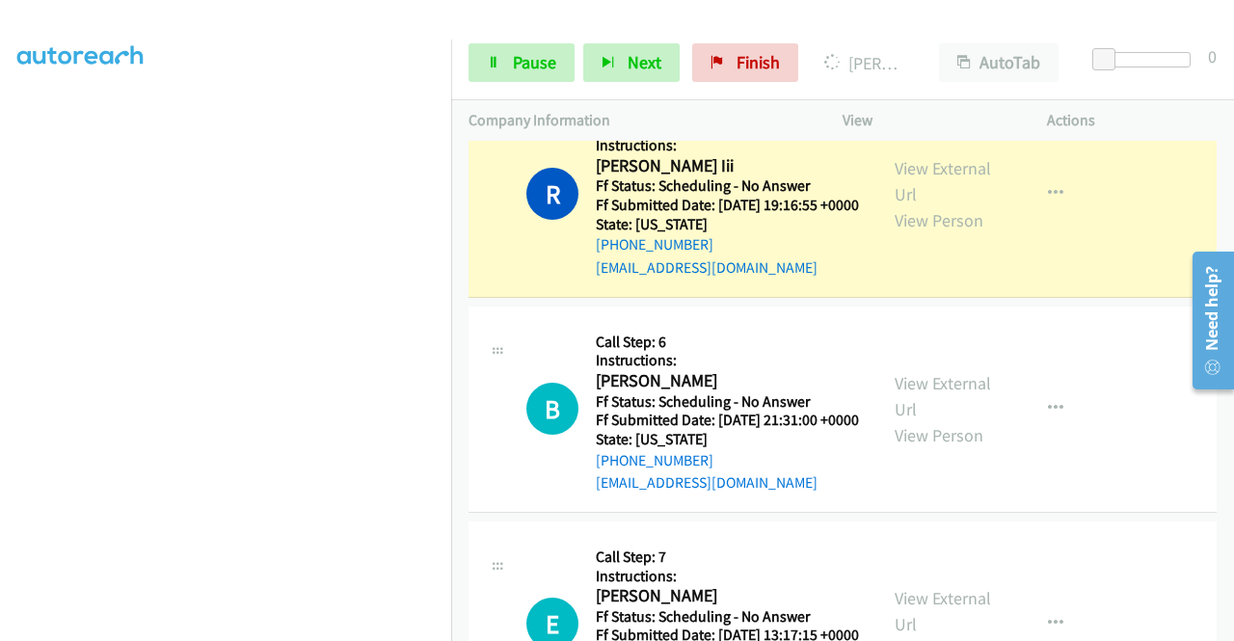
scroll to position [3758, 0]
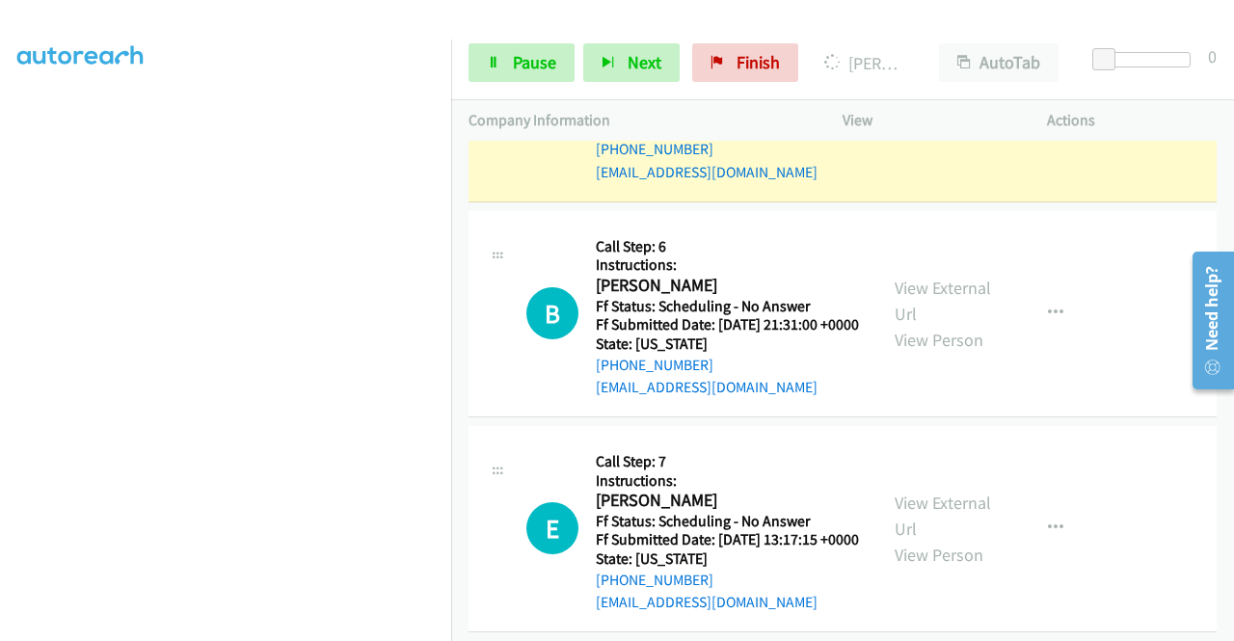
click at [947, 110] on link "View External Url" at bounding box center [942, 86] width 96 height 48
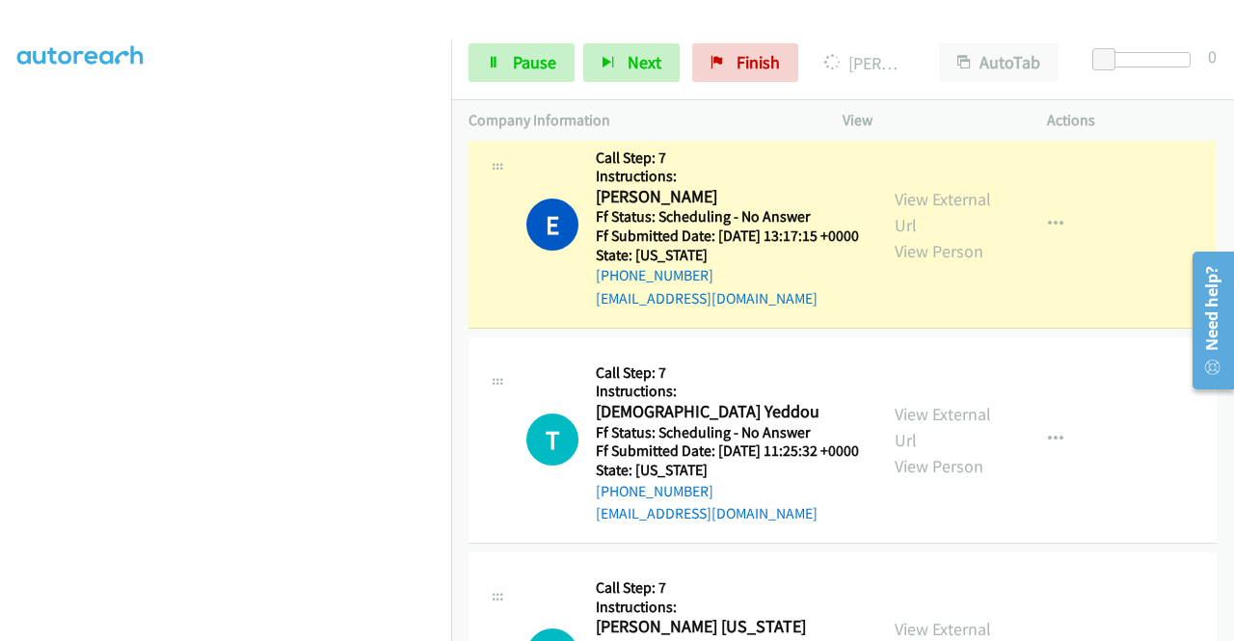
scroll to position [4240, 0]
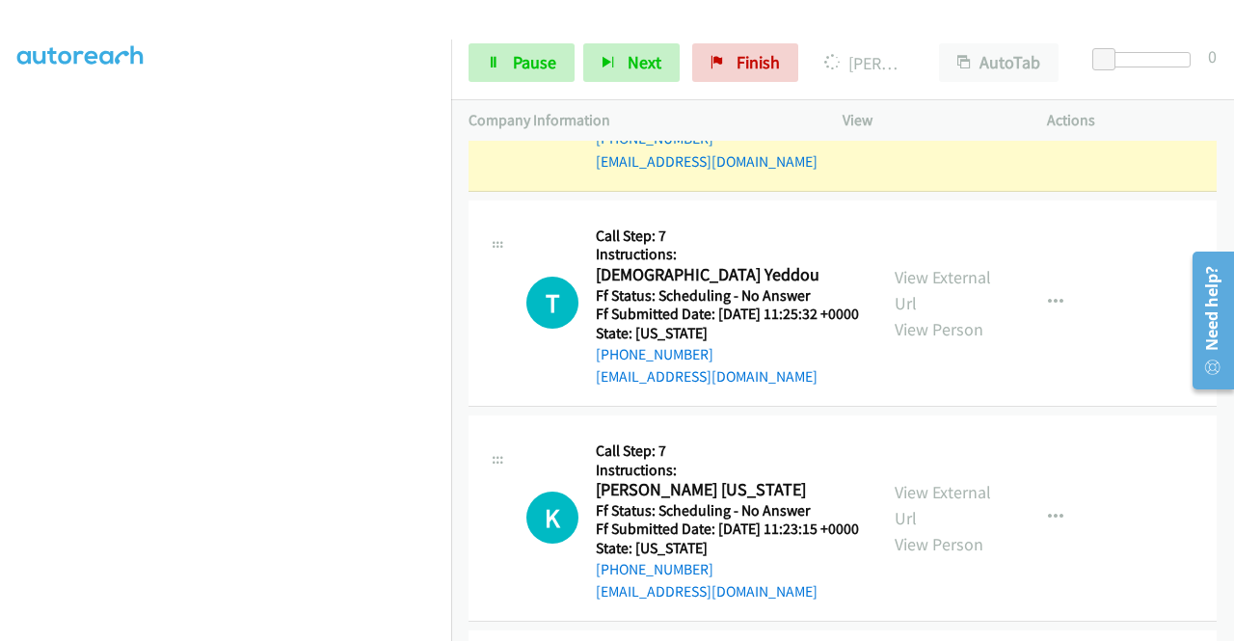
click at [947, 99] on link "View External Url" at bounding box center [942, 75] width 96 height 48
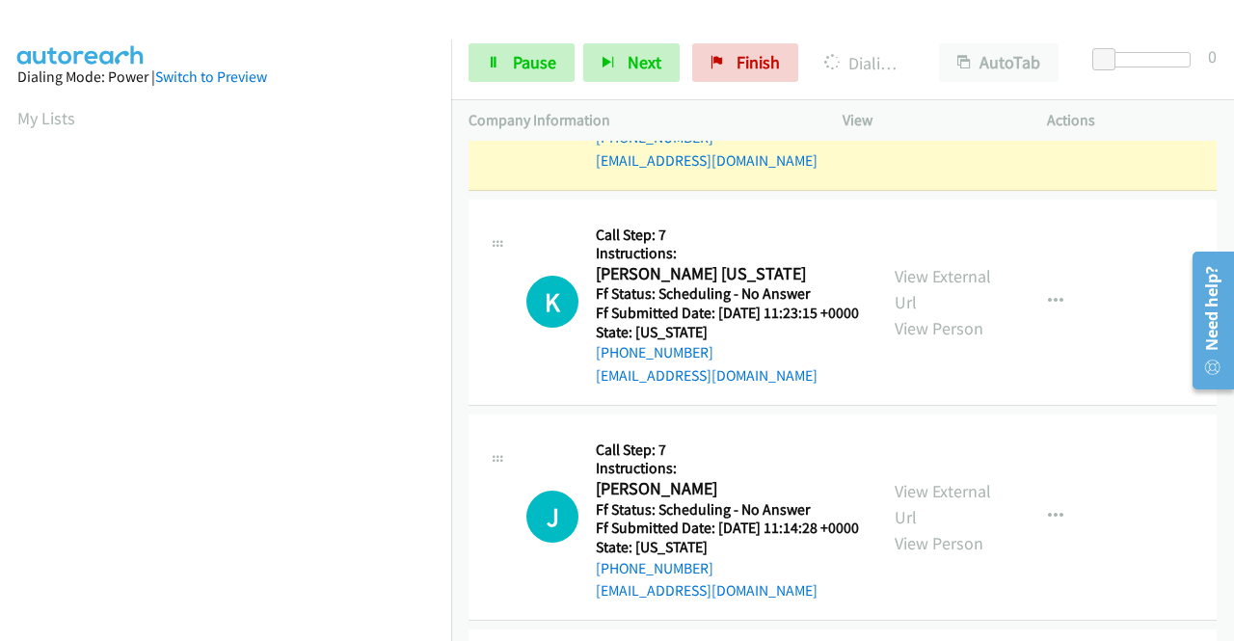
scroll to position [4529, 0]
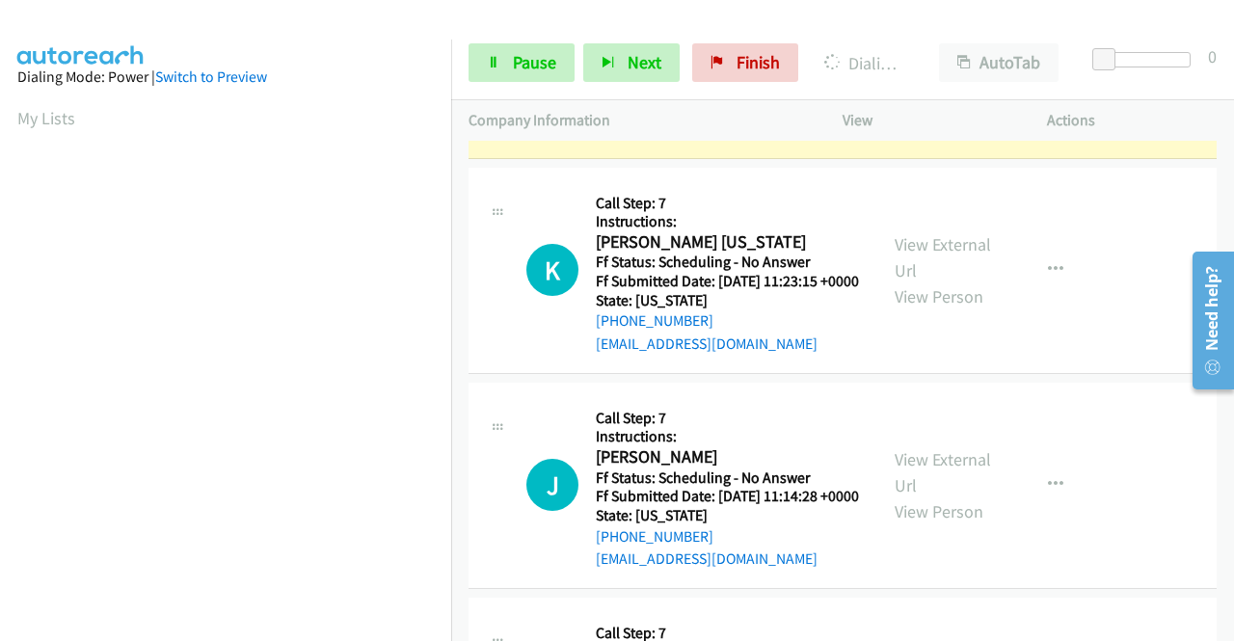
click at [894, 66] on link "View External Url" at bounding box center [942, 41] width 96 height 48
click at [509, 65] on link "Pause" at bounding box center [521, 62] width 106 height 39
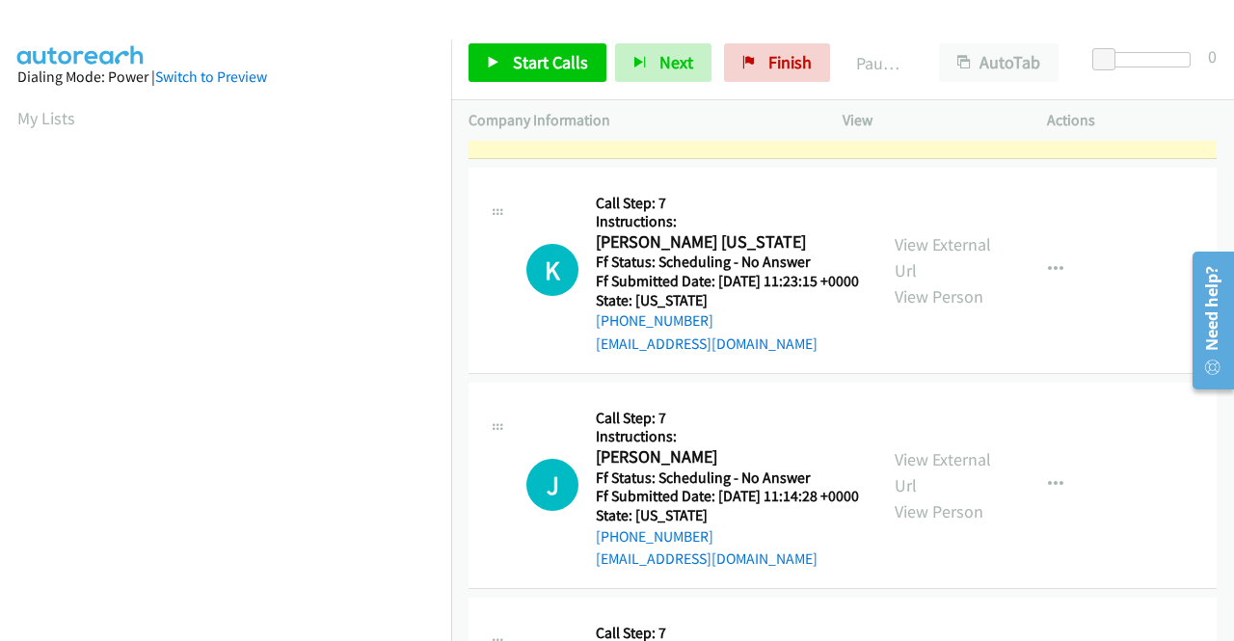
scroll to position [439, 0]
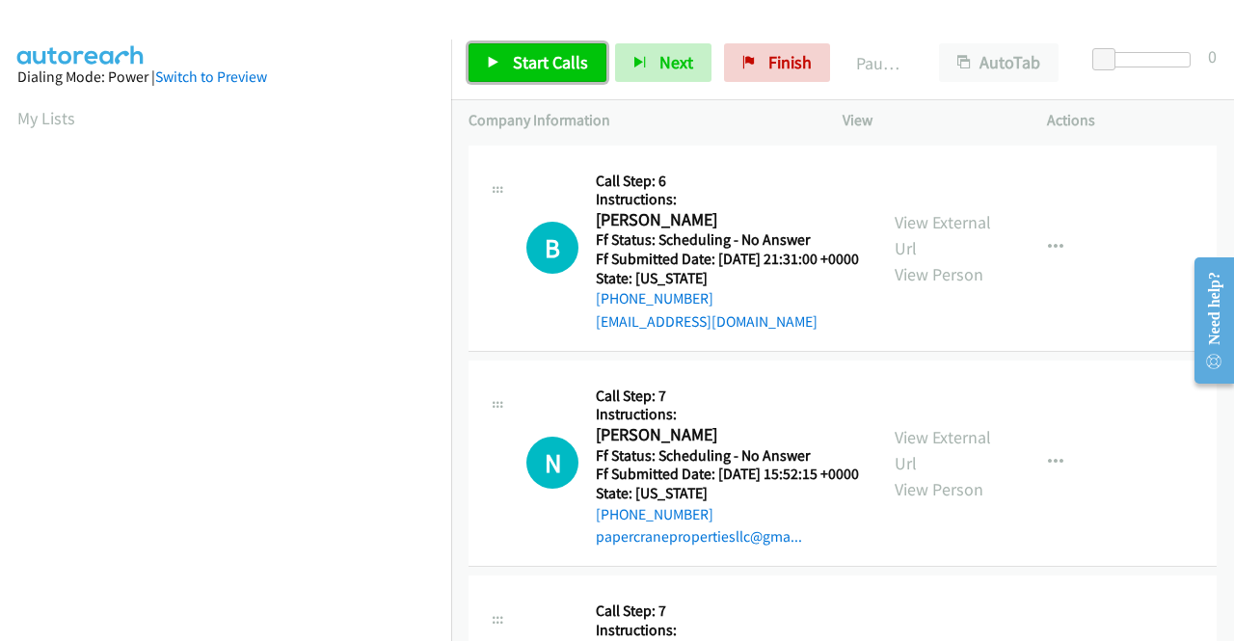
click at [491, 58] on icon at bounding box center [493, 63] width 13 height 13
click at [497, 61] on icon at bounding box center [493, 63] width 13 height 13
click at [520, 22] on div at bounding box center [608, 37] width 1216 height 74
click at [518, 62] on div "Start Calls Pause Next Finish" at bounding box center [653, 62] width 370 height 39
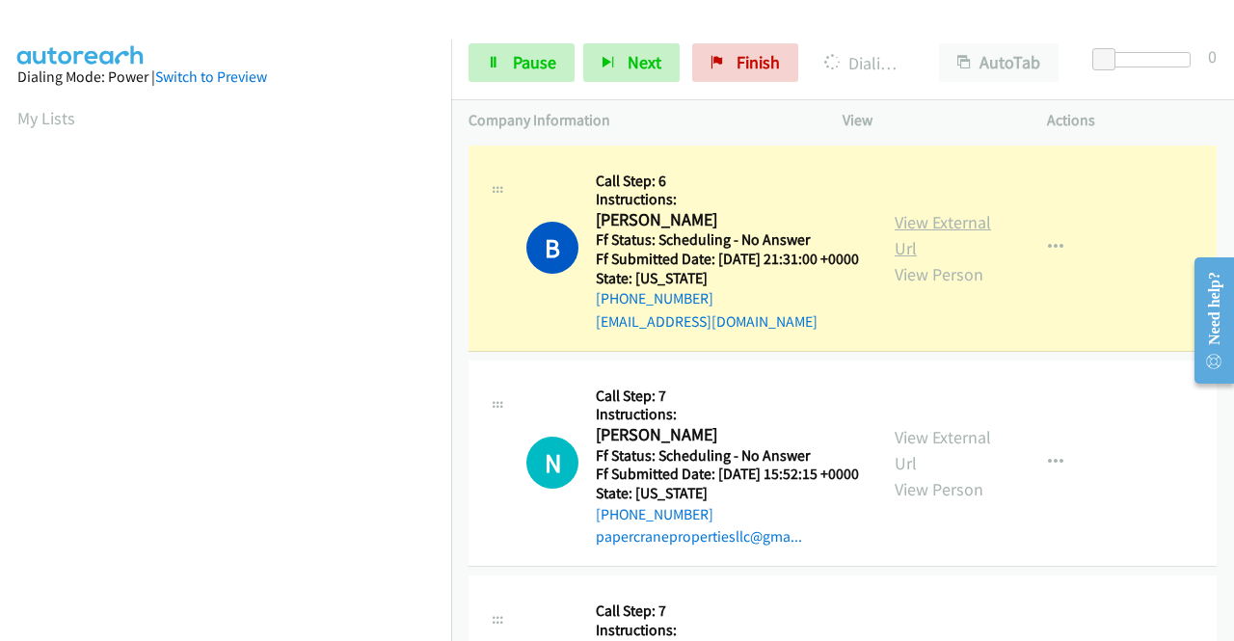
click at [916, 229] on link "View External Url" at bounding box center [942, 235] width 96 height 48
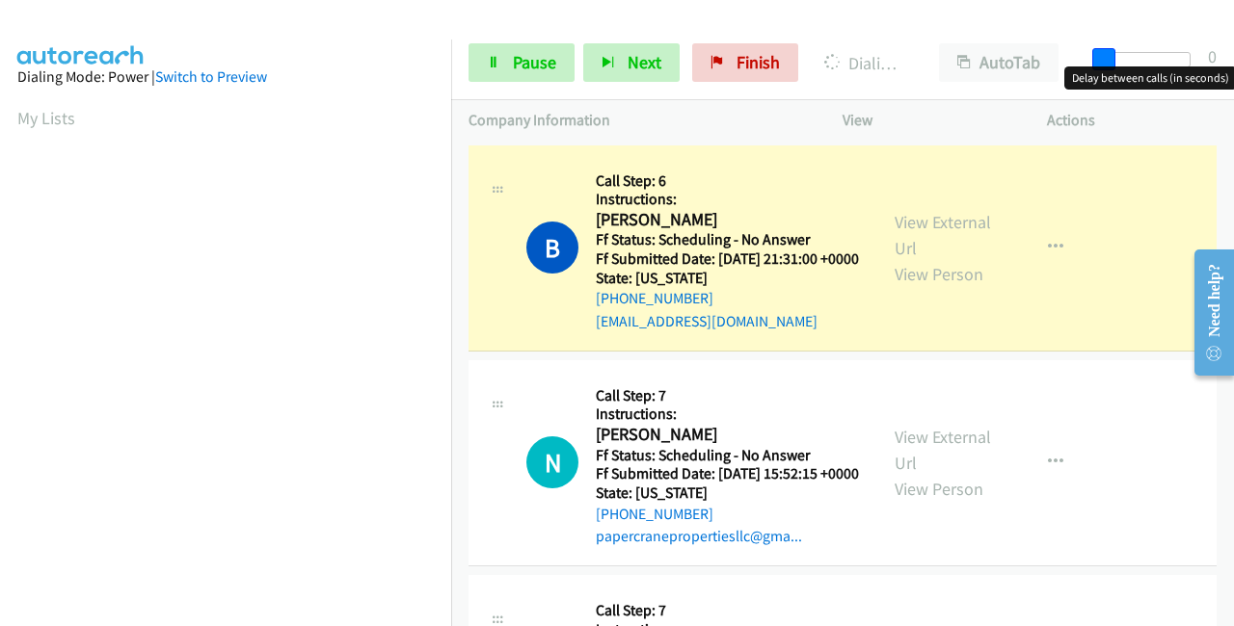
drag, startPoint x: 1108, startPoint y: 48, endPoint x: 1229, endPoint y: 44, distance: 120.5
click at [1229, 44] on div "Start Calls Pause Next Finish Dialing Brittany Coriaci AutoTab AutoTab 0" at bounding box center [842, 63] width 783 height 74
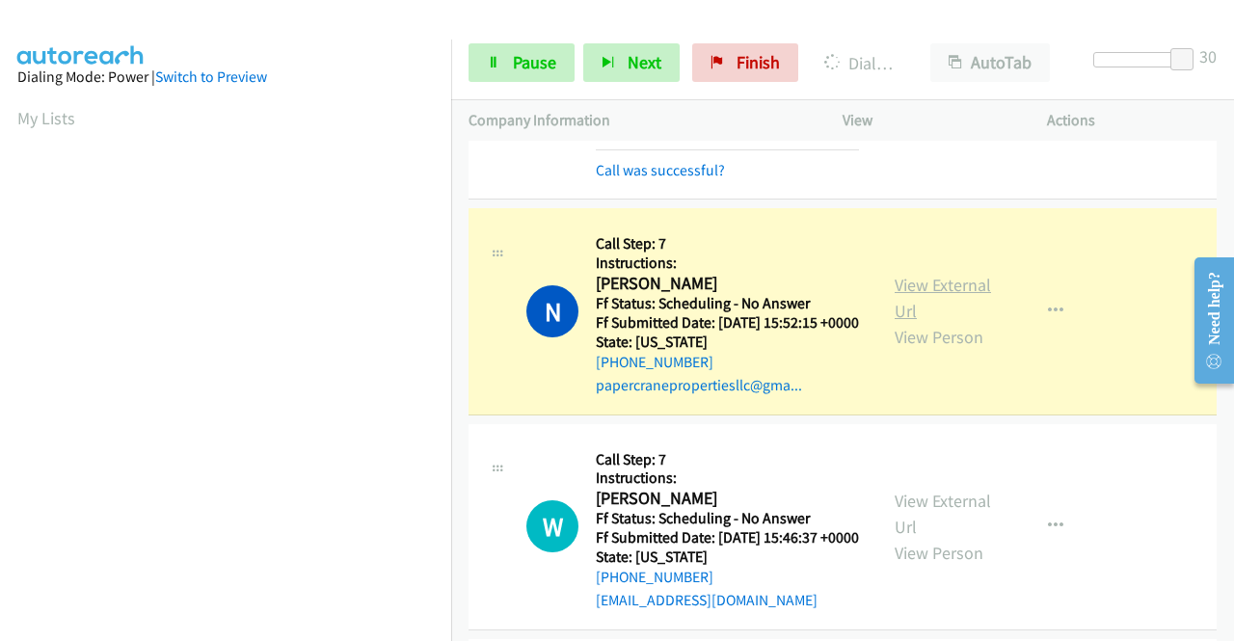
scroll to position [439, 0]
click at [912, 310] on link "View External Url" at bounding box center [942, 298] width 96 height 48
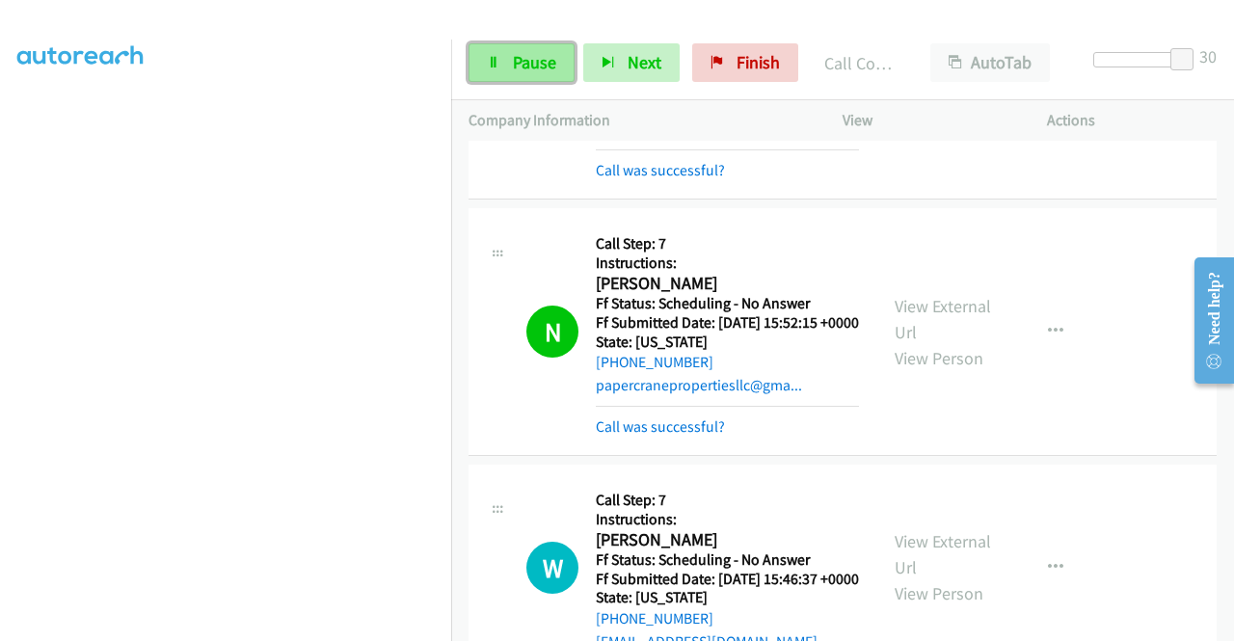
drag, startPoint x: 517, startPoint y: 64, endPoint x: 503, endPoint y: 92, distance: 31.0
click at [517, 65] on span "Pause" at bounding box center [534, 62] width 43 height 22
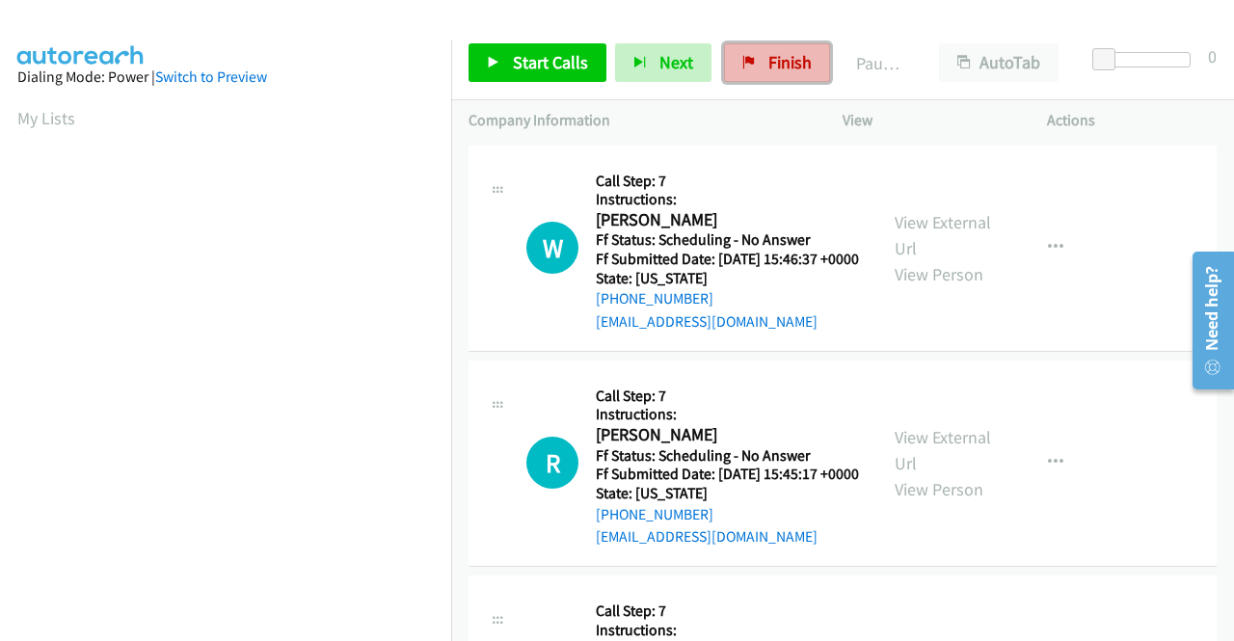
click at [769, 66] on span "Finish" at bounding box center [789, 62] width 43 height 22
